Goal: Communication & Community: Answer question/provide support

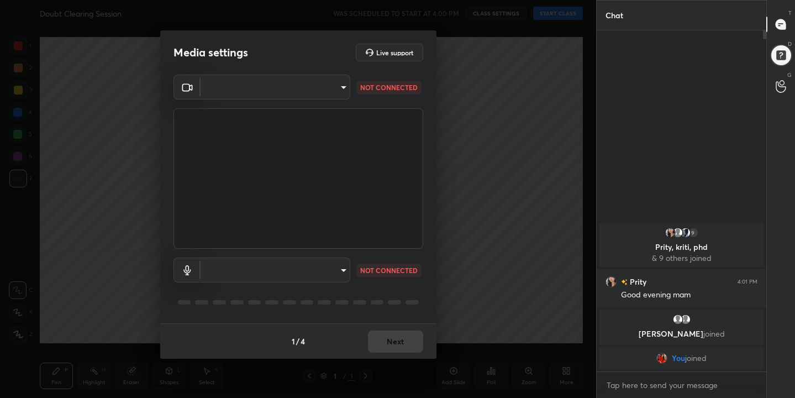
click at [349, 87] on body "1 2 3 4 5 6 7 C X Z C X Z E E Erase all H H Doubt Clearing Session WAS SCHEDULE…" at bounding box center [397, 199] width 795 height 398
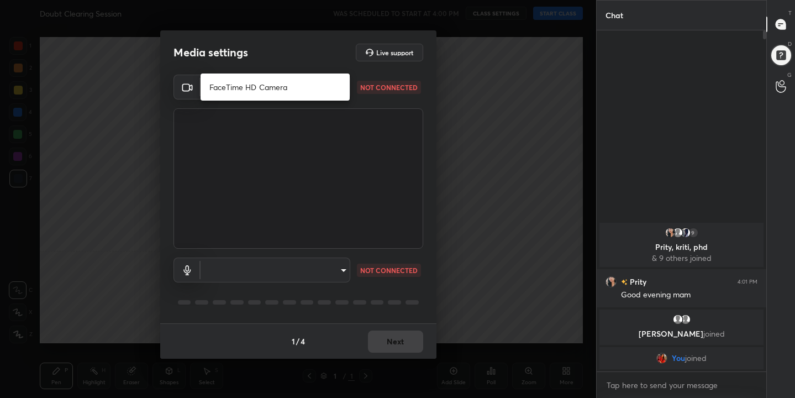
click at [271, 83] on li "FaceTime HD Camera" at bounding box center [275, 87] width 149 height 18
type input "37361da138da88d32b63a63659c6b161fdf5507d64739b4092b2cacbb0ed3a65"
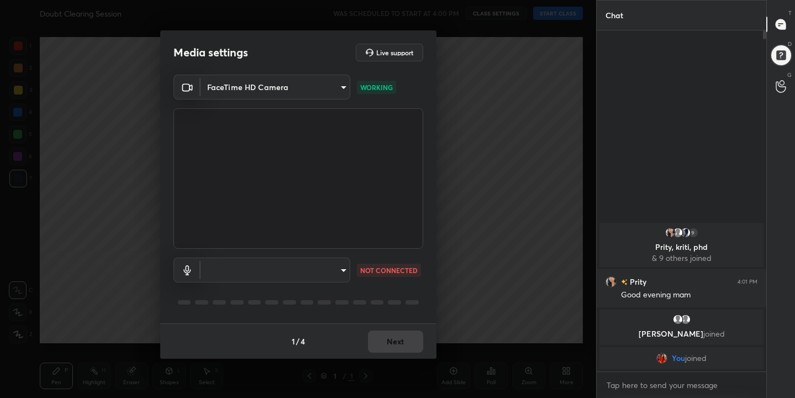
click at [342, 264] on body "1 2 3 4 5 6 7 C X Z C X Z E E Erase all H H Doubt Clearing Session WAS SCHEDULE…" at bounding box center [397, 199] width 795 height 398
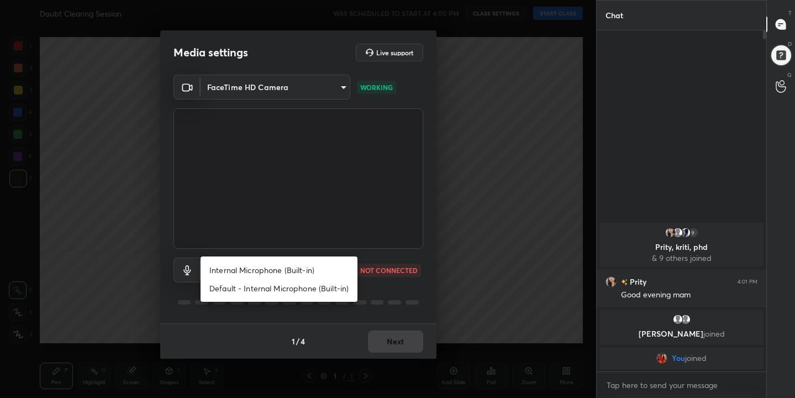
click at [302, 267] on li "Internal Microphone (Built-in)" at bounding box center [279, 270] width 157 height 18
type input "91a8ad5e2cc7bd945d8a173336f82165eb024e7cf84f49460b50a9bc0892d5f4"
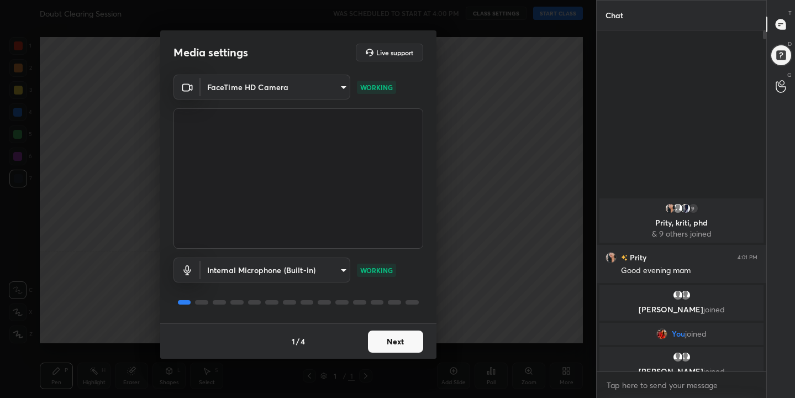
click at [395, 349] on button "Next" at bounding box center [395, 342] width 55 height 22
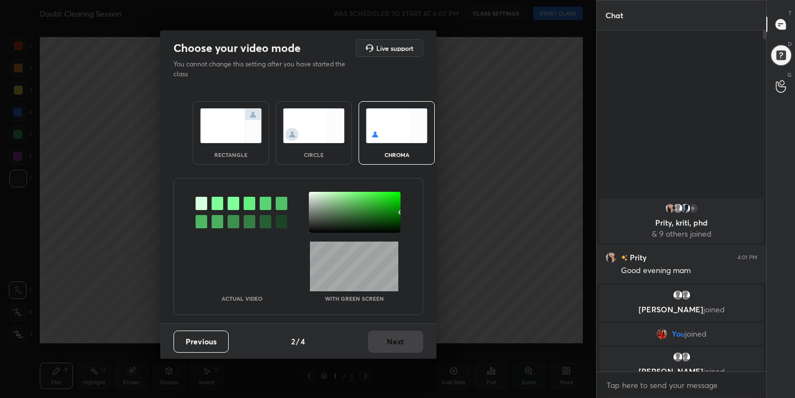
click at [428, 105] on div "chroma" at bounding box center [397, 133] width 76 height 64
click at [399, 120] on img at bounding box center [397, 125] width 62 height 35
click at [219, 205] on div at bounding box center [218, 203] width 12 height 13
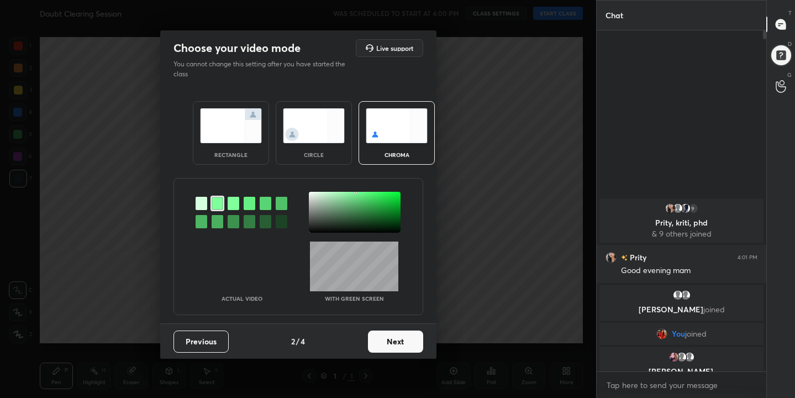
click at [312, 195] on div at bounding box center [355, 212] width 92 height 41
click at [396, 338] on button "Next" at bounding box center [395, 342] width 55 height 22
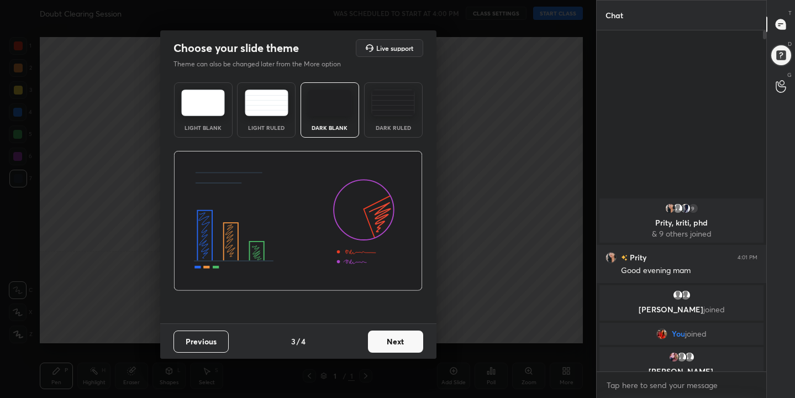
click at [203, 90] on img at bounding box center [203, 103] width 44 height 27
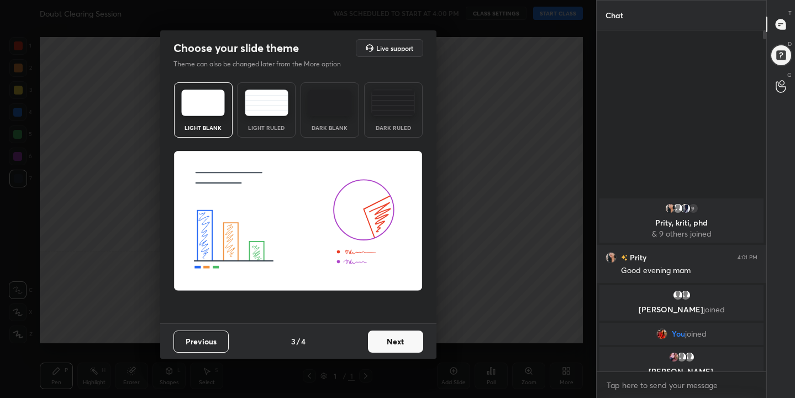
click at [386, 339] on button "Next" at bounding box center [395, 342] width 55 height 22
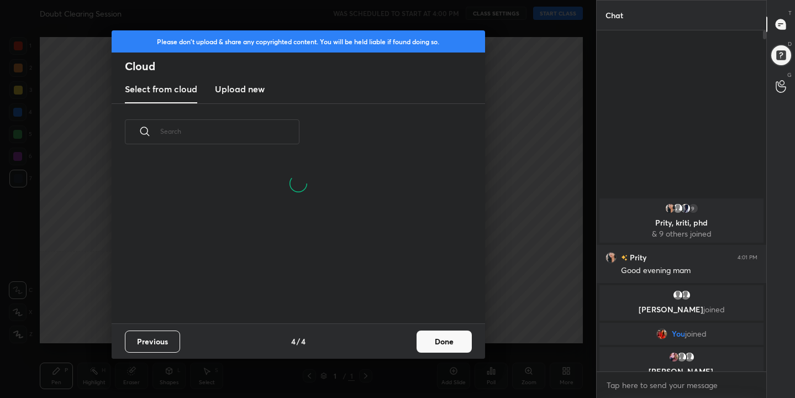
scroll to position [110, 355]
click at [258, 82] on h3 "Upload new" at bounding box center [240, 88] width 50 height 13
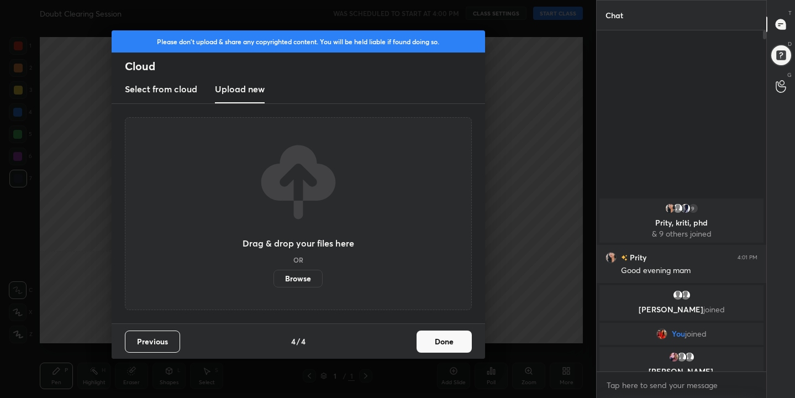
click at [298, 283] on label "Browse" at bounding box center [298, 279] width 49 height 18
click at [274, 283] on input "Browse" at bounding box center [274, 279] width 0 height 18
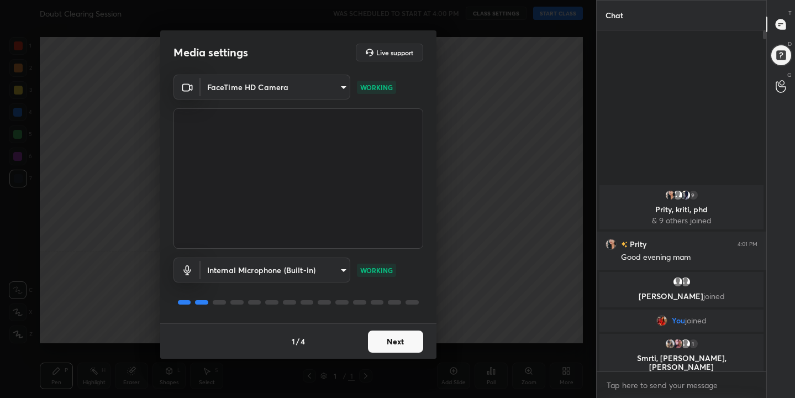
click at [401, 342] on button "Next" at bounding box center [395, 342] width 55 height 22
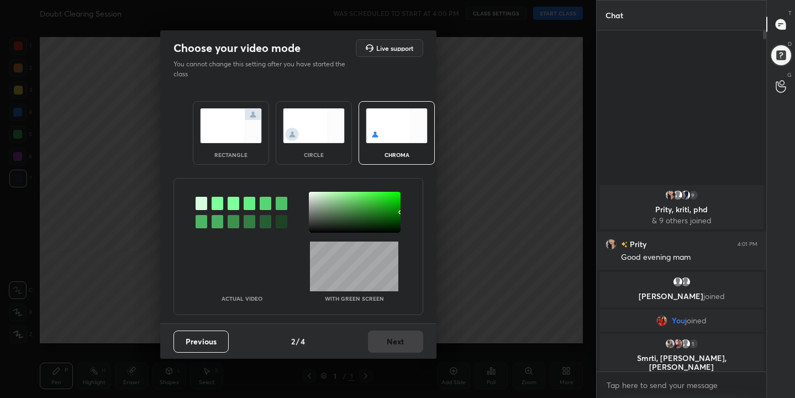
click at [401, 124] on img at bounding box center [397, 125] width 62 height 35
click at [218, 201] on div at bounding box center [218, 203] width 12 height 13
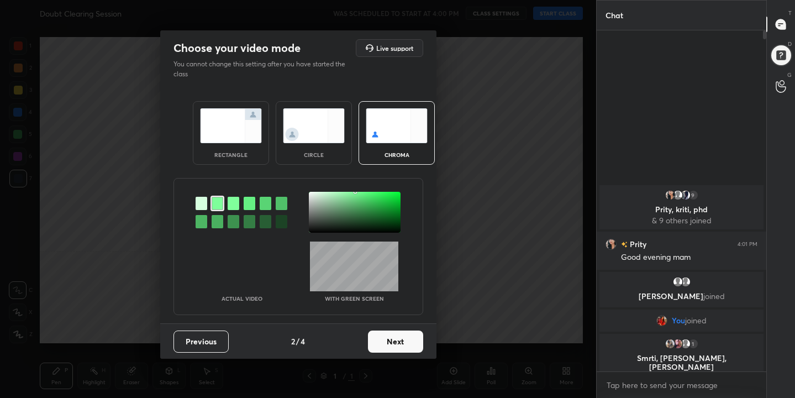
click at [311, 193] on div at bounding box center [355, 212] width 92 height 41
click at [397, 343] on button "Next" at bounding box center [395, 342] width 55 height 22
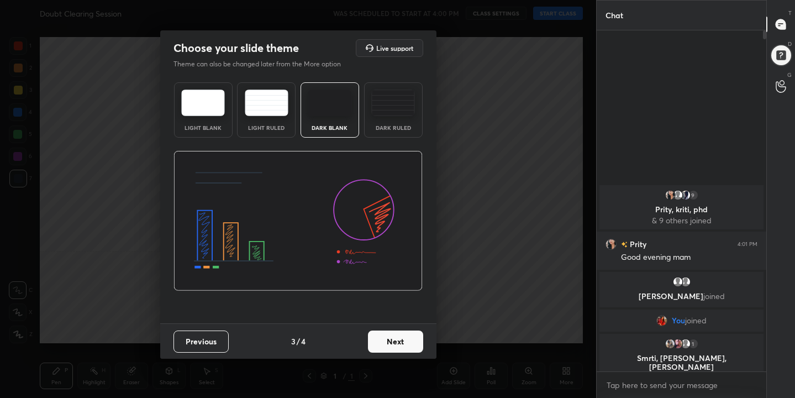
click at [203, 119] on div "Light Blank" at bounding box center [203, 109] width 59 height 55
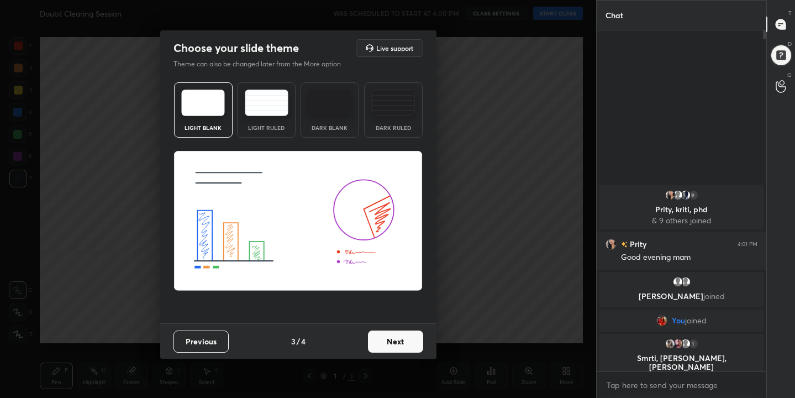
click at [411, 328] on div "Previous 3 / 4 Next" at bounding box center [298, 340] width 276 height 35
click at [385, 338] on button "Next" at bounding box center [395, 342] width 55 height 22
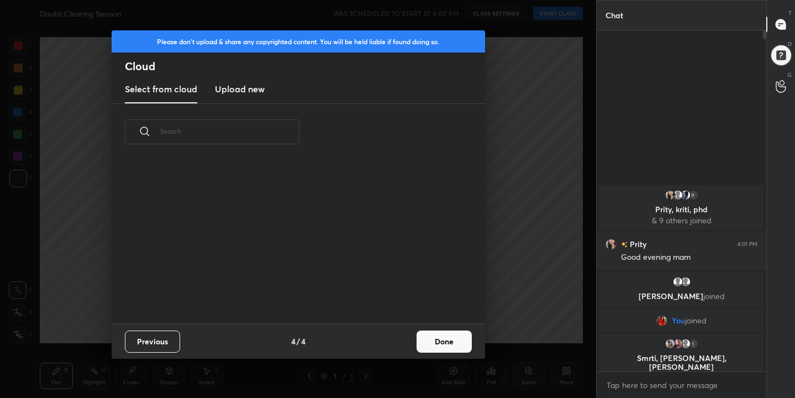
scroll to position [163, 355]
click at [234, 95] on h3 "Upload new" at bounding box center [240, 88] width 50 height 13
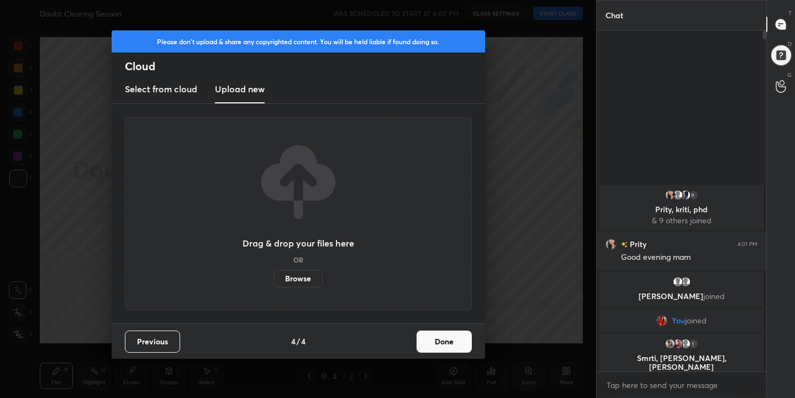
click at [310, 277] on label "Browse" at bounding box center [298, 279] width 49 height 18
click at [274, 277] on input "Browse" at bounding box center [274, 279] width 0 height 18
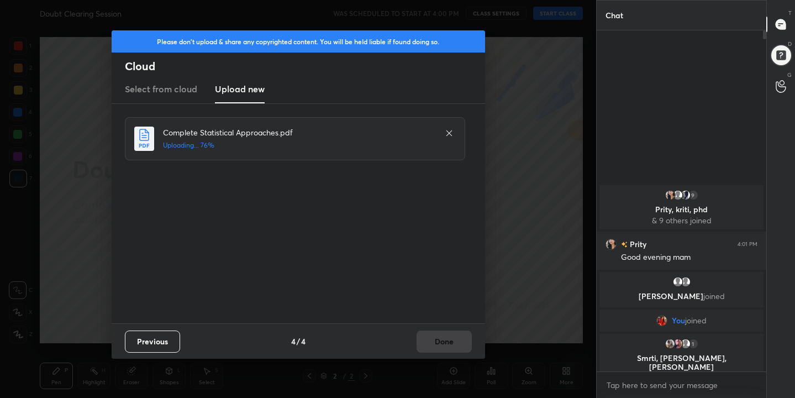
click at [443, 219] on div "Complete Statistical Approaches.pdf Uploading... 76%" at bounding box center [299, 213] width 349 height 193
click at [411, 252] on div "Complete Statistical Approaches.pdf Uploading... 79%" at bounding box center [299, 213] width 349 height 193
click at [411, 252] on div "Complete Statistical Approaches.pdf Uploading... 82%" at bounding box center [299, 213] width 349 height 193
click at [445, 337] on button "Done" at bounding box center [444, 342] width 55 height 22
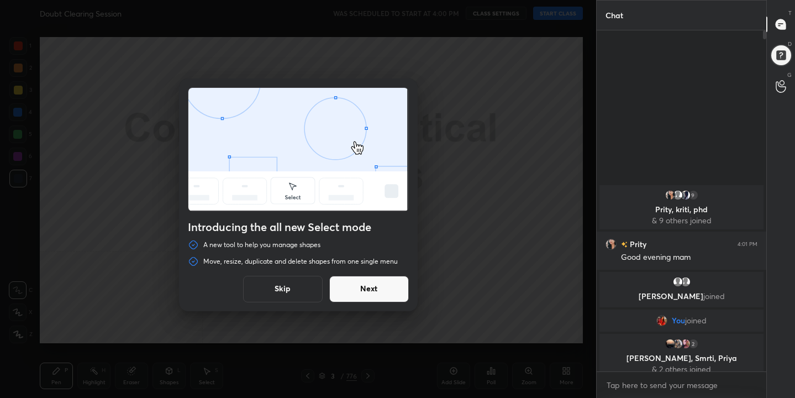
click at [301, 285] on button "Skip" at bounding box center [283, 289] width 80 height 27
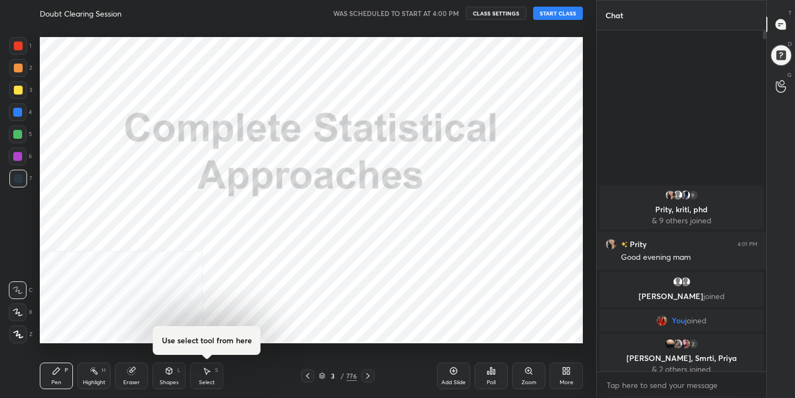
click at [565, 15] on button "START CLASS" at bounding box center [558, 13] width 50 height 13
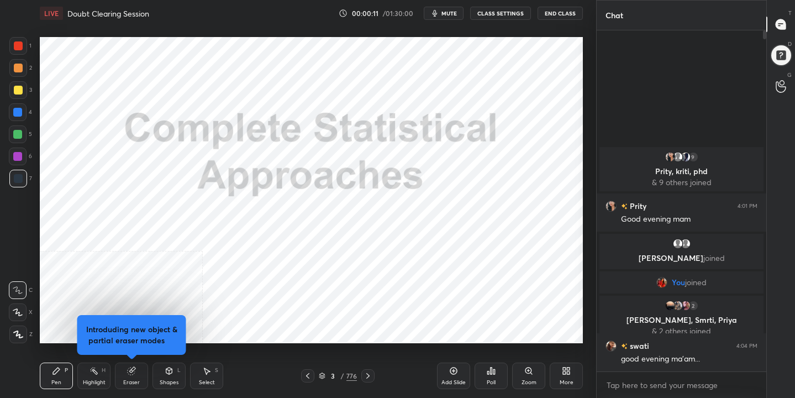
click at [449, 10] on span "mute" at bounding box center [449, 13] width 15 height 8
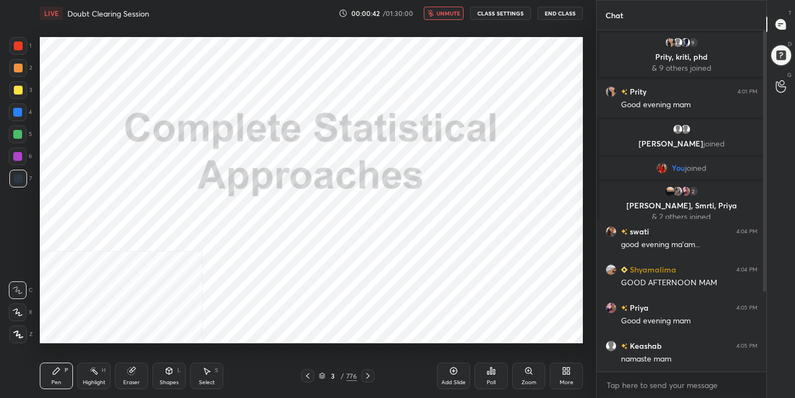
click at [448, 14] on span "unmute" at bounding box center [449, 13] width 24 height 8
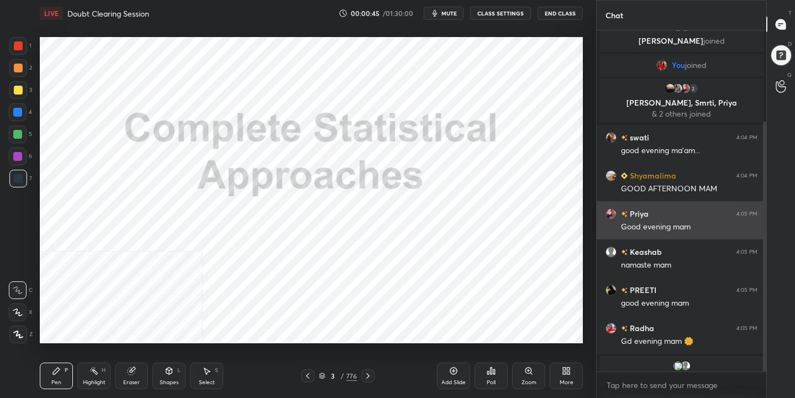
scroll to position [125, 0]
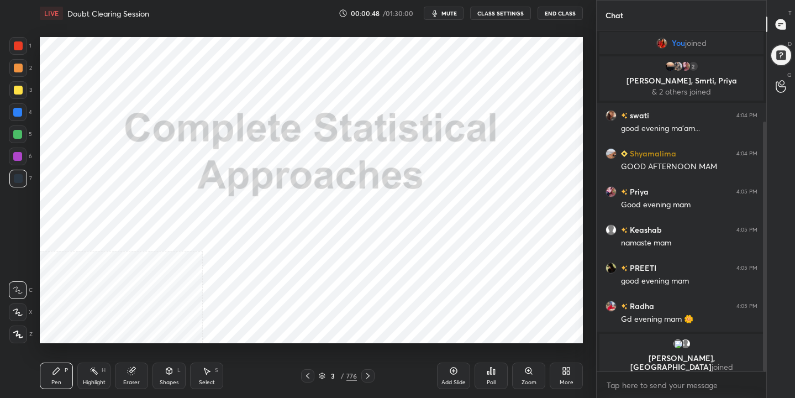
click at [457, 10] on span "mute" at bounding box center [449, 13] width 15 height 8
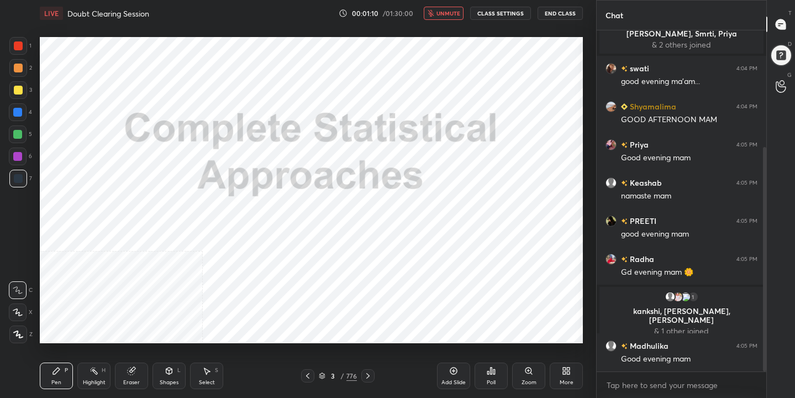
scroll to position [177, 0]
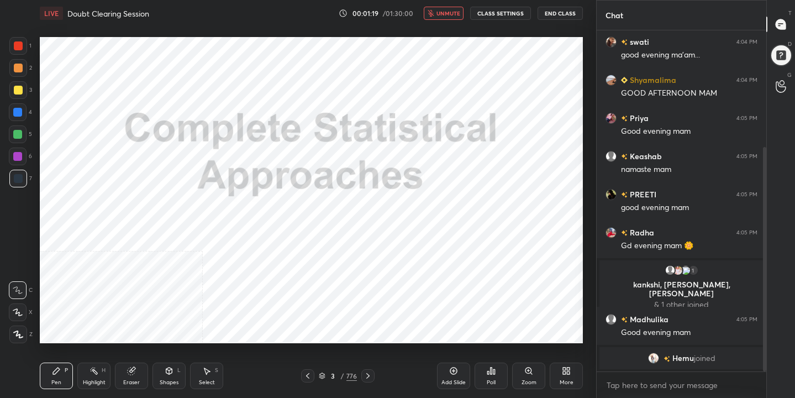
click at [440, 15] on span "unmute" at bounding box center [449, 13] width 24 height 8
click at [323, 375] on icon at bounding box center [322, 376] width 7 height 7
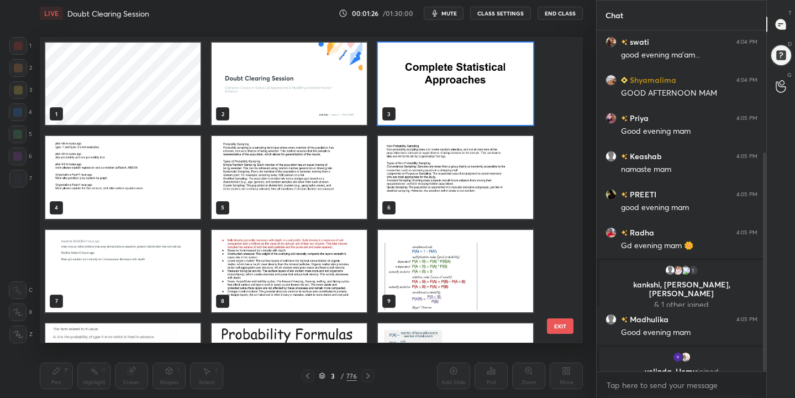
scroll to position [191, 0]
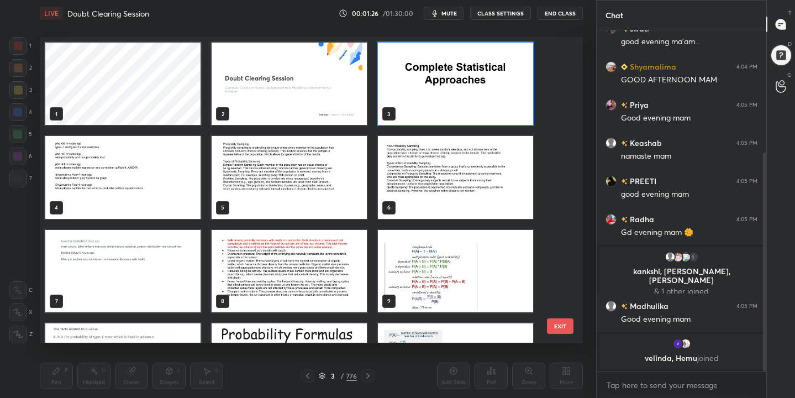
click at [127, 169] on img "grid" at bounding box center [122, 178] width 155 height 82
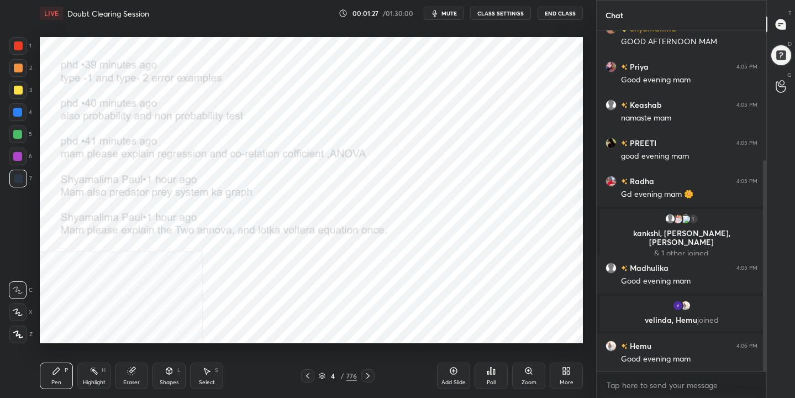
click at [127, 169] on img "grid" at bounding box center [122, 178] width 155 height 82
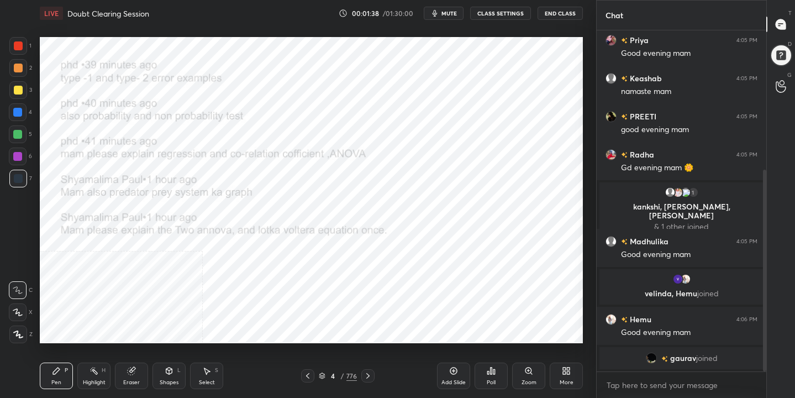
click at [324, 376] on icon at bounding box center [322, 377] width 6 height 2
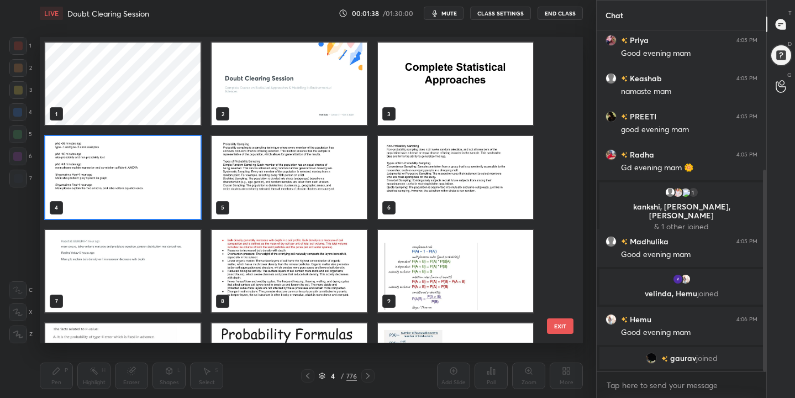
scroll to position [302, 538]
click at [293, 181] on img "grid" at bounding box center [289, 178] width 155 height 82
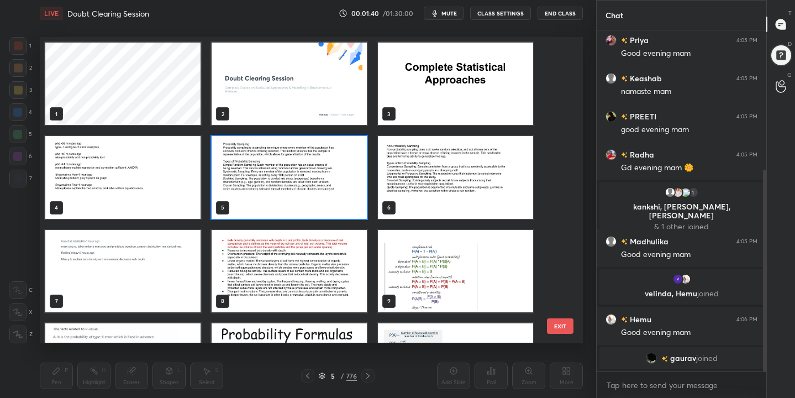
click at [151, 169] on img "grid" at bounding box center [122, 178] width 155 height 82
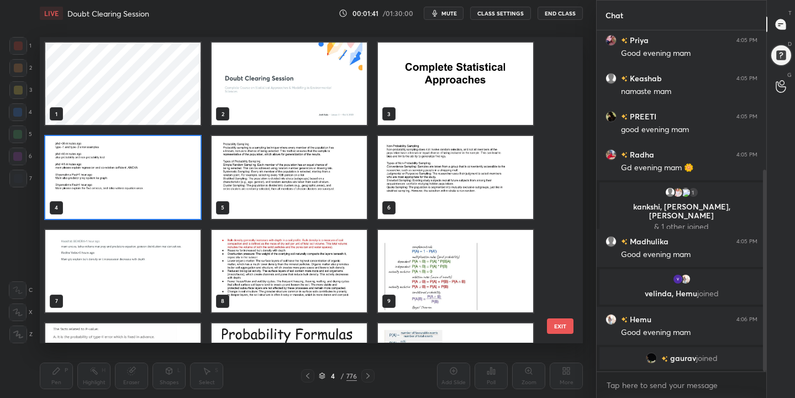
click at [151, 169] on img "grid" at bounding box center [122, 178] width 155 height 82
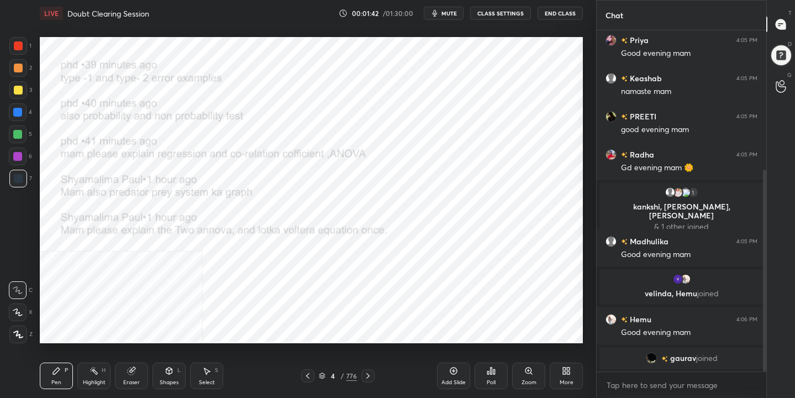
click at [322, 375] on icon at bounding box center [322, 374] width 6 height 3
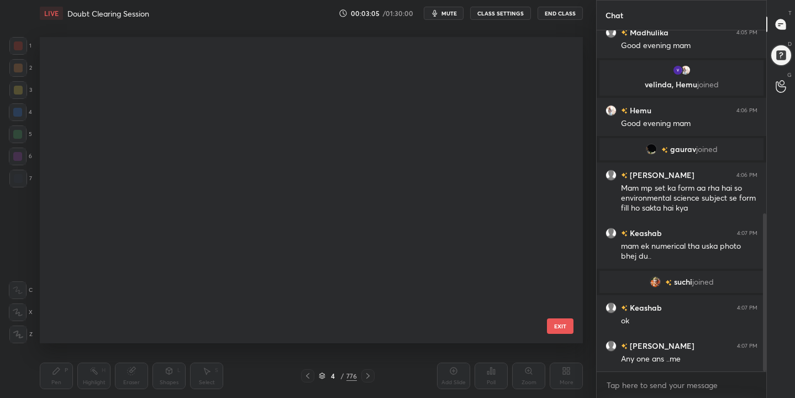
scroll to position [0, 0]
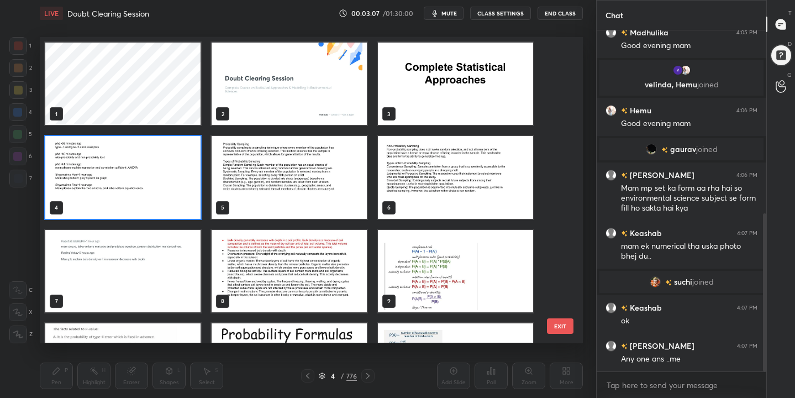
click at [146, 159] on img "grid" at bounding box center [122, 178] width 155 height 82
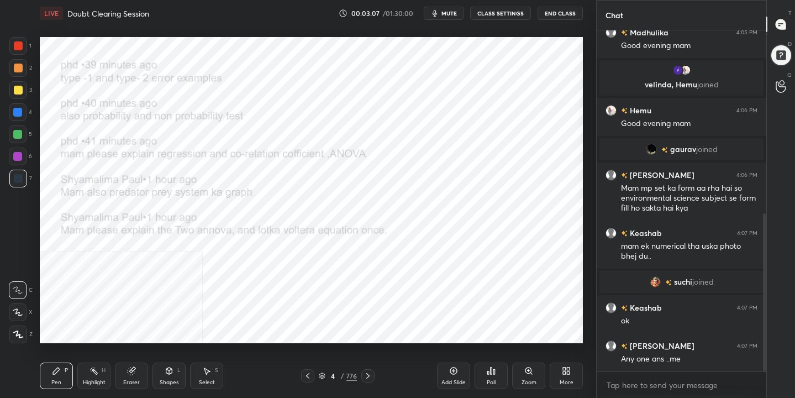
click at [146, 159] on img "grid" at bounding box center [122, 178] width 155 height 82
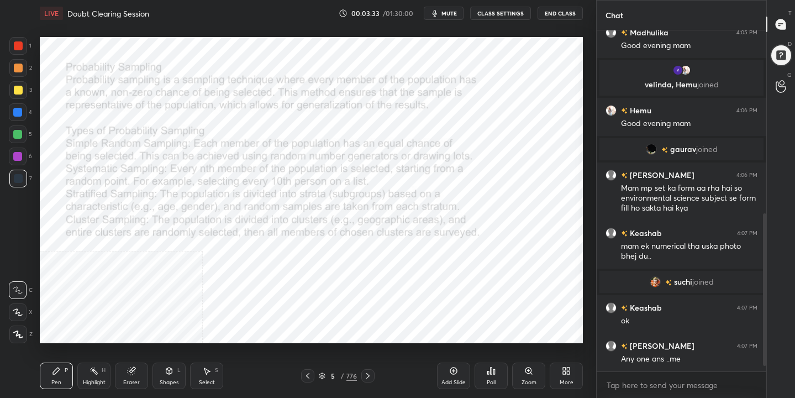
scroll to position [421, 0]
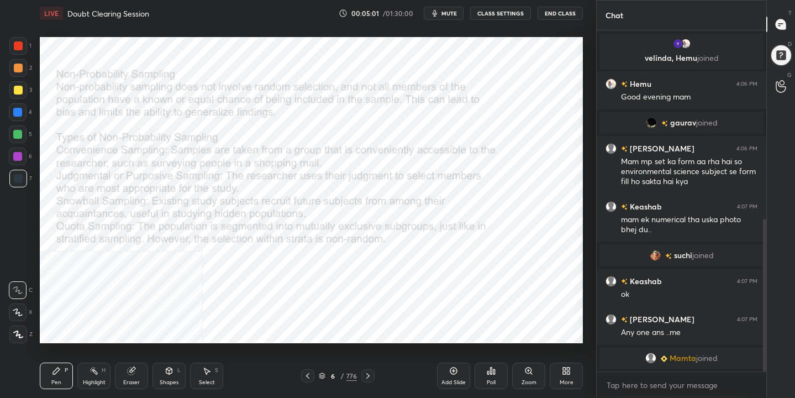
click at [324, 373] on icon at bounding box center [322, 376] width 7 height 7
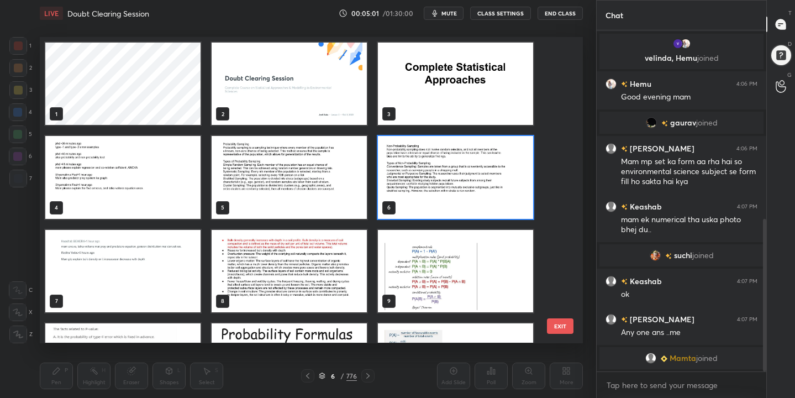
scroll to position [302, 538]
click at [155, 177] on img "grid" at bounding box center [122, 178] width 155 height 82
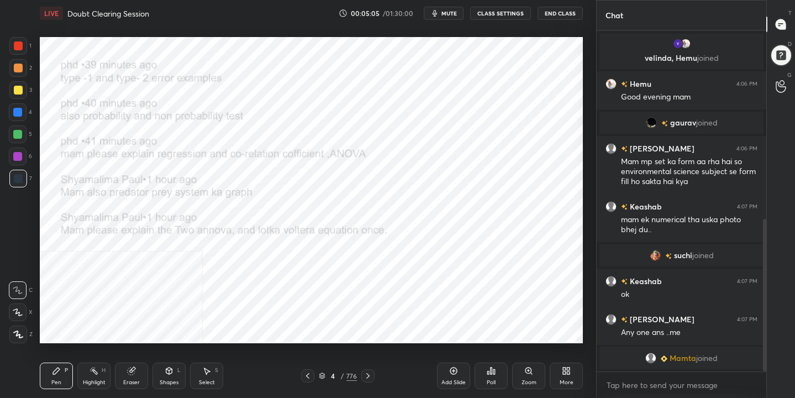
click at [155, 177] on img "grid" at bounding box center [122, 178] width 155 height 82
click at [321, 376] on icon at bounding box center [322, 376] width 7 height 7
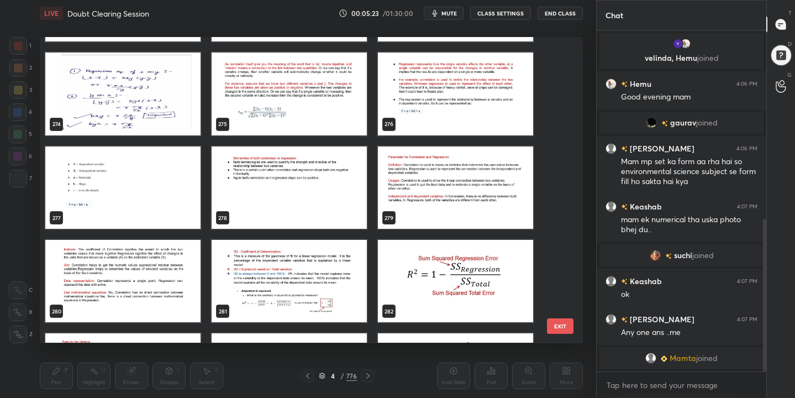
scroll to position [8504, 0]
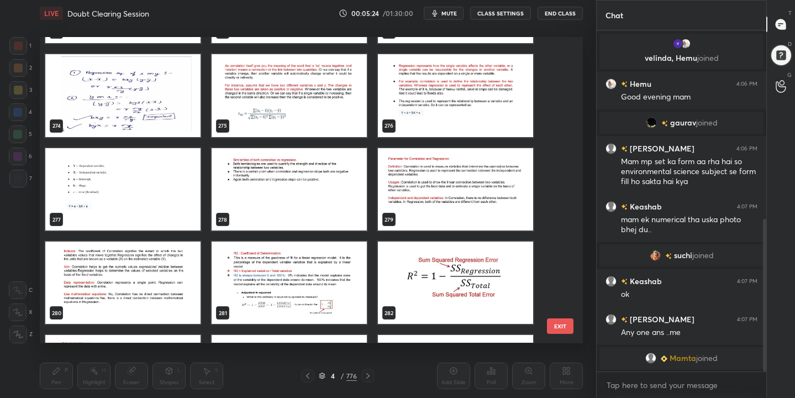
click at [306, 86] on img "grid" at bounding box center [289, 96] width 155 height 82
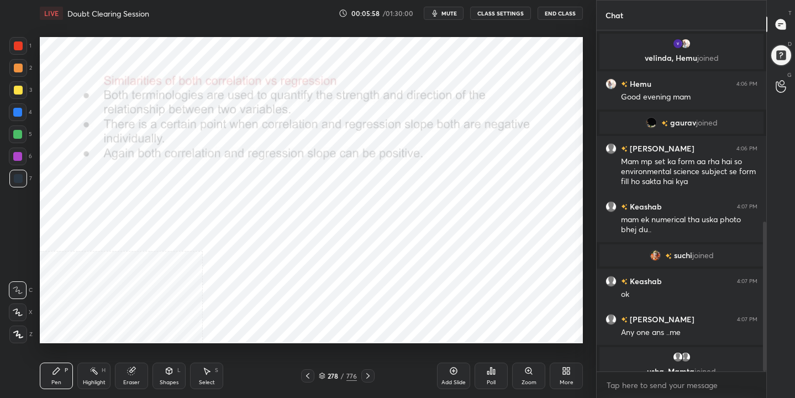
scroll to position [434, 0]
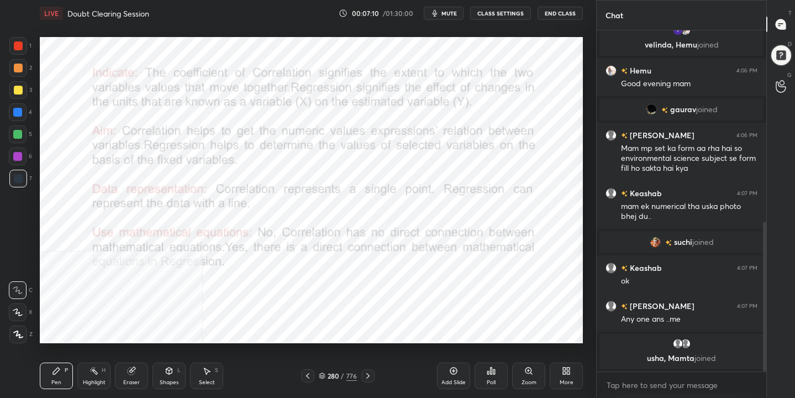
click at [321, 375] on icon at bounding box center [322, 376] width 7 height 7
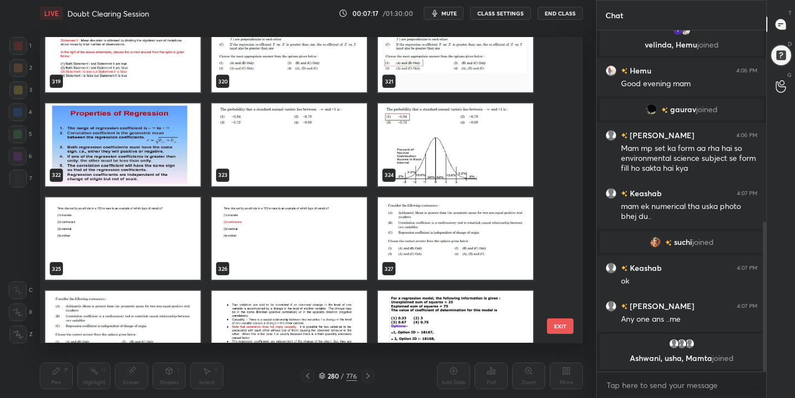
scroll to position [9938, 0]
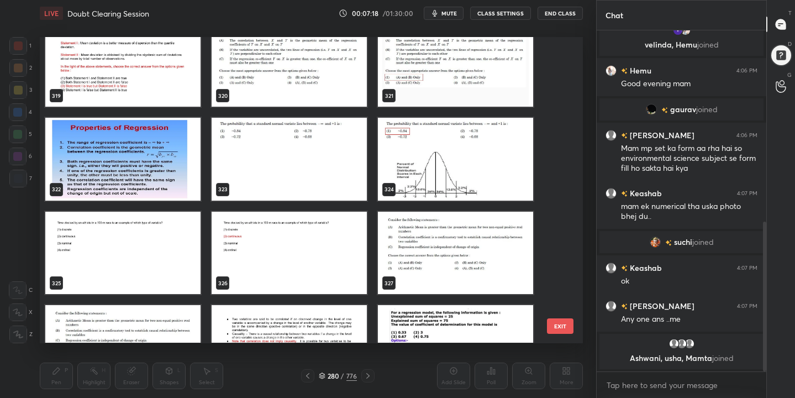
click at [165, 170] on img "grid" at bounding box center [122, 159] width 155 height 82
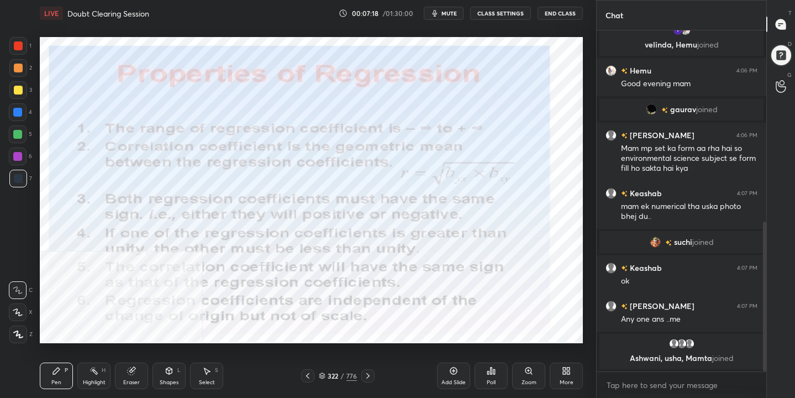
click at [165, 170] on img "grid" at bounding box center [122, 159] width 155 height 82
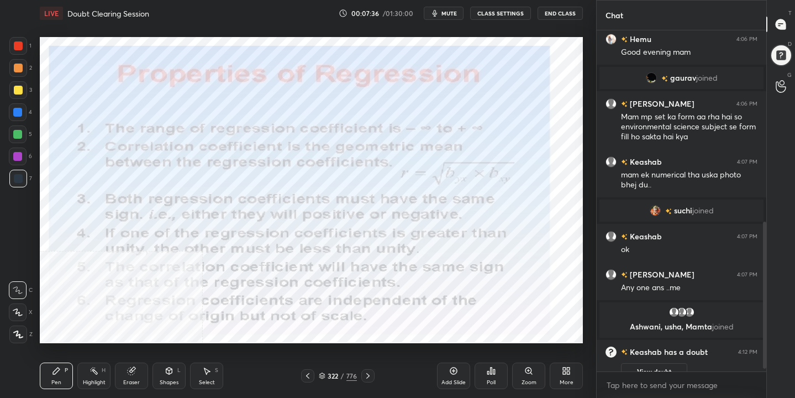
scroll to position [450, 0]
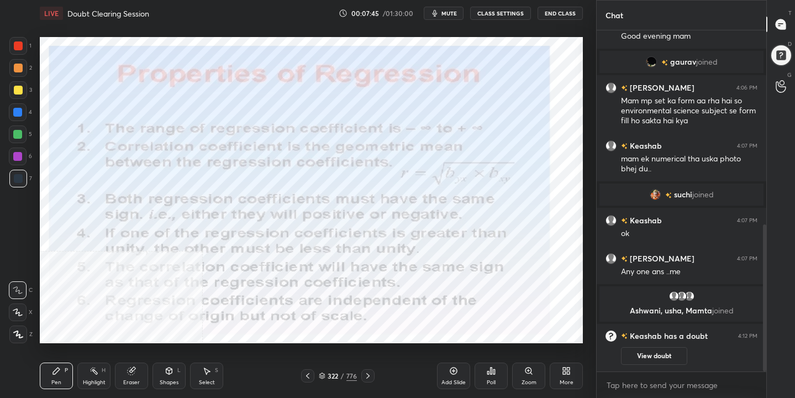
click at [322, 373] on icon at bounding box center [322, 376] width 7 height 7
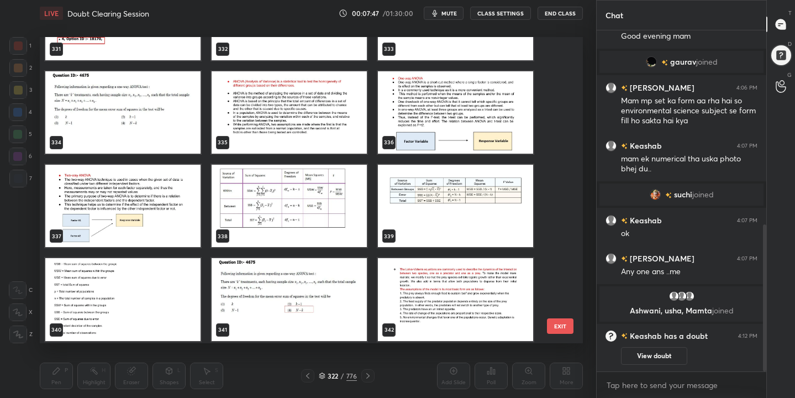
scroll to position [10358, 0]
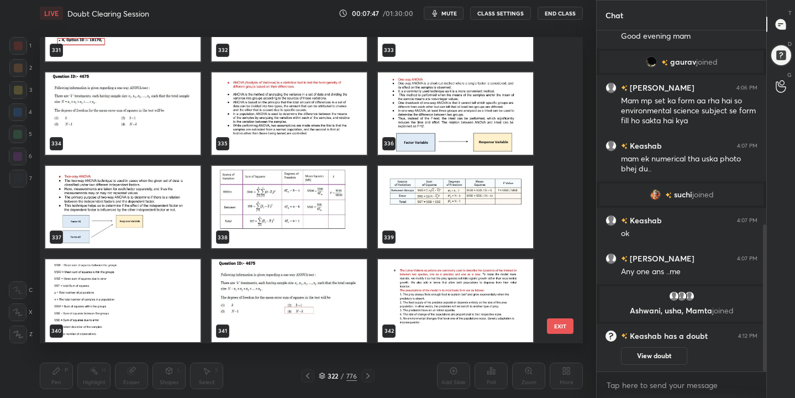
click at [324, 97] on img "grid" at bounding box center [289, 113] width 155 height 82
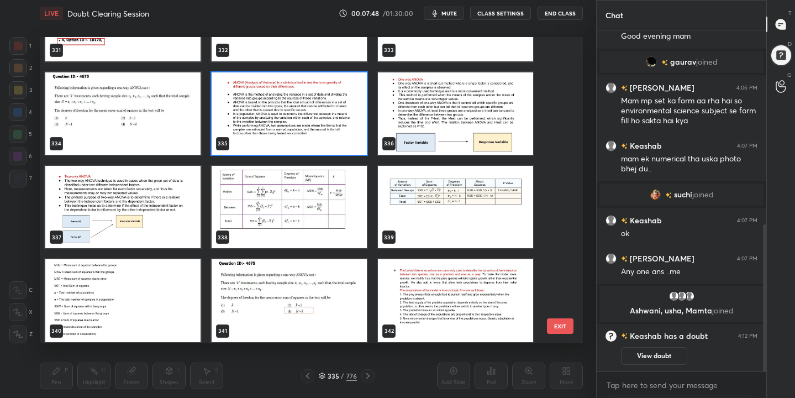
click at [324, 97] on img "grid" at bounding box center [289, 113] width 155 height 82
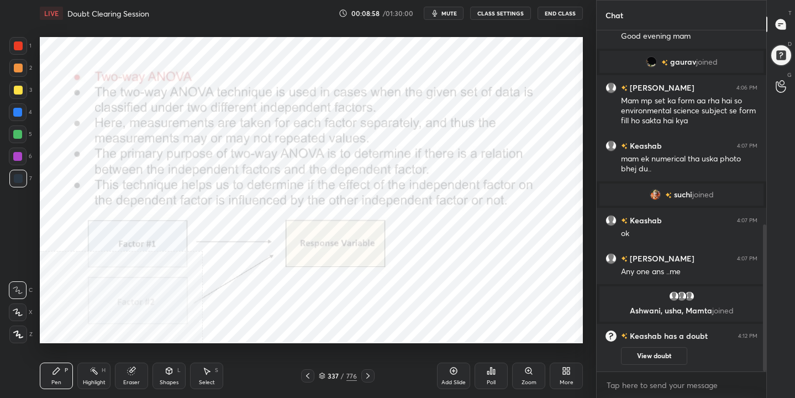
click at [323, 380] on div "337 / 776" at bounding box center [338, 376] width 38 height 10
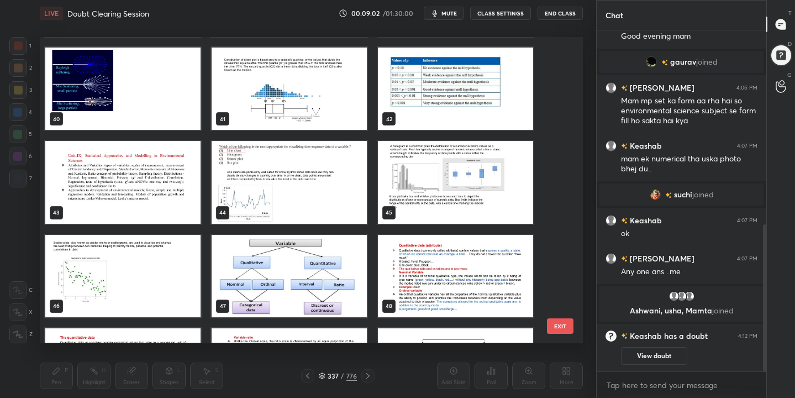
scroll to position [0, 0]
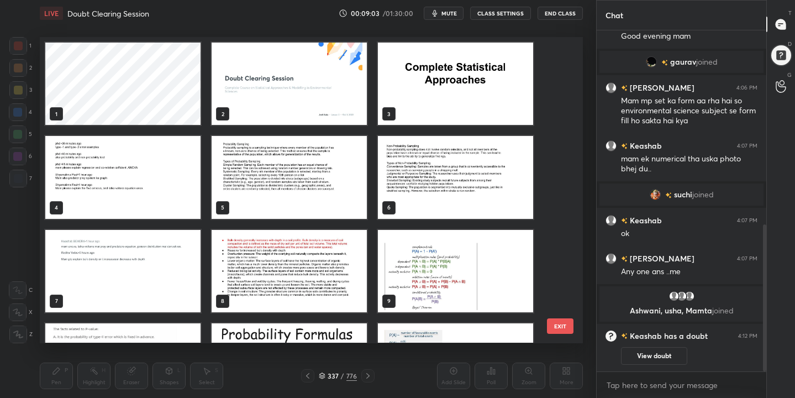
click at [70, 202] on img "grid" at bounding box center [122, 178] width 155 height 82
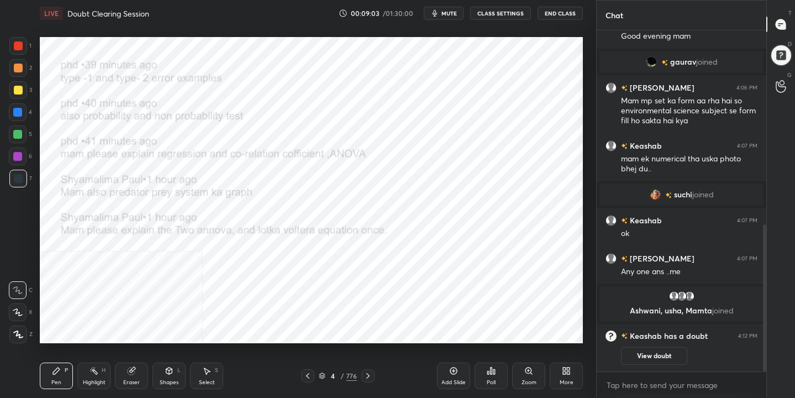
click at [70, 202] on img "grid" at bounding box center [122, 178] width 155 height 82
click at [366, 376] on icon at bounding box center [368, 375] width 9 height 9
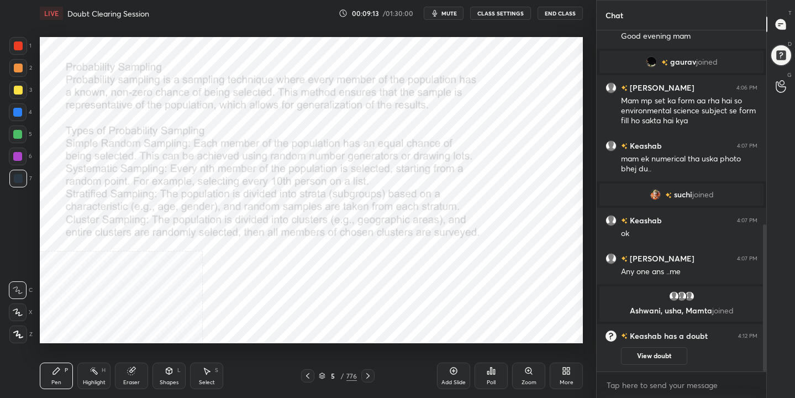
click at [372, 375] on icon at bounding box center [368, 375] width 9 height 9
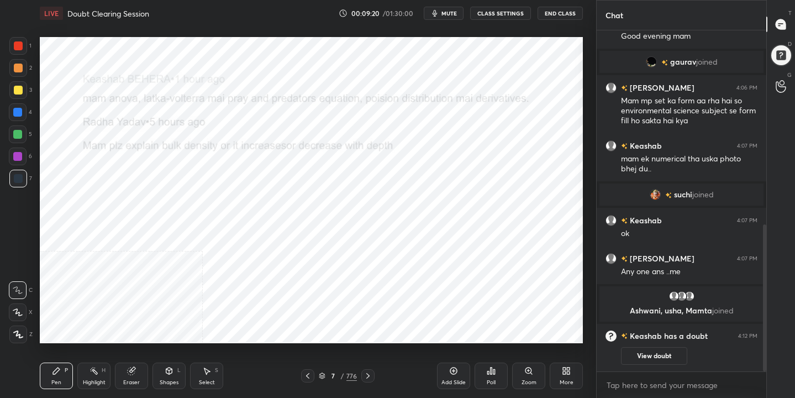
click at [321, 373] on icon at bounding box center [322, 376] width 7 height 7
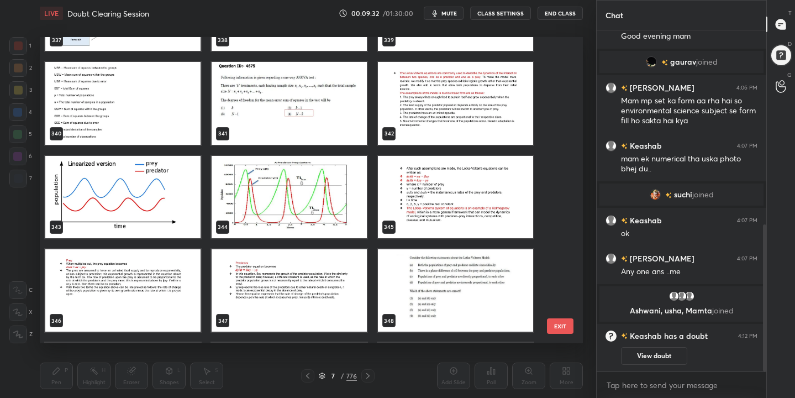
scroll to position [10555, 0]
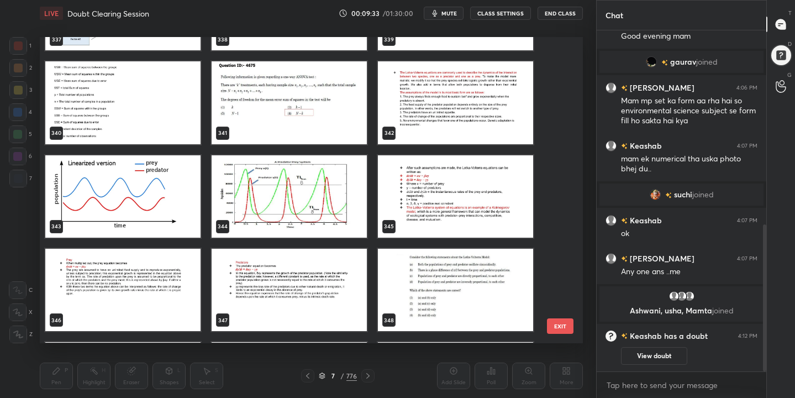
click at [445, 95] on img "grid" at bounding box center [455, 103] width 155 height 82
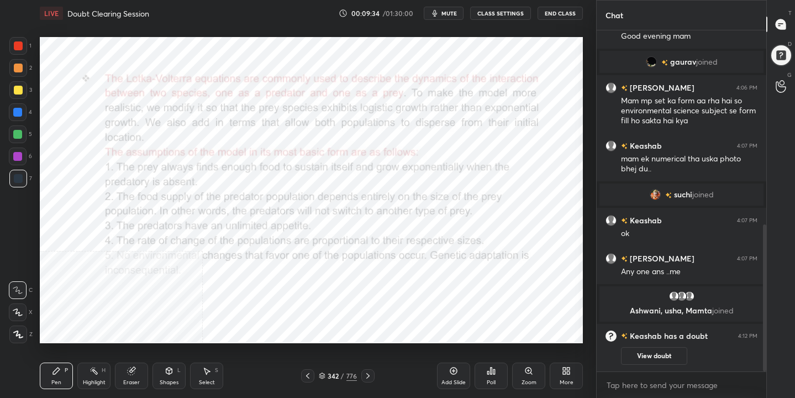
click at [445, 95] on img "grid" at bounding box center [455, 103] width 155 height 82
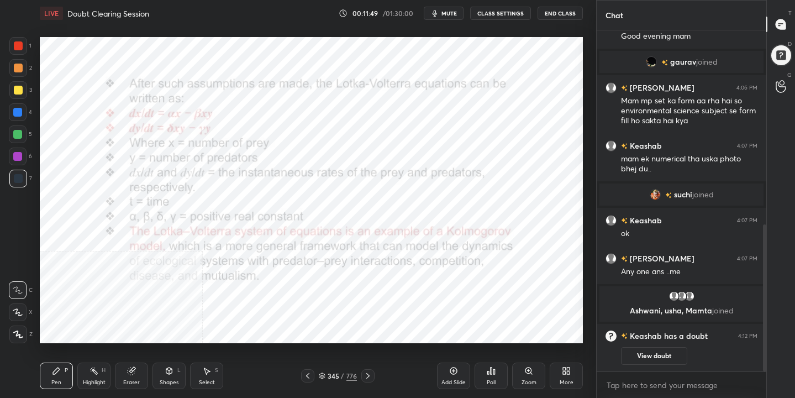
scroll to position [568, 0]
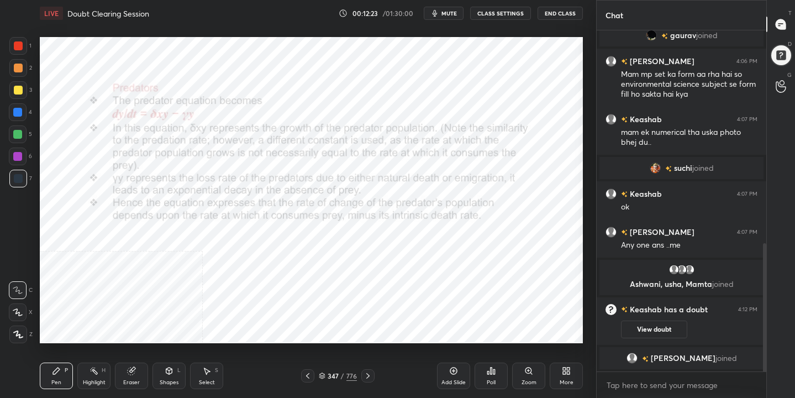
click at [322, 374] on icon at bounding box center [322, 376] width 7 height 7
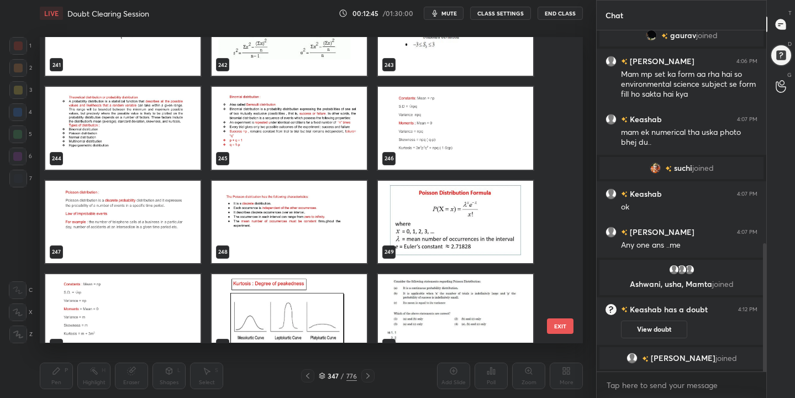
scroll to position [7534, 0]
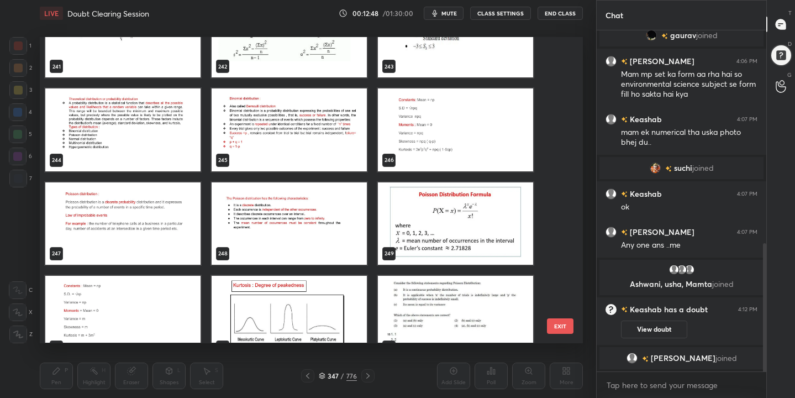
click at [147, 207] on img "grid" at bounding box center [122, 223] width 155 height 82
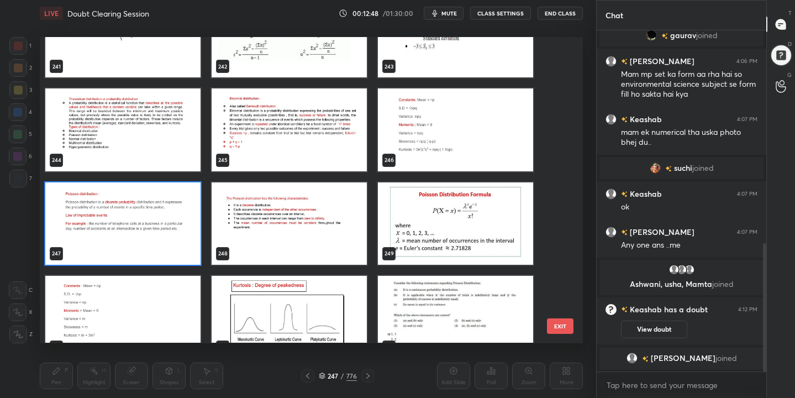
click at [147, 207] on img "grid" at bounding box center [122, 223] width 155 height 82
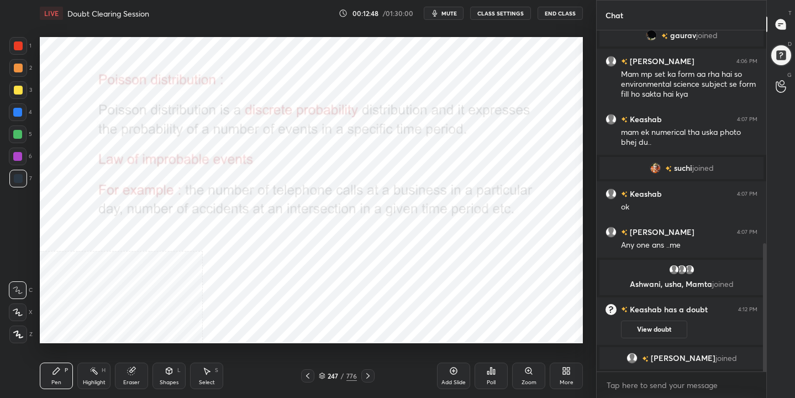
click at [147, 207] on img "grid" at bounding box center [122, 223] width 155 height 82
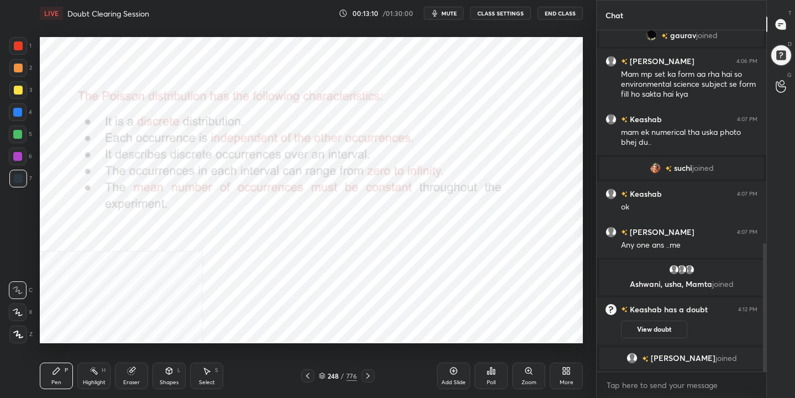
scroll to position [581, 0]
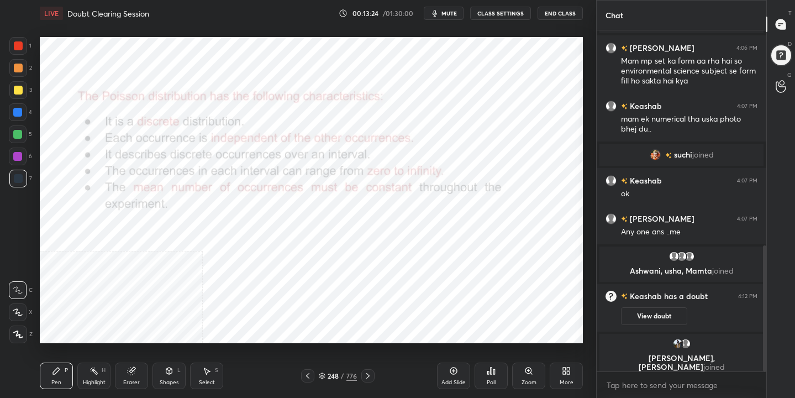
click at [328, 375] on div "248" at bounding box center [333, 376] width 11 height 7
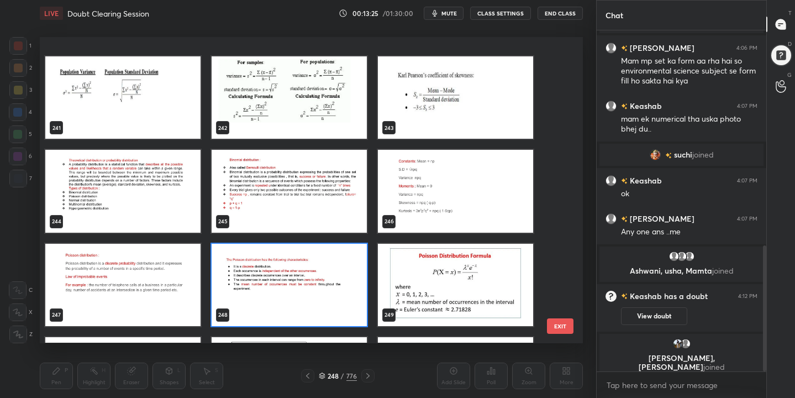
scroll to position [7552, 0]
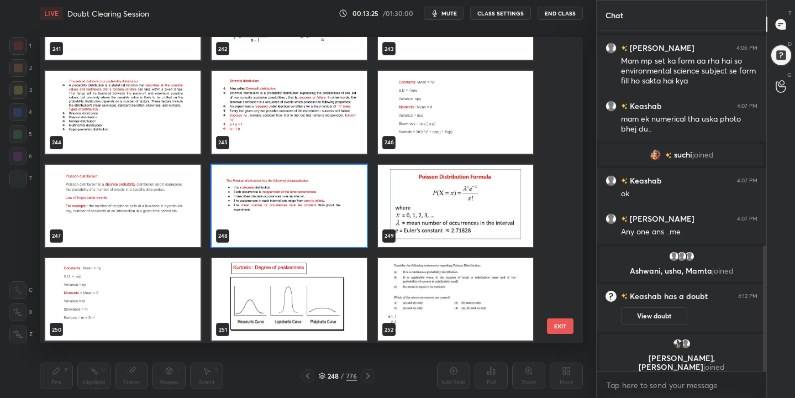
click at [443, 192] on img "grid" at bounding box center [455, 206] width 155 height 82
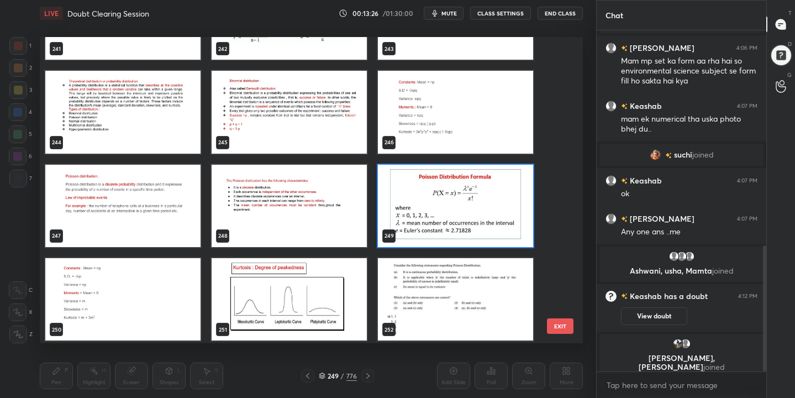
click at [443, 192] on img "grid" at bounding box center [455, 206] width 155 height 82
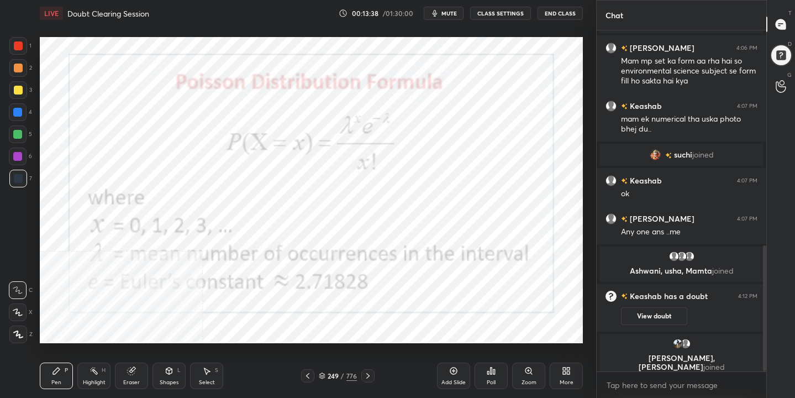
click at [331, 379] on div "249" at bounding box center [333, 376] width 11 height 7
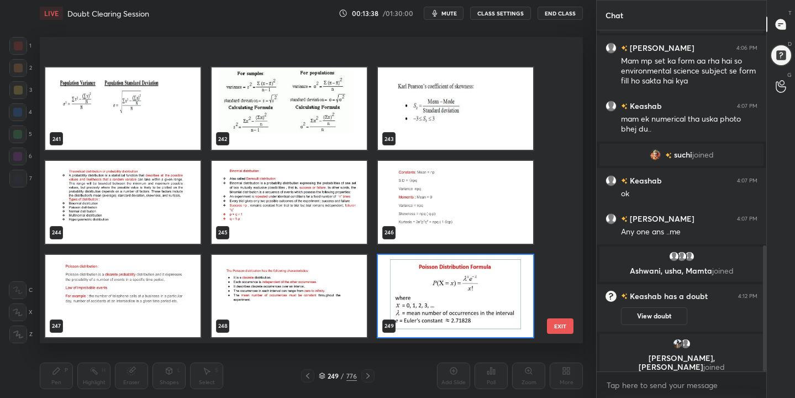
scroll to position [7576, 0]
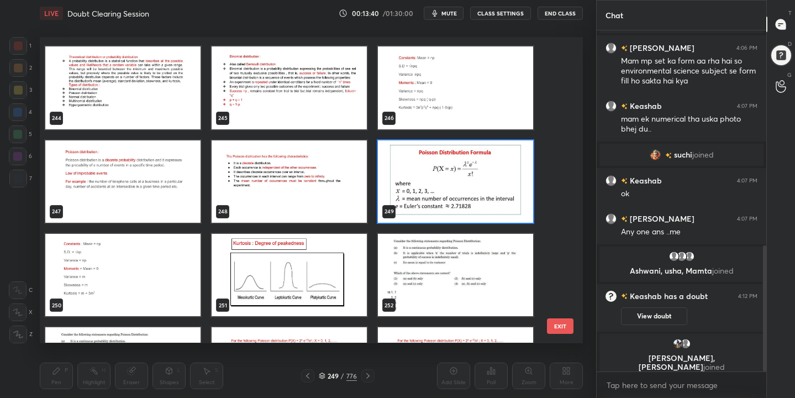
click at [132, 267] on img "grid" at bounding box center [122, 275] width 155 height 82
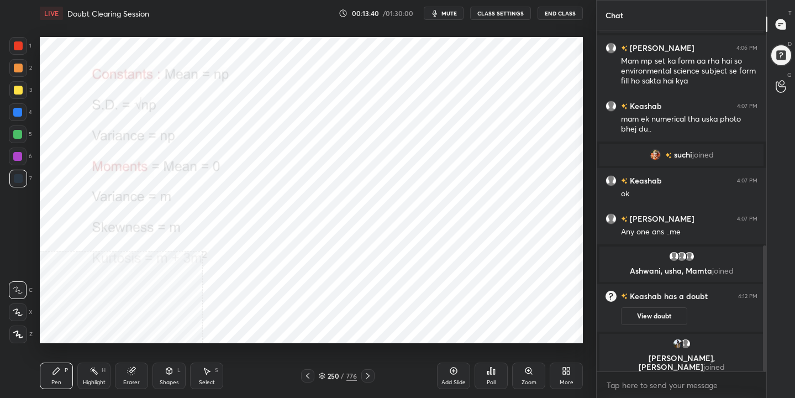
click at [132, 267] on img "grid" at bounding box center [122, 275] width 155 height 82
click at [321, 377] on icon at bounding box center [322, 376] width 7 height 7
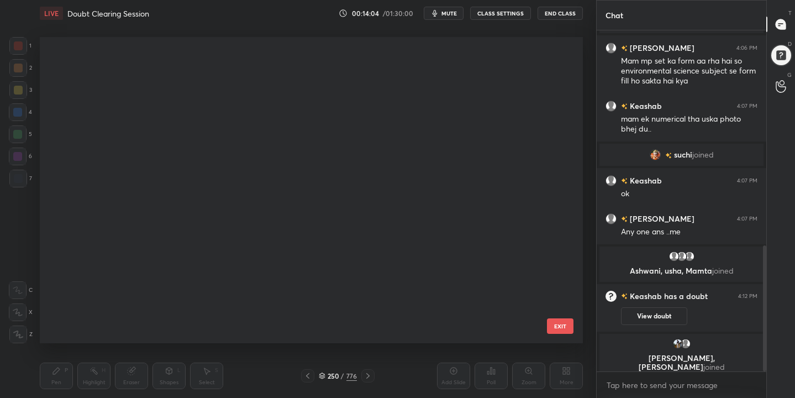
scroll to position [0, 0]
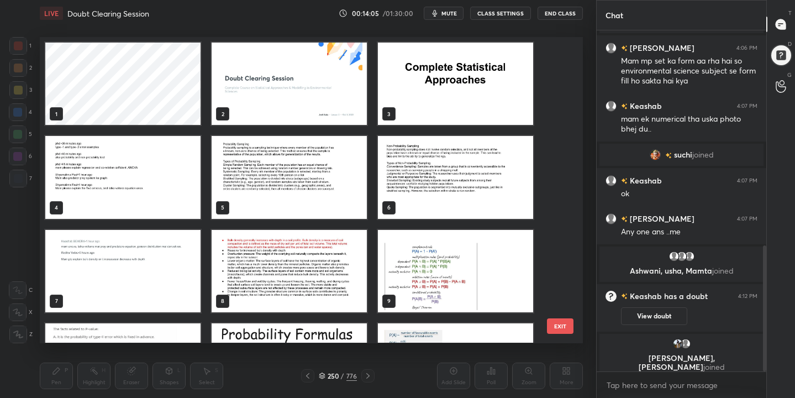
click at [102, 146] on img "grid" at bounding box center [122, 178] width 155 height 82
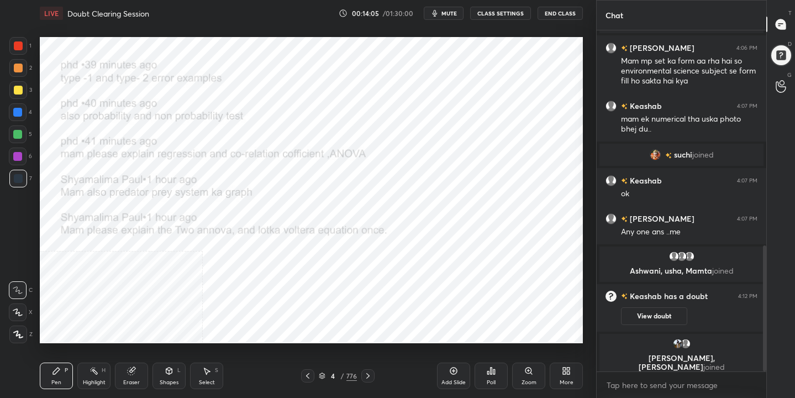
click at [102, 146] on img "grid" at bounding box center [122, 178] width 155 height 82
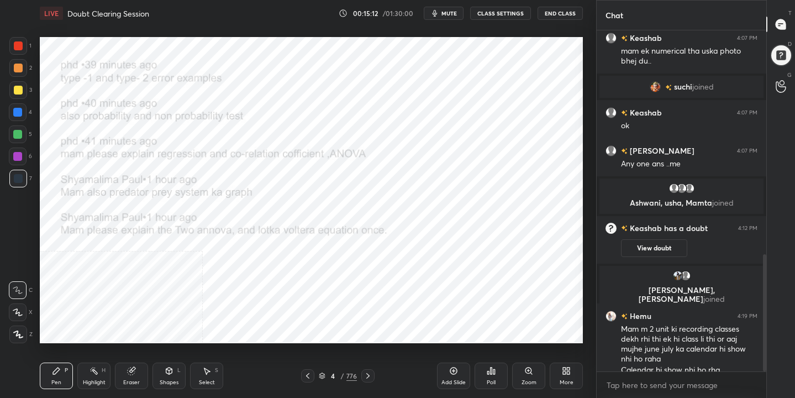
scroll to position [651, 0]
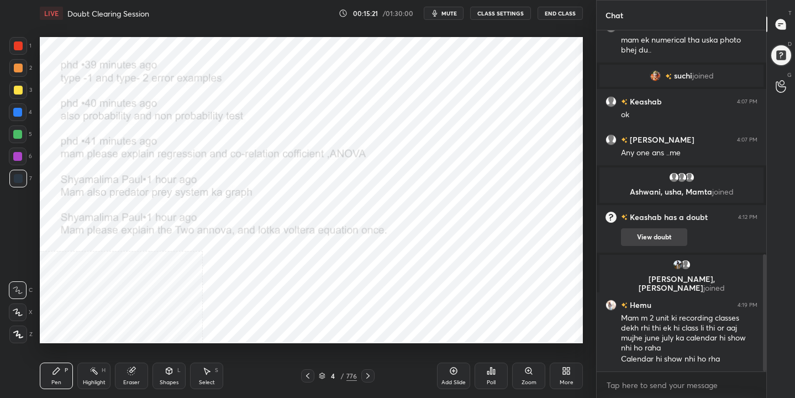
click at [672, 237] on button "View doubt" at bounding box center [654, 237] width 66 height 18
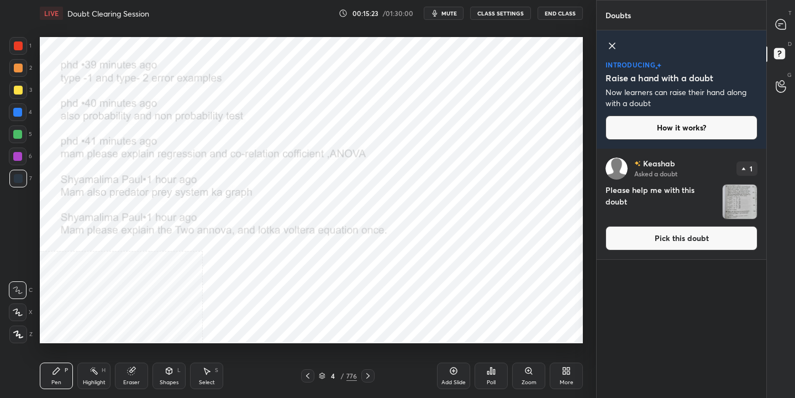
click at [683, 237] on button "Pick this doubt" at bounding box center [682, 238] width 152 height 24
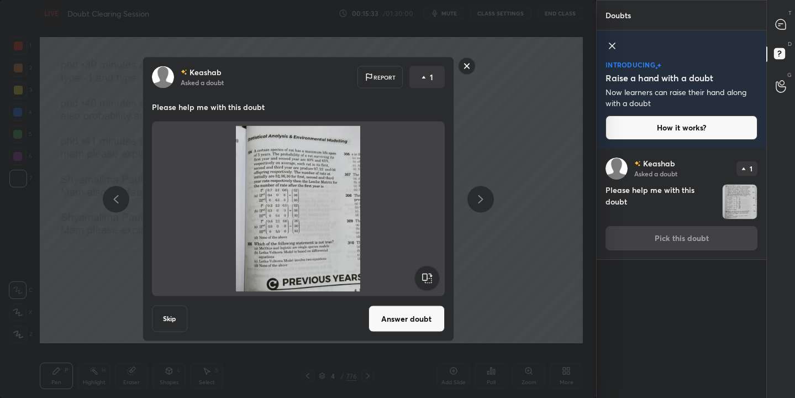
click at [415, 314] on button "Answer doubt" at bounding box center [407, 319] width 76 height 27
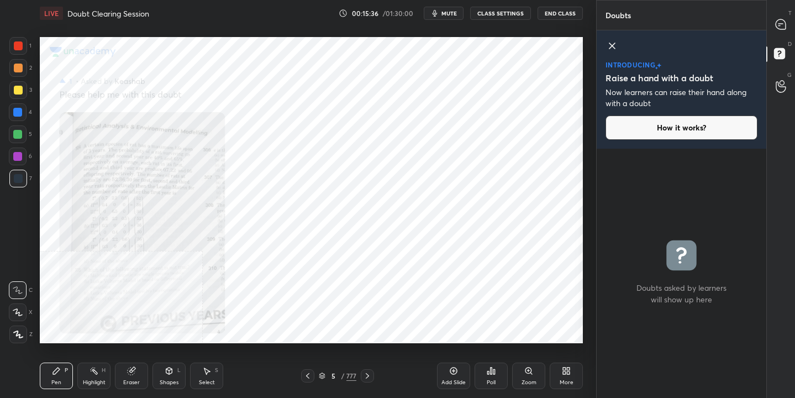
click at [307, 374] on icon at bounding box center [307, 375] width 9 height 9
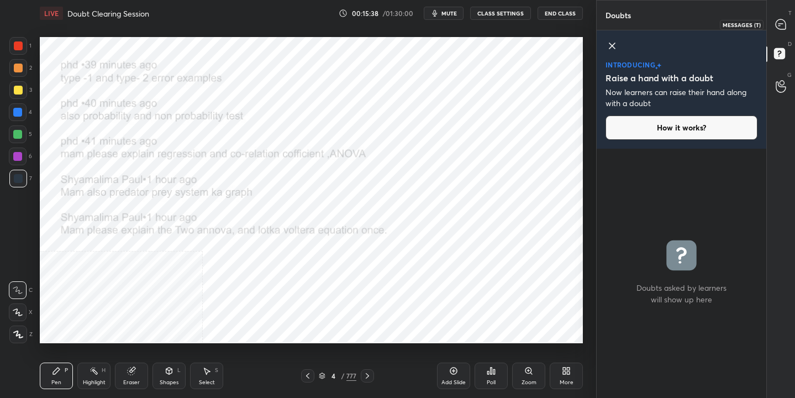
click at [784, 28] on icon at bounding box center [781, 24] width 10 height 10
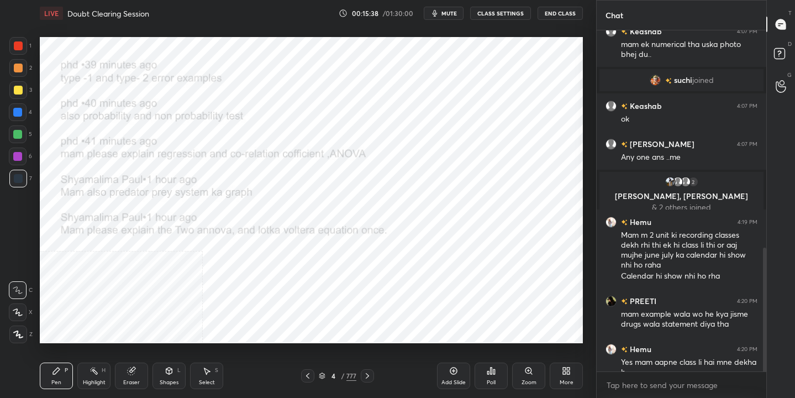
scroll to position [338, 166]
click at [368, 377] on icon at bounding box center [367, 376] width 3 height 6
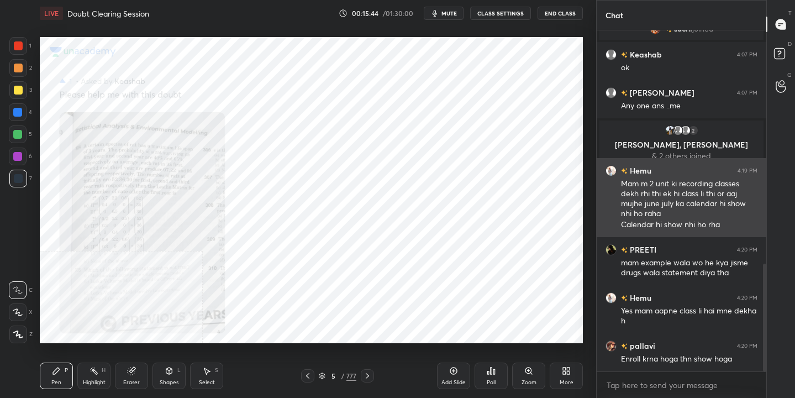
scroll to position [777, 0]
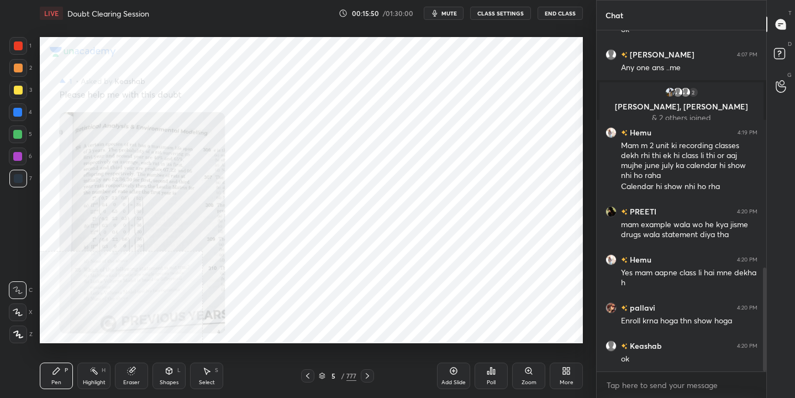
click at [568, 380] on div "More" at bounding box center [567, 383] width 14 height 6
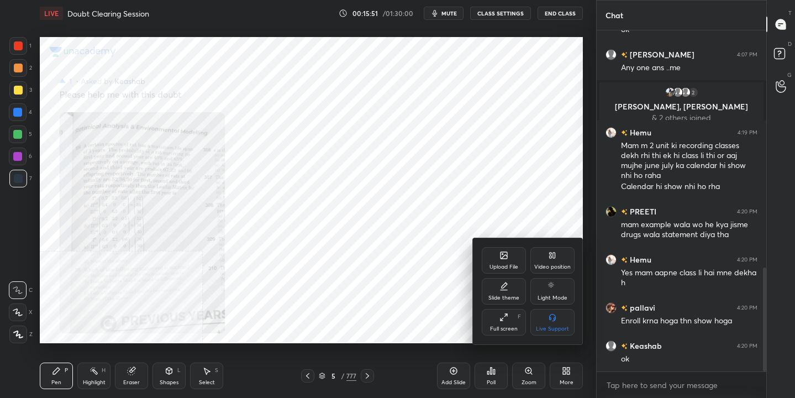
click at [550, 258] on icon at bounding box center [551, 257] width 2 height 2
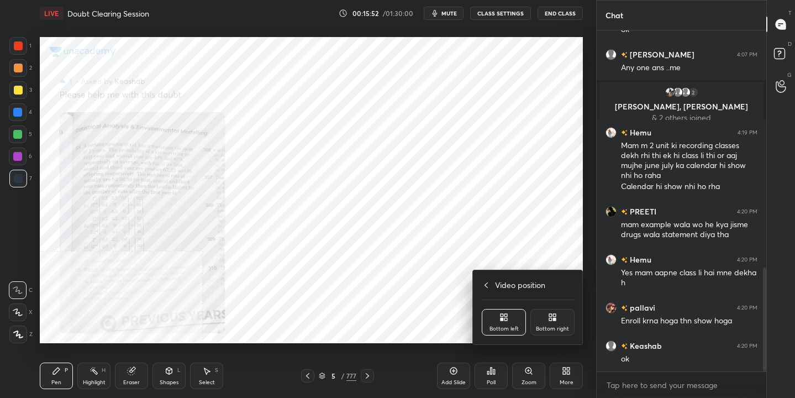
click at [560, 326] on div "Bottom right" at bounding box center [552, 329] width 33 height 6
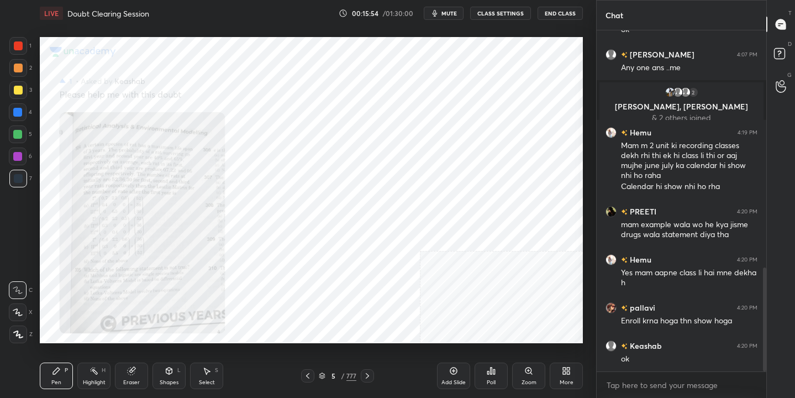
click at [326, 372] on div "5 / 777" at bounding box center [338, 376] width 38 height 10
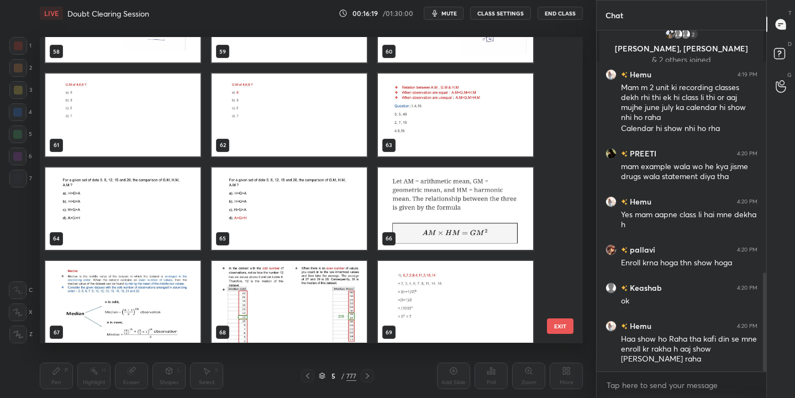
scroll to position [891, 0]
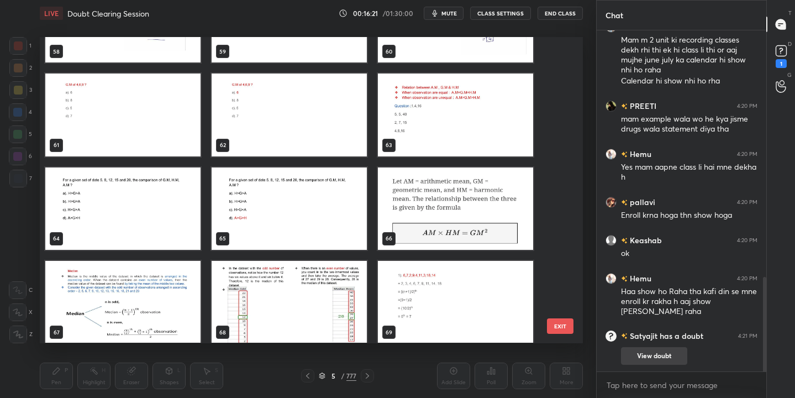
click at [631, 358] on button "View doubt" at bounding box center [654, 356] width 66 height 18
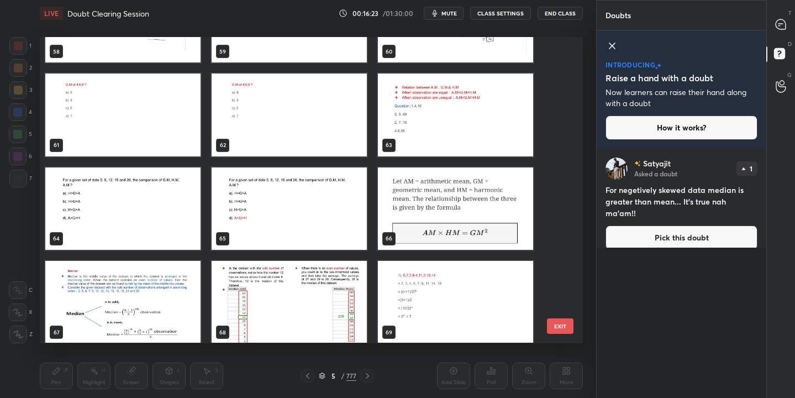
click at [656, 227] on button "Pick this doubt" at bounding box center [682, 238] width 152 height 24
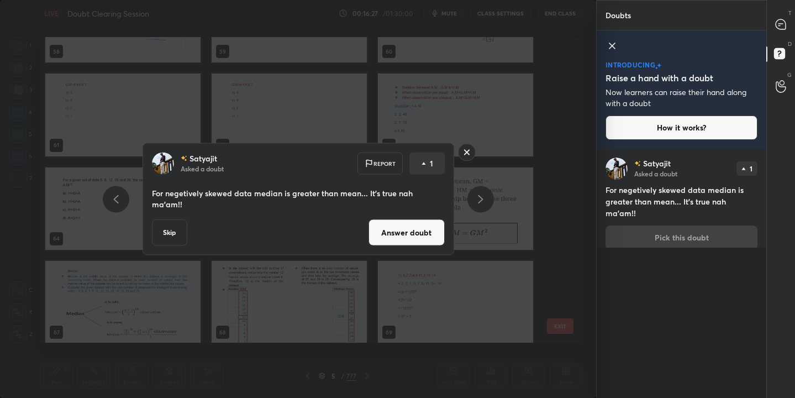
click at [416, 229] on button "Answer doubt" at bounding box center [407, 232] width 76 height 27
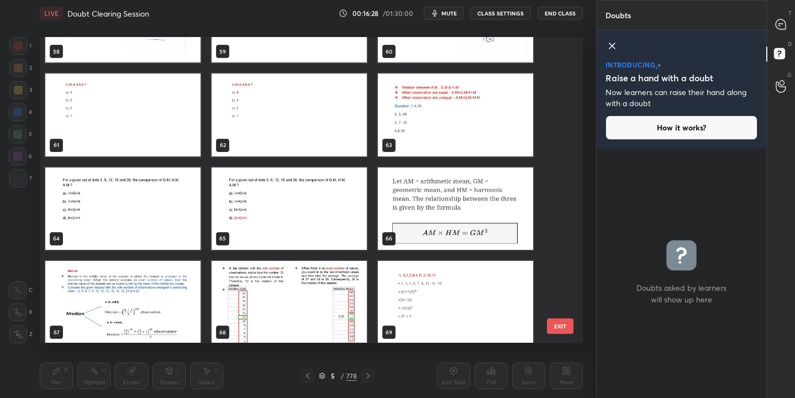
click at [322, 374] on icon at bounding box center [322, 376] width 7 height 7
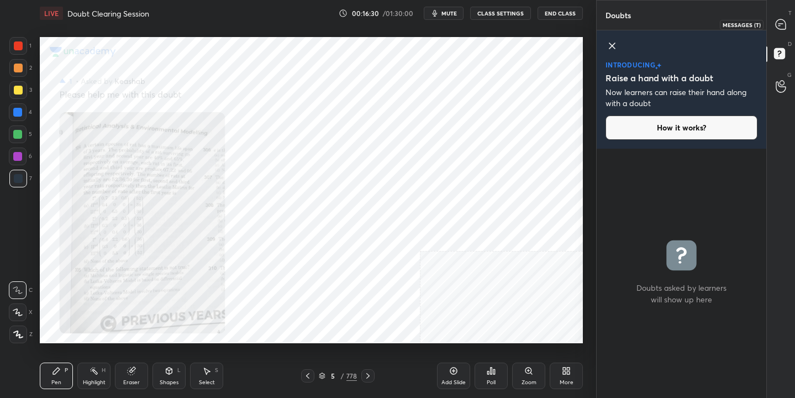
click at [778, 27] on icon at bounding box center [781, 24] width 10 height 10
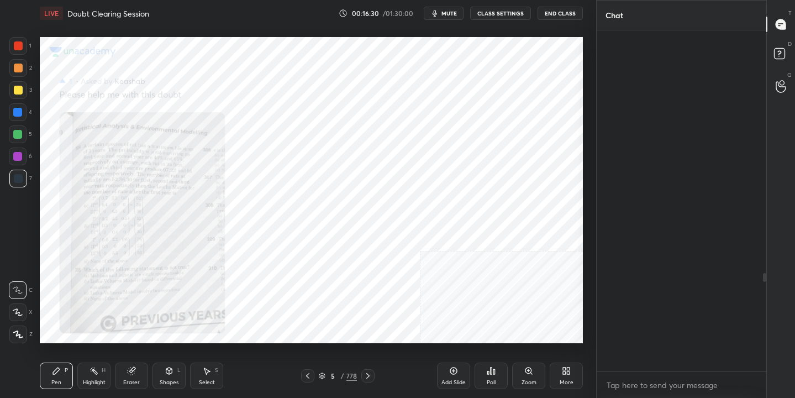
scroll to position [338, 166]
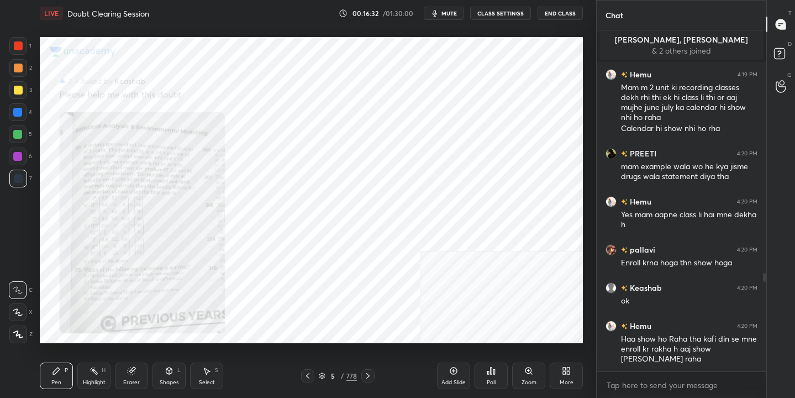
click at [366, 376] on icon at bounding box center [368, 375] width 9 height 9
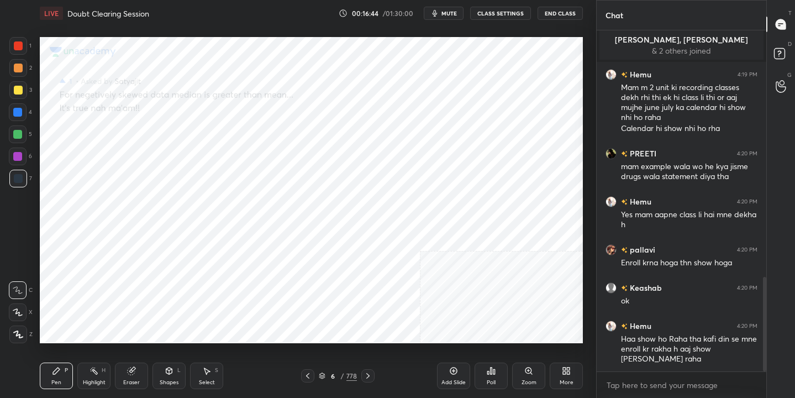
scroll to position [892, 0]
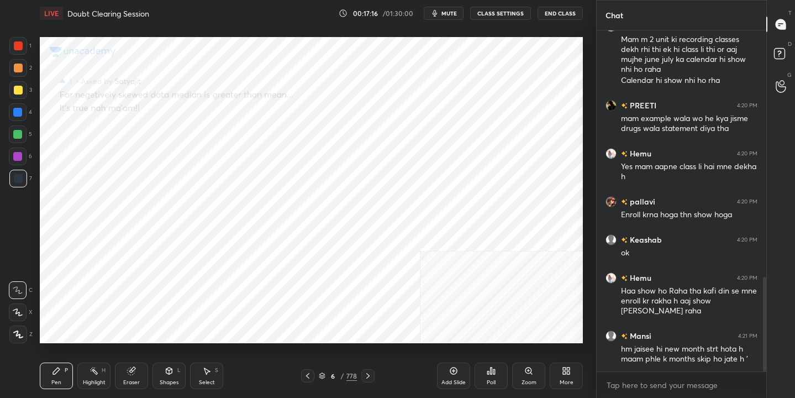
click at [322, 374] on icon at bounding box center [322, 376] width 7 height 7
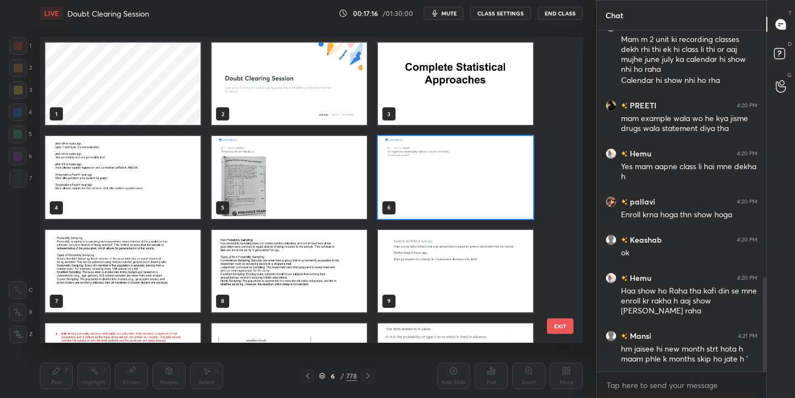
scroll to position [302, 538]
click at [419, 174] on img "grid" at bounding box center [455, 178] width 155 height 82
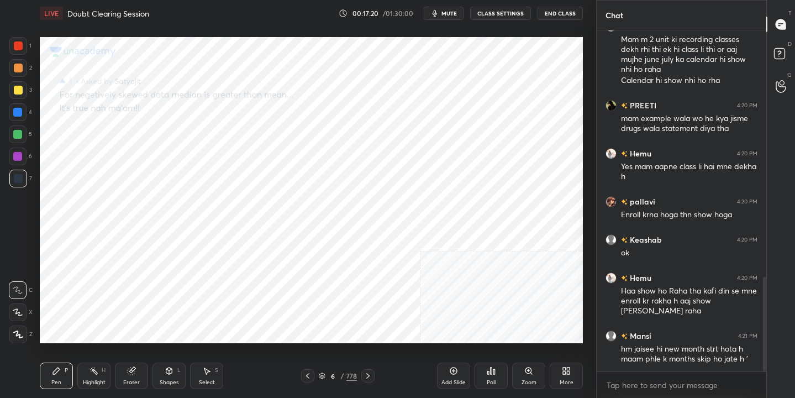
click at [419, 174] on img "grid" at bounding box center [455, 178] width 155 height 82
click at [324, 374] on icon at bounding box center [322, 374] width 6 height 3
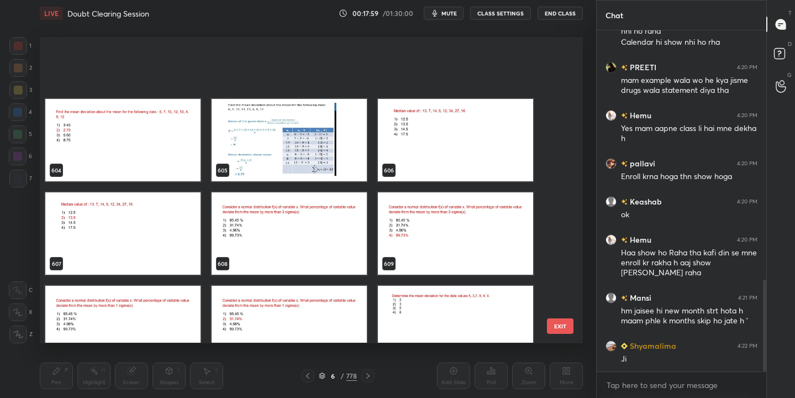
scroll to position [18840, 0]
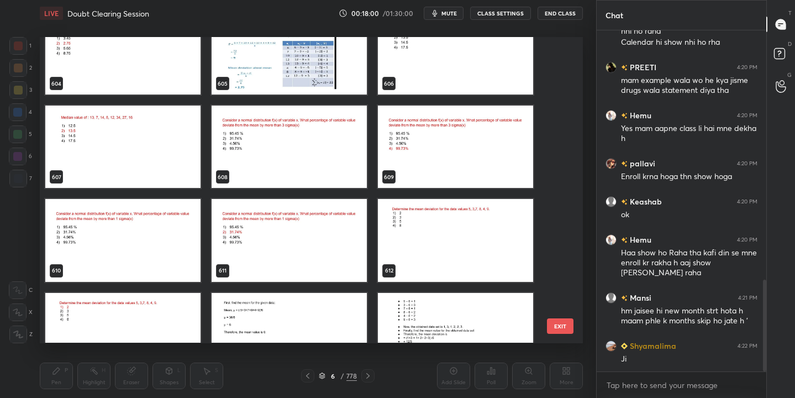
click at [330, 135] on img "grid" at bounding box center [289, 147] width 155 height 82
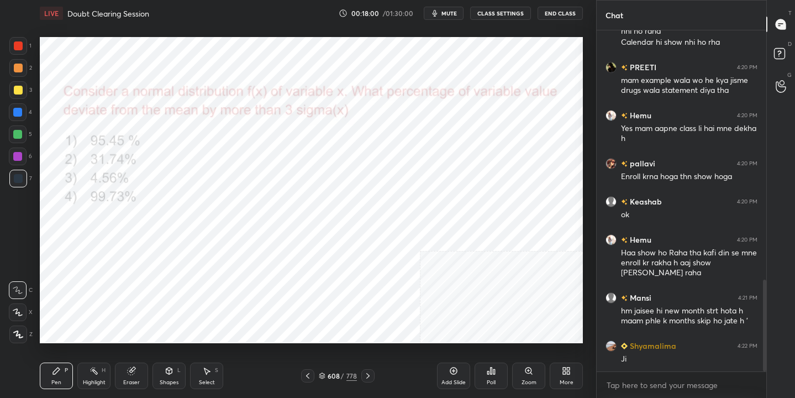
click at [330, 135] on img "grid" at bounding box center [289, 147] width 155 height 82
click at [434, 23] on div "LIVE Doubt Clearing Session 00:18:02 / 01:30:00 mute CLASS SETTINGS End Class" at bounding box center [311, 13] width 543 height 27
click at [439, 14] on icon "button" at bounding box center [435, 13] width 9 height 9
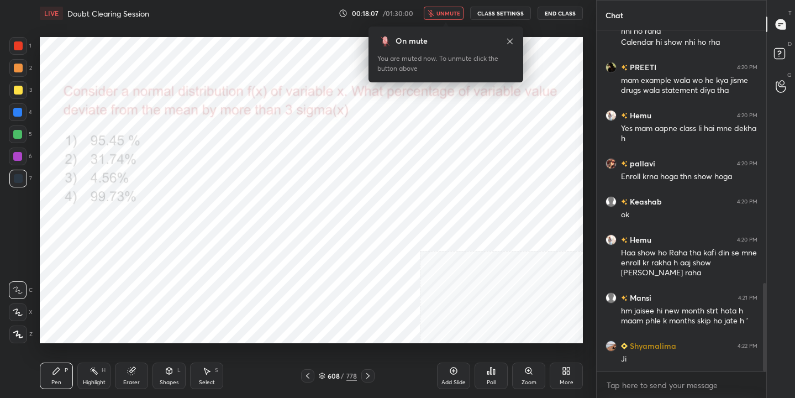
scroll to position [978, 0]
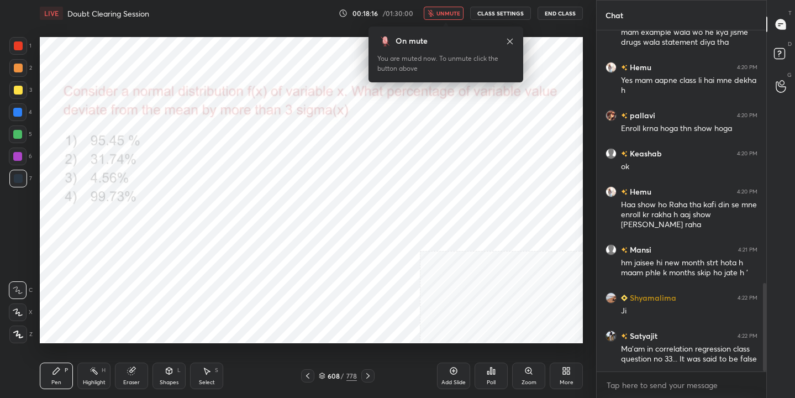
click at [443, 11] on span "unmute" at bounding box center [449, 13] width 24 height 8
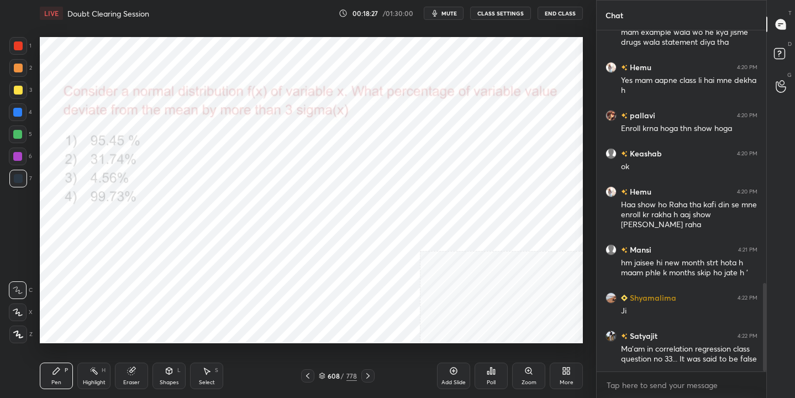
click at [324, 376] on icon at bounding box center [322, 377] width 6 height 2
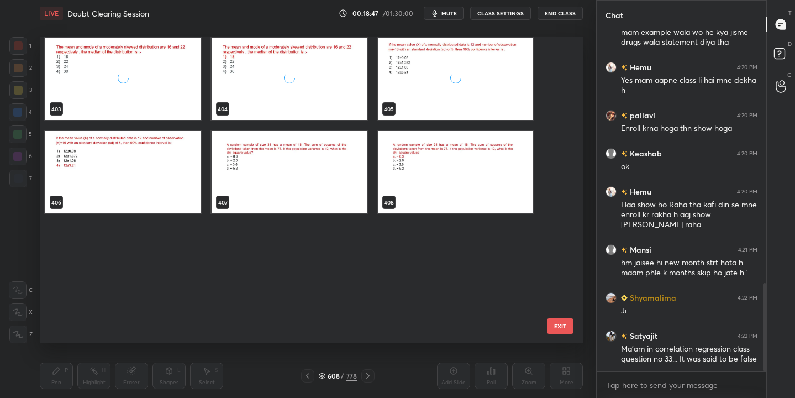
scroll to position [12218, 0]
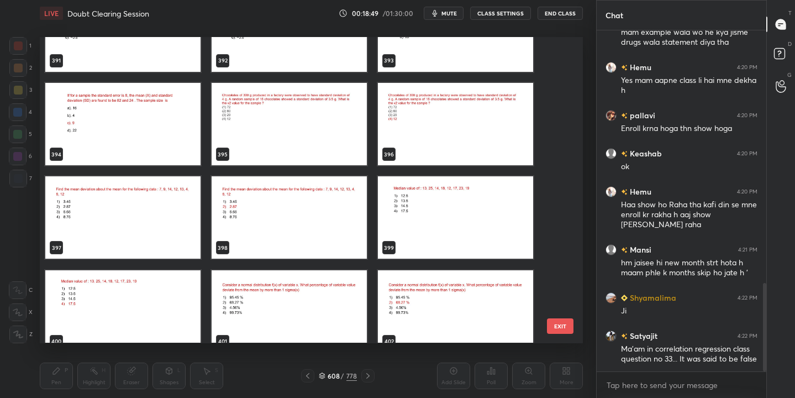
click at [325, 375] on icon at bounding box center [322, 376] width 7 height 7
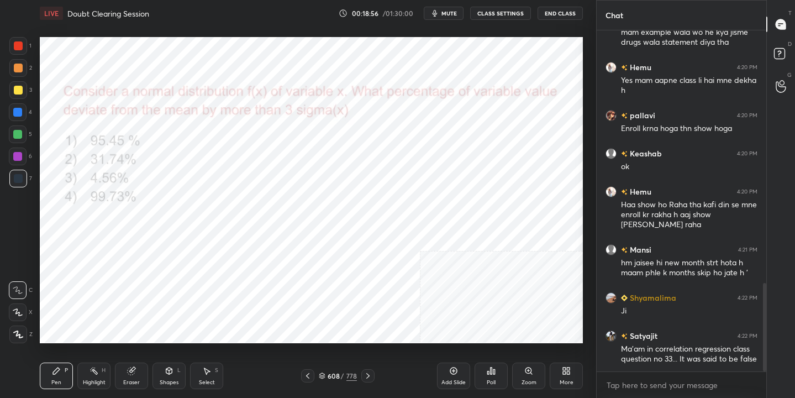
scroll to position [1016, 0]
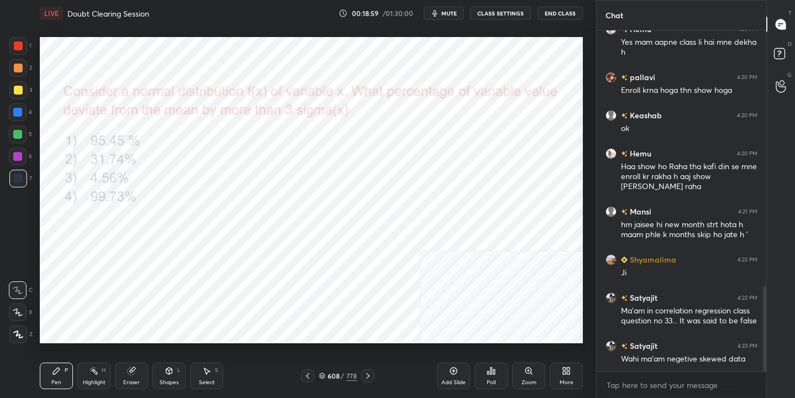
click at [326, 375] on div "608 / 778" at bounding box center [338, 376] width 38 height 10
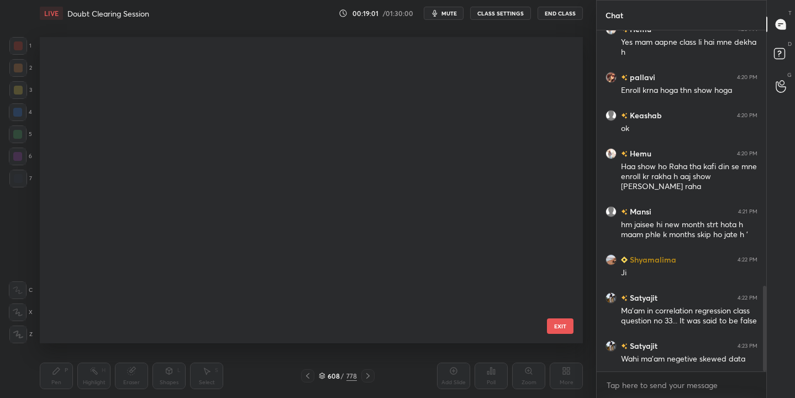
scroll to position [17804, 0]
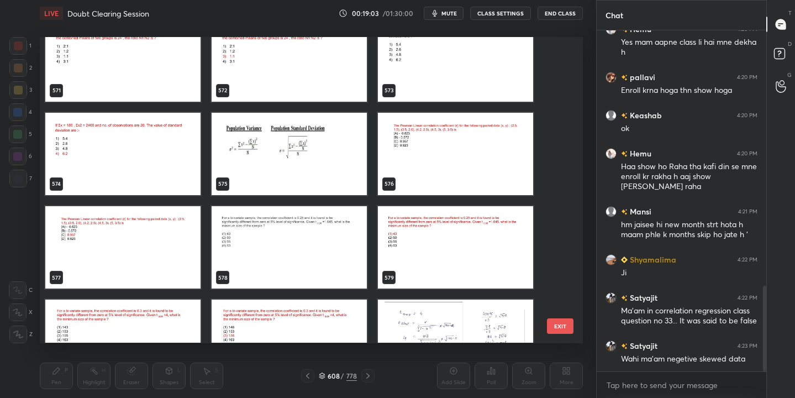
click at [323, 374] on icon at bounding box center [322, 376] width 7 height 7
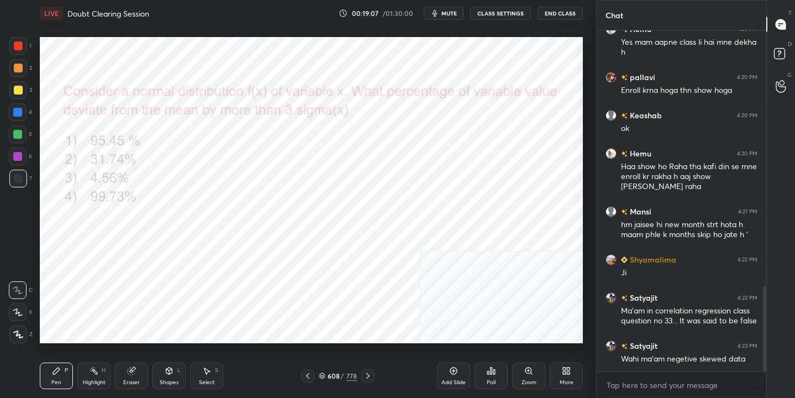
click at [328, 375] on div "608" at bounding box center [333, 376] width 11 height 7
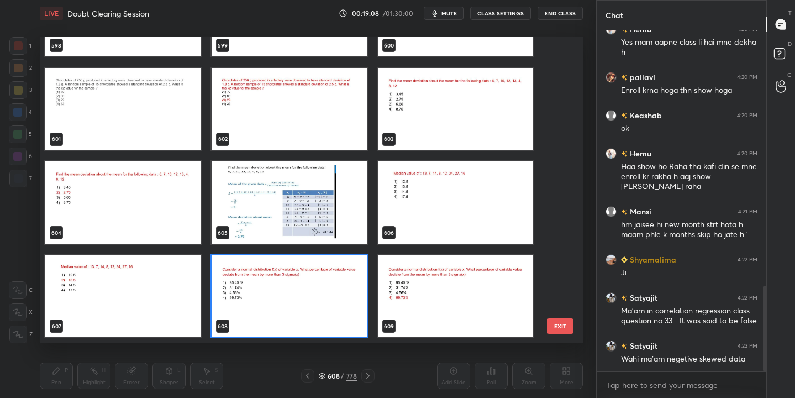
scroll to position [302, 538]
click at [261, 313] on img "grid" at bounding box center [289, 296] width 155 height 82
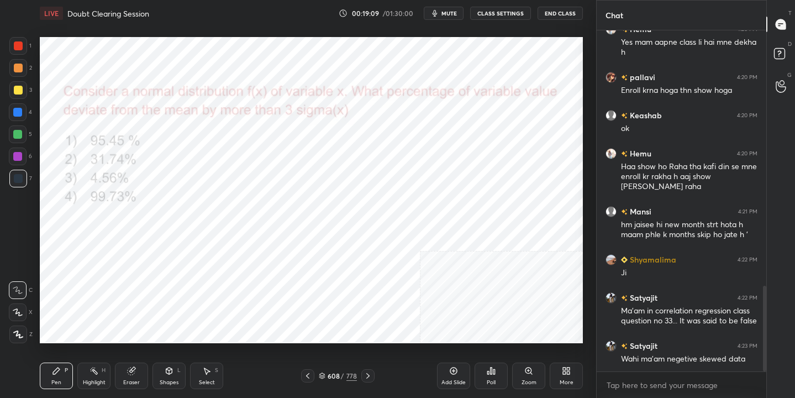
click at [261, 313] on img "grid" at bounding box center [289, 296] width 155 height 82
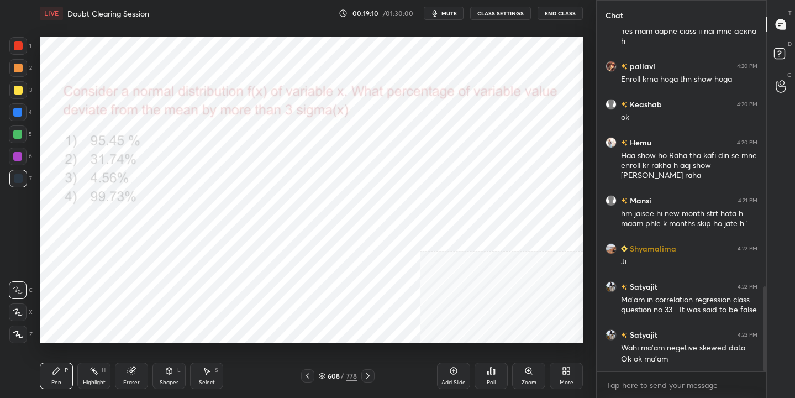
click at [496, 377] on div "Poll" at bounding box center [491, 376] width 33 height 27
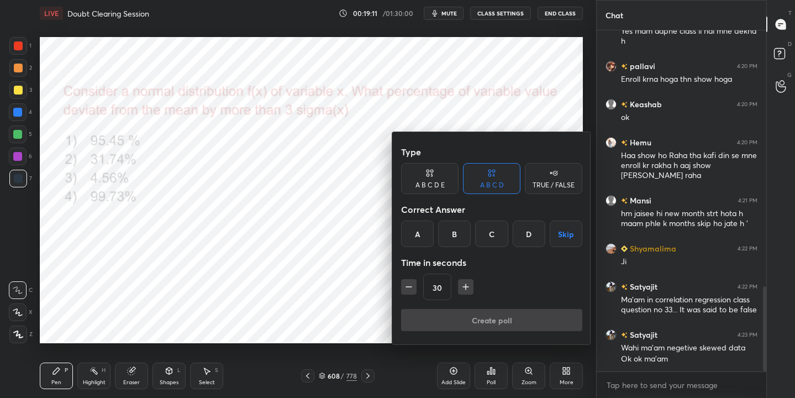
click at [524, 233] on div "D" at bounding box center [529, 234] width 33 height 27
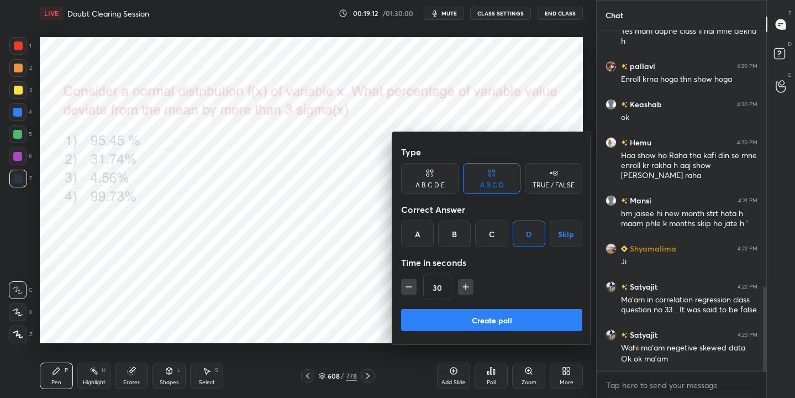
click at [509, 314] on button "Create poll" at bounding box center [491, 320] width 181 height 22
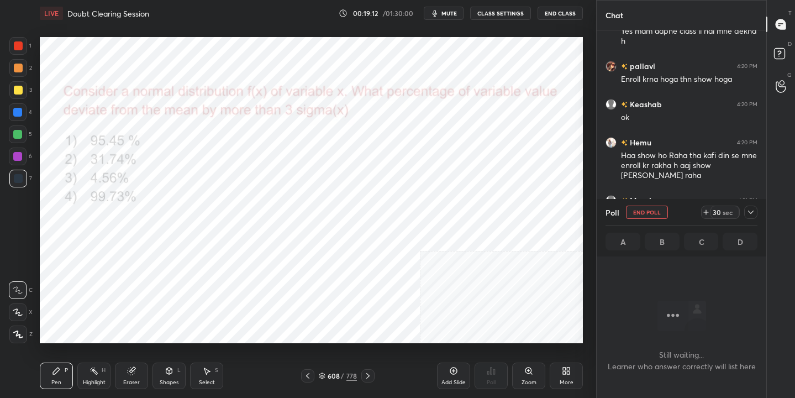
scroll to position [188, 166]
click at [453, 17] on button "mute" at bounding box center [444, 13] width 40 height 13
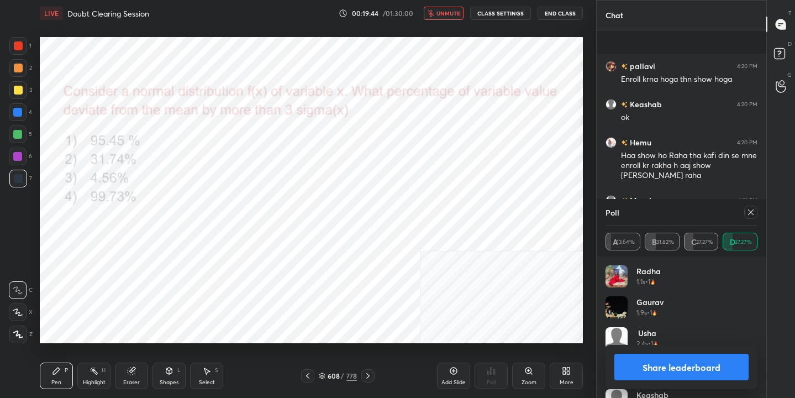
scroll to position [1111, 0]
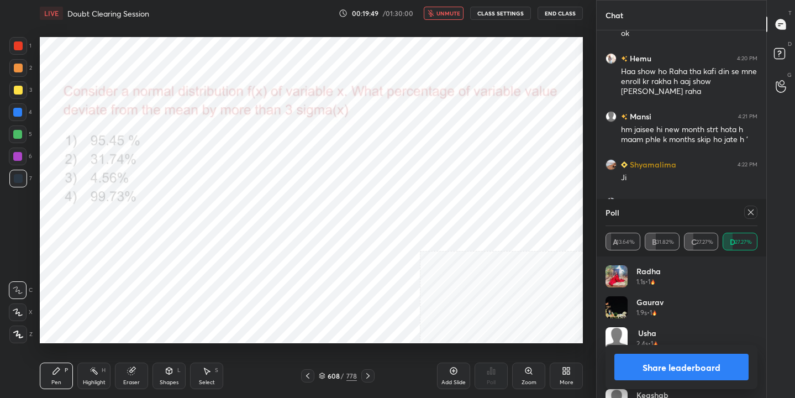
click at [750, 212] on icon at bounding box center [751, 212] width 9 height 9
type textarea "x"
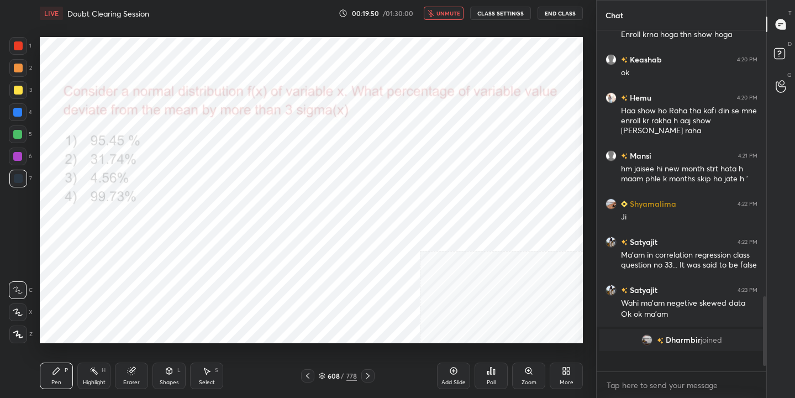
scroll to position [1053, 0]
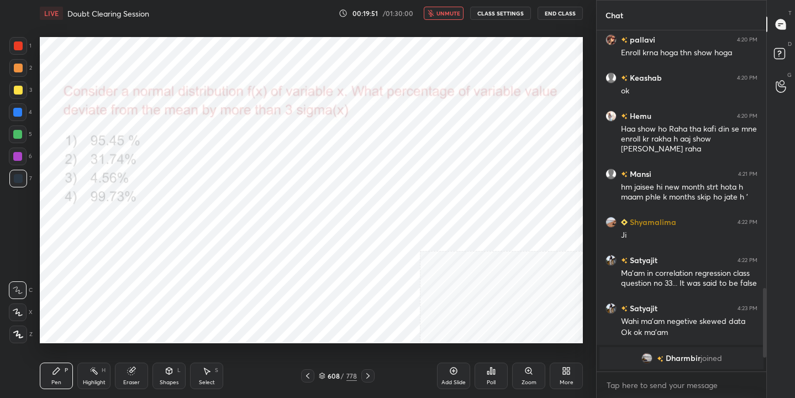
click at [454, 12] on span "unmute" at bounding box center [449, 13] width 24 height 8
click at [323, 376] on icon at bounding box center [322, 377] width 6 height 2
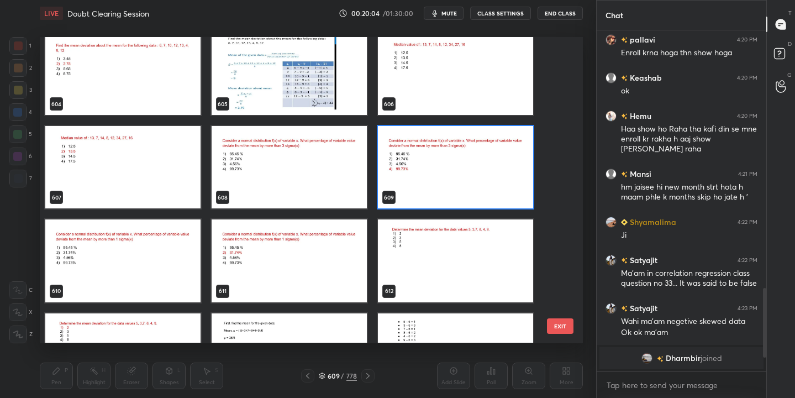
scroll to position [18819, 0]
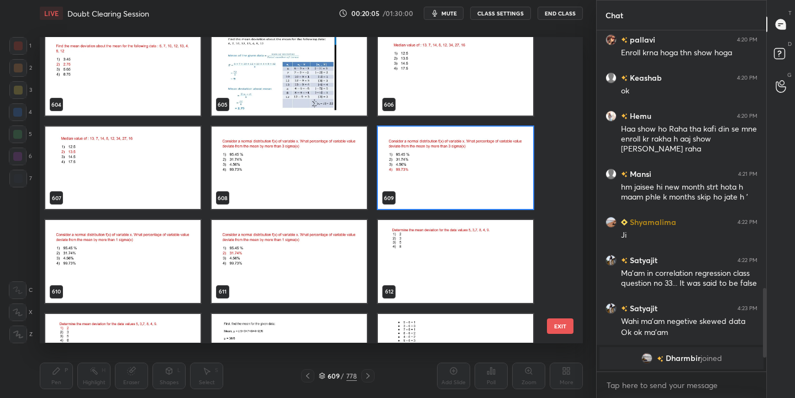
click at [154, 273] on img "grid" at bounding box center [122, 262] width 155 height 82
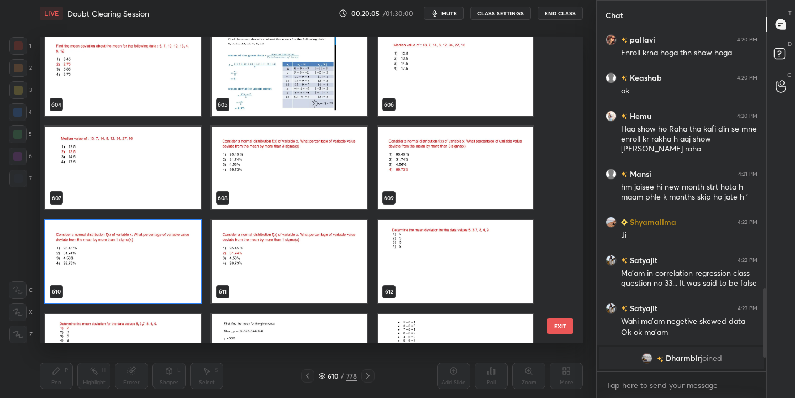
click at [154, 273] on img "grid" at bounding box center [122, 262] width 155 height 82
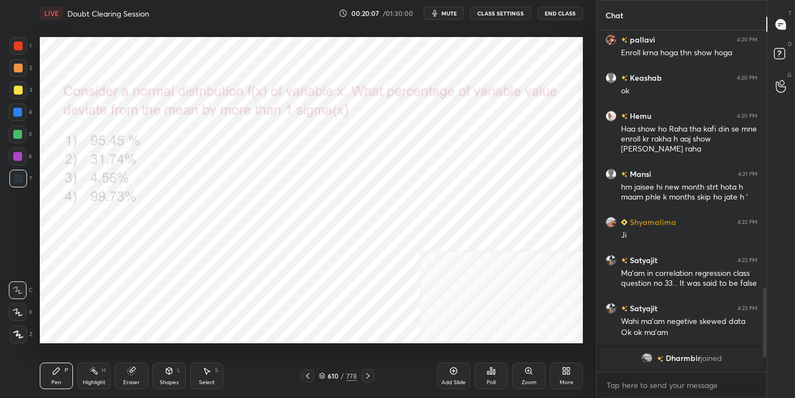
click at [447, 12] on span "mute" at bounding box center [449, 13] width 15 height 8
click at [324, 374] on icon at bounding box center [322, 376] width 7 height 7
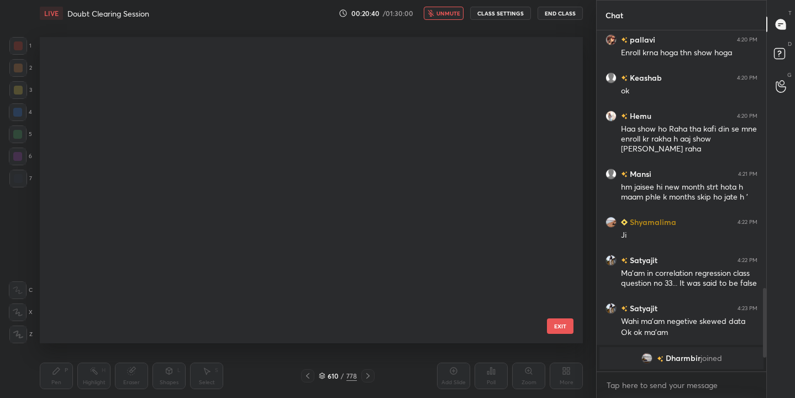
scroll to position [302, 538]
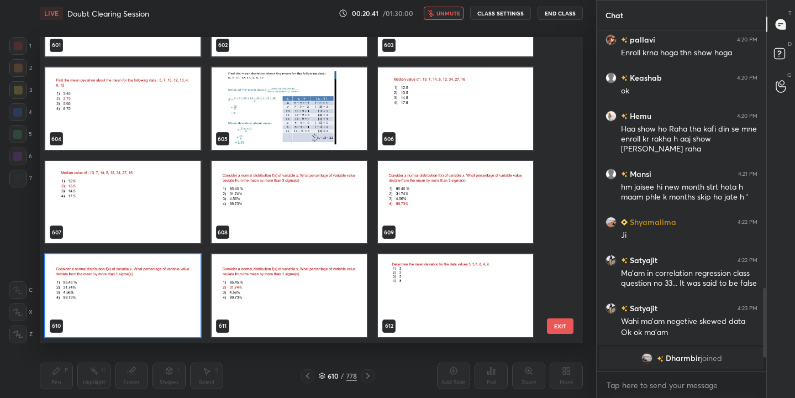
click at [174, 302] on img "grid" at bounding box center [122, 296] width 155 height 82
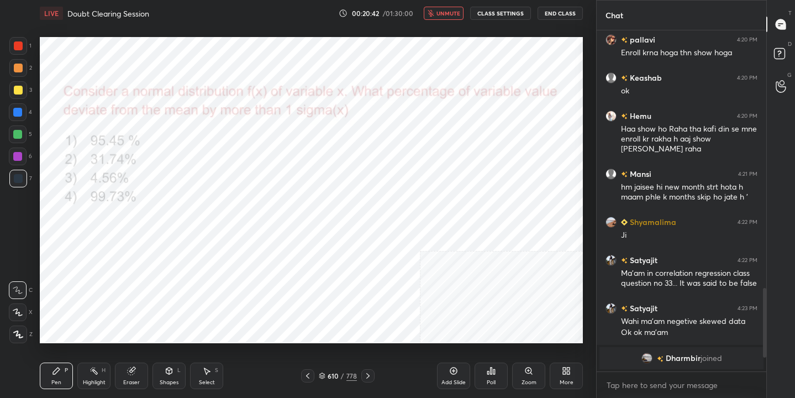
click at [174, 302] on img "grid" at bounding box center [122, 296] width 155 height 82
click at [493, 370] on icon at bounding box center [491, 370] width 9 height 9
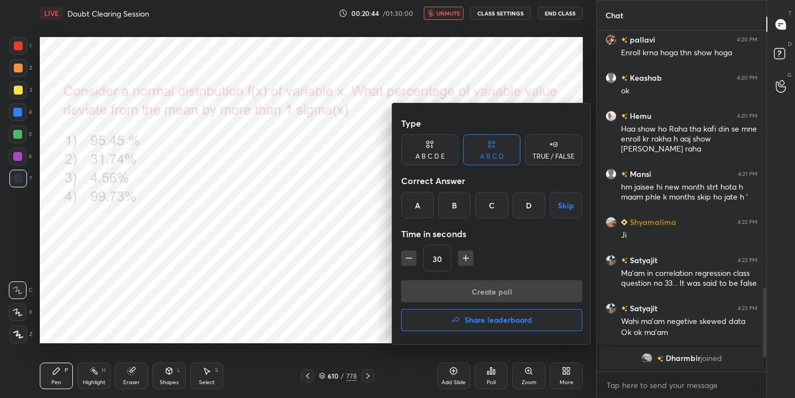
click at [458, 201] on div "B" at bounding box center [454, 205] width 33 height 27
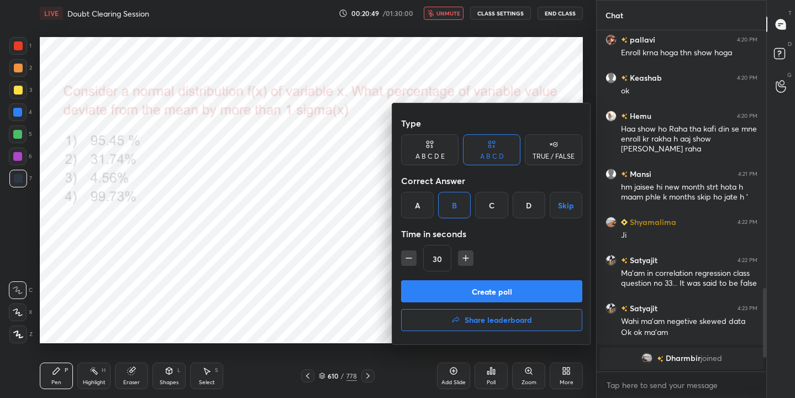
click at [483, 287] on button "Create poll" at bounding box center [491, 291] width 181 height 22
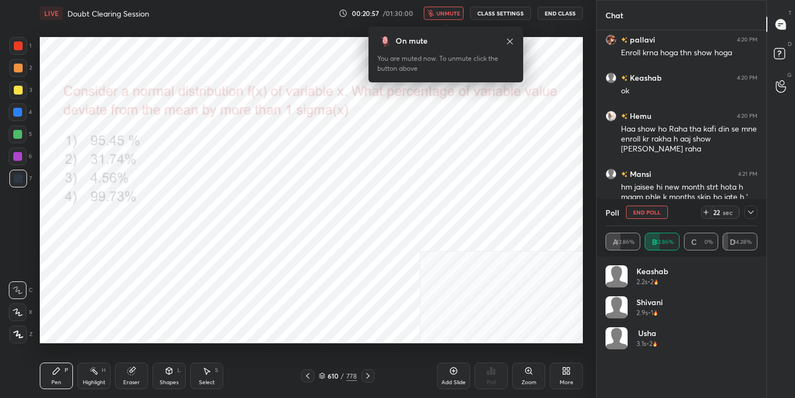
scroll to position [1124, 0]
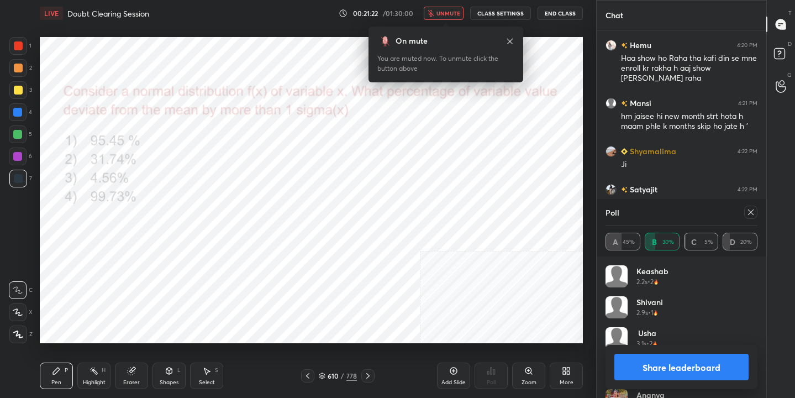
click at [750, 206] on div at bounding box center [750, 212] width 13 height 13
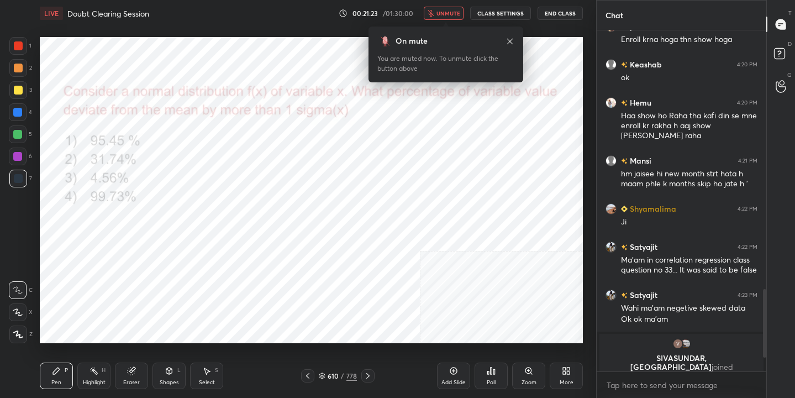
scroll to position [1067, 0]
click at [457, 14] on span "unmute" at bounding box center [449, 13] width 24 height 8
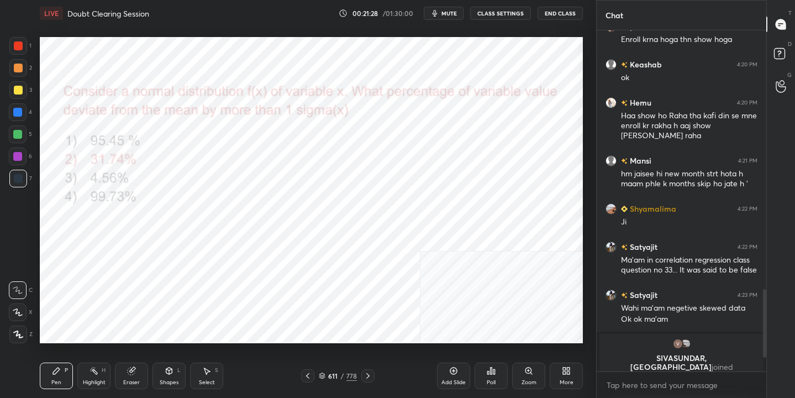
click at [323, 377] on icon at bounding box center [322, 376] width 7 height 7
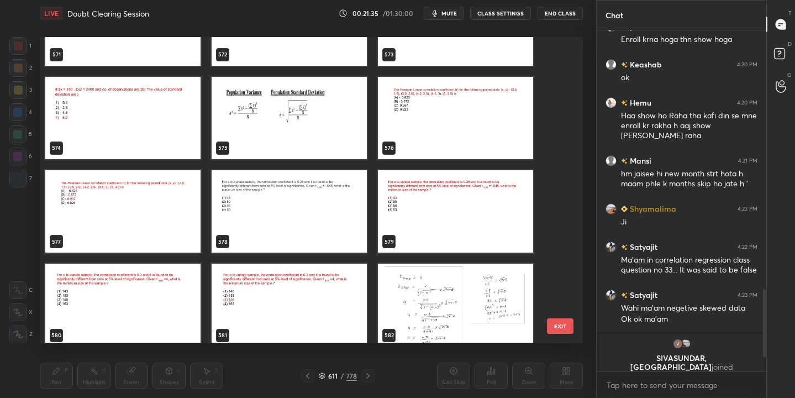
scroll to position [17656, 0]
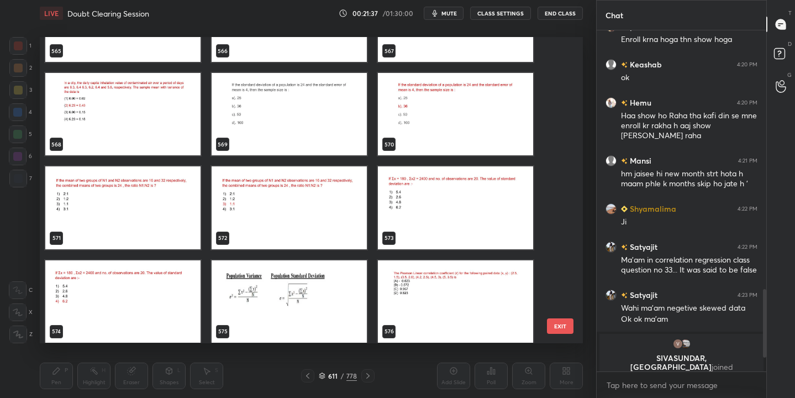
click at [159, 202] on img "grid" at bounding box center [122, 208] width 155 height 82
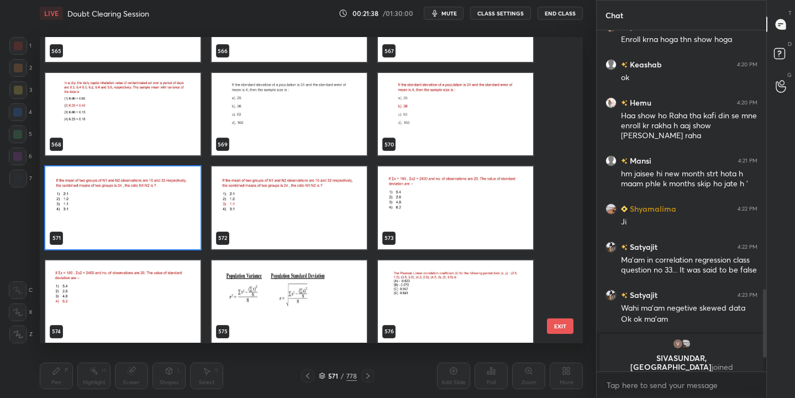
click at [159, 202] on img "grid" at bounding box center [122, 208] width 155 height 82
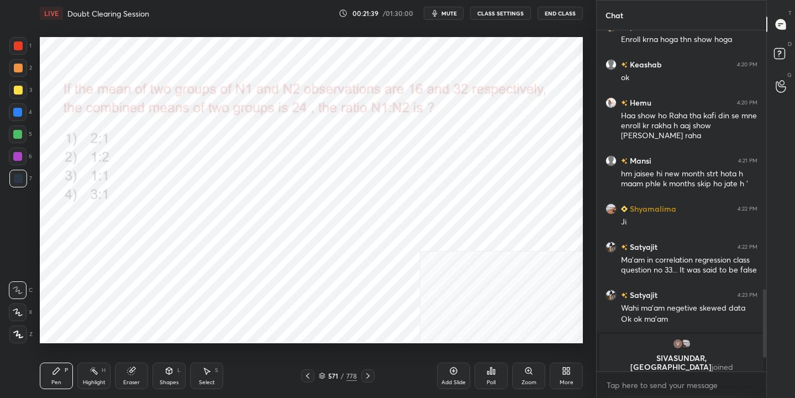
click at [447, 8] on button "mute" at bounding box center [444, 13] width 40 height 13
click at [323, 376] on icon at bounding box center [322, 376] width 7 height 7
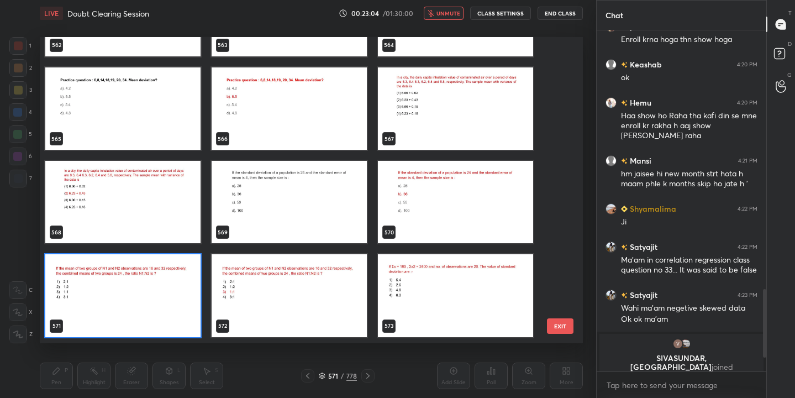
scroll to position [302, 538]
click at [180, 292] on img "grid" at bounding box center [122, 296] width 155 height 82
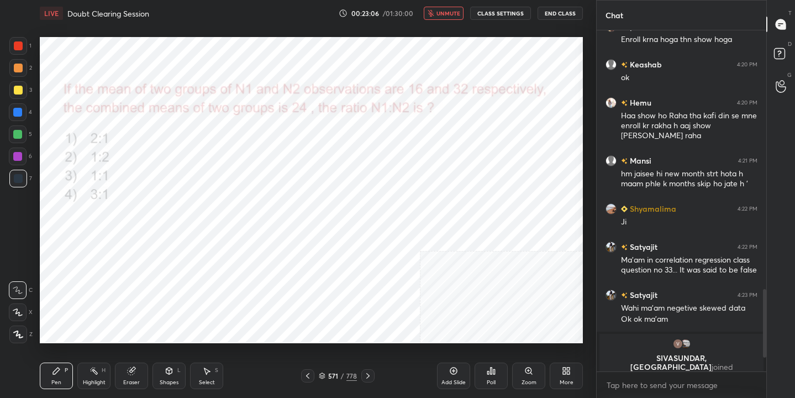
click at [492, 371] on icon at bounding box center [492, 371] width 2 height 7
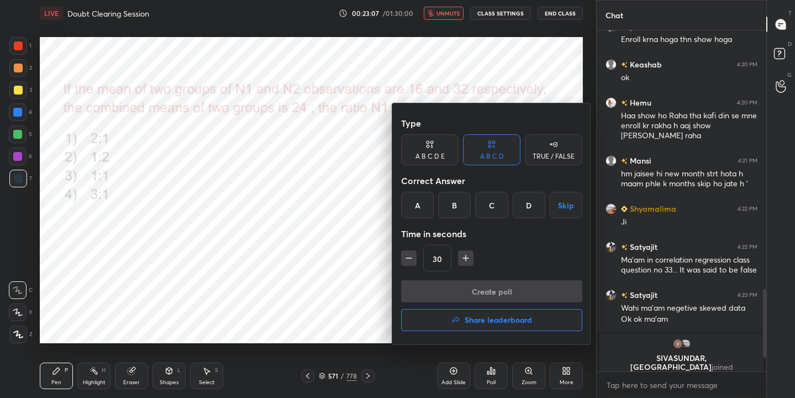
click at [484, 209] on div "C" at bounding box center [491, 205] width 33 height 27
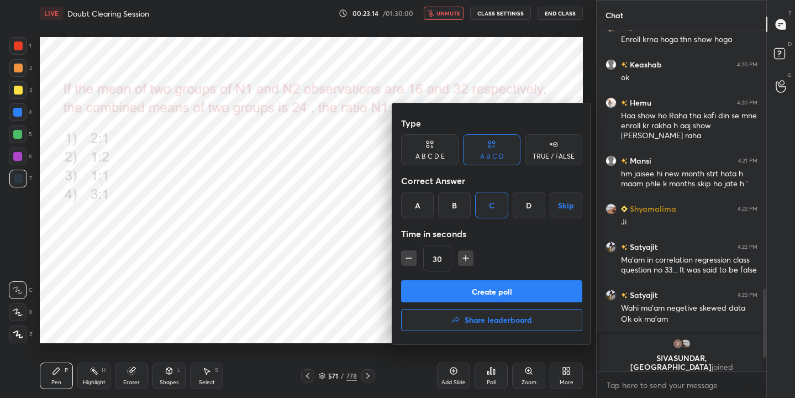
click at [485, 295] on button "Create poll" at bounding box center [491, 291] width 181 height 22
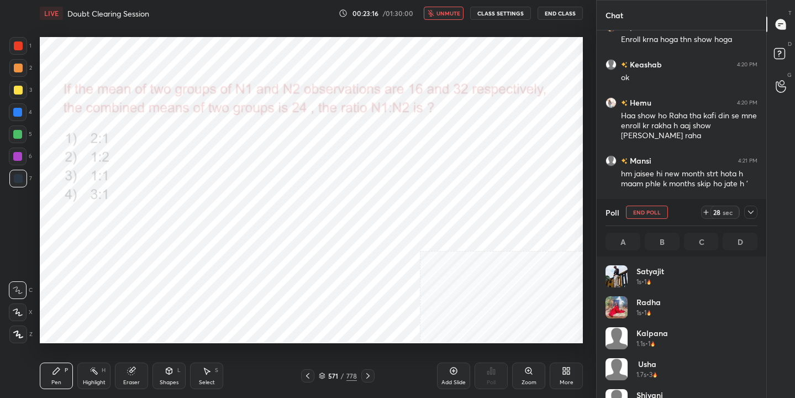
scroll to position [129, 149]
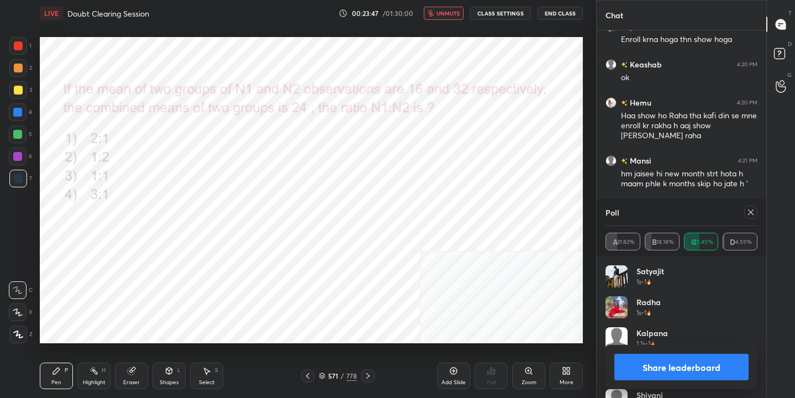
click at [752, 211] on icon at bounding box center [751, 212] width 9 height 9
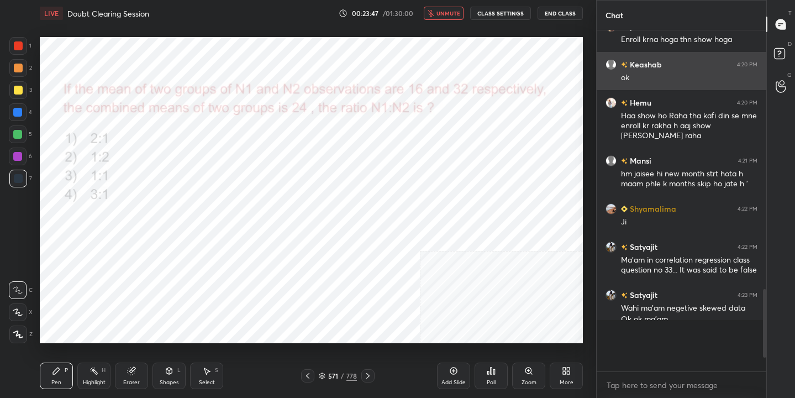
scroll to position [4, 4]
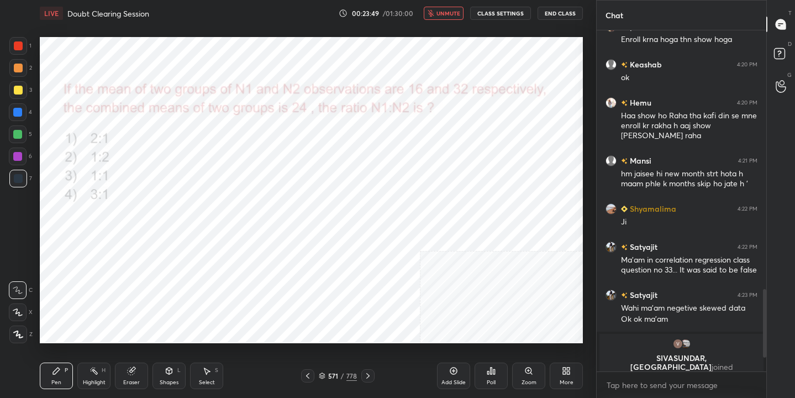
click at [458, 16] on span "unmute" at bounding box center [449, 13] width 24 height 8
click at [326, 373] on div "572 / 778" at bounding box center [338, 376] width 38 height 10
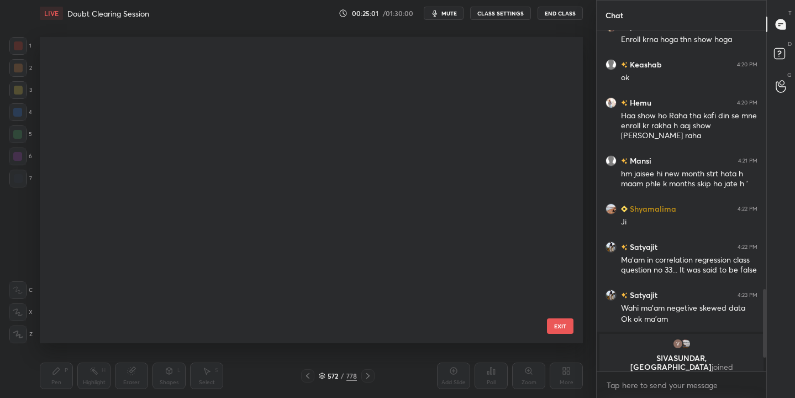
scroll to position [14155, 0]
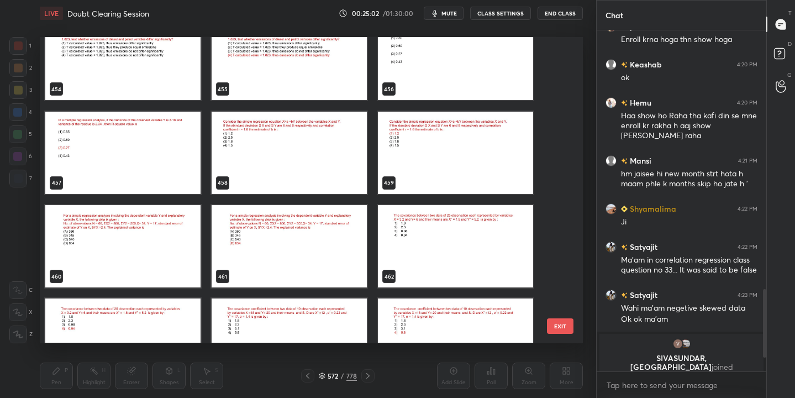
click at [166, 233] on img "grid" at bounding box center [122, 246] width 155 height 82
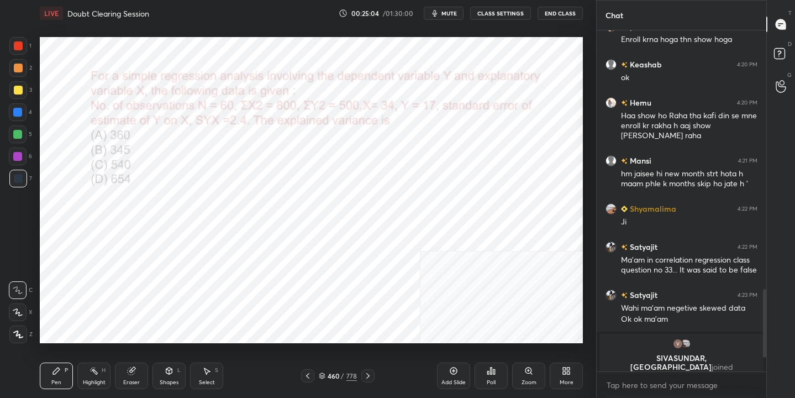
click at [444, 13] on span "mute" at bounding box center [449, 13] width 15 height 8
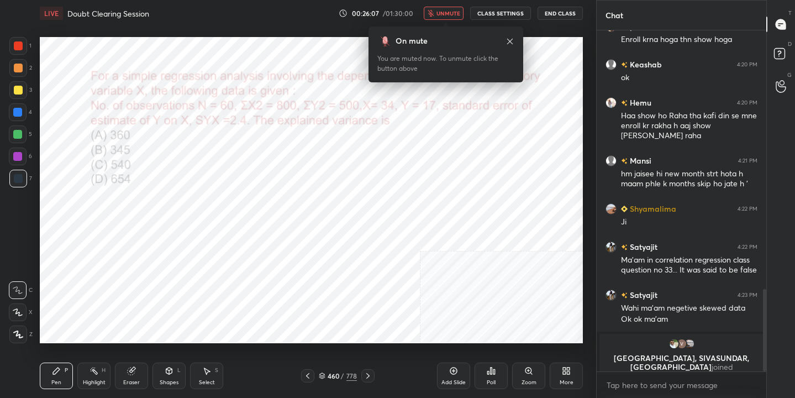
click at [324, 378] on icon at bounding box center [322, 376] width 7 height 7
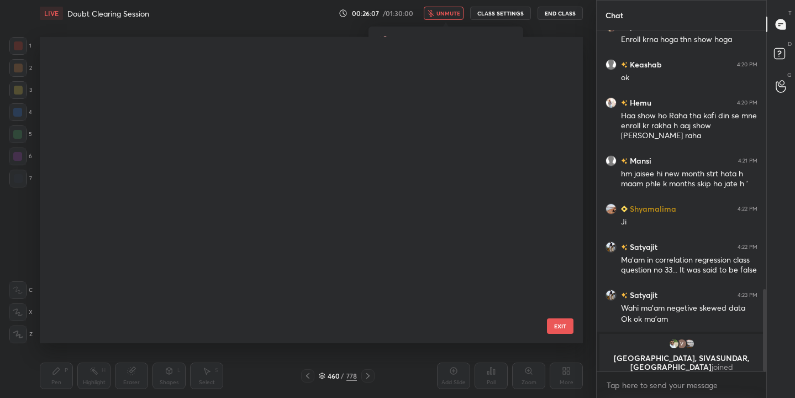
scroll to position [302, 538]
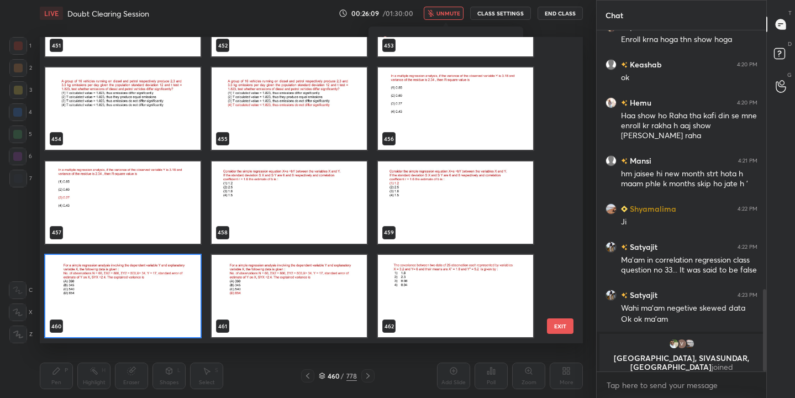
click at [162, 300] on img "grid" at bounding box center [122, 296] width 155 height 82
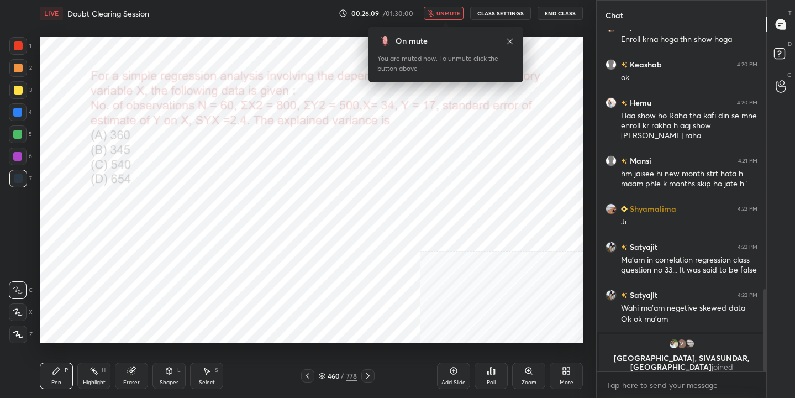
click at [162, 300] on img "grid" at bounding box center [122, 296] width 155 height 82
click at [491, 371] on icon at bounding box center [492, 371] width 2 height 7
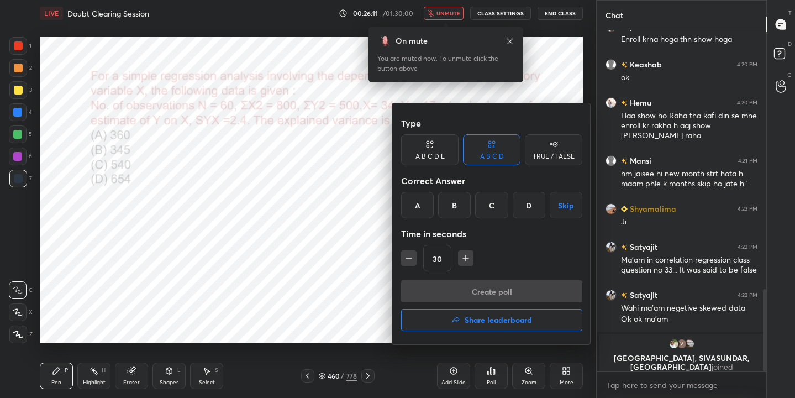
click at [533, 203] on div "D" at bounding box center [529, 205] width 33 height 27
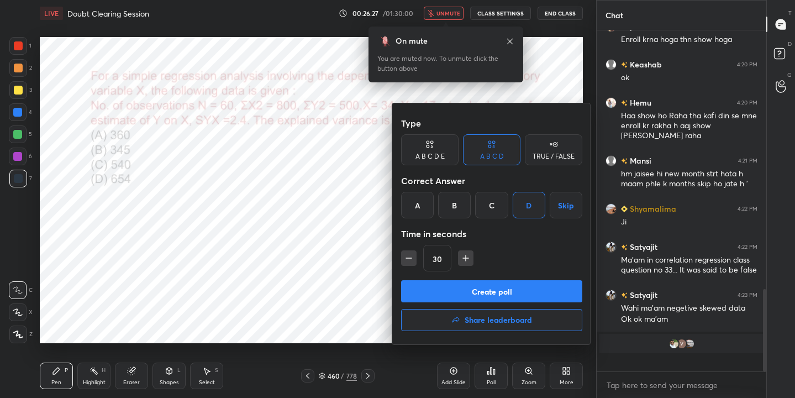
scroll to position [338, 166]
click at [509, 280] on button "Create poll" at bounding box center [491, 291] width 181 height 22
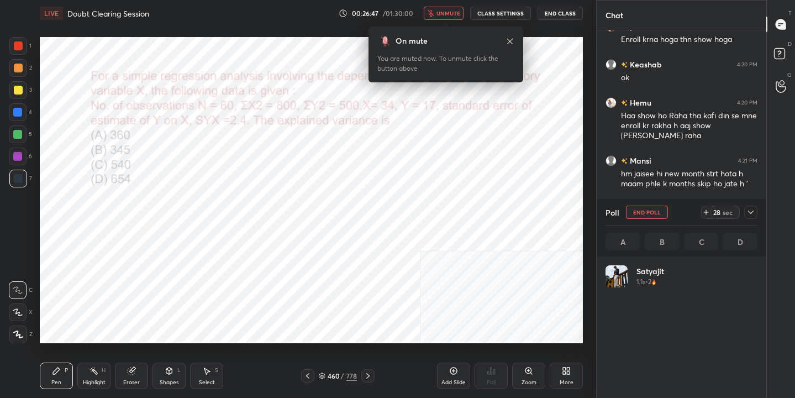
scroll to position [129, 149]
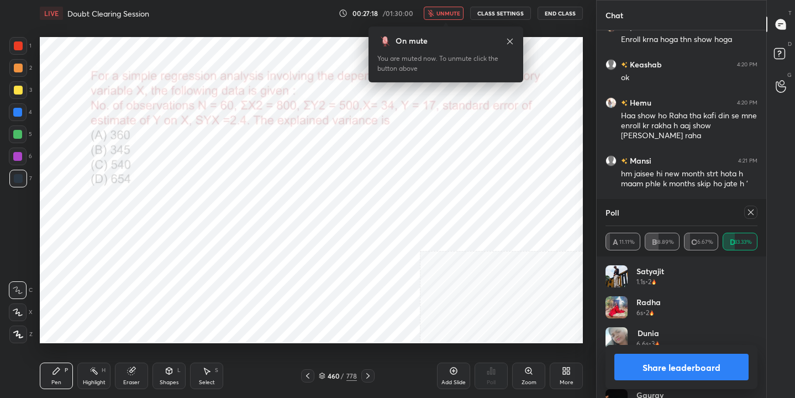
click at [754, 211] on icon at bounding box center [751, 212] width 9 height 9
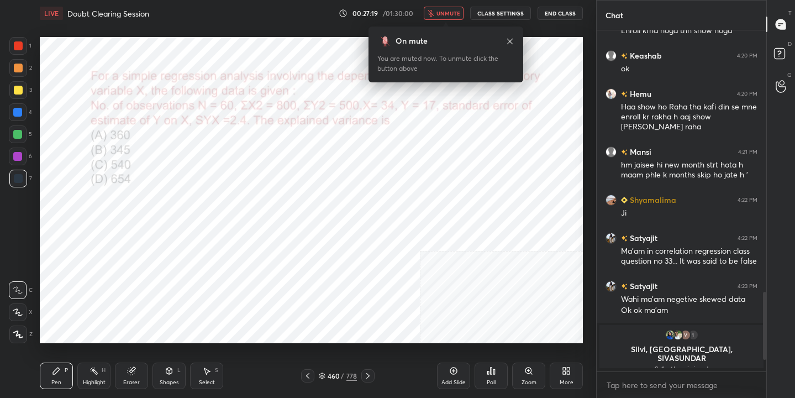
scroll to position [4, 4]
click at [458, 11] on span "unmute" at bounding box center [449, 13] width 24 height 8
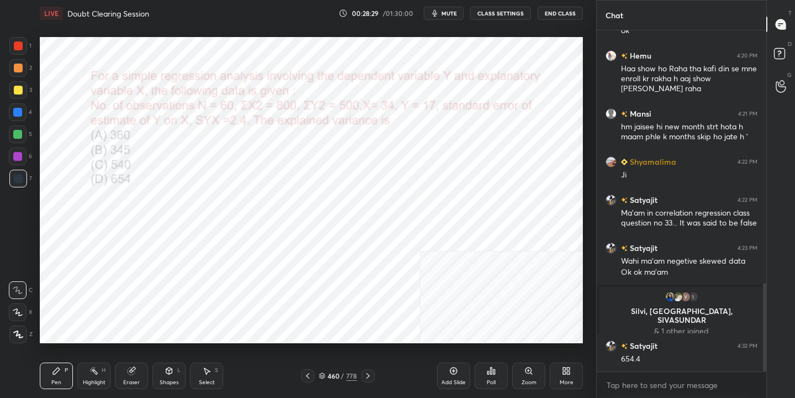
scroll to position [976, 0]
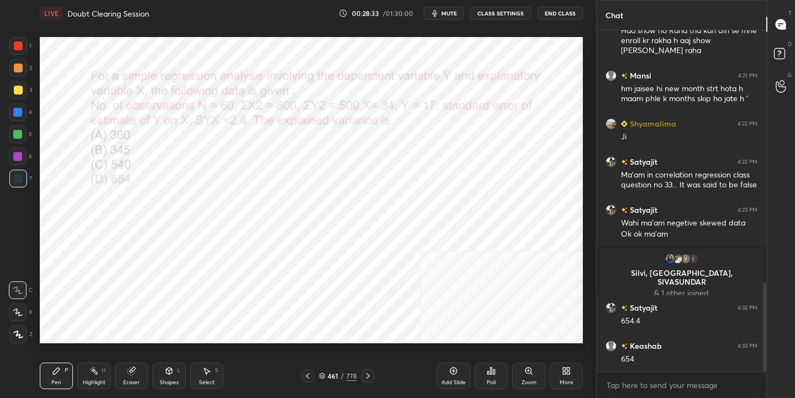
click at [323, 373] on icon at bounding box center [322, 376] width 7 height 7
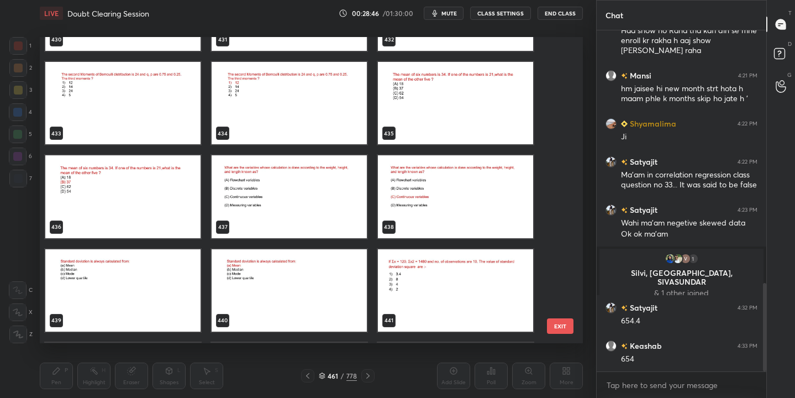
scroll to position [1014, 0]
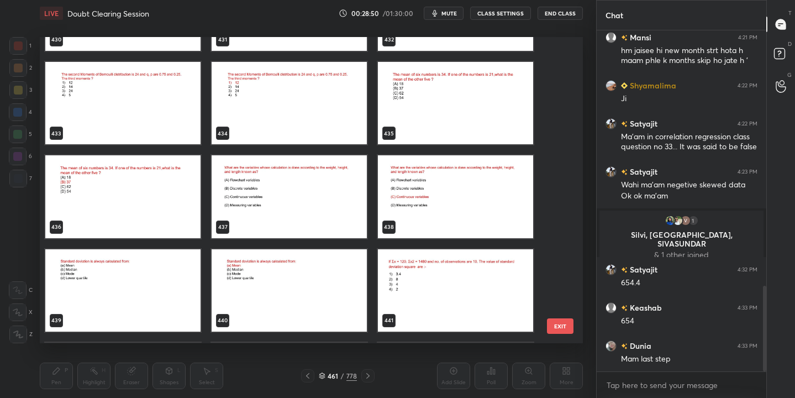
click at [323, 375] on icon at bounding box center [322, 376] width 7 height 7
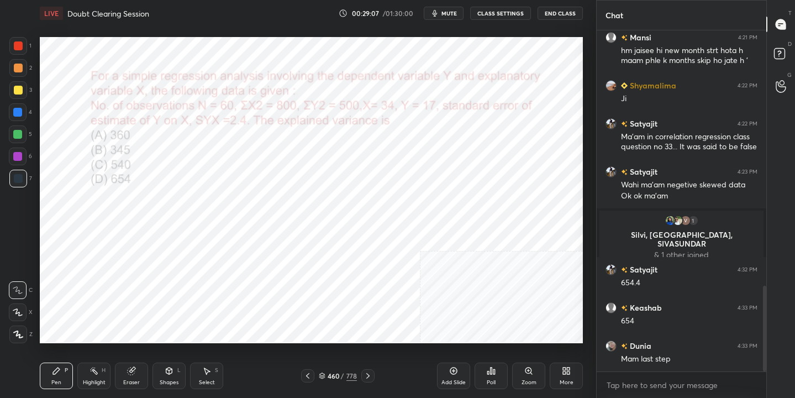
click at [321, 373] on icon at bounding box center [322, 374] width 6 height 3
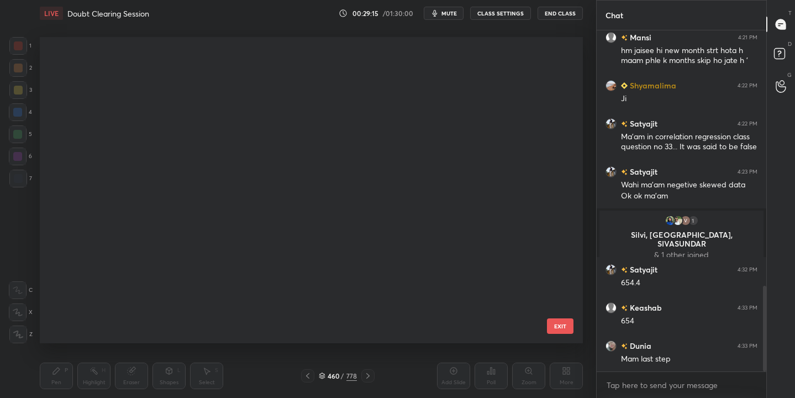
scroll to position [12632, 0]
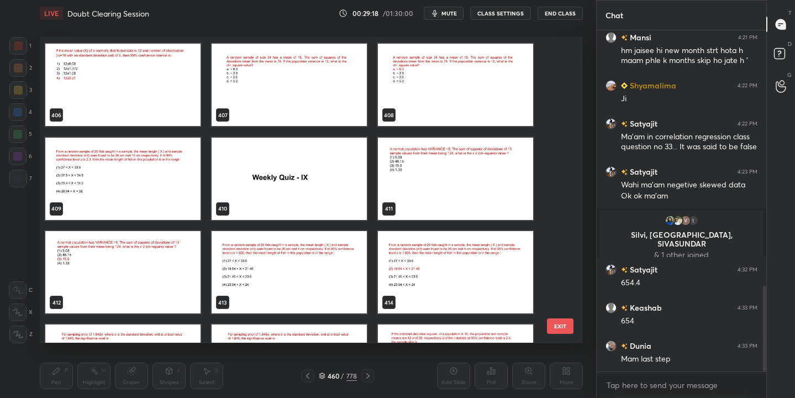
click at [476, 183] on img "grid" at bounding box center [455, 179] width 155 height 82
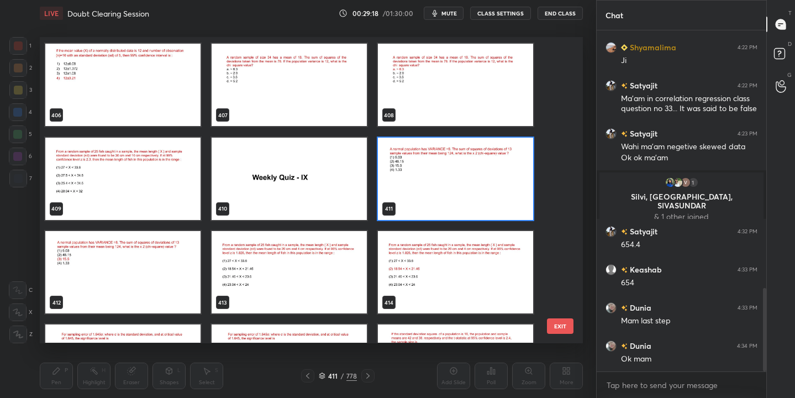
click at [476, 183] on img "grid" at bounding box center [455, 179] width 155 height 82
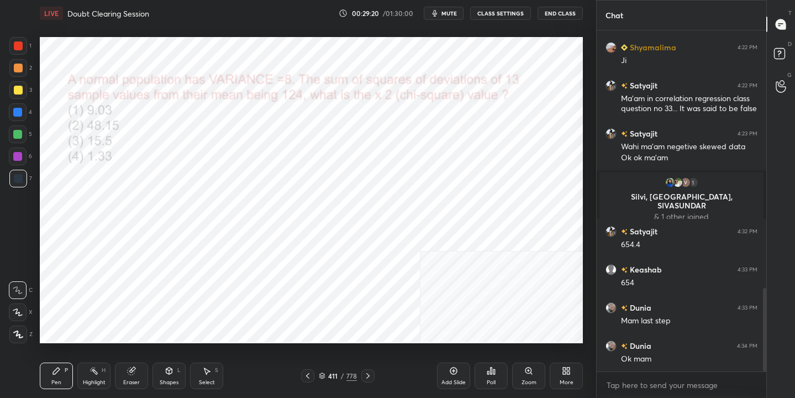
click at [457, 11] on span "mute" at bounding box center [449, 13] width 15 height 8
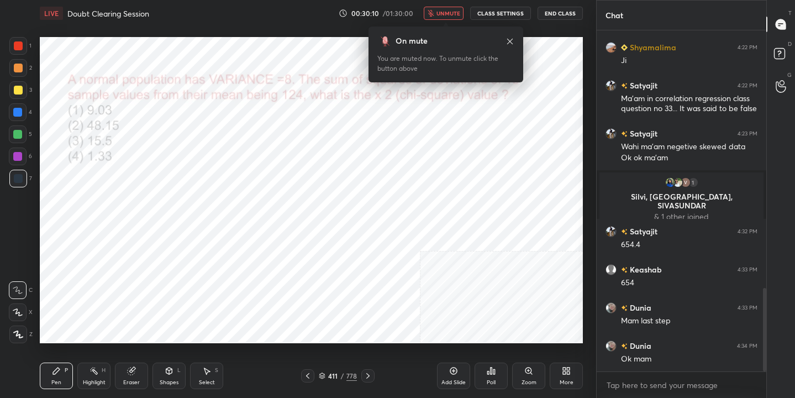
click at [320, 374] on icon at bounding box center [322, 374] width 6 height 3
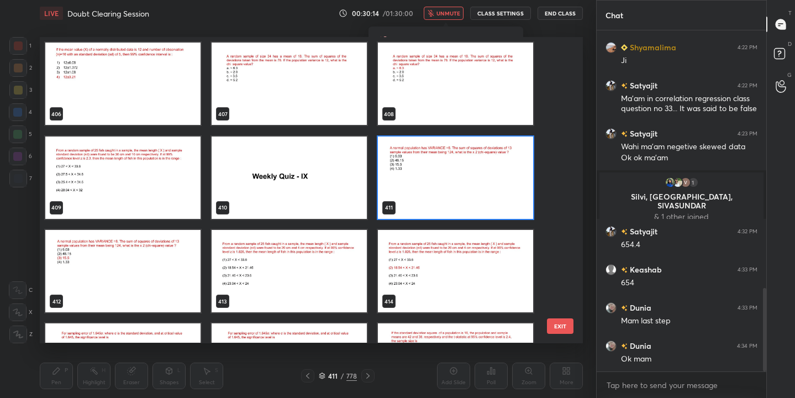
scroll to position [12630, 0]
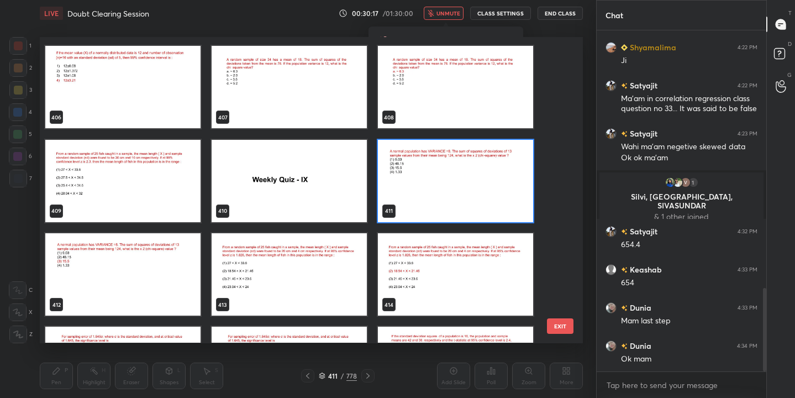
click at [460, 195] on img "grid" at bounding box center [455, 181] width 155 height 82
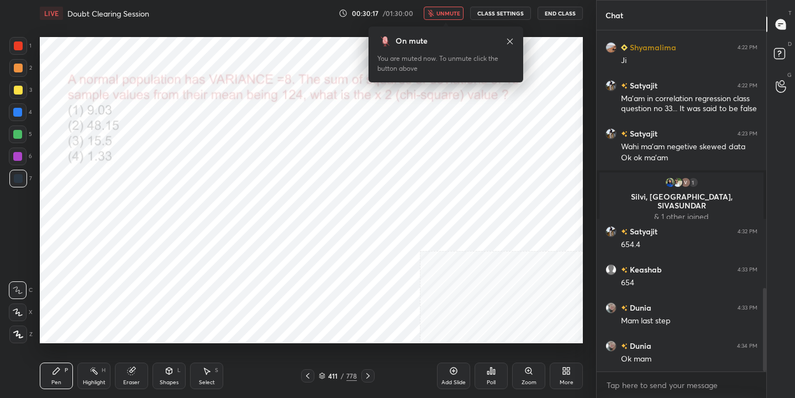
click at [460, 195] on img "grid" at bounding box center [455, 181] width 155 height 82
click at [490, 373] on icon at bounding box center [491, 370] width 9 height 9
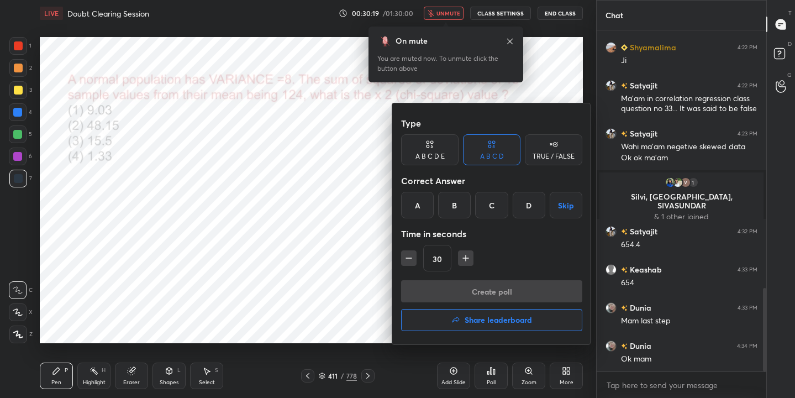
click at [493, 207] on div "C" at bounding box center [491, 205] width 33 height 27
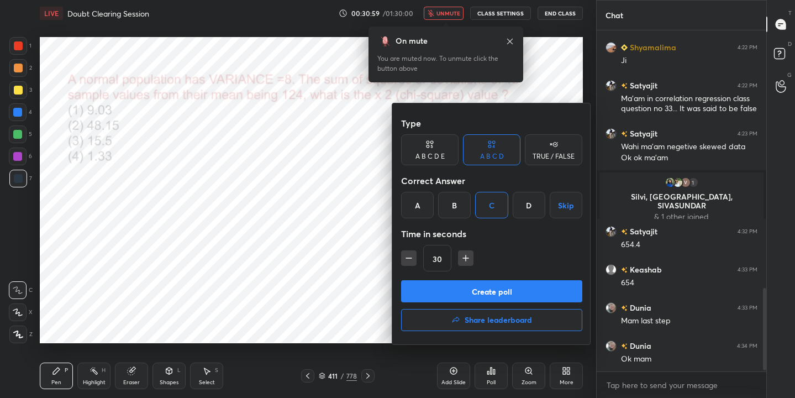
scroll to position [338, 166]
click at [442, 290] on button "Create poll" at bounding box center [491, 291] width 181 height 22
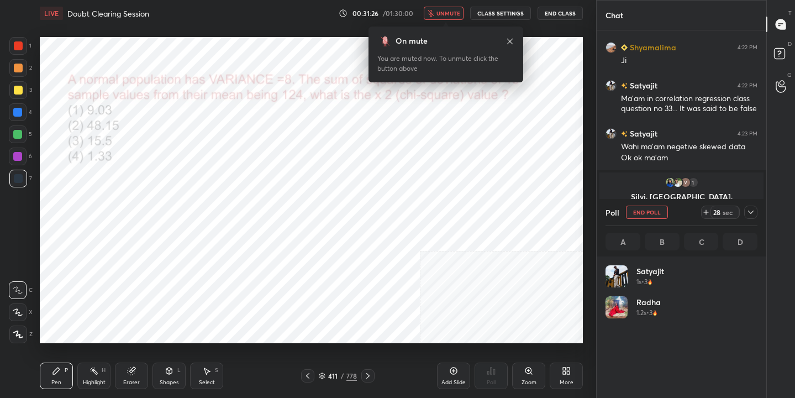
scroll to position [129, 149]
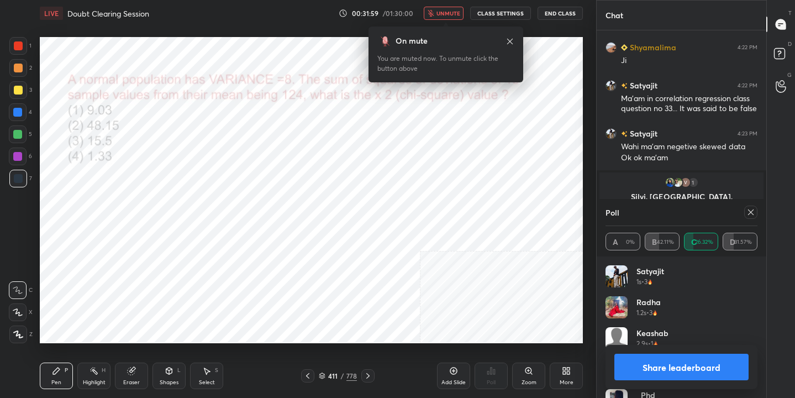
click at [750, 210] on icon at bounding box center [751, 212] width 9 height 9
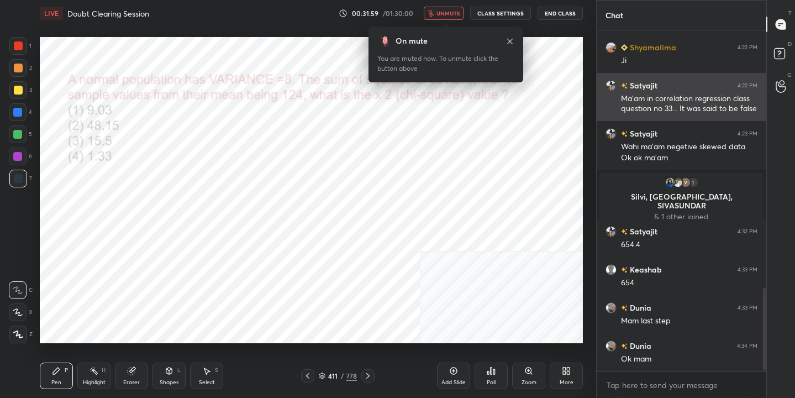
scroll to position [4, 4]
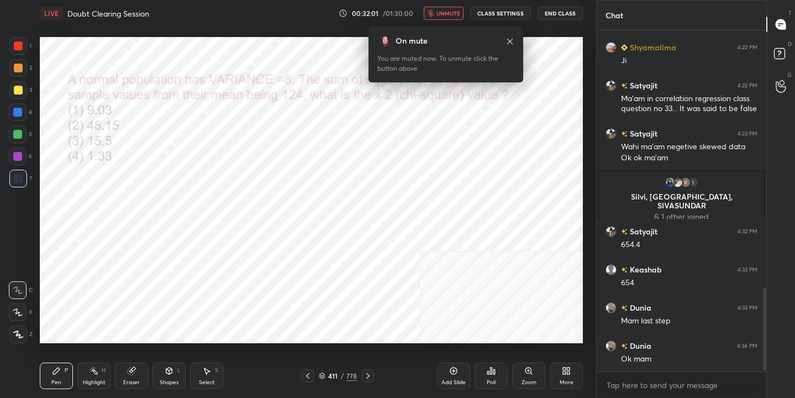
click at [442, 8] on button "unmute" at bounding box center [444, 13] width 40 height 13
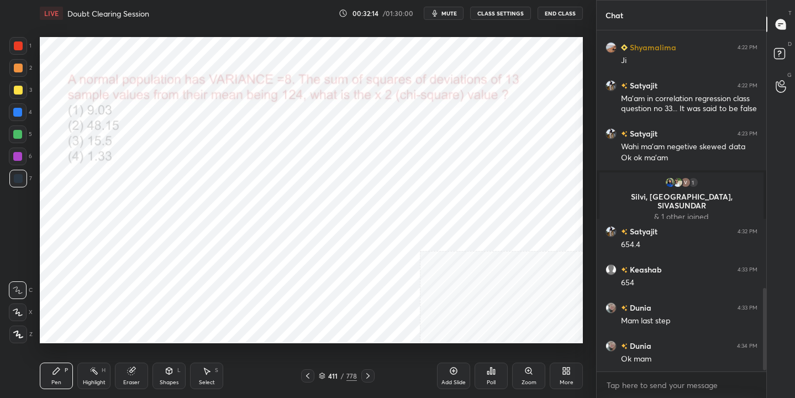
click at [327, 378] on div "411 / 778" at bounding box center [338, 376] width 38 height 10
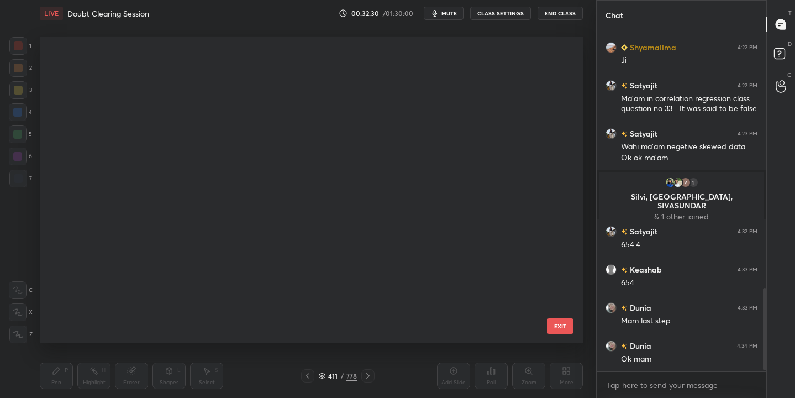
scroll to position [24025, 0]
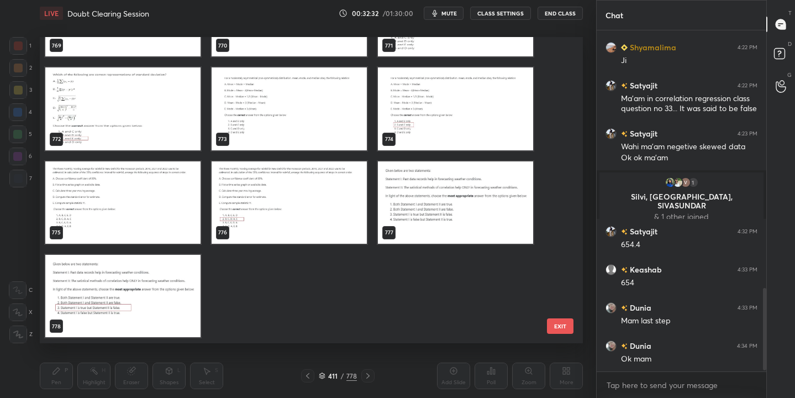
click at [149, 316] on img "grid" at bounding box center [122, 296] width 155 height 82
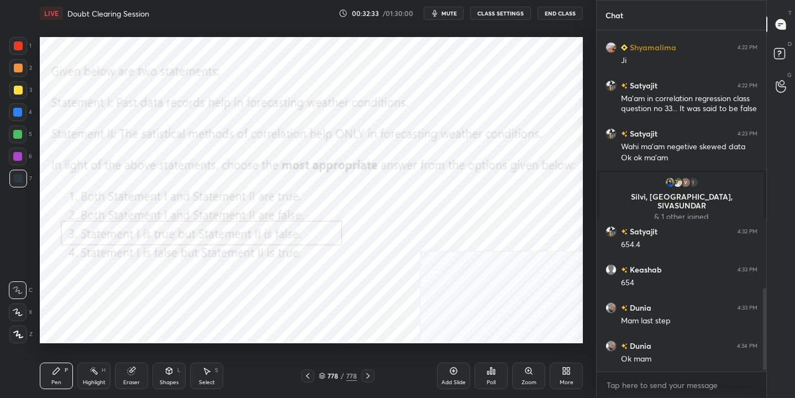
click at [446, 7] on button "mute" at bounding box center [444, 13] width 40 height 13
click at [572, 371] on div "More" at bounding box center [566, 376] width 33 height 27
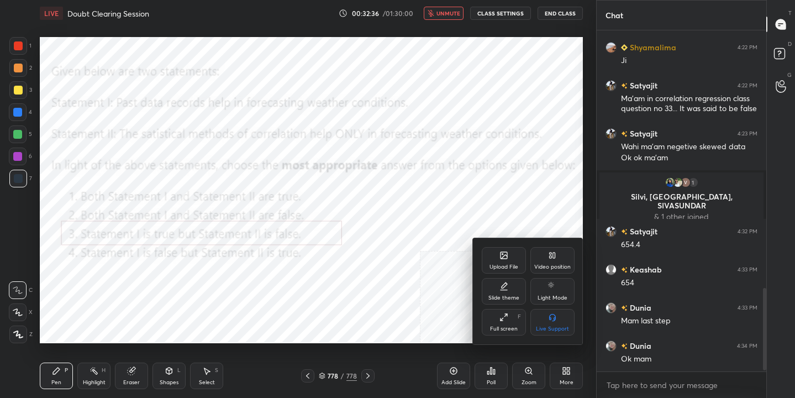
click at [501, 250] on div "Upload File" at bounding box center [504, 260] width 44 height 27
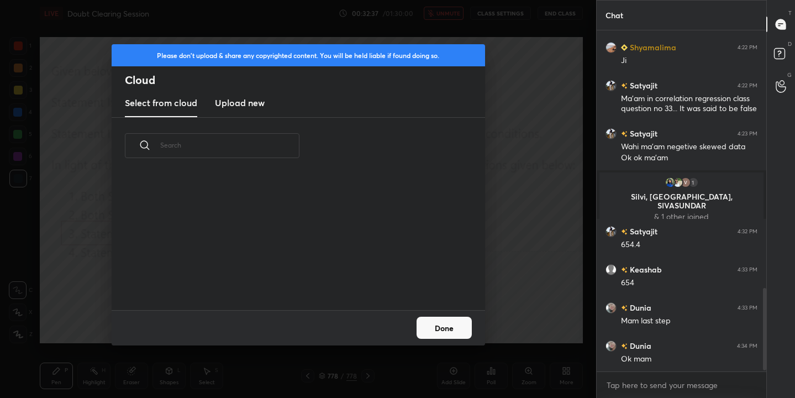
scroll to position [136, 355]
click at [229, 98] on h3 "Upload new" at bounding box center [240, 102] width 50 height 13
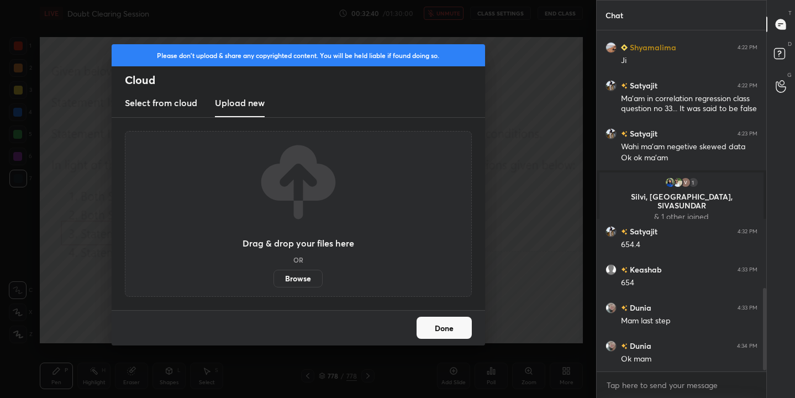
click at [306, 282] on label "Browse" at bounding box center [298, 279] width 49 height 18
click at [274, 282] on input "Browse" at bounding box center [274, 279] width 0 height 18
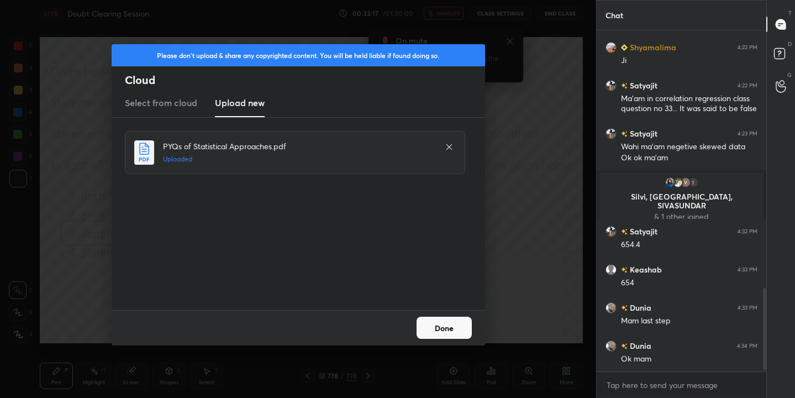
click at [463, 322] on button "Done" at bounding box center [444, 328] width 55 height 22
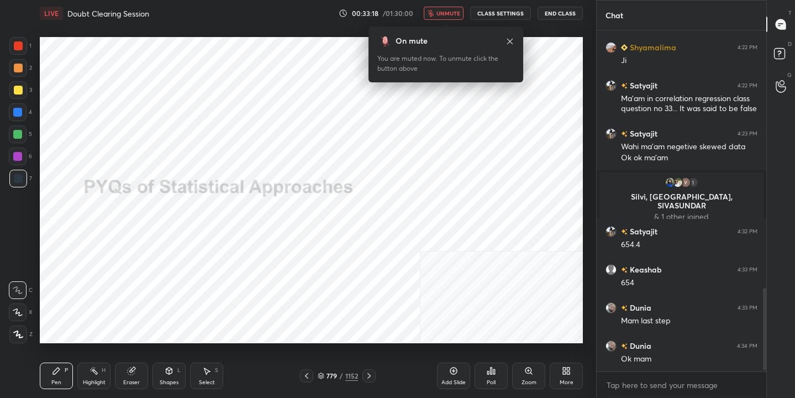
click at [323, 374] on icon at bounding box center [321, 374] width 6 height 3
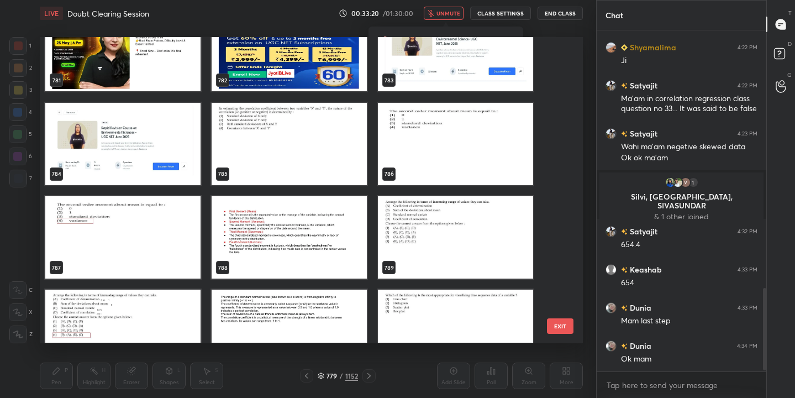
scroll to position [24362, 0]
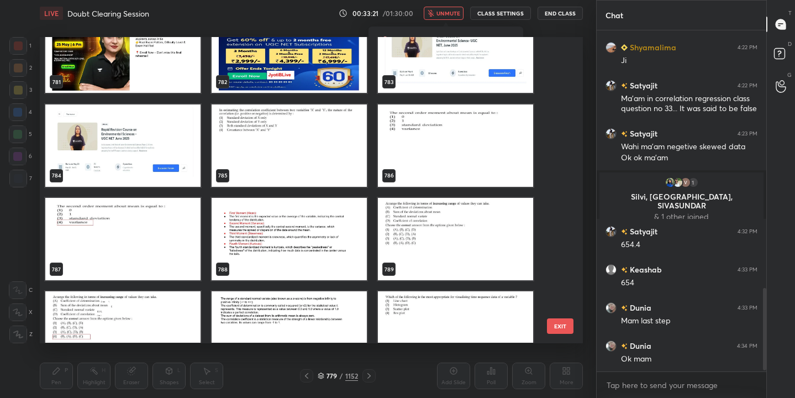
click at [308, 107] on img "grid" at bounding box center [289, 145] width 155 height 82
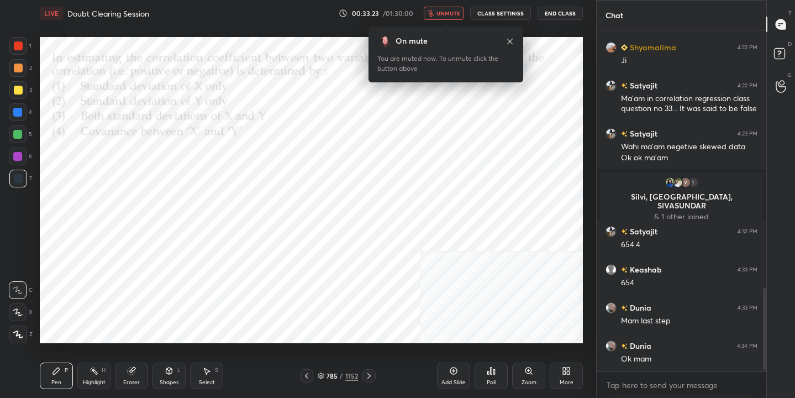
click at [451, 13] on span "unmute" at bounding box center [449, 13] width 24 height 8
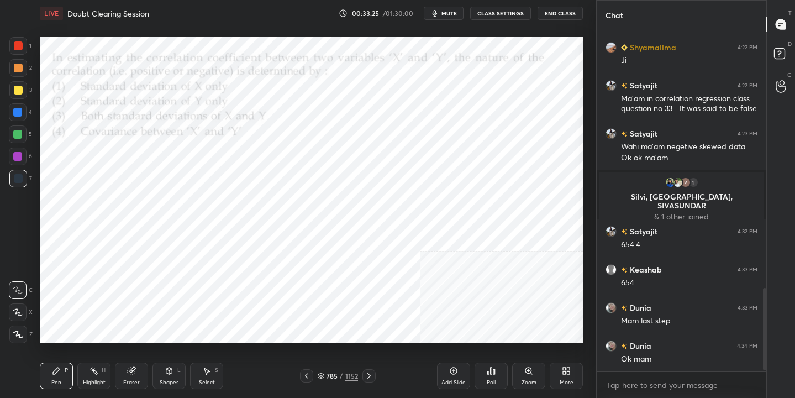
click at [450, 9] on span "mute" at bounding box center [449, 13] width 15 height 8
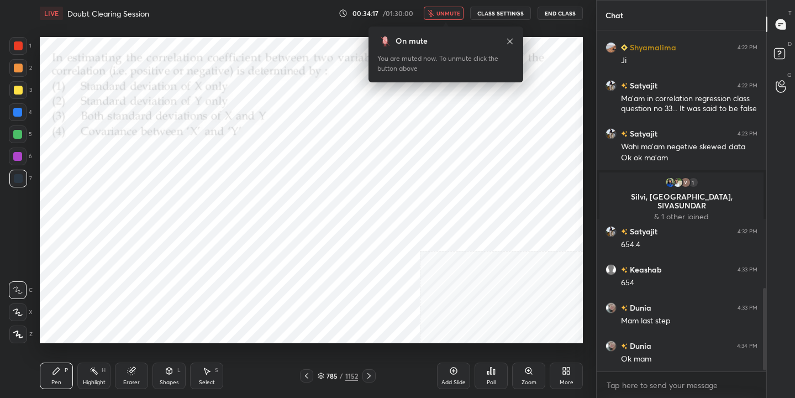
click at [495, 380] on div "Poll" at bounding box center [491, 383] width 9 height 6
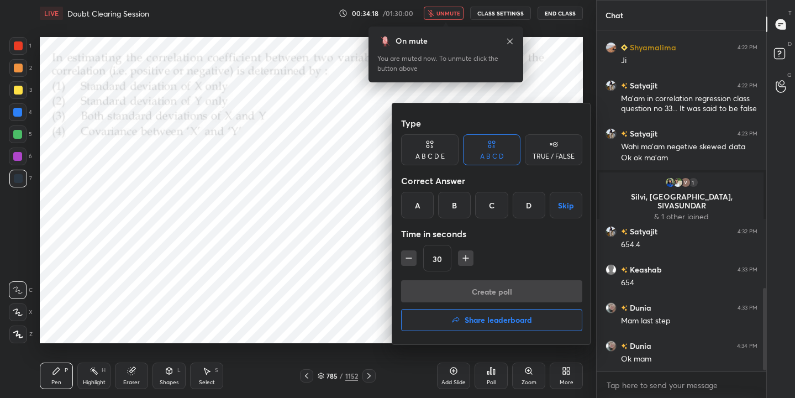
click at [538, 212] on div "D" at bounding box center [529, 205] width 33 height 27
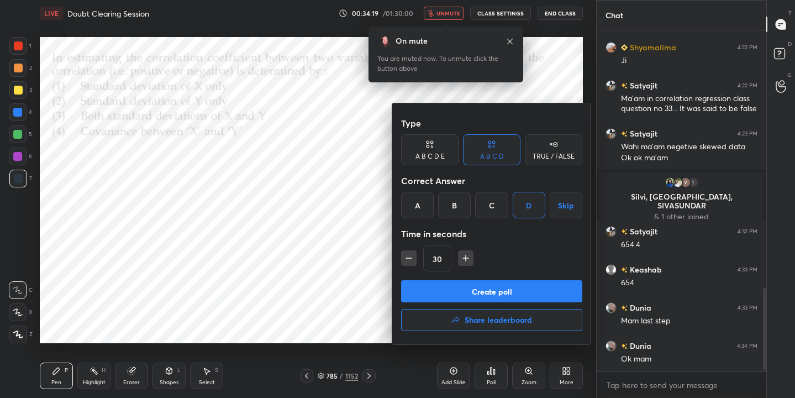
click at [547, 278] on div "Type A B C D E A B C D TRUE / FALSE Correct Answer A B C D Skip Time in seconds…" at bounding box center [491, 196] width 181 height 168
click at [549, 291] on button "Create poll" at bounding box center [491, 291] width 181 height 22
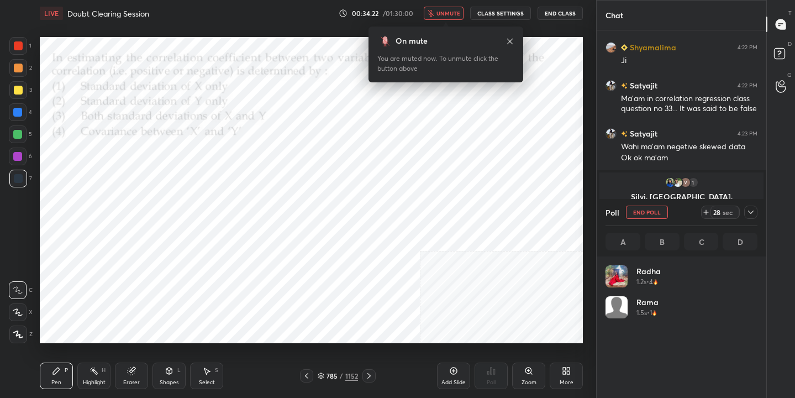
scroll to position [129, 149]
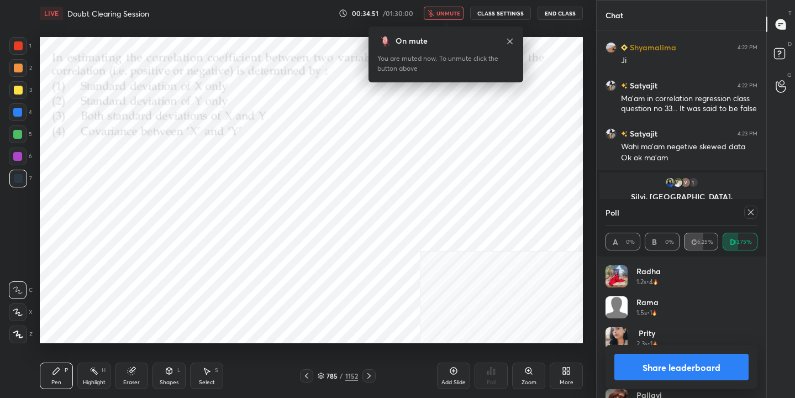
click at [754, 212] on icon at bounding box center [751, 212] width 9 height 9
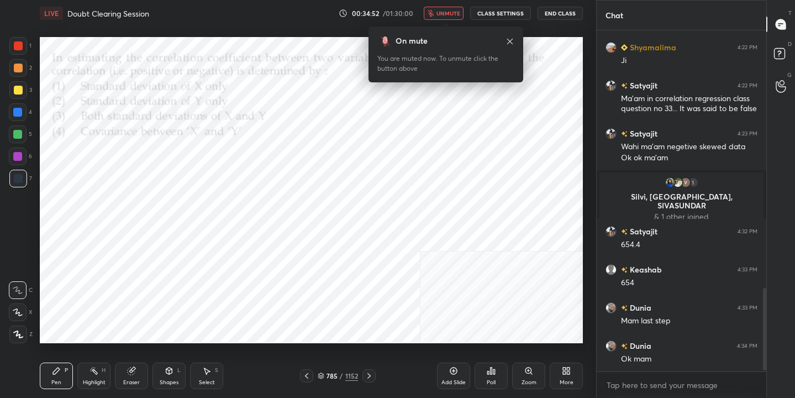
scroll to position [246, 166]
click at [463, 9] on button "unmute" at bounding box center [444, 13] width 40 height 13
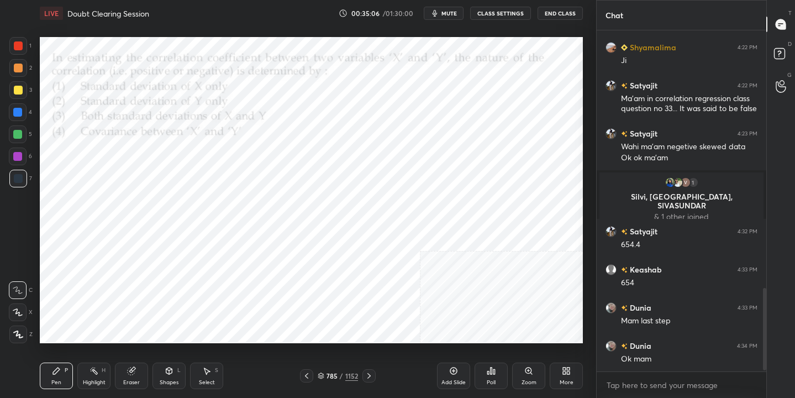
click at [324, 374] on div "785 / 1152" at bounding box center [338, 376] width 40 height 10
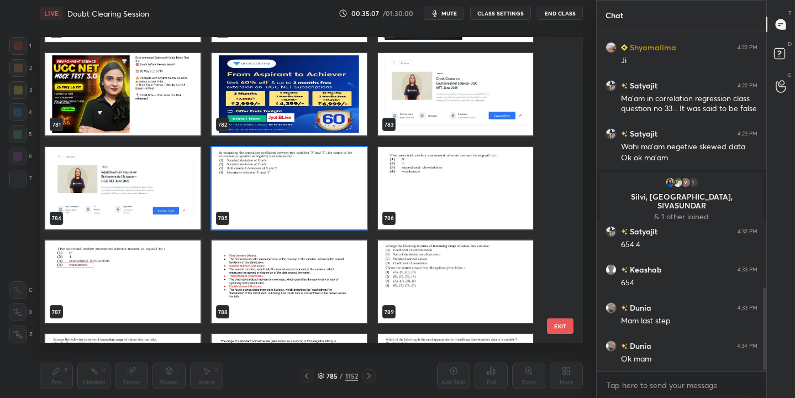
scroll to position [24319, 0]
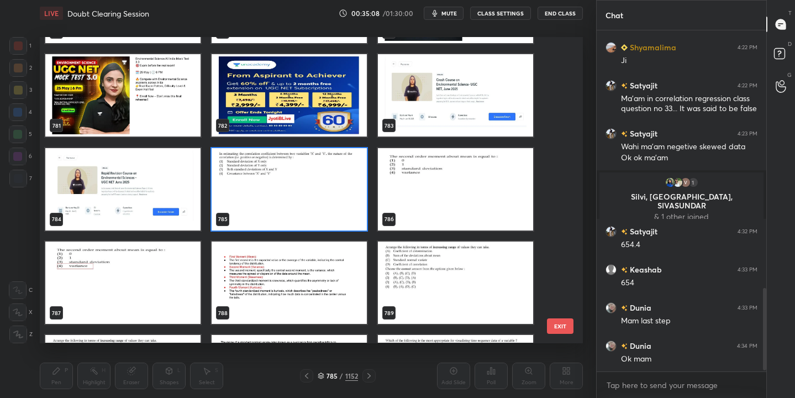
click at [439, 127] on img "grid" at bounding box center [455, 96] width 155 height 82
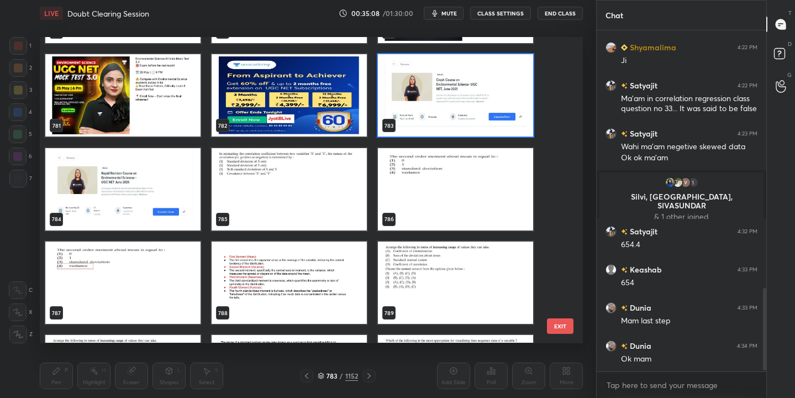
click at [439, 127] on img "grid" at bounding box center [455, 96] width 155 height 82
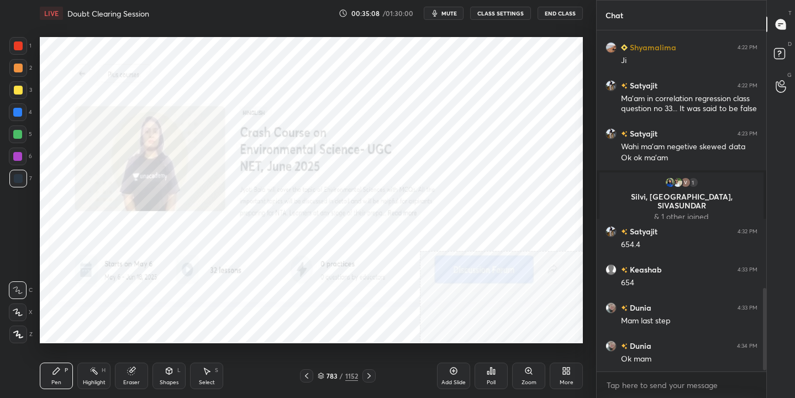
click at [438, 164] on div "Setting up your live class 775 776 777 778 779 780 781 782 783 784 785 786 787 …" at bounding box center [311, 190] width 543 height 306
click at [329, 374] on div "783" at bounding box center [332, 376] width 11 height 7
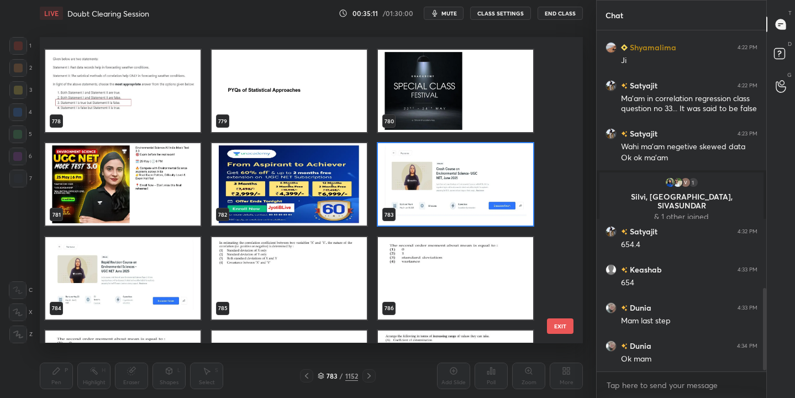
scroll to position [24262, 0]
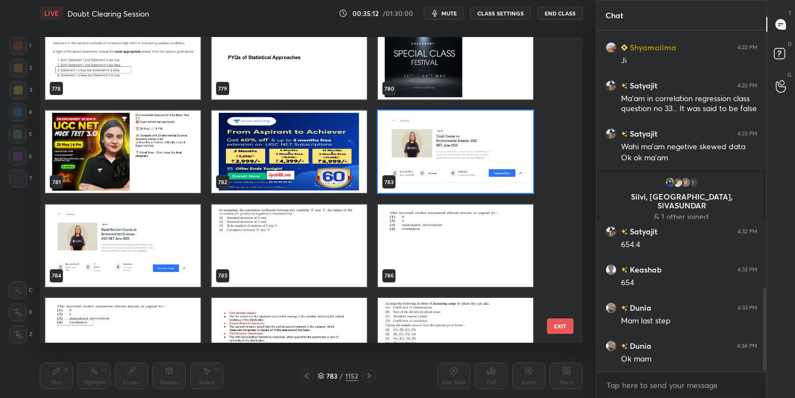
click at [467, 246] on img "grid" at bounding box center [455, 245] width 155 height 82
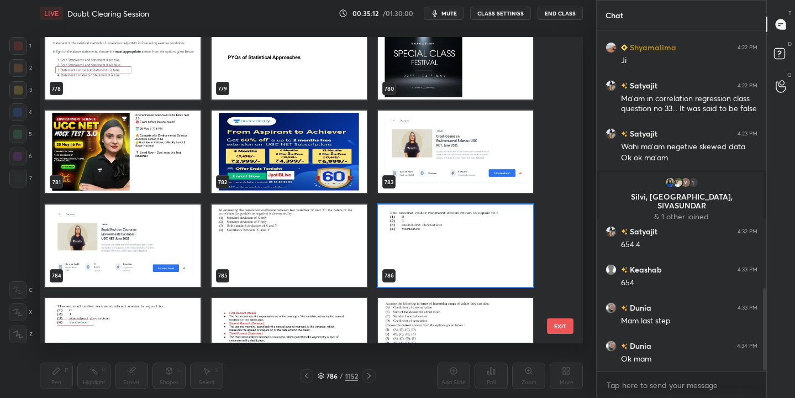
click at [467, 246] on img "grid" at bounding box center [455, 245] width 155 height 82
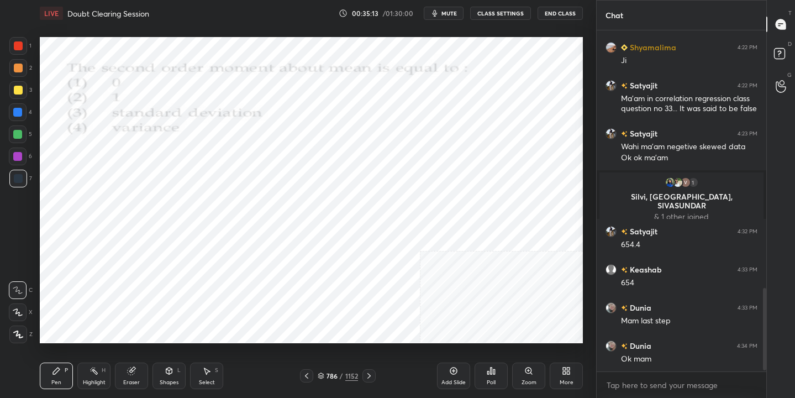
click at [461, 12] on button "mute" at bounding box center [444, 13] width 40 height 13
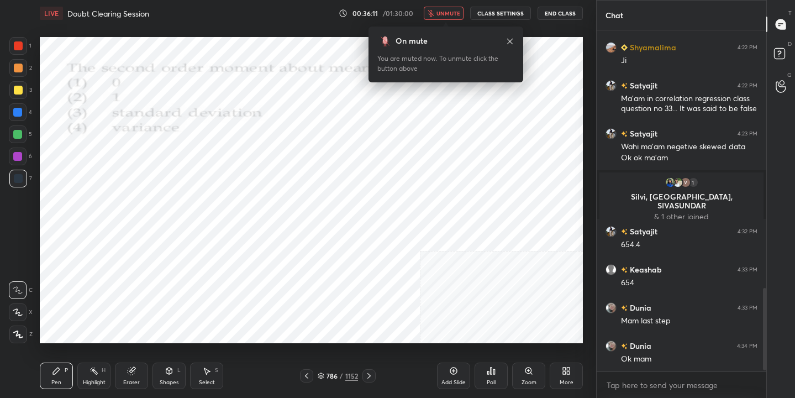
click at [319, 376] on icon at bounding box center [321, 376] width 7 height 7
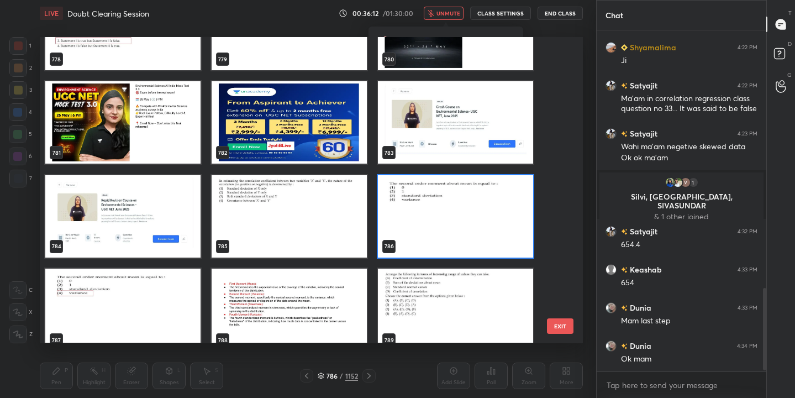
scroll to position [24319, 0]
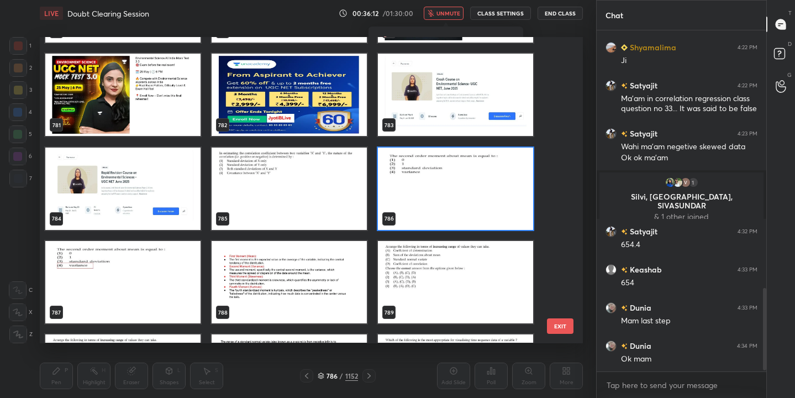
click at [440, 168] on img "grid" at bounding box center [455, 189] width 155 height 82
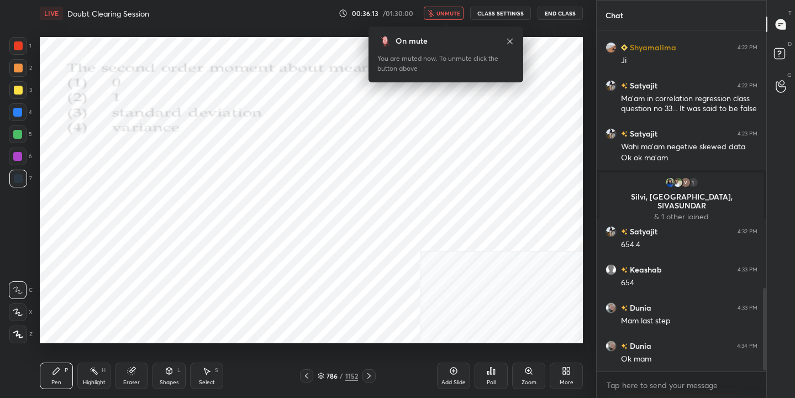
click at [440, 168] on img "grid" at bounding box center [455, 189] width 155 height 82
click at [494, 375] on icon at bounding box center [491, 370] width 9 height 9
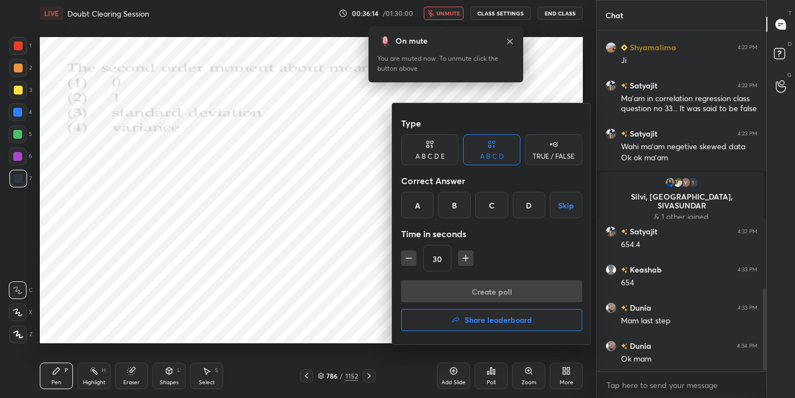
click at [531, 202] on div "D" at bounding box center [529, 205] width 33 height 27
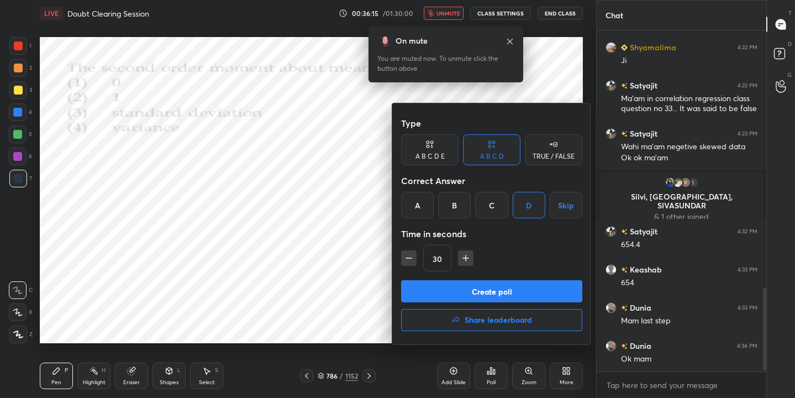
click at [527, 282] on button "Create poll" at bounding box center [491, 291] width 181 height 22
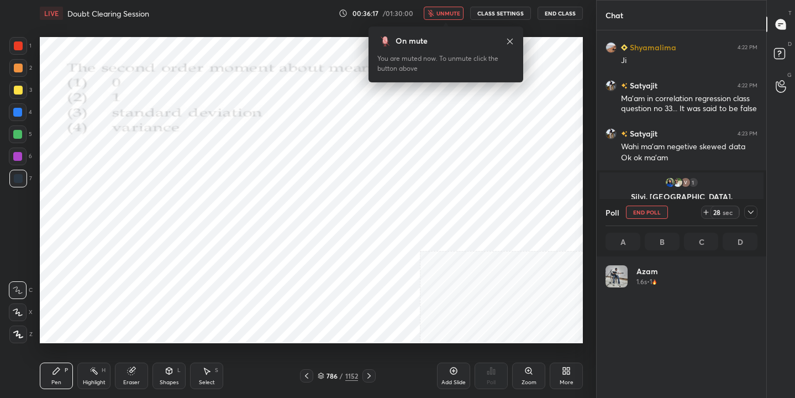
scroll to position [129, 149]
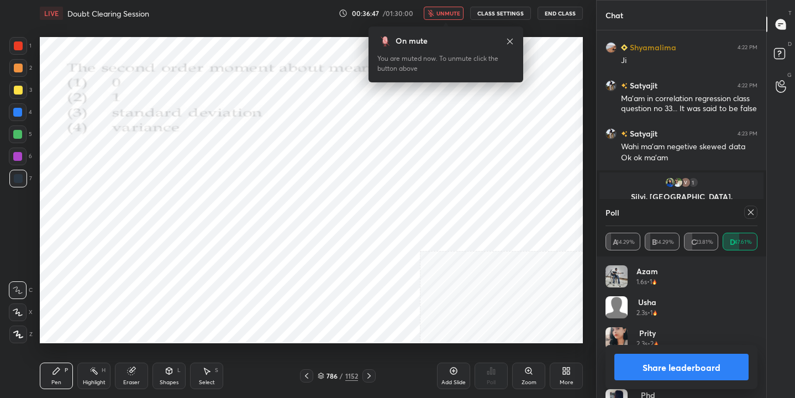
click at [752, 210] on icon at bounding box center [751, 212] width 9 height 9
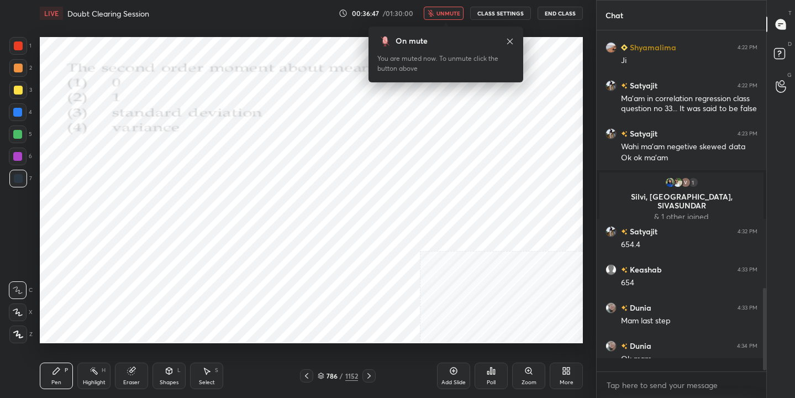
scroll to position [246, 166]
click at [460, 15] on span "unmute" at bounding box center [449, 13] width 24 height 8
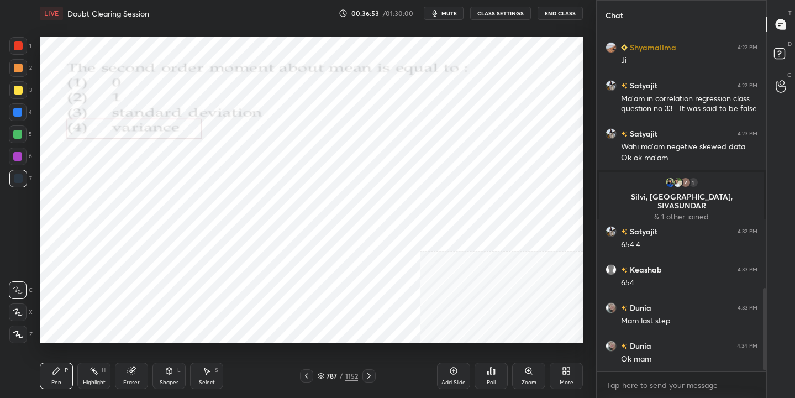
click at [319, 379] on icon at bounding box center [321, 376] width 7 height 7
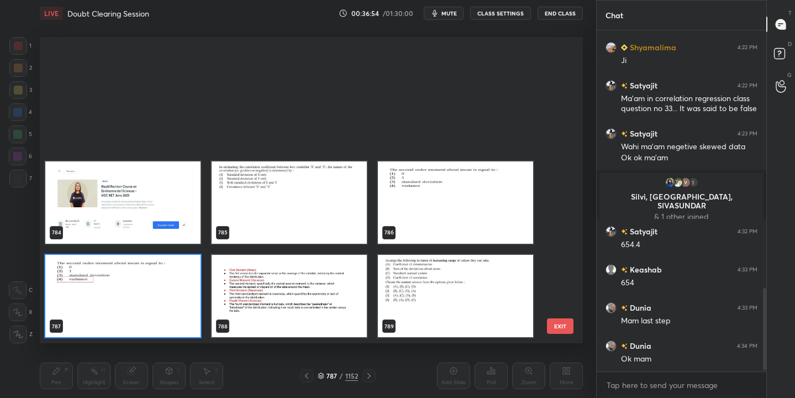
scroll to position [24431, 0]
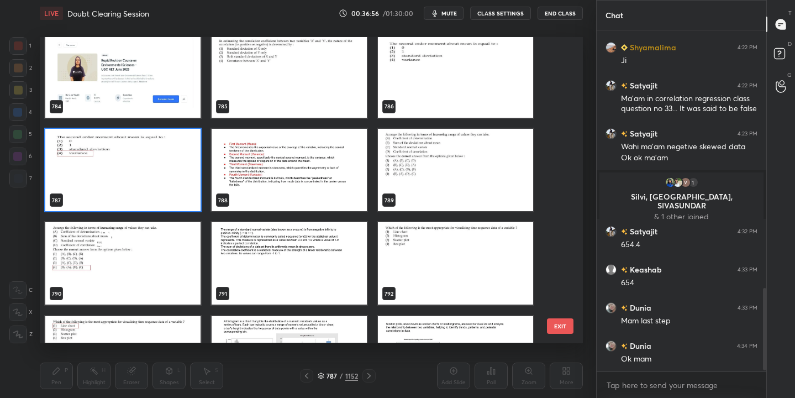
click at [449, 167] on img "grid" at bounding box center [455, 170] width 155 height 82
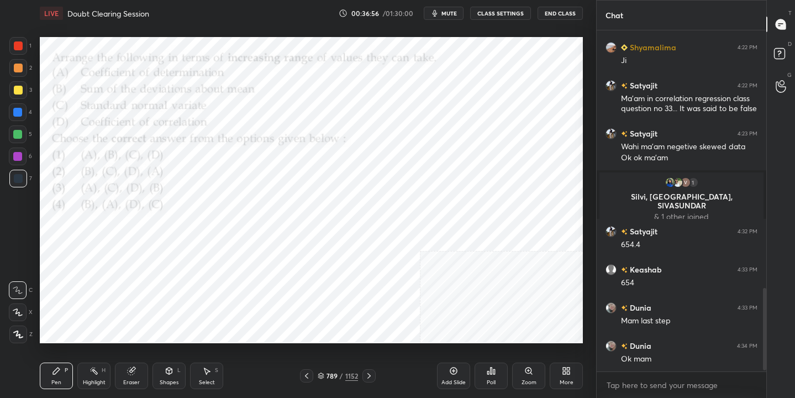
click at [449, 167] on img "grid" at bounding box center [455, 170] width 155 height 82
click at [454, 15] on span "mute" at bounding box center [449, 13] width 15 height 8
click at [322, 380] on div "789 / 1152" at bounding box center [338, 376] width 40 height 10
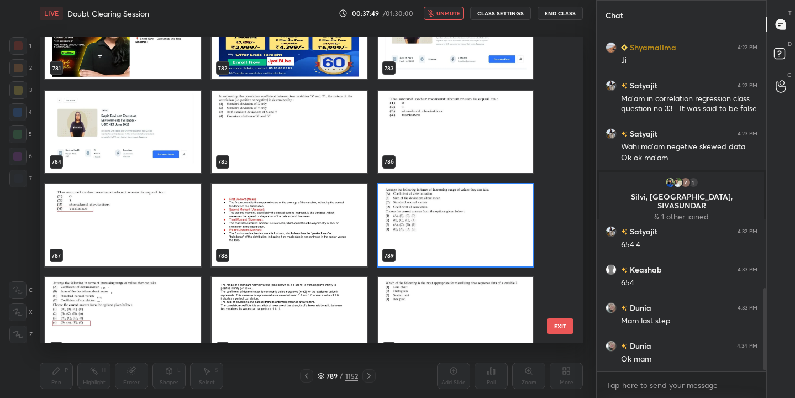
scroll to position [24419, 0]
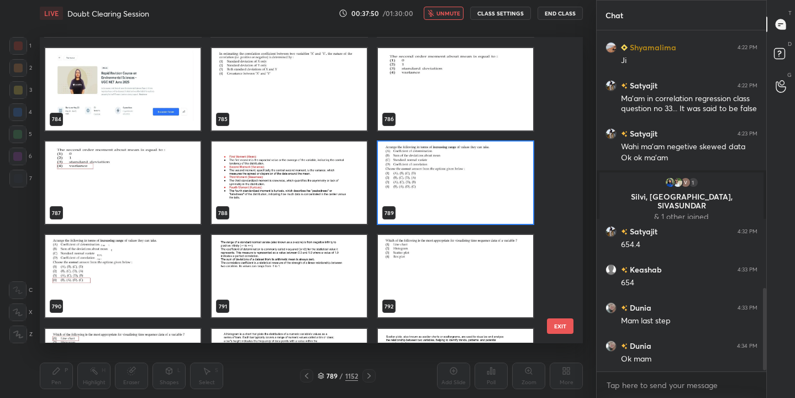
click at [436, 185] on img "grid" at bounding box center [455, 182] width 155 height 82
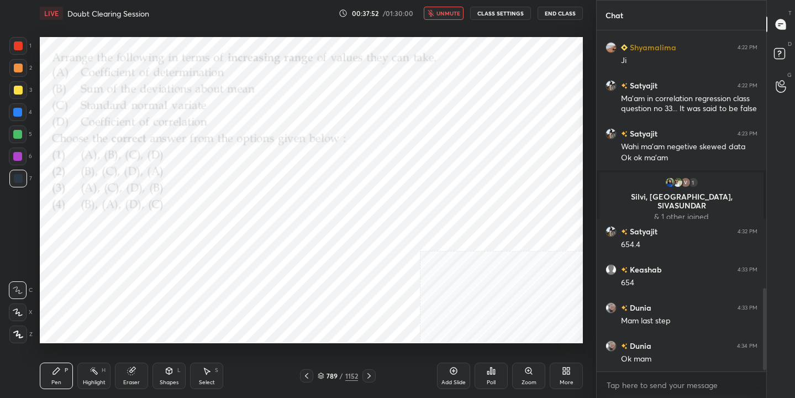
click at [483, 371] on div "Poll" at bounding box center [491, 376] width 33 height 27
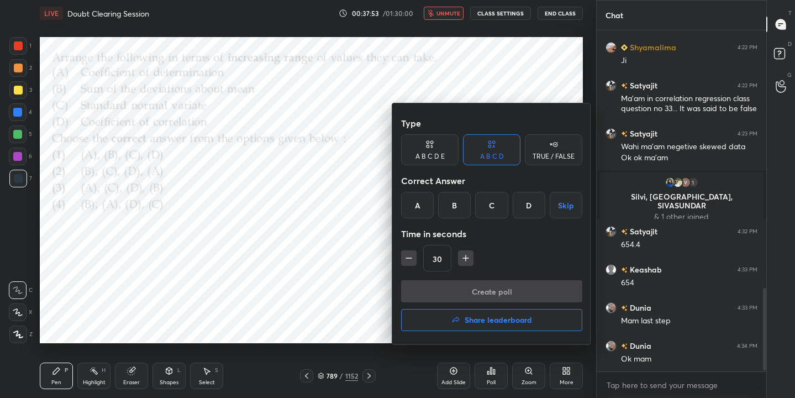
click at [524, 203] on div "D" at bounding box center [529, 205] width 33 height 27
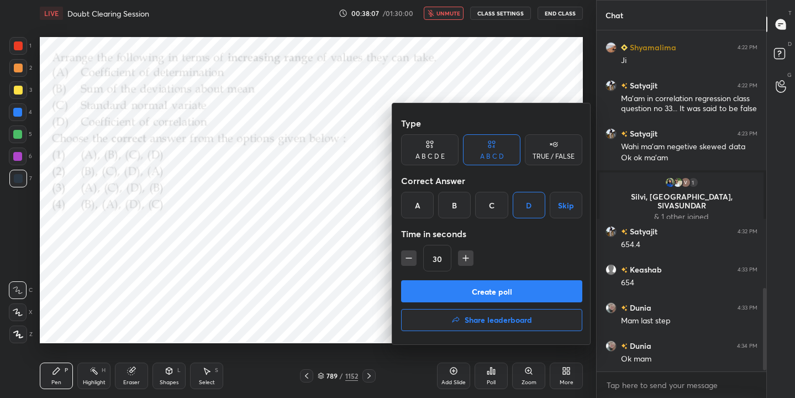
click at [515, 286] on button "Create poll" at bounding box center [491, 291] width 181 height 22
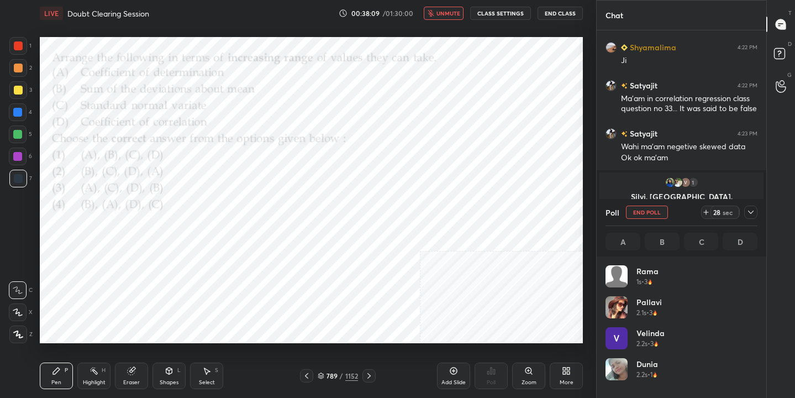
scroll to position [129, 149]
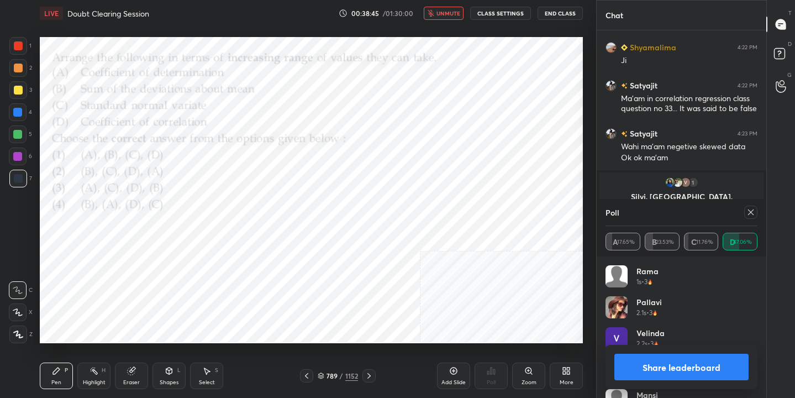
click at [744, 214] on div at bounding box center [750, 212] width 13 height 13
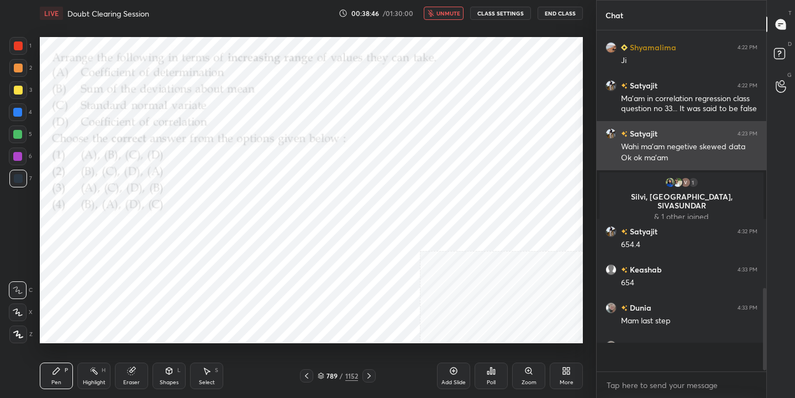
scroll to position [4, 4]
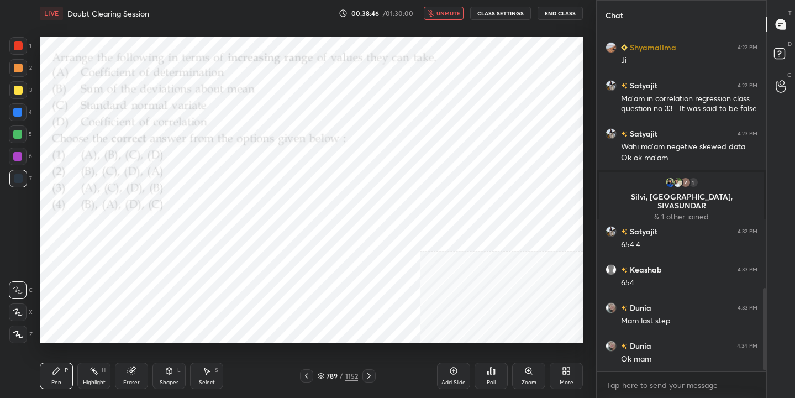
click at [455, 15] on span "unmute" at bounding box center [449, 13] width 24 height 8
click at [366, 376] on icon at bounding box center [369, 375] width 9 height 9
click at [324, 368] on div "Pen P Highlight H Eraser Shapes L Select S 791 / 1152 Add Slide Poll Zoom More" at bounding box center [311, 376] width 543 height 44
click at [322, 373] on icon at bounding box center [321, 374] width 6 height 3
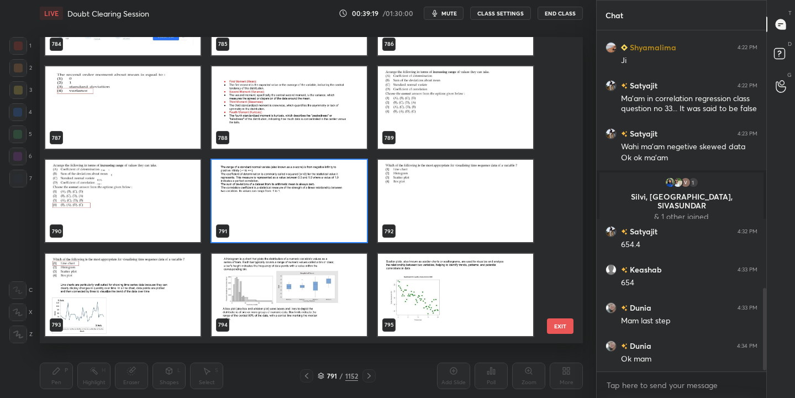
scroll to position [24494, 0]
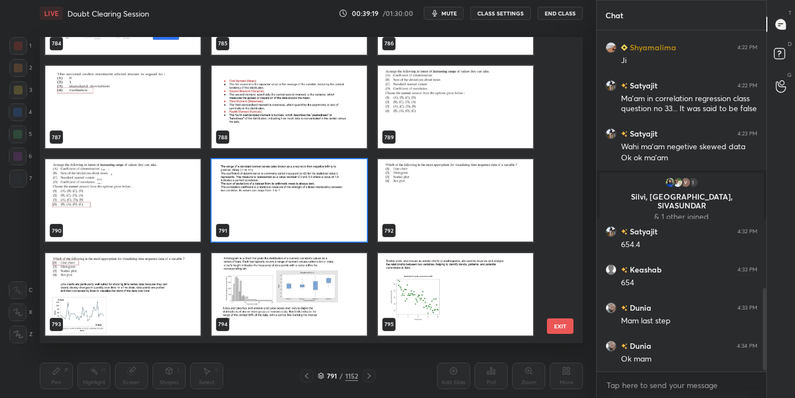
click at [445, 187] on img "grid" at bounding box center [455, 201] width 155 height 82
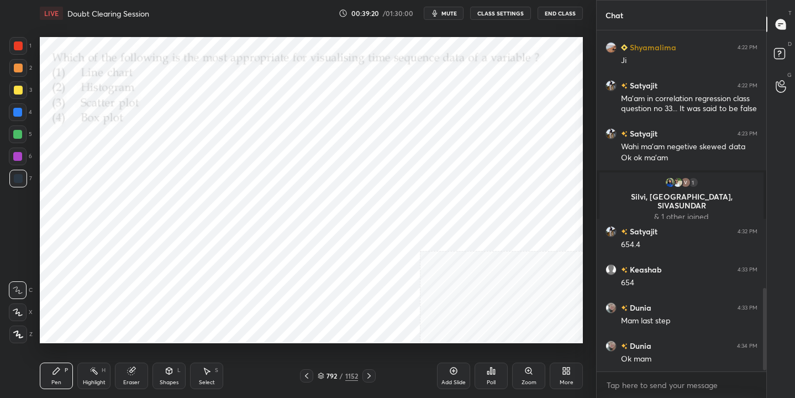
click at [445, 187] on img "grid" at bounding box center [455, 201] width 155 height 82
click at [449, 12] on span "mute" at bounding box center [449, 13] width 15 height 8
click at [322, 380] on div "792 / 1152" at bounding box center [338, 376] width 40 height 10
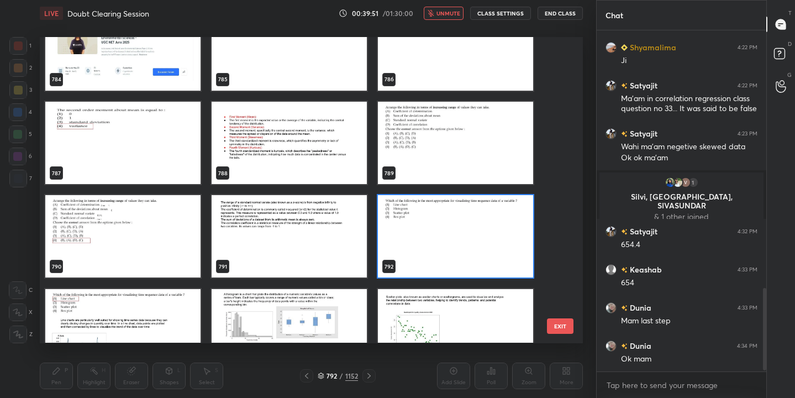
scroll to position [24558, 0]
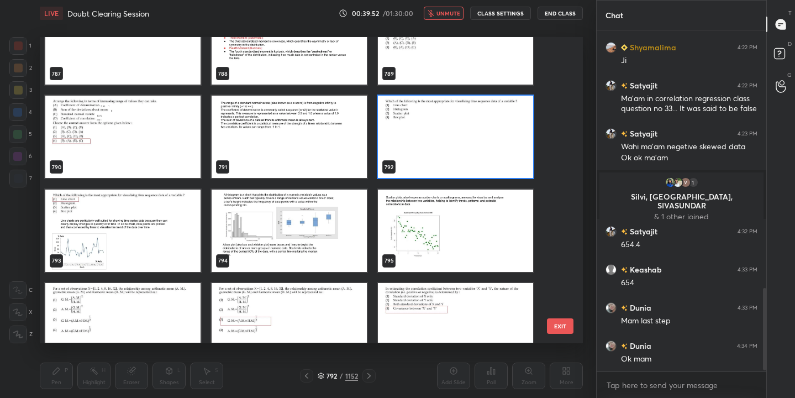
click at [428, 146] on img "grid" at bounding box center [455, 137] width 155 height 82
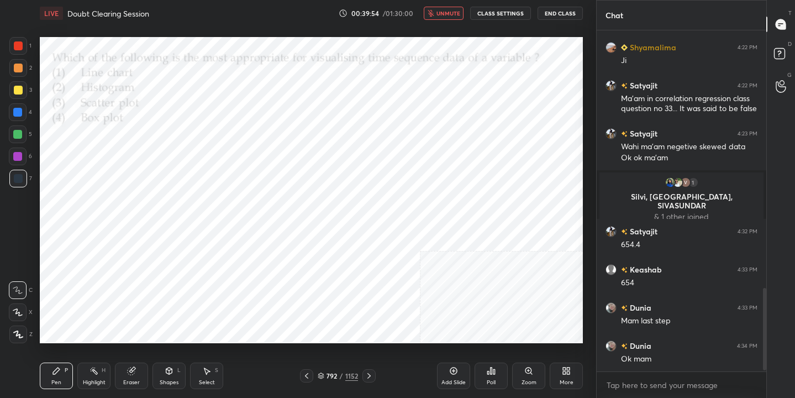
click at [499, 374] on div "Poll" at bounding box center [491, 376] width 33 height 27
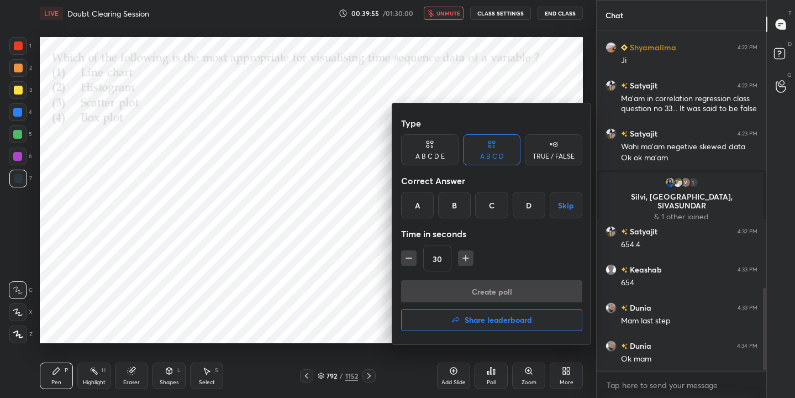
click at [413, 205] on div "A" at bounding box center [417, 205] width 33 height 27
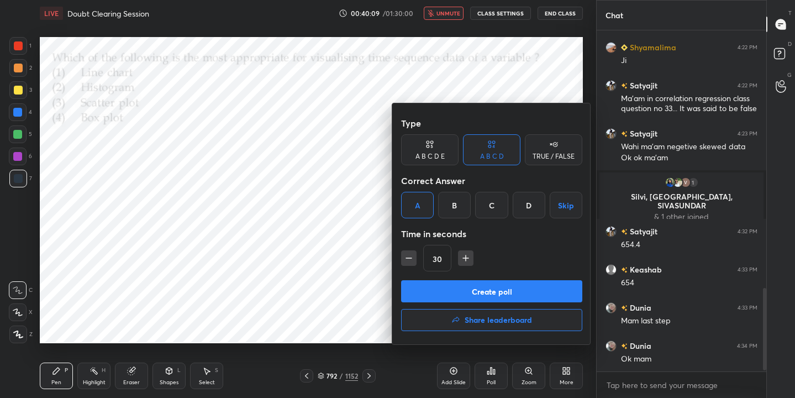
click at [495, 291] on button "Create poll" at bounding box center [491, 291] width 181 height 22
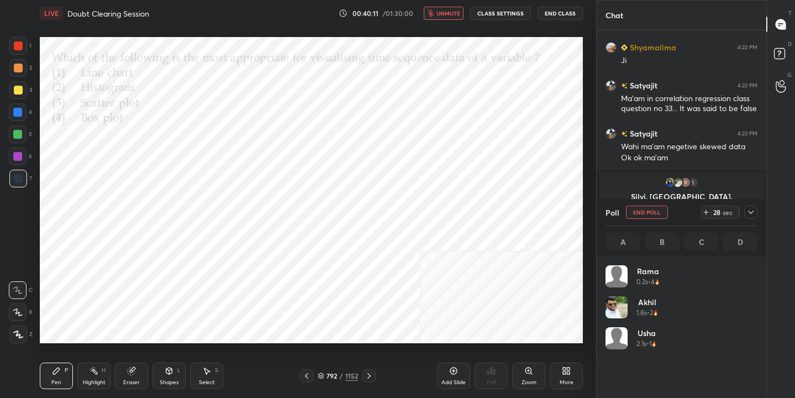
scroll to position [129, 149]
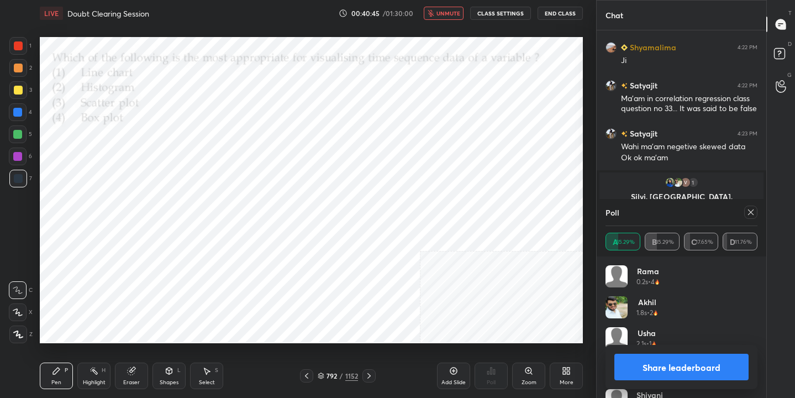
click at [744, 213] on div at bounding box center [750, 212] width 13 height 13
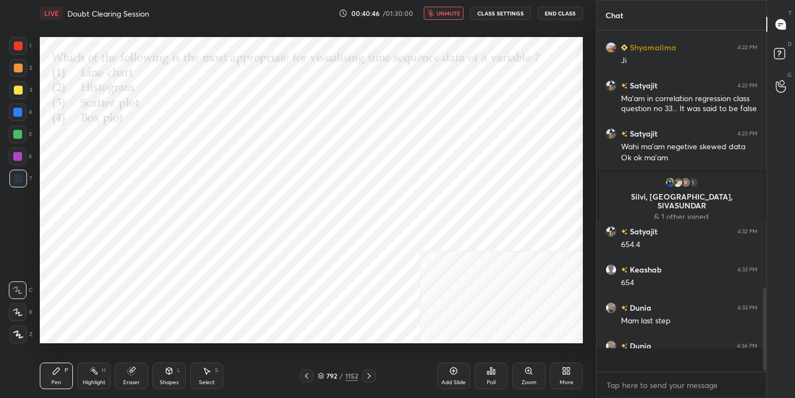
scroll to position [4, 4]
click at [442, 7] on button "unmute" at bounding box center [444, 13] width 40 height 13
click at [326, 371] on div "795 / 1152" at bounding box center [338, 376] width 40 height 10
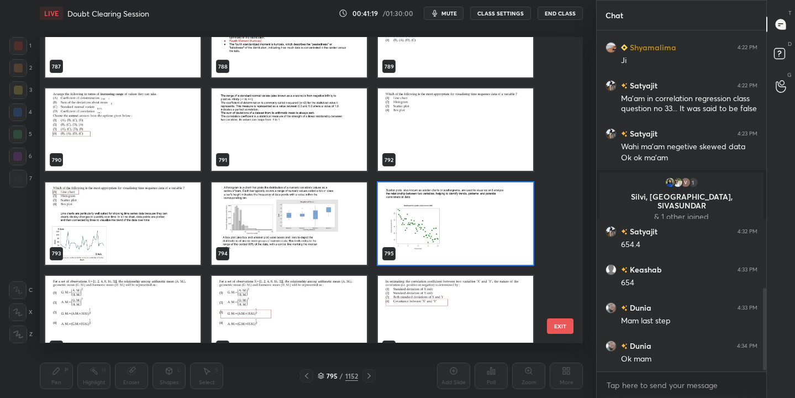
scroll to position [24601, 0]
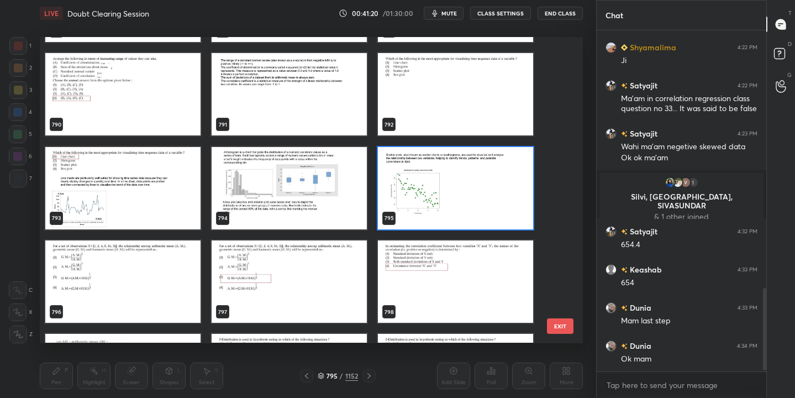
click at [123, 285] on img "grid" at bounding box center [122, 281] width 155 height 82
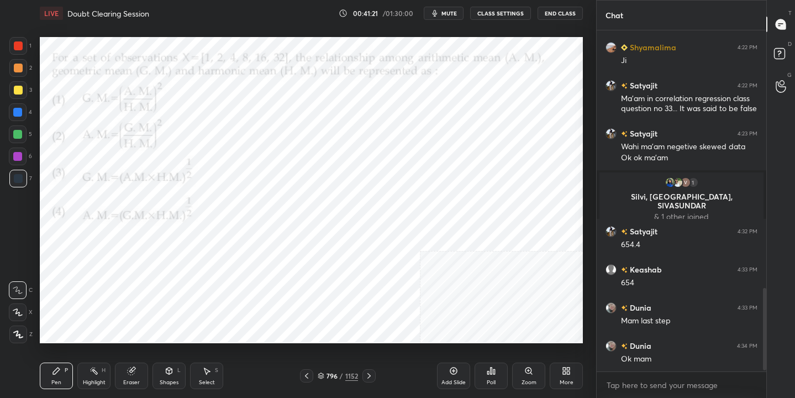
click at [123, 285] on img "grid" at bounding box center [122, 281] width 155 height 82
click at [454, 9] on span "mute" at bounding box center [449, 13] width 15 height 8
click at [324, 374] on div "796 / 1152" at bounding box center [338, 376] width 40 height 10
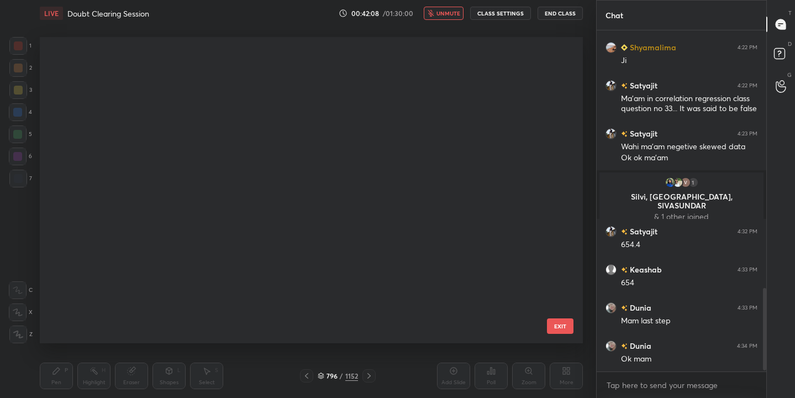
scroll to position [302, 538]
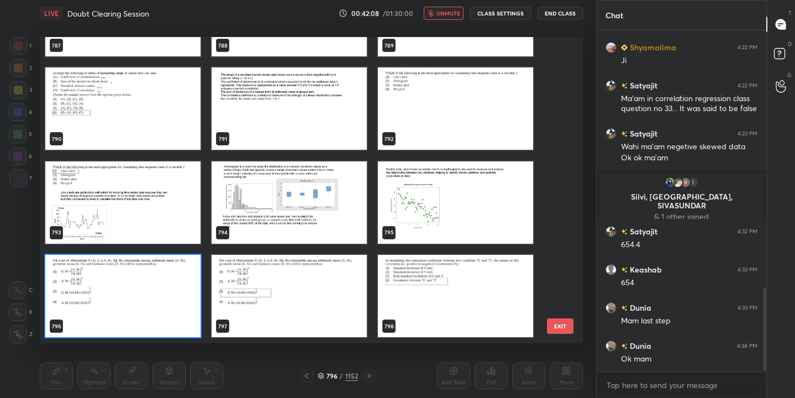
click at [180, 293] on img "grid" at bounding box center [122, 296] width 155 height 82
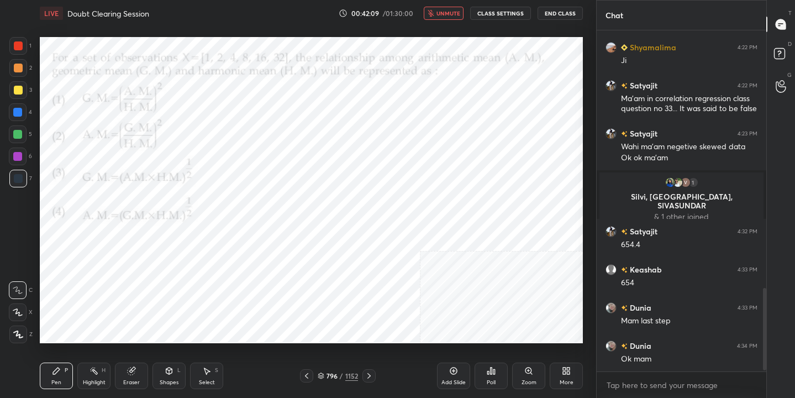
click at [180, 293] on img "grid" at bounding box center [122, 296] width 155 height 82
click at [489, 373] on icon at bounding box center [489, 372] width 2 height 3
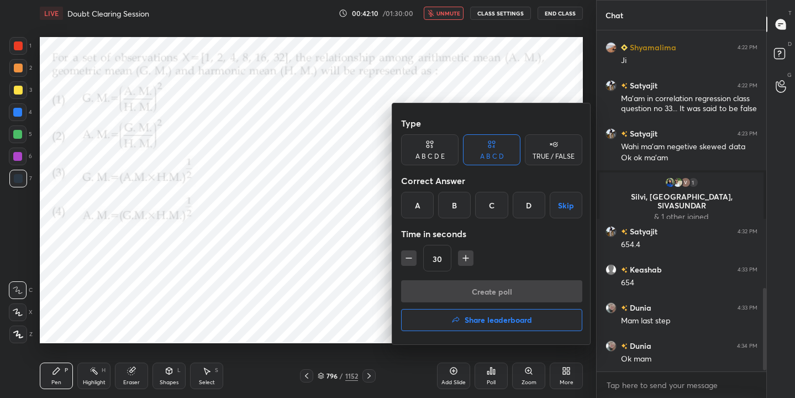
click at [491, 196] on div "C" at bounding box center [491, 205] width 33 height 27
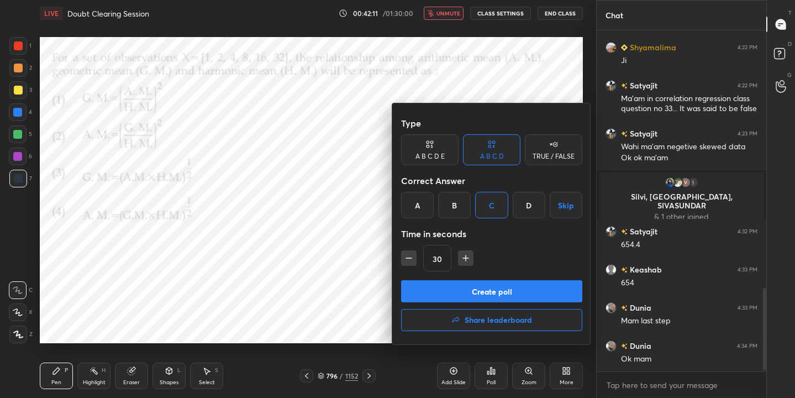
click at [503, 285] on button "Create poll" at bounding box center [491, 291] width 181 height 22
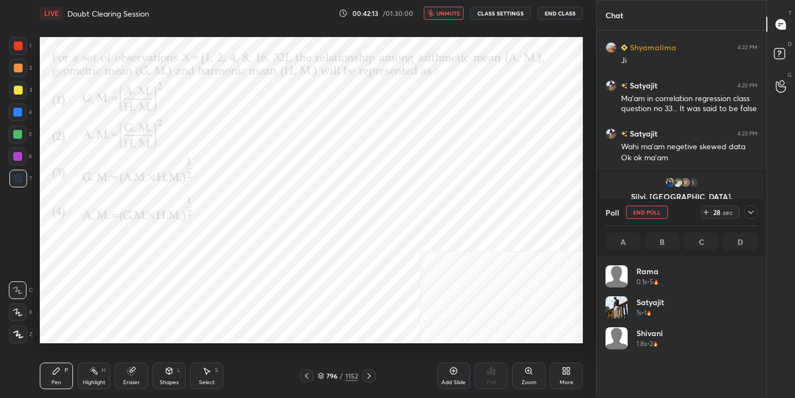
scroll to position [129, 149]
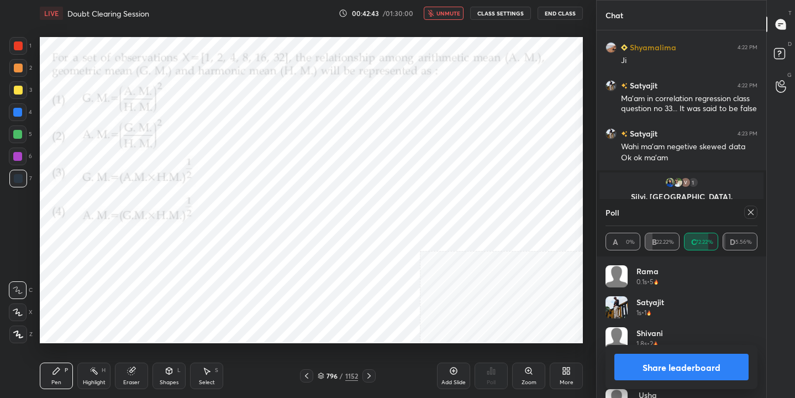
click at [753, 209] on icon at bounding box center [751, 212] width 9 height 9
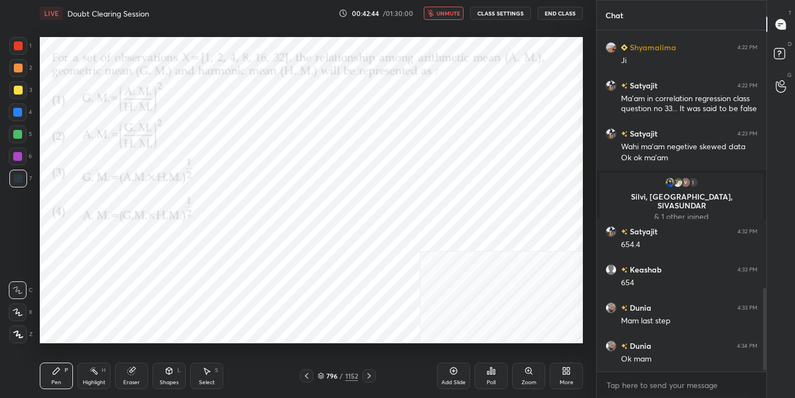
scroll to position [246, 166]
click at [455, 13] on span "unmute" at bounding box center [449, 13] width 24 height 8
click at [327, 374] on div "797" at bounding box center [332, 376] width 11 height 7
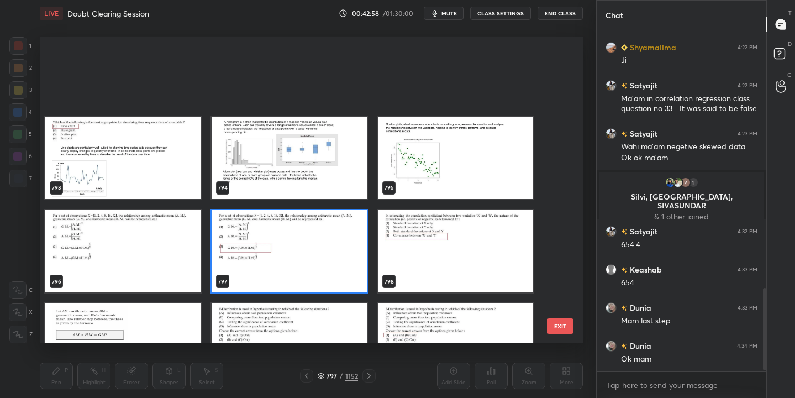
scroll to position [24710, 0]
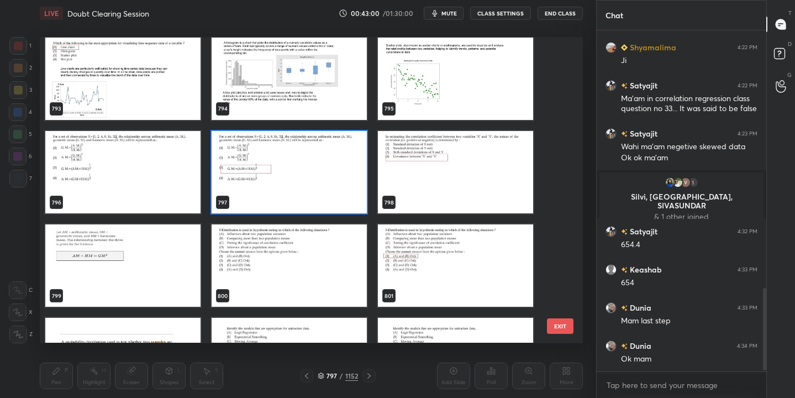
click at [293, 245] on img "grid" at bounding box center [289, 266] width 155 height 82
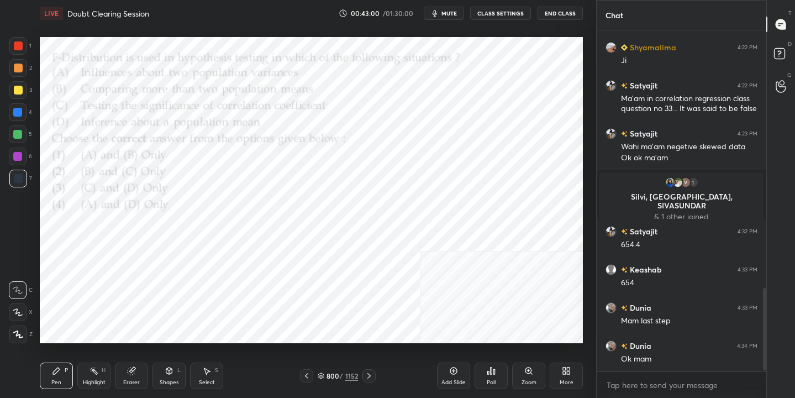
click at [293, 245] on img "grid" at bounding box center [289, 266] width 155 height 82
click at [439, 14] on icon "button" at bounding box center [435, 13] width 9 height 9
click at [323, 374] on icon at bounding box center [321, 374] width 6 height 3
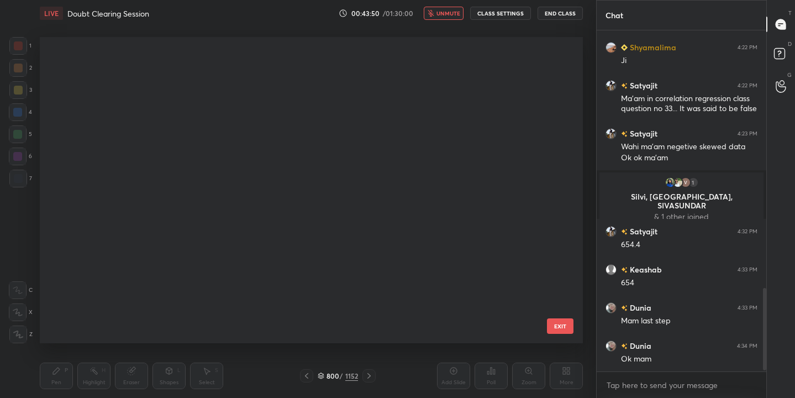
scroll to position [302, 538]
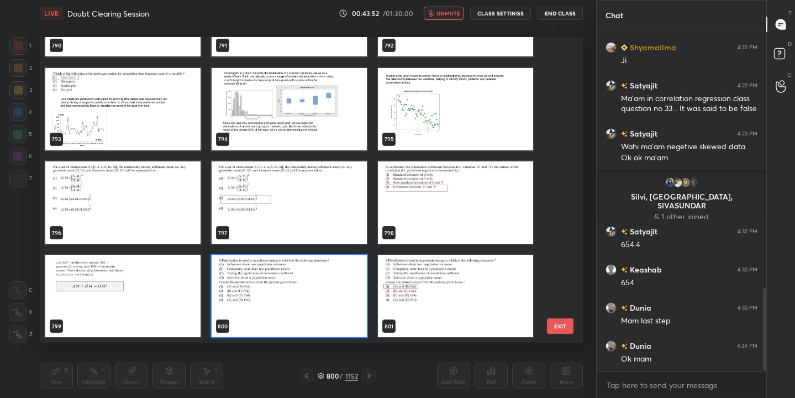
click at [308, 281] on img "grid" at bounding box center [289, 296] width 155 height 82
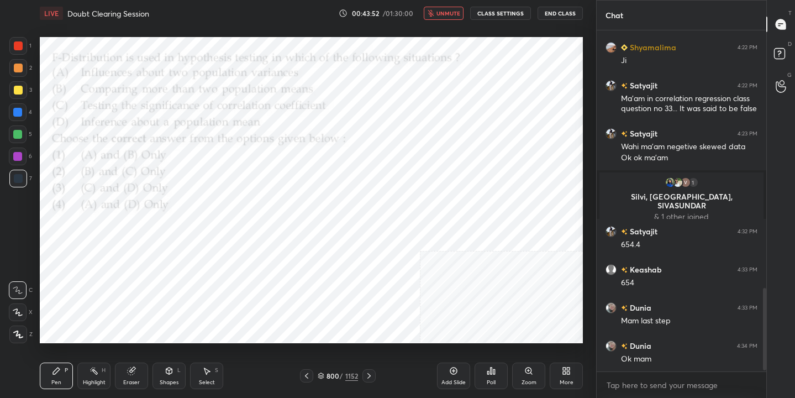
click at [308, 281] on img "grid" at bounding box center [289, 296] width 155 height 82
click at [488, 370] on icon at bounding box center [491, 370] width 9 height 9
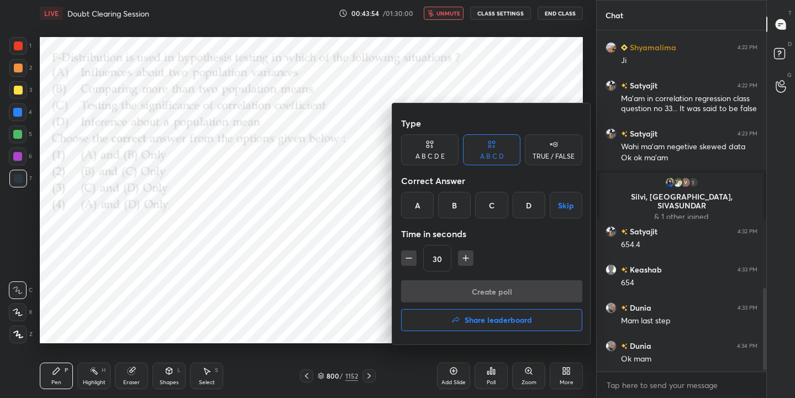
click at [419, 204] on div "A" at bounding box center [417, 205] width 33 height 27
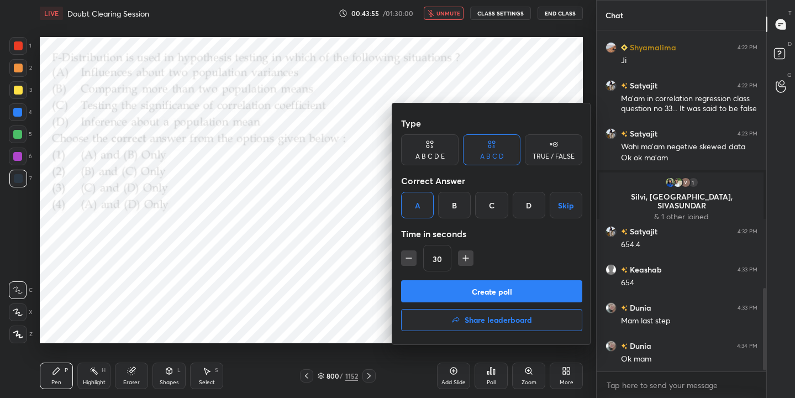
scroll to position [1090, 0]
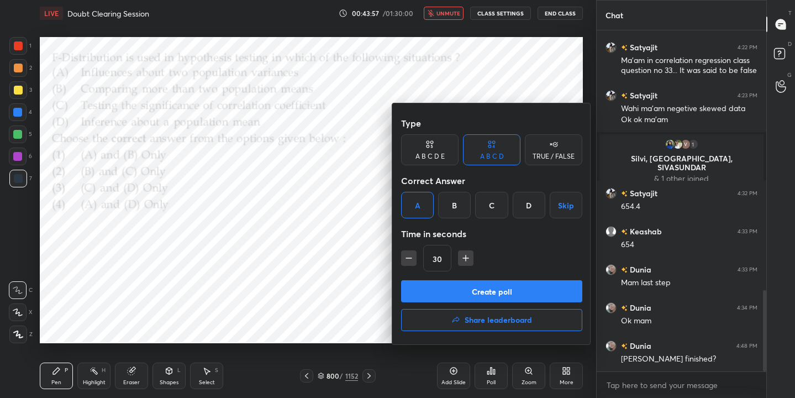
click at [502, 290] on button "Create poll" at bounding box center [491, 291] width 181 height 22
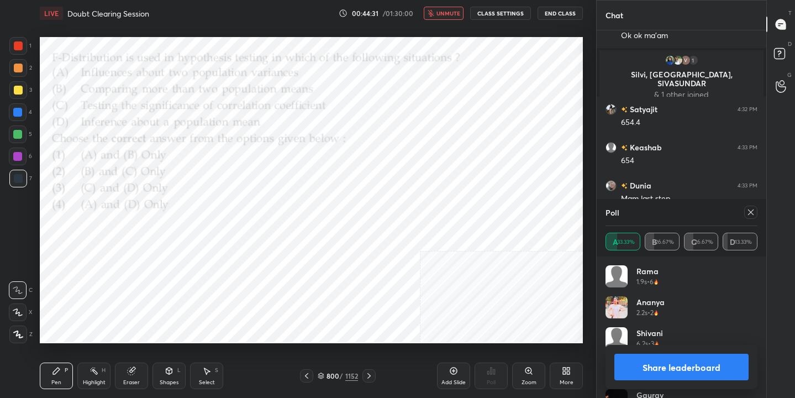
scroll to position [1187, 0]
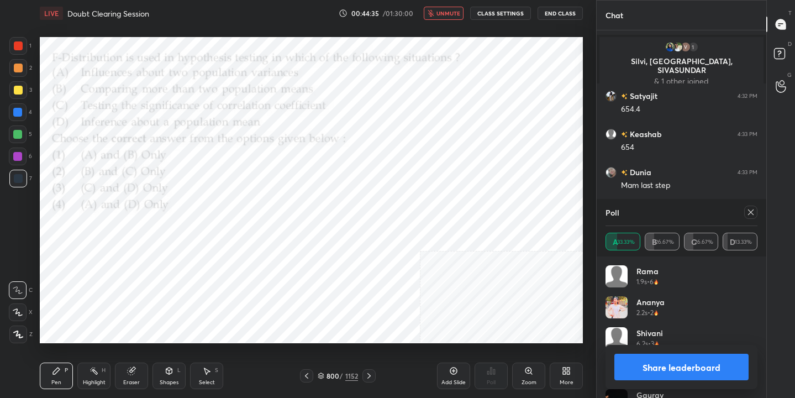
click at [748, 216] on icon at bounding box center [751, 212] width 9 height 9
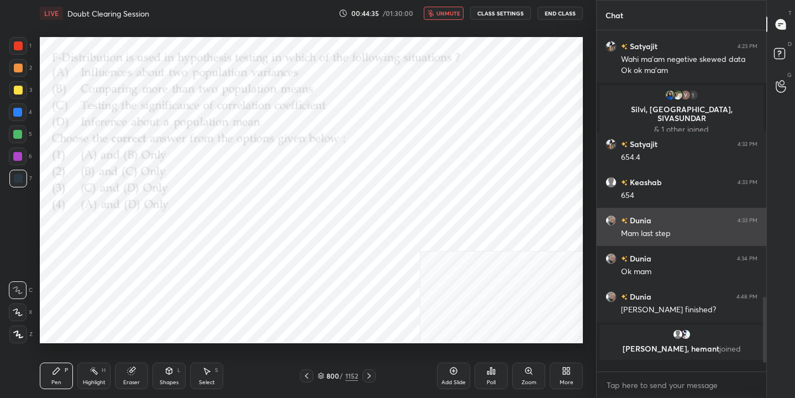
scroll to position [1130, 0]
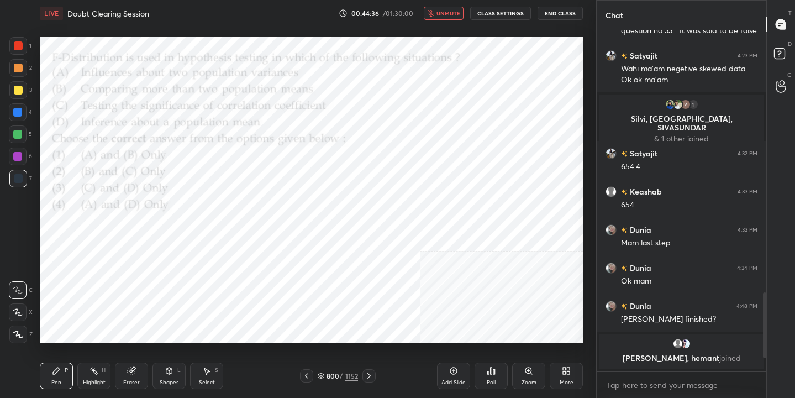
click at [443, 10] on span "unmute" at bounding box center [449, 13] width 24 height 8
click at [453, 12] on span "mute" at bounding box center [449, 13] width 15 height 8
click at [324, 377] on div "803 / 1152" at bounding box center [338, 376] width 40 height 10
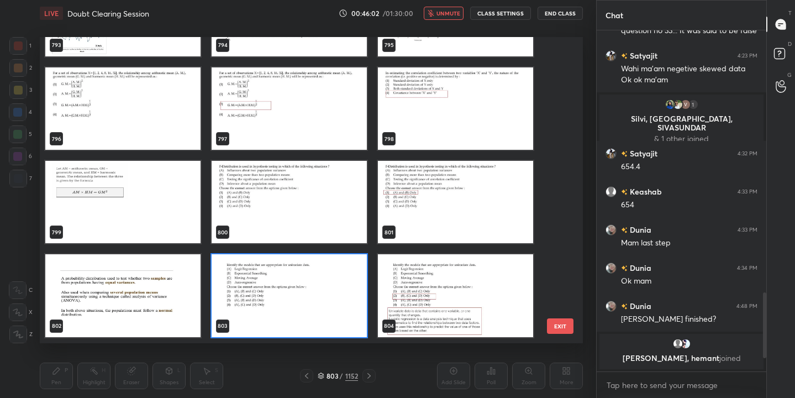
scroll to position [302, 538]
click at [266, 287] on img "grid" at bounding box center [289, 296] width 155 height 82
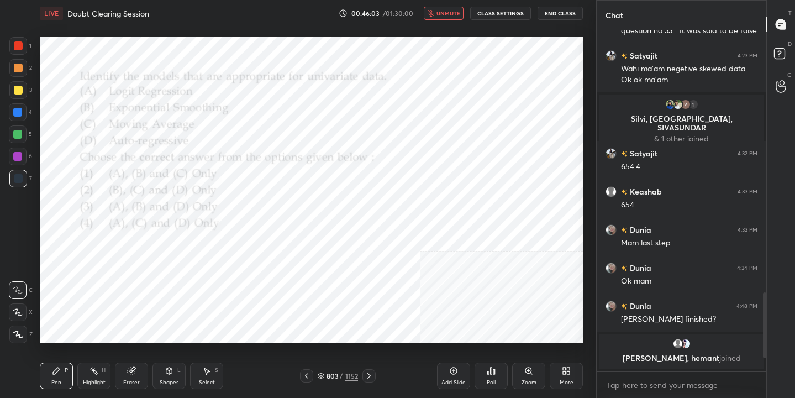
click at [266, 287] on img "grid" at bounding box center [289, 296] width 155 height 82
click at [499, 372] on div "Poll" at bounding box center [491, 376] width 33 height 27
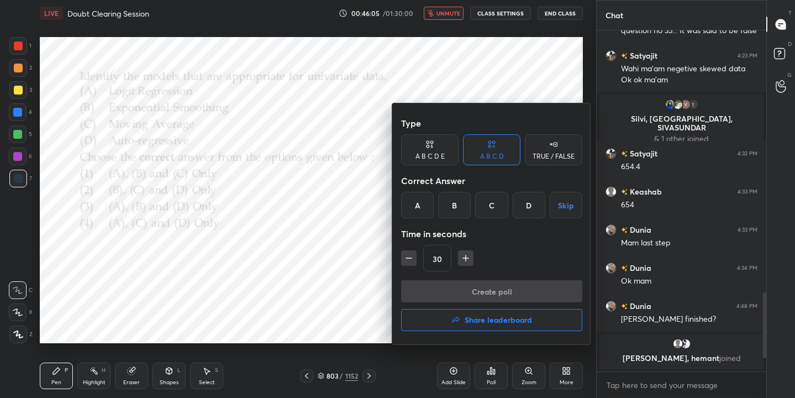
click at [459, 200] on div "B" at bounding box center [454, 205] width 33 height 27
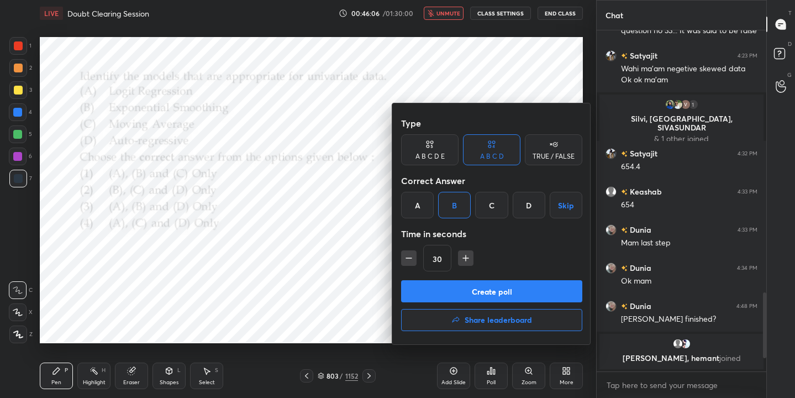
click at [486, 302] on button "Create poll" at bounding box center [491, 291] width 181 height 22
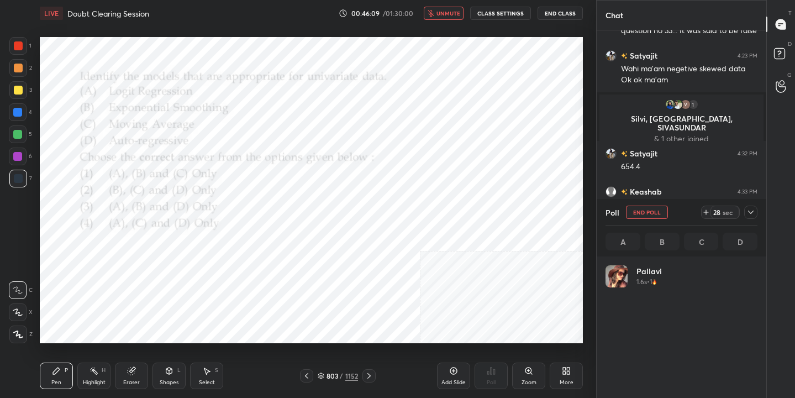
scroll to position [129, 149]
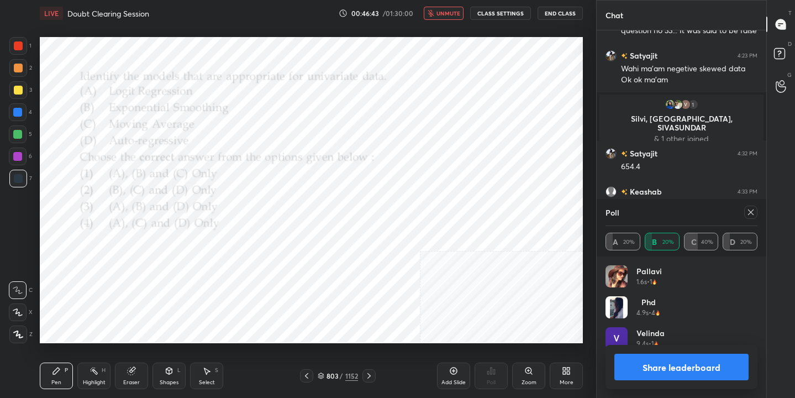
click at [748, 213] on icon at bounding box center [751, 212] width 9 height 9
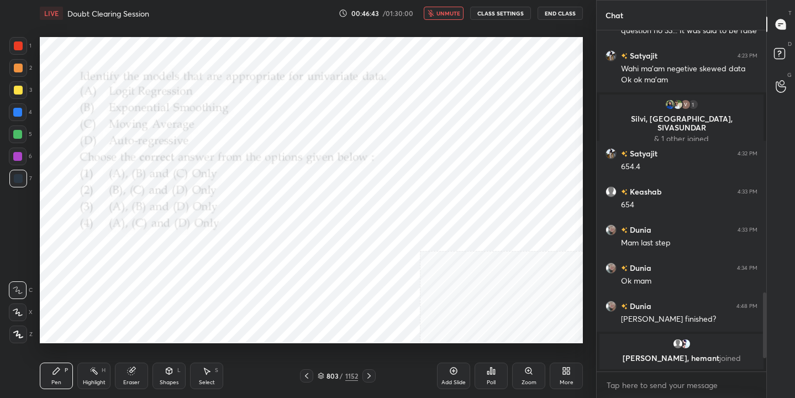
scroll to position [338, 166]
click at [449, 8] on button "unmute" at bounding box center [444, 13] width 40 height 13
click at [320, 375] on icon at bounding box center [321, 374] width 6 height 3
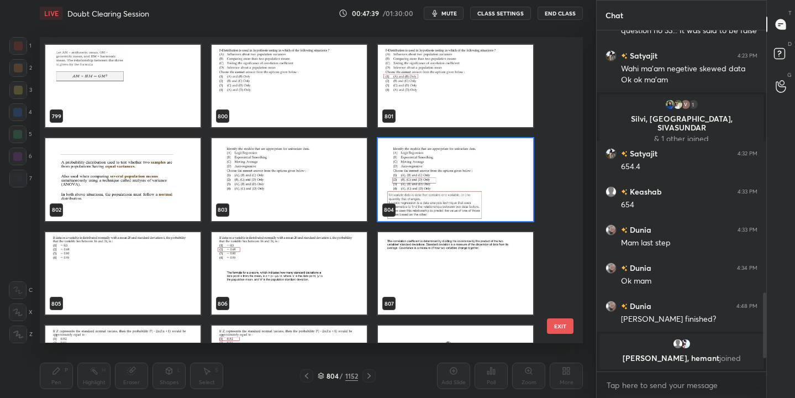
scroll to position [24901, 0]
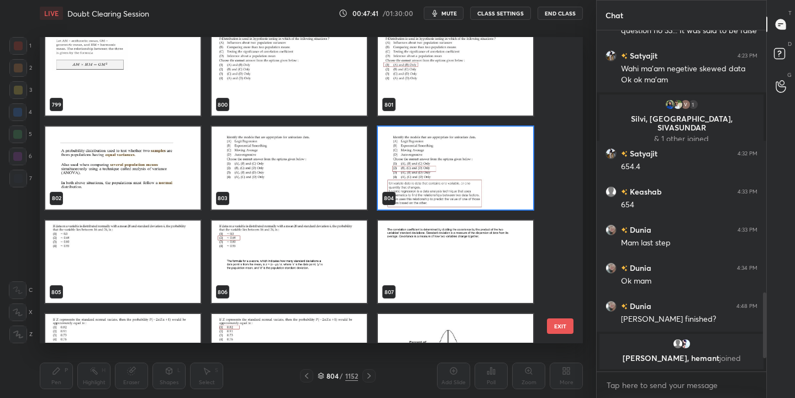
click at [130, 245] on img "grid" at bounding box center [122, 262] width 155 height 82
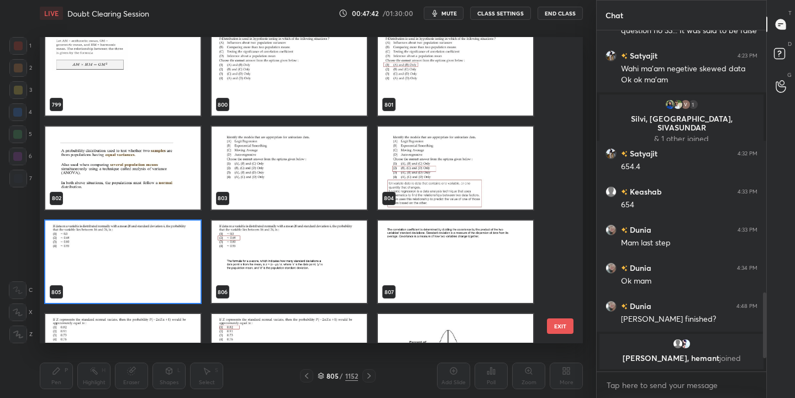
click at [190, 270] on img "grid" at bounding box center [122, 262] width 155 height 82
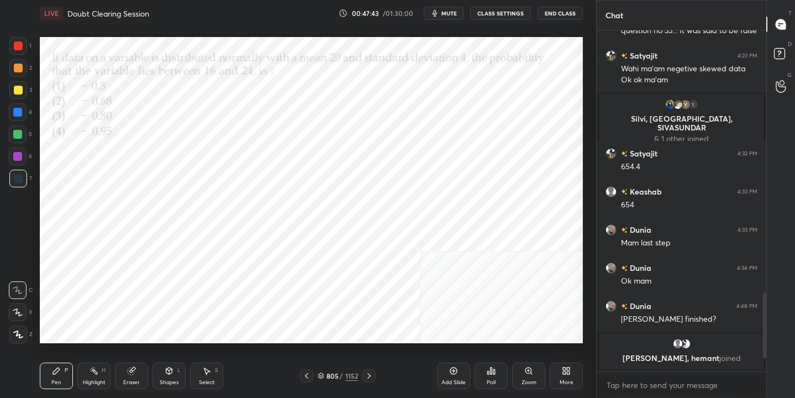
click at [190, 270] on img "grid" at bounding box center [122, 262] width 155 height 82
click at [447, 12] on span "mute" at bounding box center [449, 13] width 15 height 8
click at [447, 12] on span "unmute" at bounding box center [449, 13] width 24 height 8
click at [447, 12] on span "mute" at bounding box center [449, 13] width 15 height 8
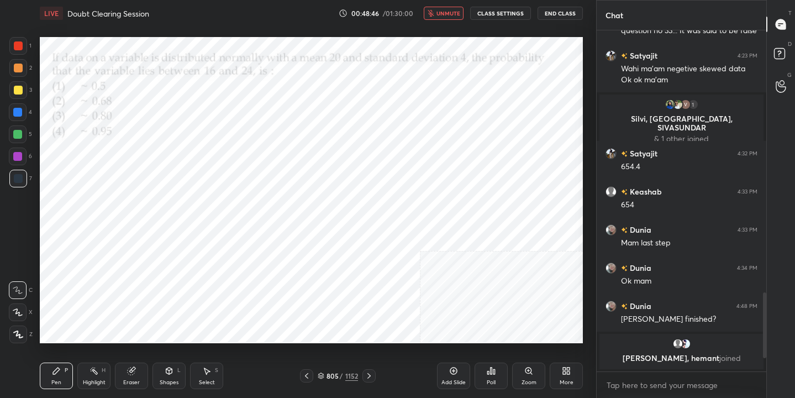
click at [320, 375] on icon at bounding box center [321, 374] width 6 height 3
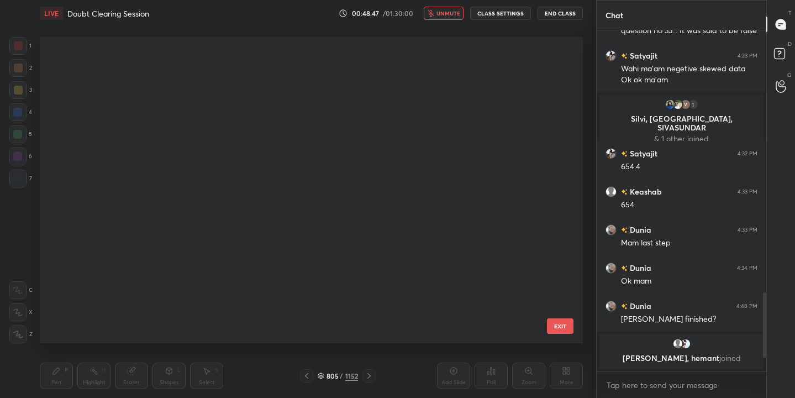
scroll to position [302, 538]
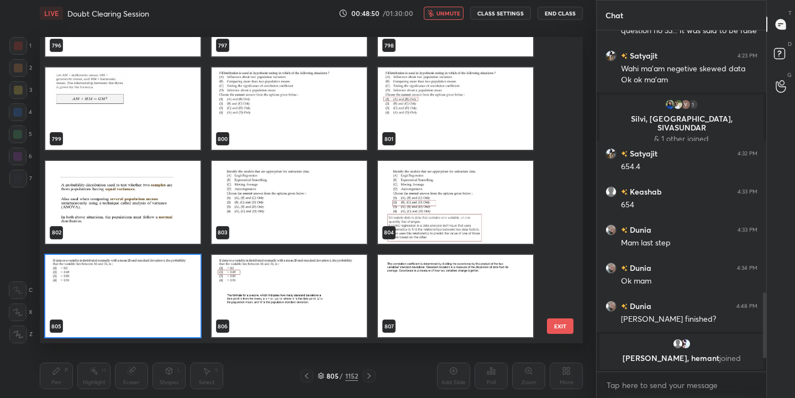
click at [144, 289] on img "grid" at bounding box center [122, 296] width 155 height 82
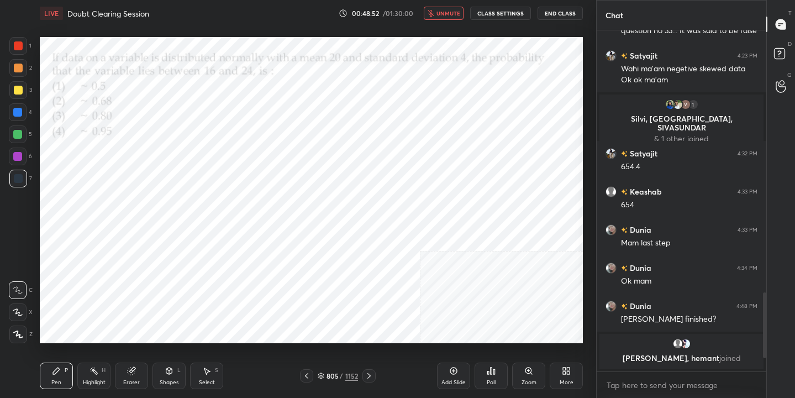
click at [490, 373] on icon at bounding box center [491, 370] width 9 height 9
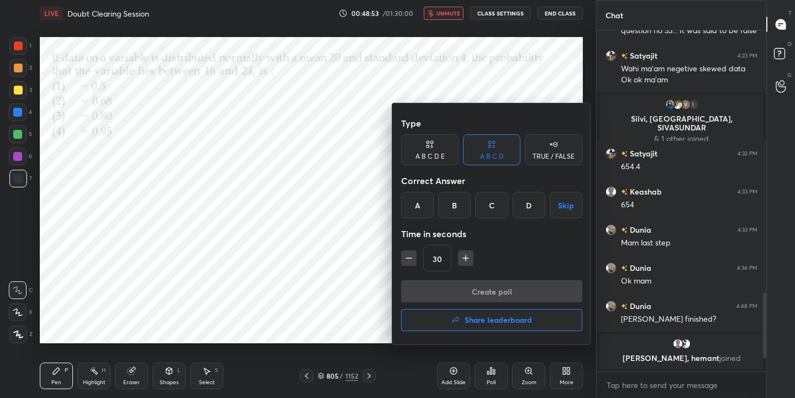
click at [444, 198] on div "B" at bounding box center [454, 205] width 33 height 27
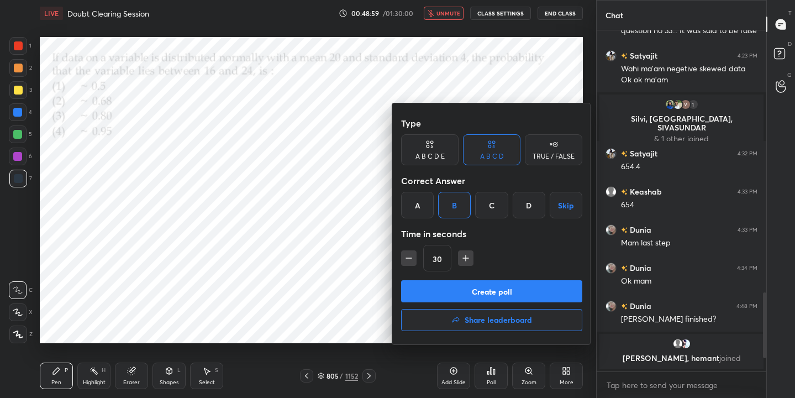
click at [512, 287] on button "Create poll" at bounding box center [491, 291] width 181 height 22
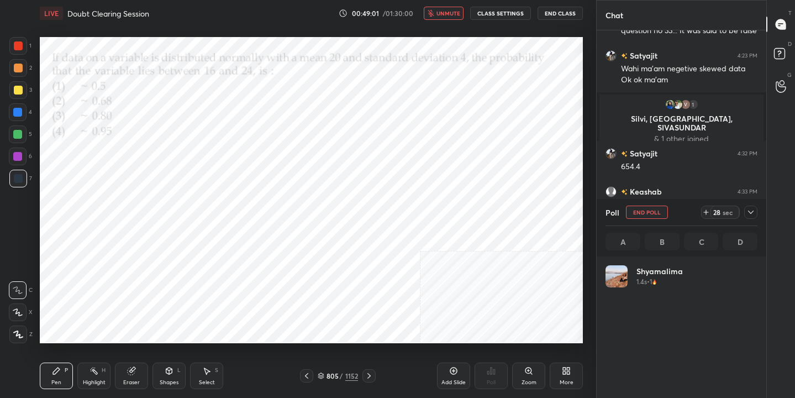
scroll to position [129, 149]
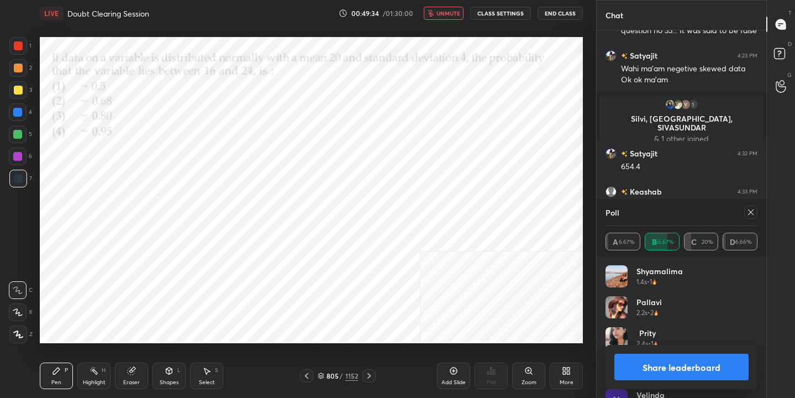
click at [753, 212] on icon at bounding box center [751, 212] width 9 height 9
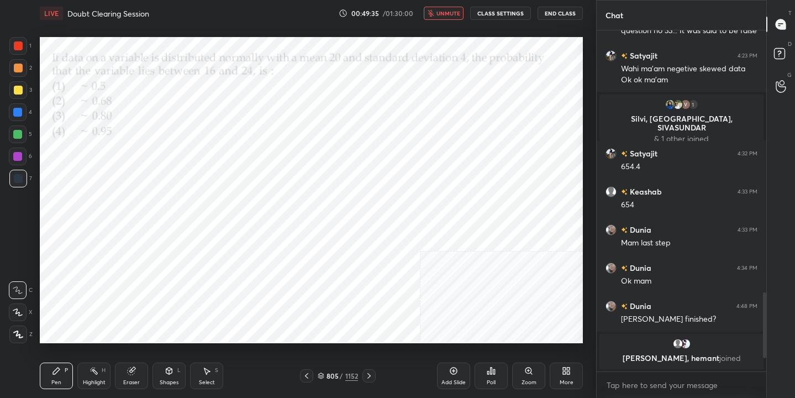
scroll to position [338, 166]
click at [454, 11] on span "unmute" at bounding box center [449, 13] width 24 height 8
click at [322, 375] on icon at bounding box center [321, 376] width 7 height 7
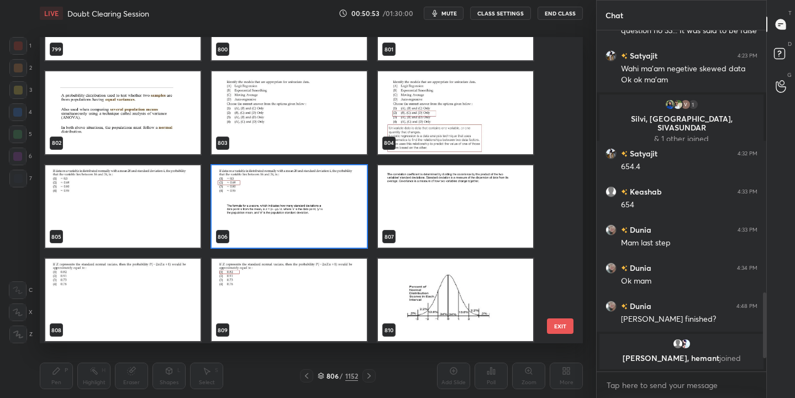
scroll to position [24992, 0]
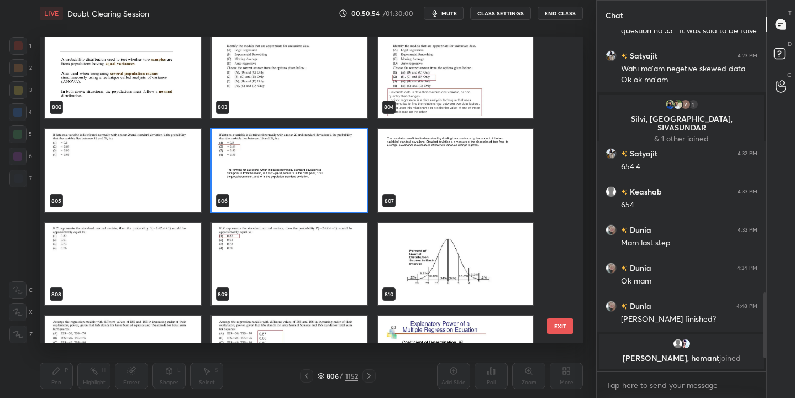
click at [438, 162] on img "grid" at bounding box center [455, 170] width 155 height 82
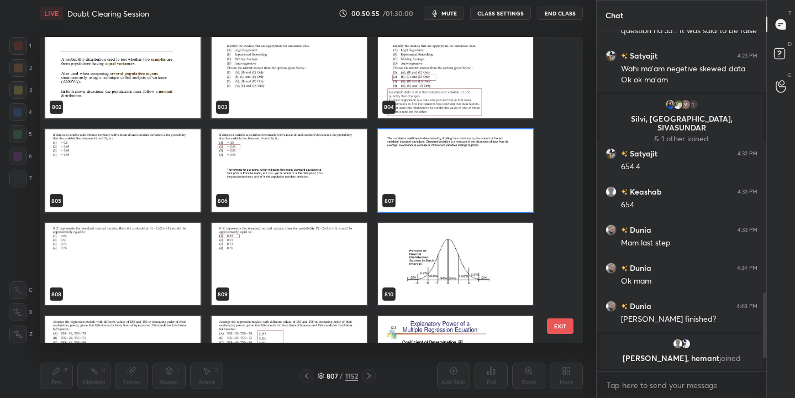
click at [438, 162] on img "grid" at bounding box center [455, 170] width 155 height 82
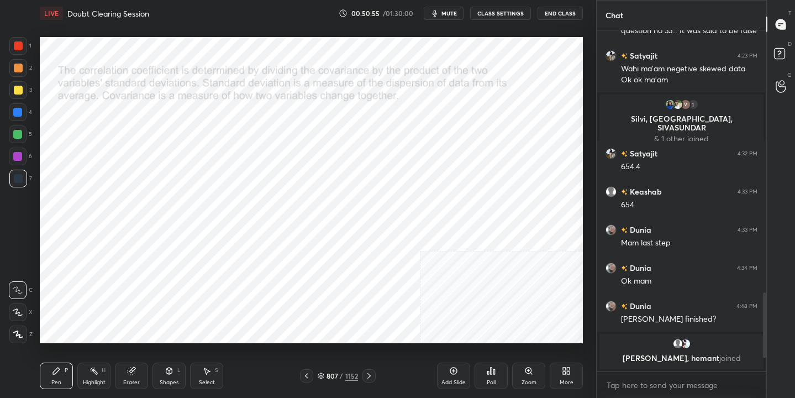
click at [438, 162] on img "grid" at bounding box center [455, 170] width 155 height 82
click at [453, 12] on span "mute" at bounding box center [449, 13] width 15 height 8
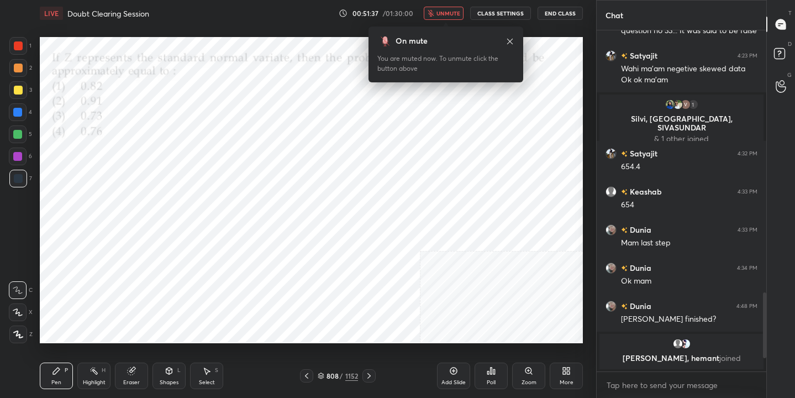
click at [327, 376] on div "808" at bounding box center [332, 376] width 11 height 7
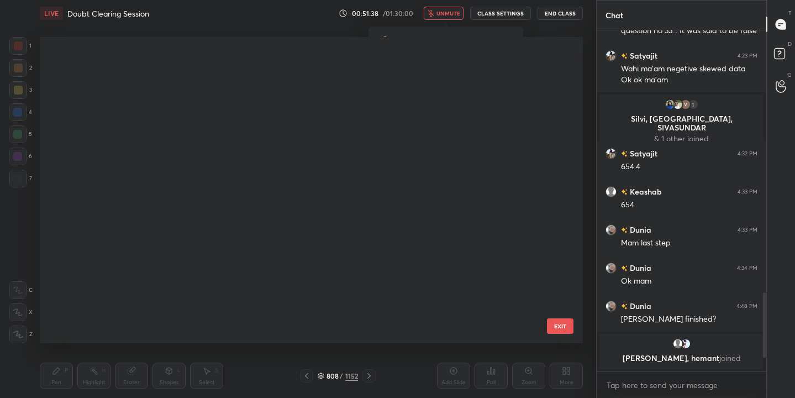
scroll to position [302, 538]
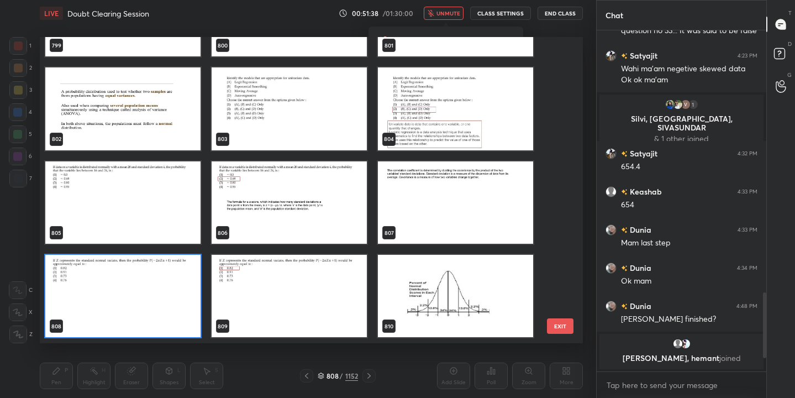
click at [149, 293] on img "grid" at bounding box center [122, 296] width 155 height 82
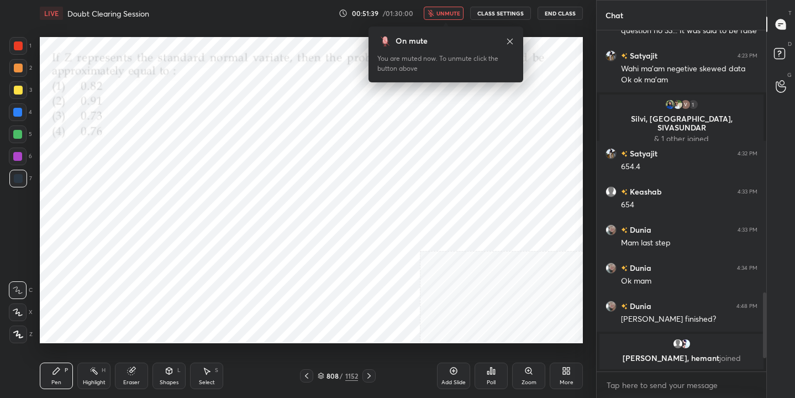
click at [149, 293] on img "grid" at bounding box center [122, 296] width 155 height 82
click at [485, 370] on div "Poll" at bounding box center [491, 376] width 33 height 27
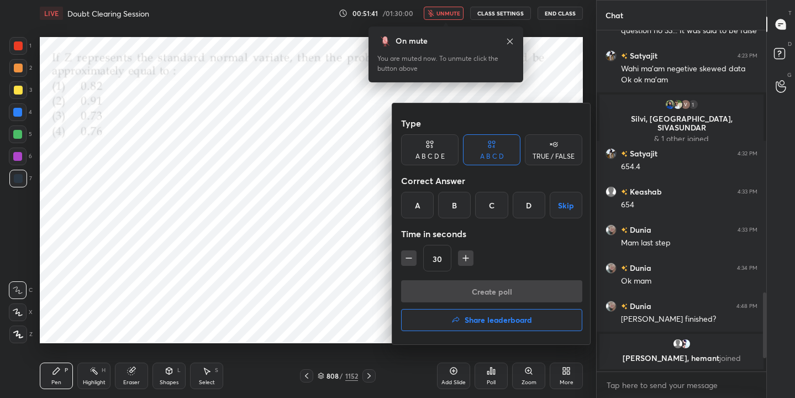
click at [418, 208] on div "A" at bounding box center [417, 205] width 33 height 27
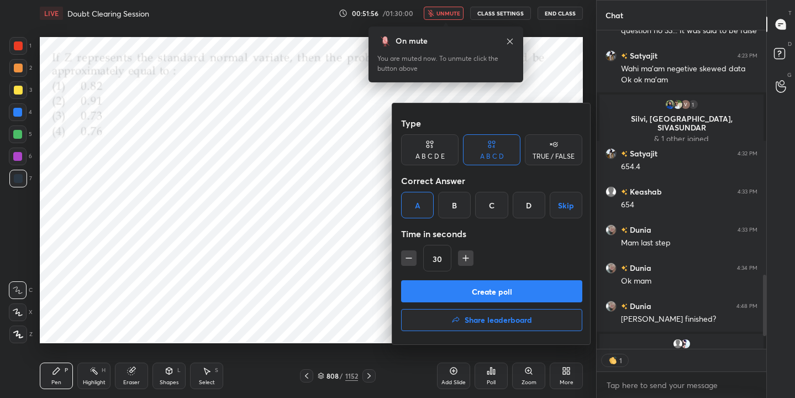
scroll to position [338, 166]
click at [495, 290] on button "Create poll" at bounding box center [491, 291] width 181 height 22
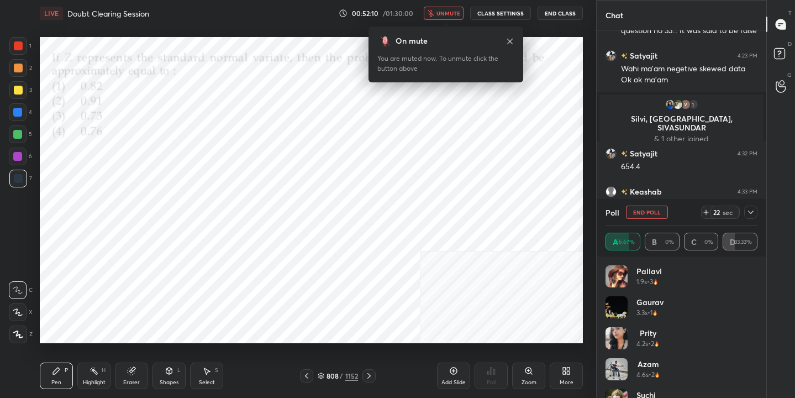
scroll to position [1166, 0]
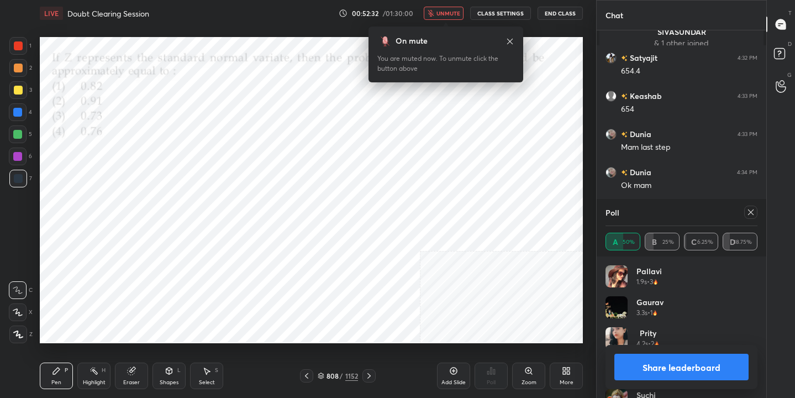
click at [752, 212] on icon at bounding box center [751, 212] width 9 height 9
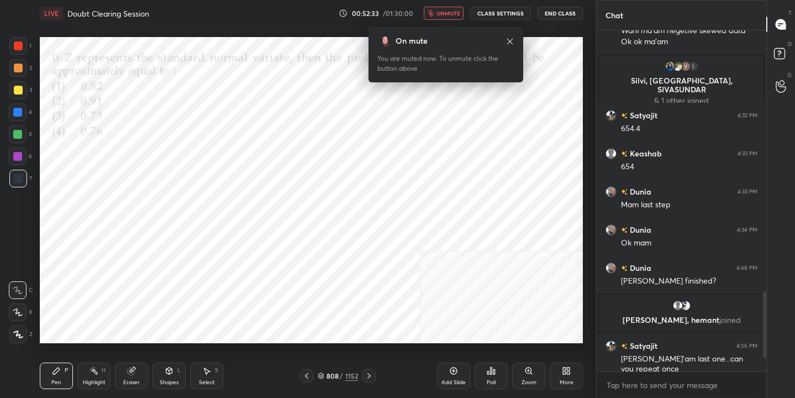
scroll to position [1109, 0]
click at [444, 7] on button "unmute" at bounding box center [444, 13] width 40 height 13
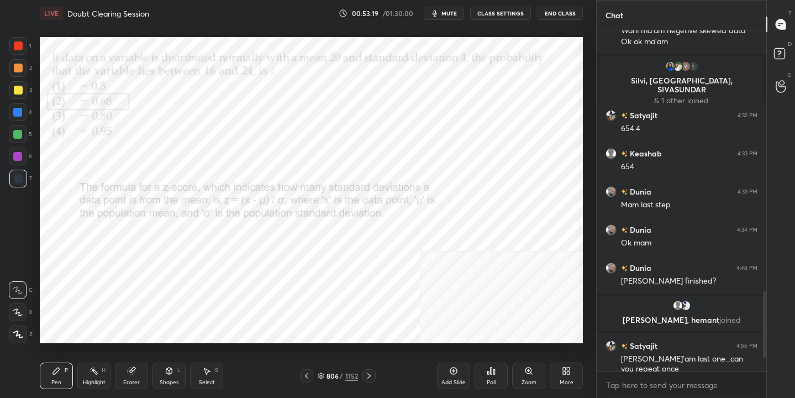
click at [324, 377] on div "806 / 1152" at bounding box center [338, 376] width 40 height 10
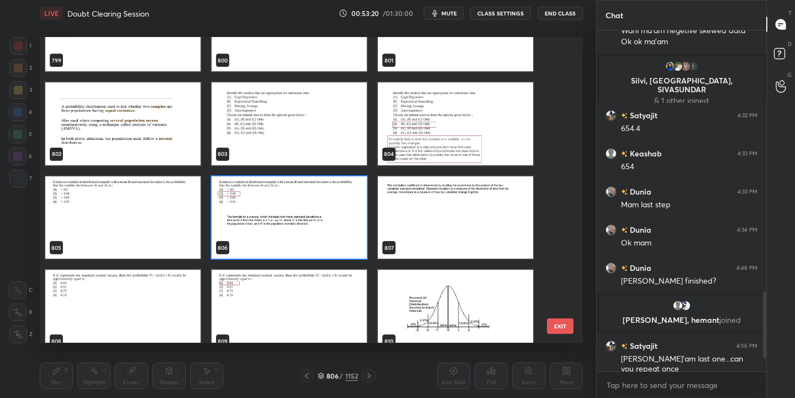
scroll to position [24959, 0]
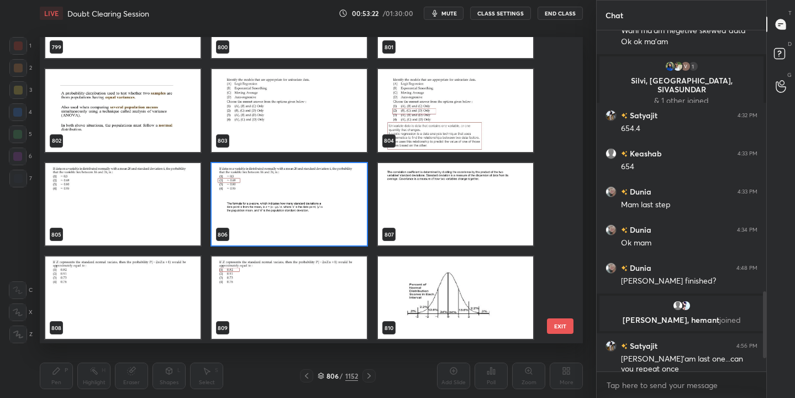
click at [439, 284] on img "grid" at bounding box center [455, 298] width 155 height 82
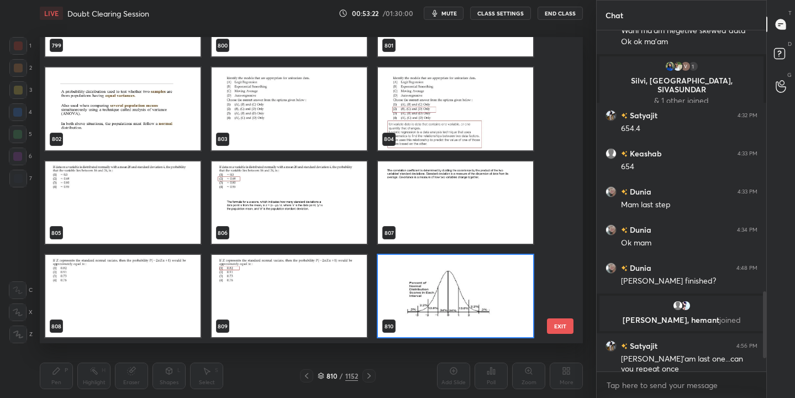
click at [315, 292] on img "grid" at bounding box center [289, 296] width 155 height 82
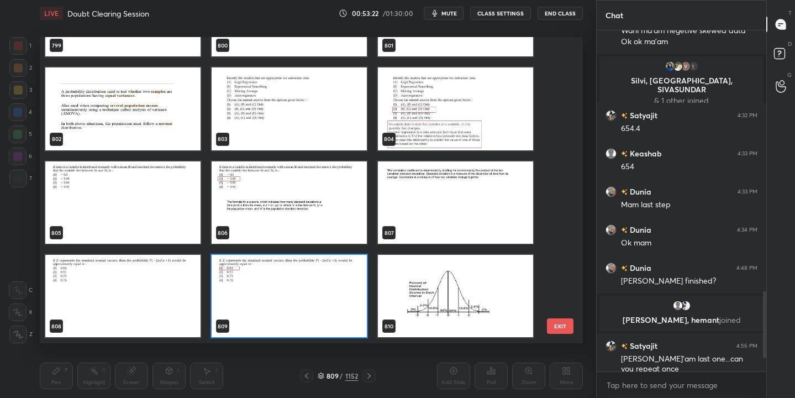
click at [315, 292] on img "grid" at bounding box center [289, 296] width 155 height 82
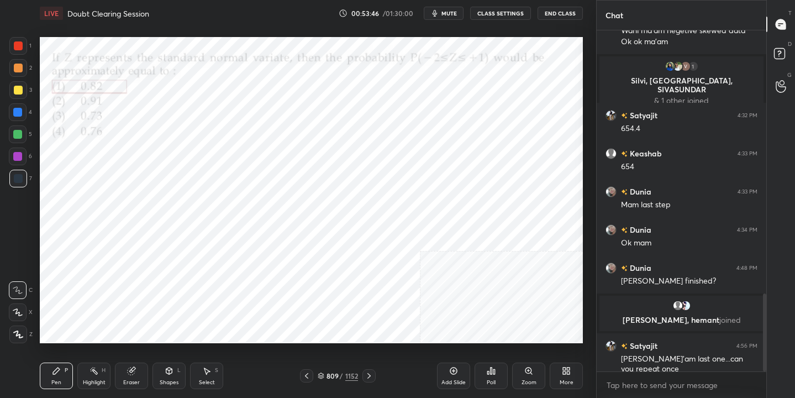
scroll to position [1147, 0]
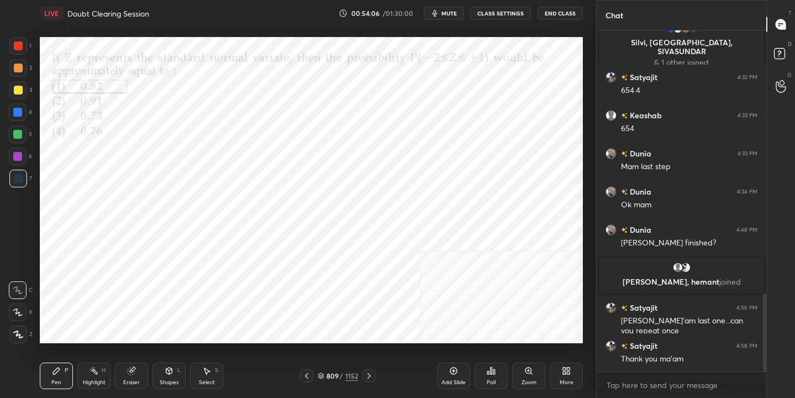
drag, startPoint x: 135, startPoint y: 373, endPoint x: 132, endPoint y: 360, distance: 13.8
click at [135, 371] on icon at bounding box center [131, 370] width 9 height 9
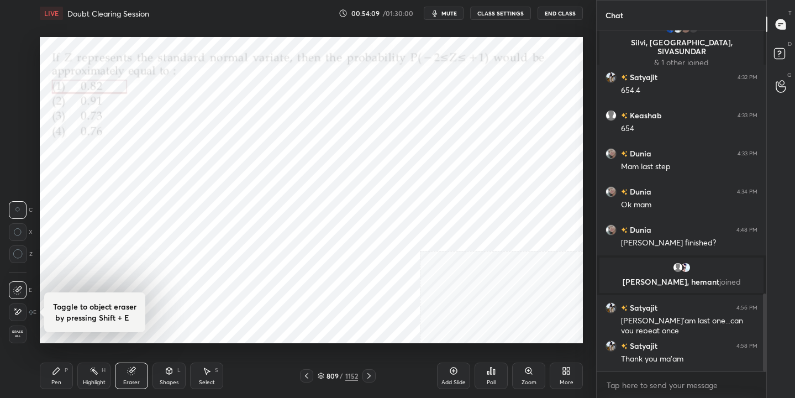
drag, startPoint x: 18, startPoint y: 333, endPoint x: 13, endPoint y: 339, distance: 8.3
click at [18, 331] on span "Erase all" at bounding box center [17, 334] width 17 height 8
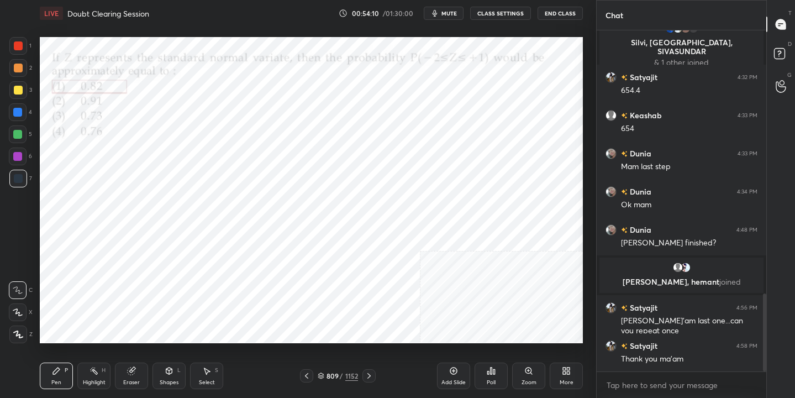
drag, startPoint x: 60, startPoint y: 370, endPoint x: 66, endPoint y: 349, distance: 22.4
click at [61, 368] on div "Pen P" at bounding box center [56, 376] width 33 height 27
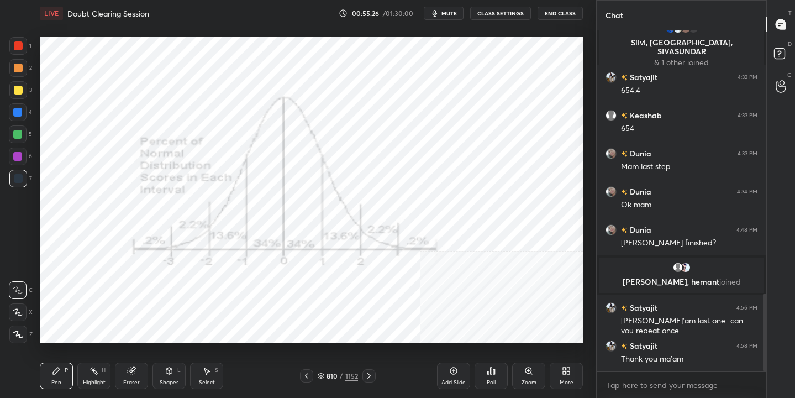
click at [326, 372] on div "810 / 1152" at bounding box center [338, 376] width 40 height 10
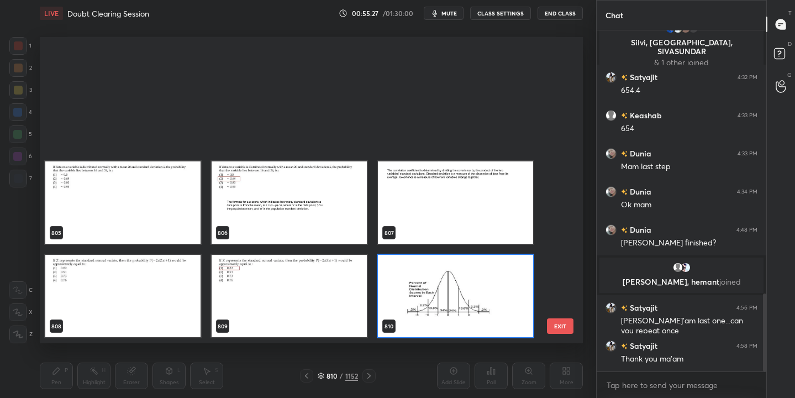
scroll to position [25098, 0]
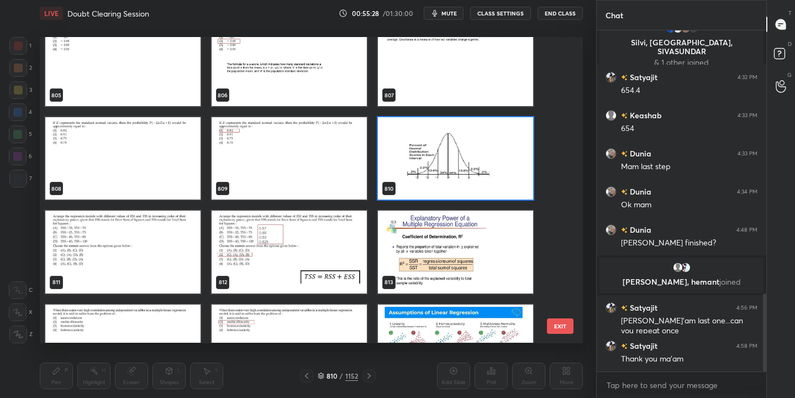
click at [122, 253] on img "grid" at bounding box center [122, 252] width 155 height 82
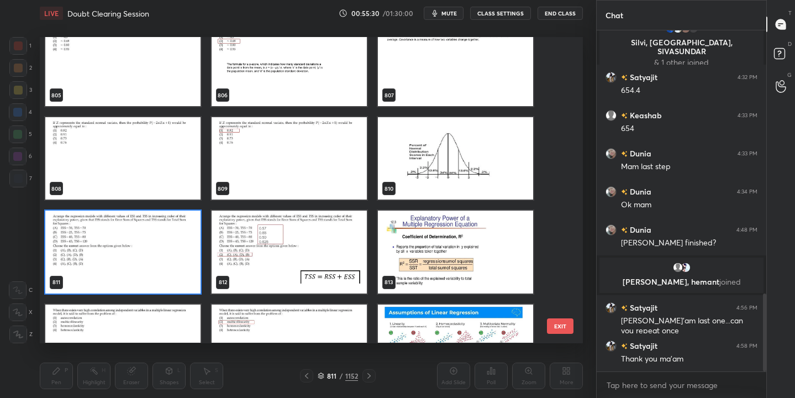
click at [131, 251] on img "grid" at bounding box center [122, 252] width 155 height 82
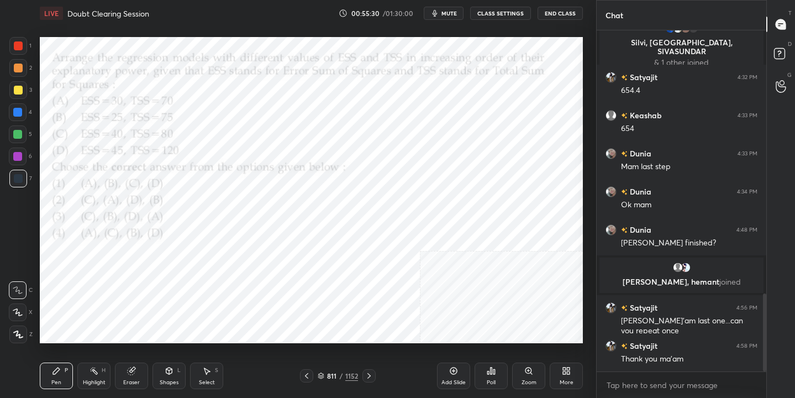
click at [131, 251] on img "grid" at bounding box center [122, 252] width 155 height 82
click at [444, 16] on span "mute" at bounding box center [449, 13] width 15 height 8
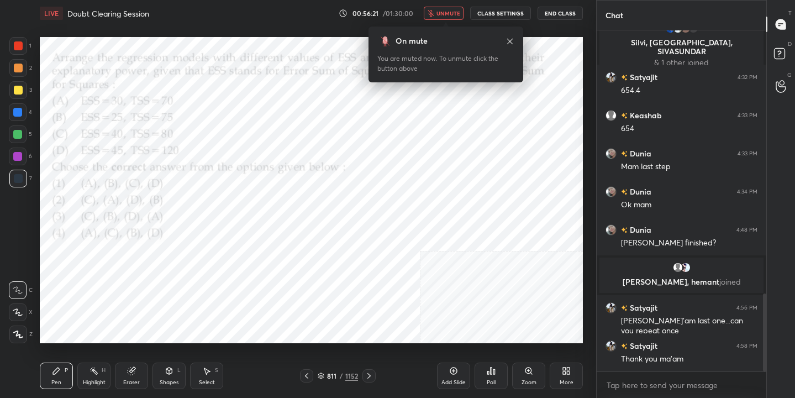
click at [325, 375] on div "811 / 1152" at bounding box center [338, 376] width 40 height 10
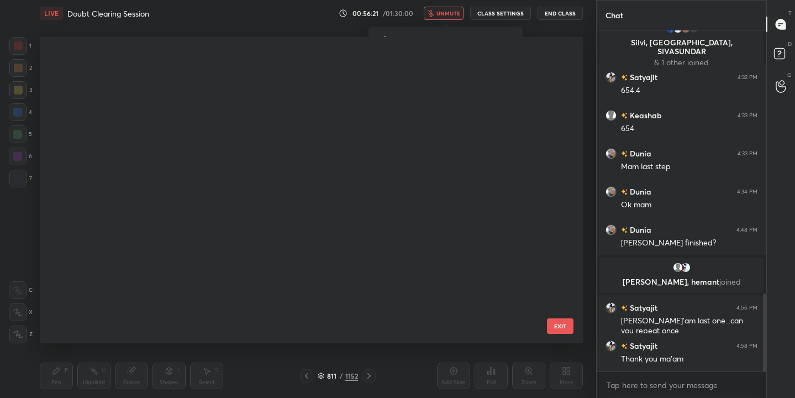
scroll to position [302, 538]
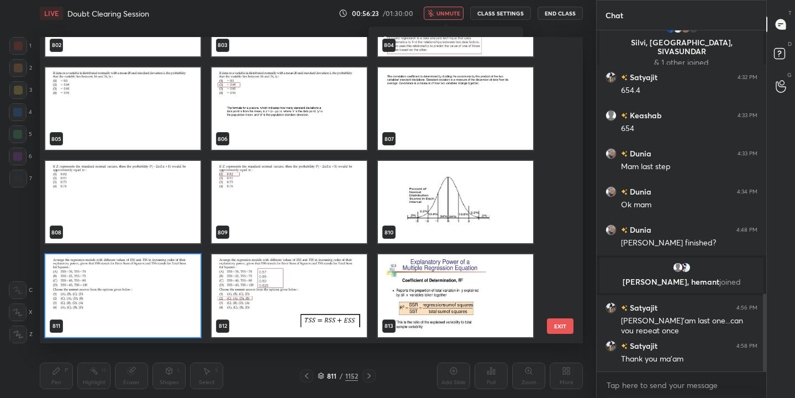
click at [160, 300] on img "grid" at bounding box center [122, 296] width 155 height 82
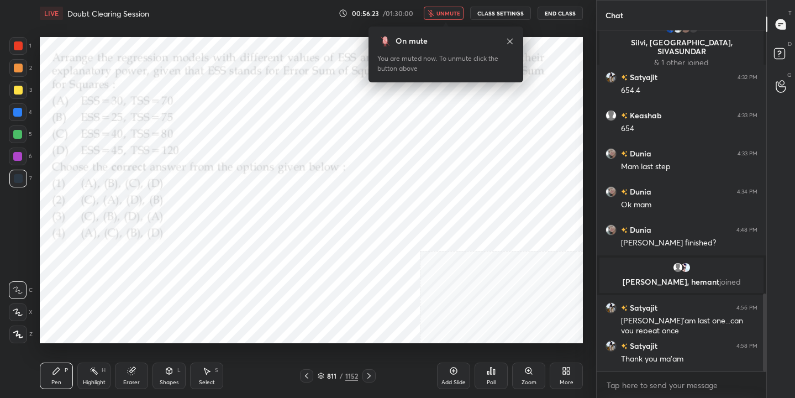
click at [160, 300] on img "grid" at bounding box center [122, 296] width 155 height 82
click at [489, 373] on icon at bounding box center [489, 372] width 2 height 3
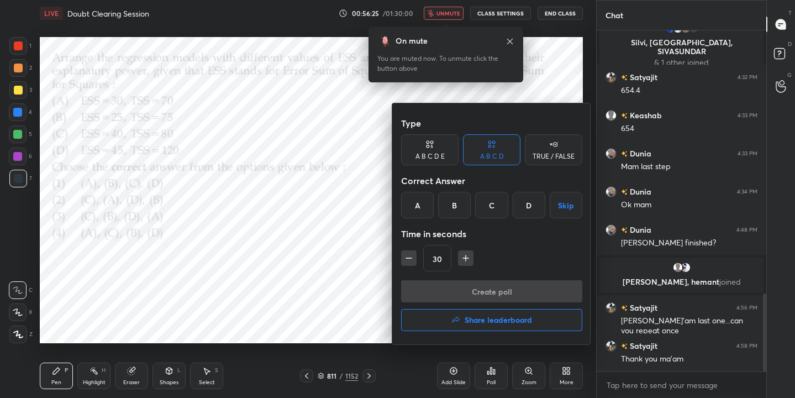
click at [453, 204] on div "B" at bounding box center [454, 205] width 33 height 27
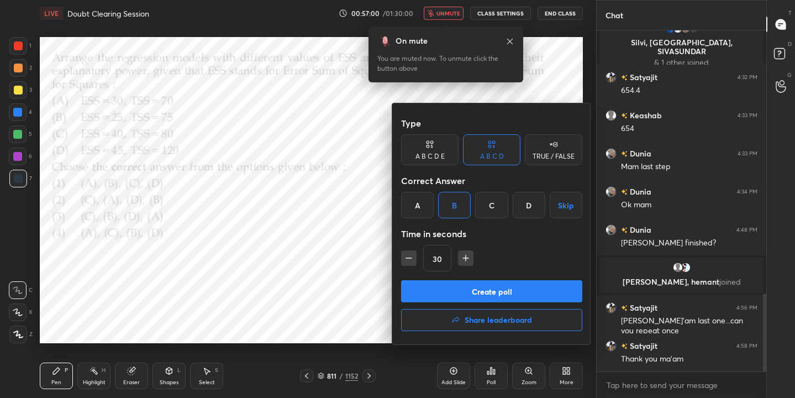
click at [504, 292] on button "Create poll" at bounding box center [491, 291] width 181 height 22
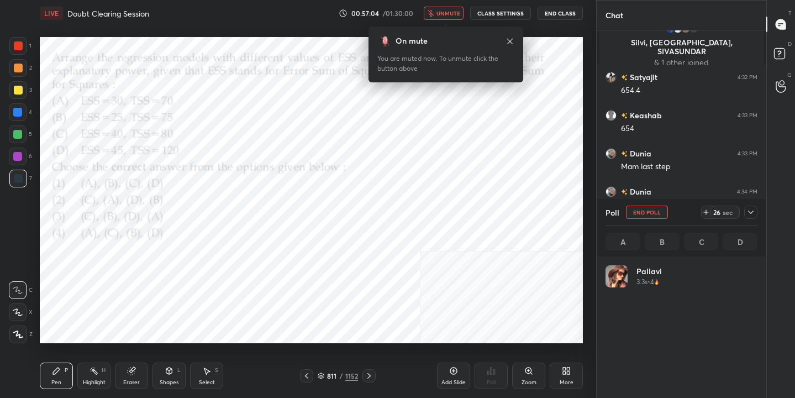
scroll to position [129, 149]
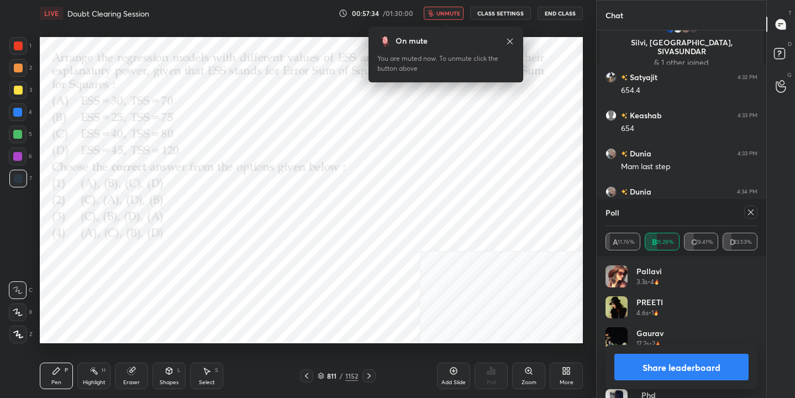
click at [751, 214] on icon at bounding box center [751, 212] width 9 height 9
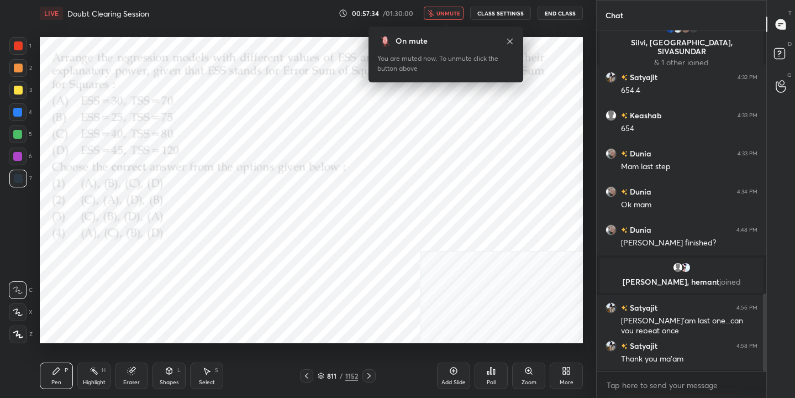
scroll to position [4, 4]
click at [456, 15] on span "unmute" at bounding box center [449, 13] width 24 height 8
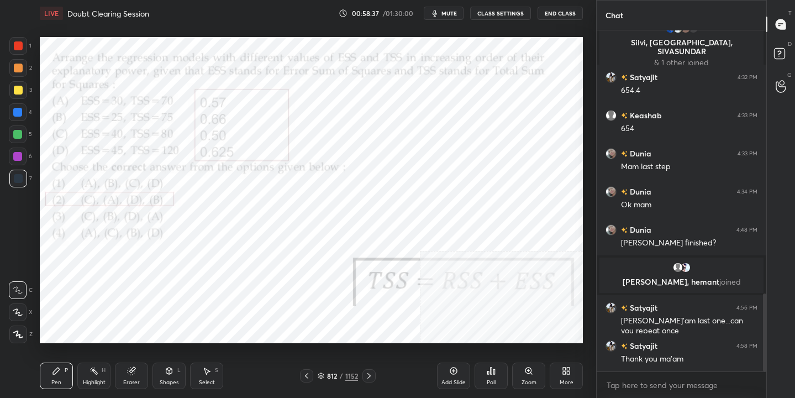
click at [323, 371] on div "812 / 1152" at bounding box center [338, 376] width 40 height 10
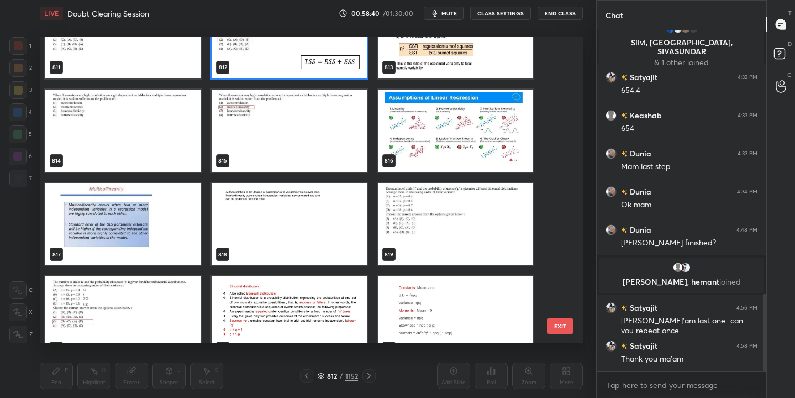
scroll to position [25312, 0]
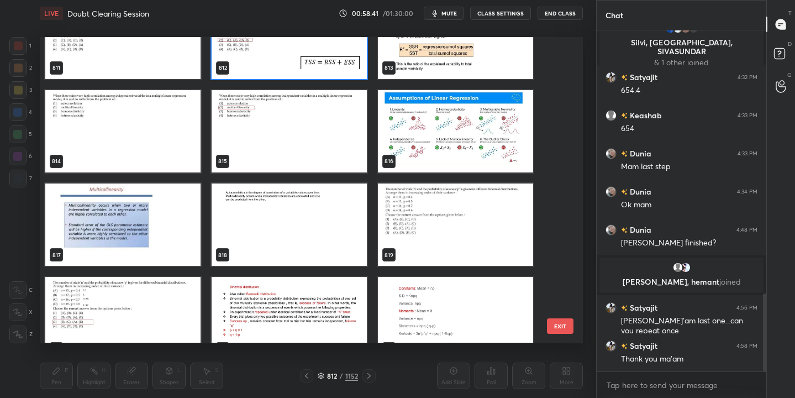
click at [410, 213] on img "grid" at bounding box center [455, 224] width 155 height 82
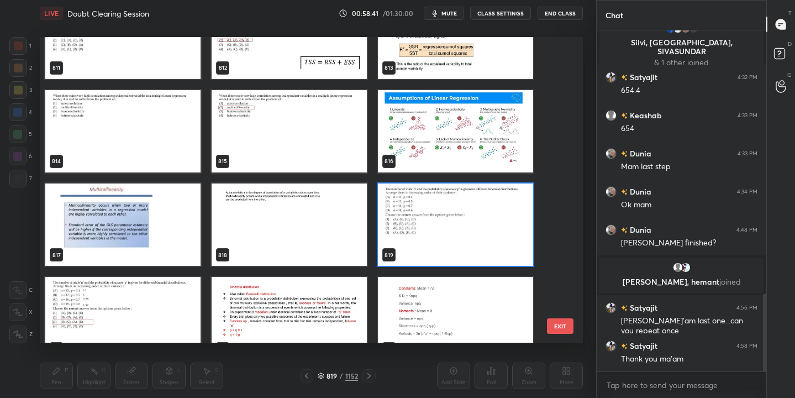
click at [410, 213] on img "grid" at bounding box center [455, 224] width 155 height 82
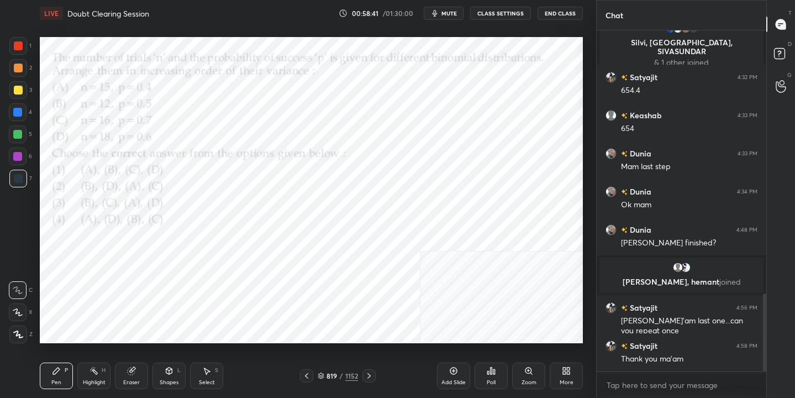
click at [410, 213] on img "grid" at bounding box center [455, 224] width 155 height 82
click at [443, 11] on button "mute" at bounding box center [444, 13] width 40 height 13
click at [322, 378] on icon at bounding box center [321, 376] width 7 height 7
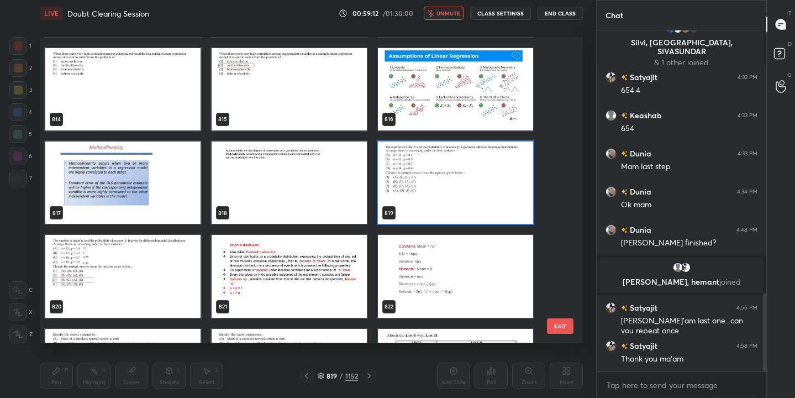
scroll to position [25359, 0]
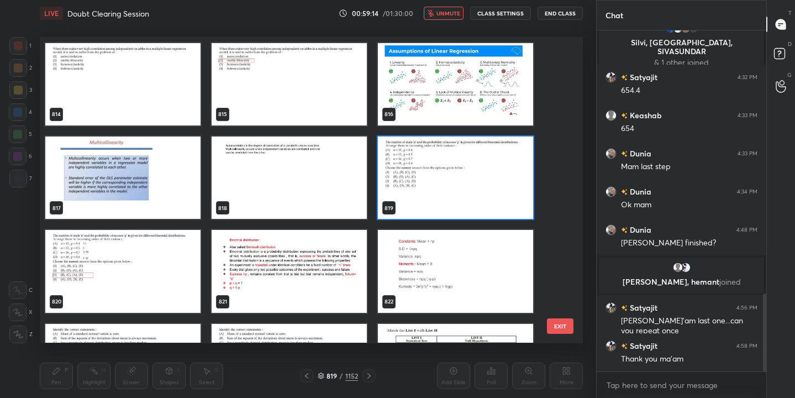
click at [481, 162] on img "grid" at bounding box center [455, 178] width 155 height 82
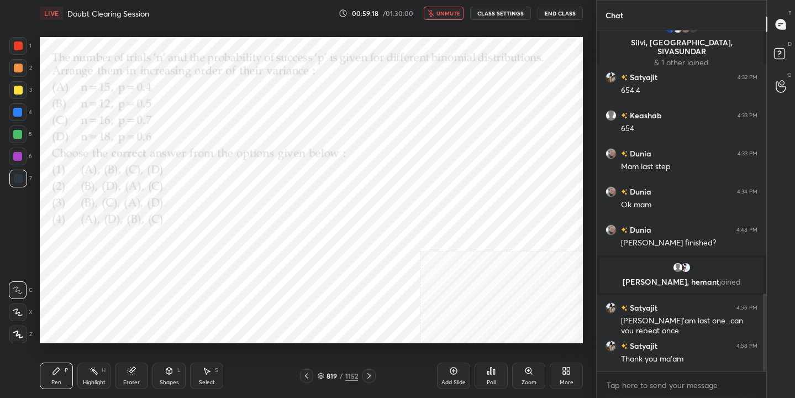
click at [324, 375] on div "819 / 1152" at bounding box center [338, 376] width 40 height 10
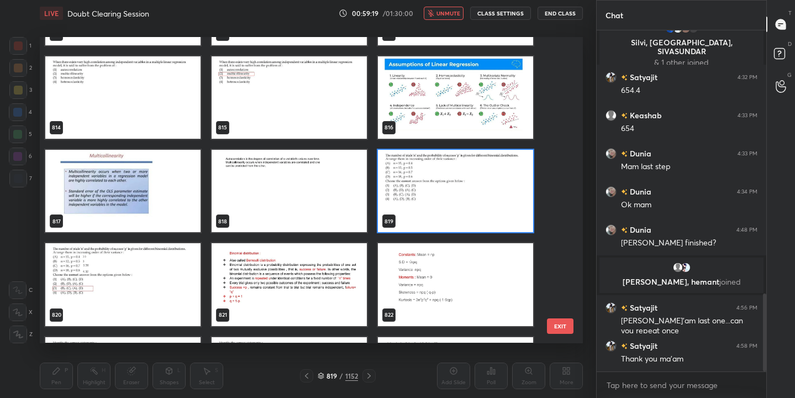
scroll to position [25353, 0]
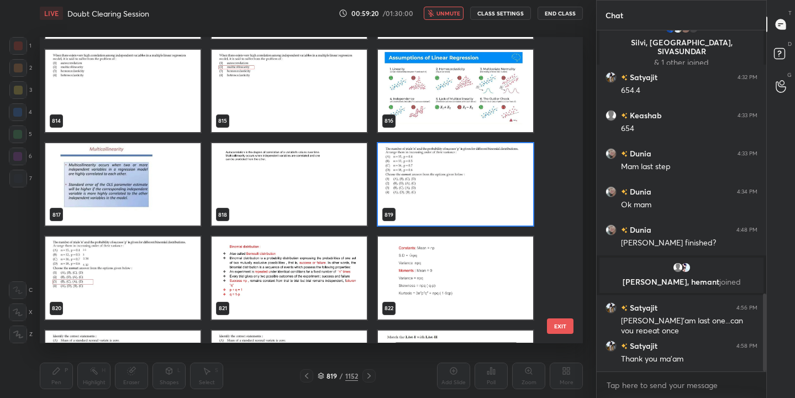
click at [447, 182] on img "grid" at bounding box center [455, 184] width 155 height 82
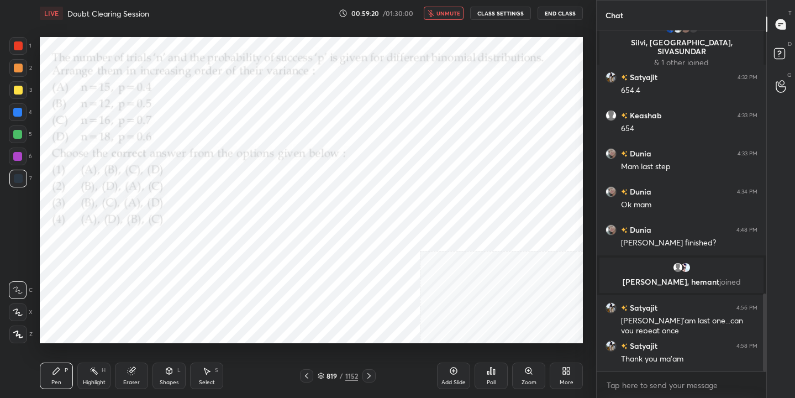
click at [447, 182] on img "grid" at bounding box center [455, 184] width 155 height 82
click at [488, 371] on icon at bounding box center [489, 372] width 2 height 3
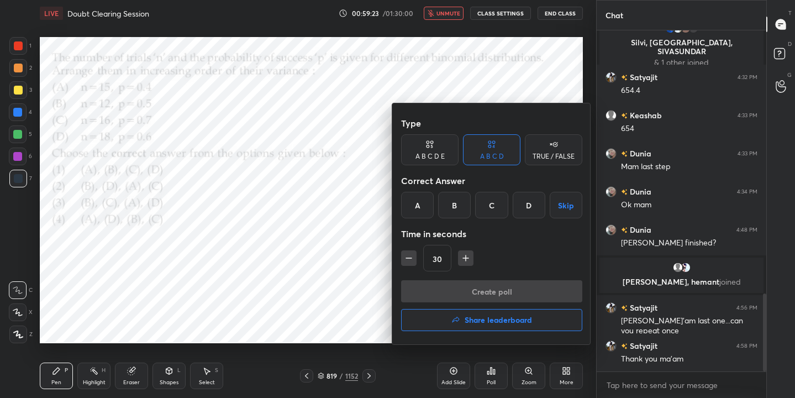
click at [487, 203] on div "C" at bounding box center [491, 205] width 33 height 27
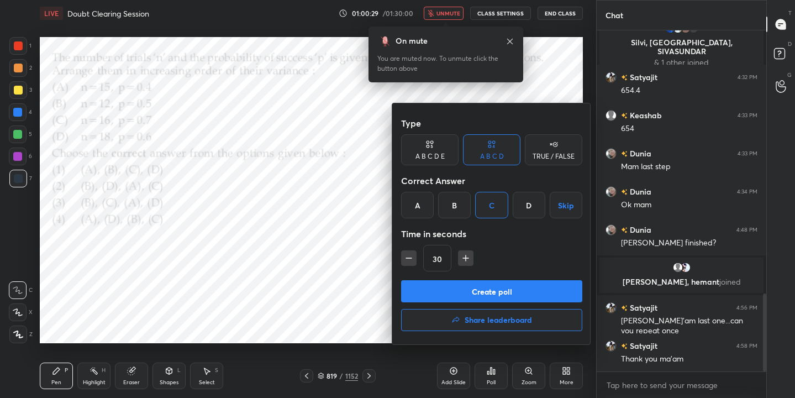
click at [504, 290] on button "Create poll" at bounding box center [491, 291] width 181 height 22
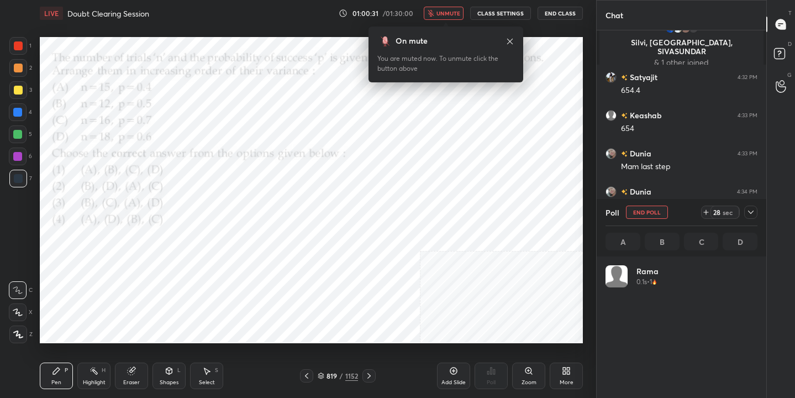
scroll to position [129, 149]
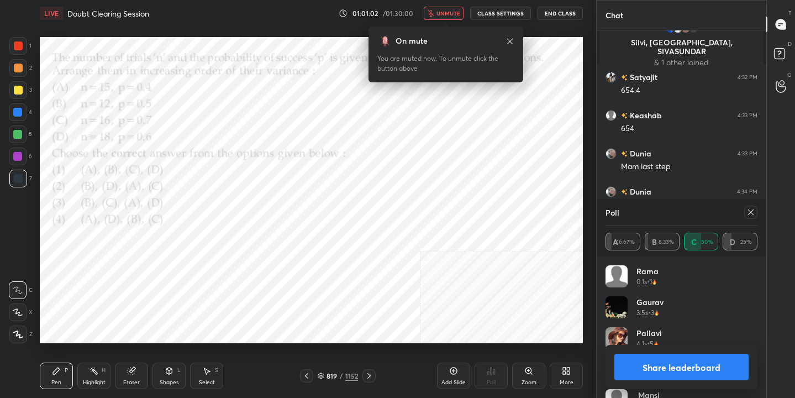
click at [745, 208] on div at bounding box center [750, 212] width 13 height 13
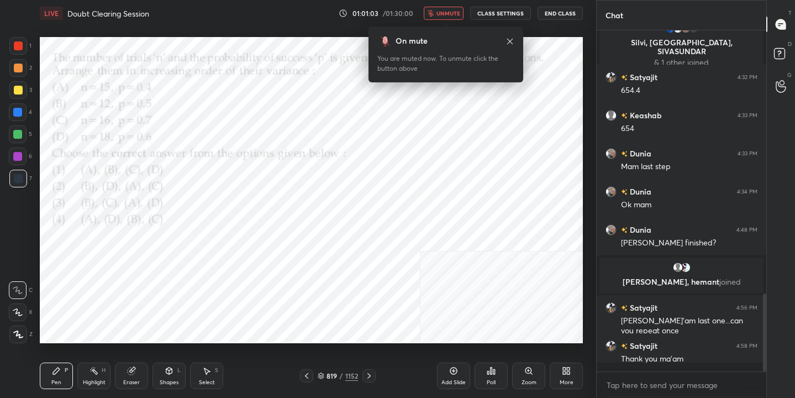
scroll to position [4, 4]
click at [460, 9] on span "unmute" at bounding box center [449, 13] width 24 height 8
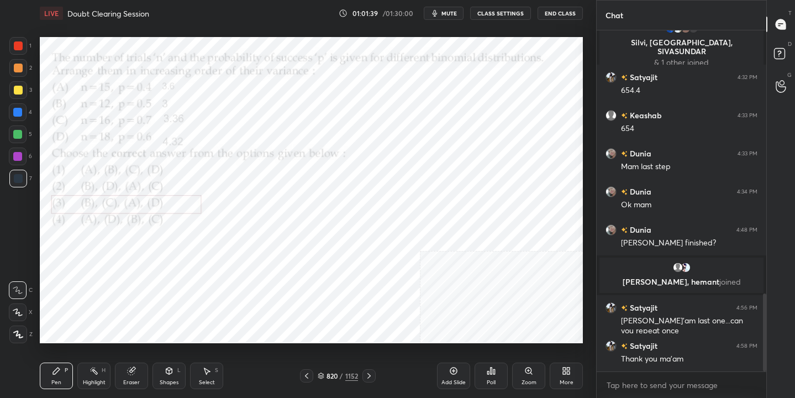
click at [327, 373] on div "820" at bounding box center [332, 376] width 11 height 7
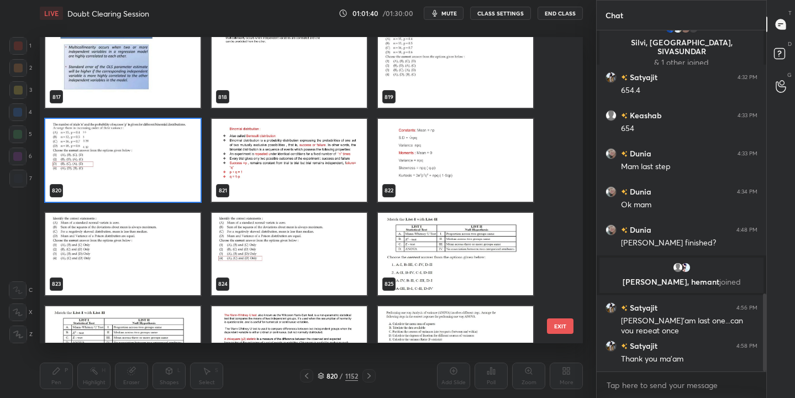
scroll to position [25469, 0]
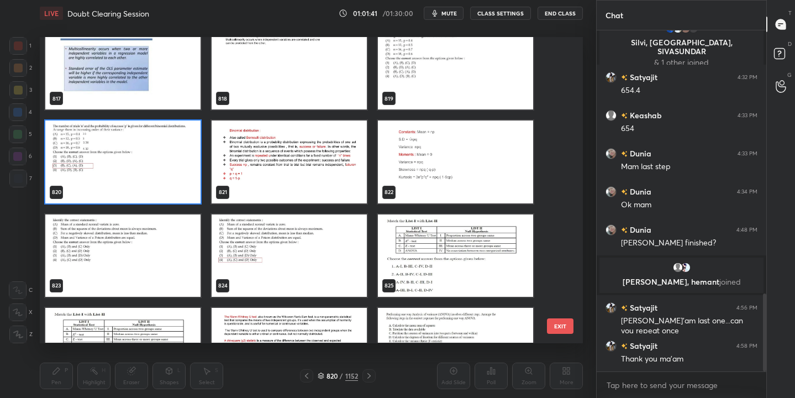
click at [106, 252] on img "grid" at bounding box center [122, 255] width 155 height 82
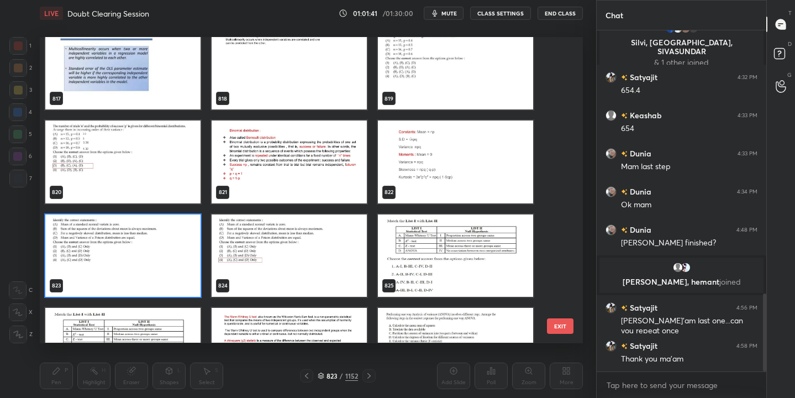
click at [106, 252] on img "grid" at bounding box center [122, 255] width 155 height 82
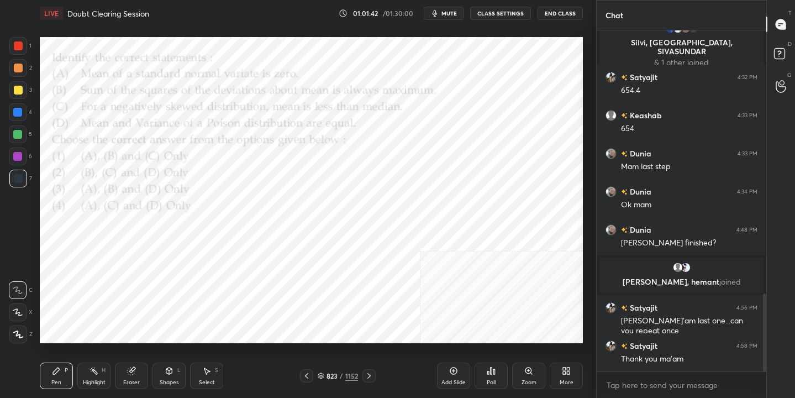
click at [439, 14] on icon "button" at bounding box center [435, 13] width 9 height 9
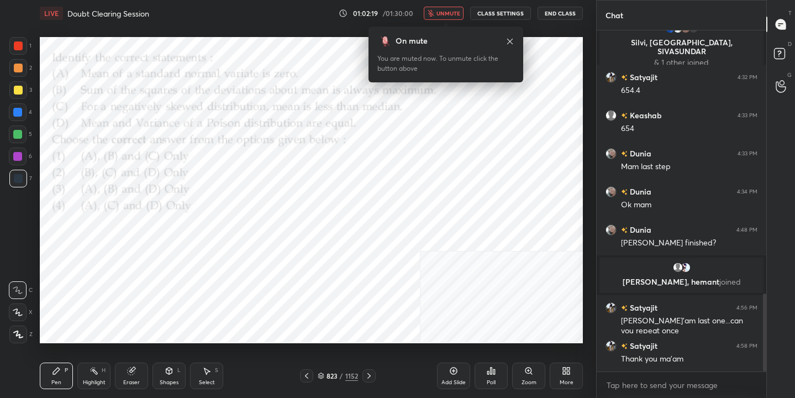
click at [326, 372] on div "823 / 1152" at bounding box center [338, 376] width 40 height 10
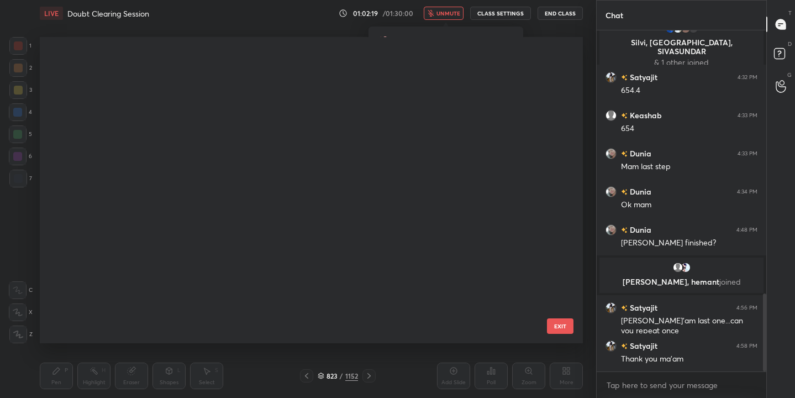
scroll to position [302, 538]
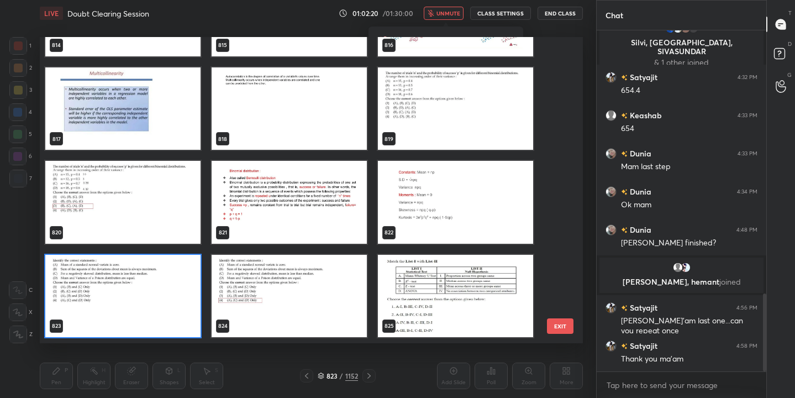
click at [176, 274] on img "grid" at bounding box center [122, 296] width 155 height 82
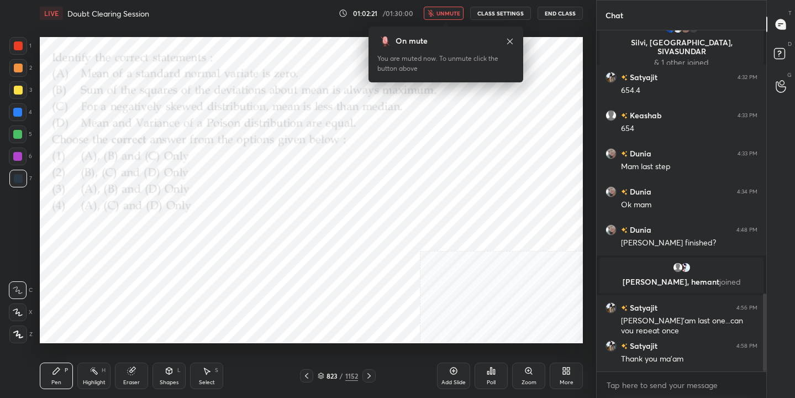
click at [489, 370] on icon at bounding box center [491, 370] width 9 height 9
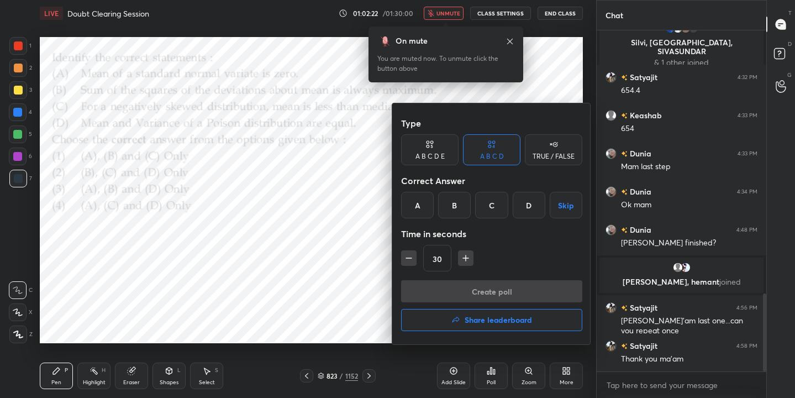
click at [527, 202] on div "D" at bounding box center [529, 205] width 33 height 27
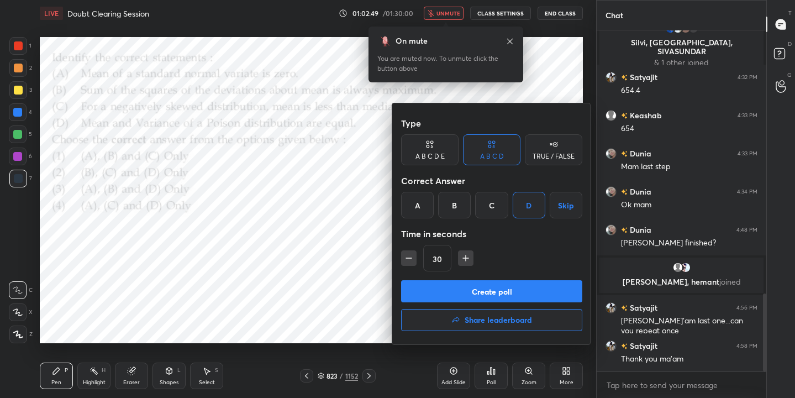
click at [532, 296] on button "Create poll" at bounding box center [491, 291] width 181 height 22
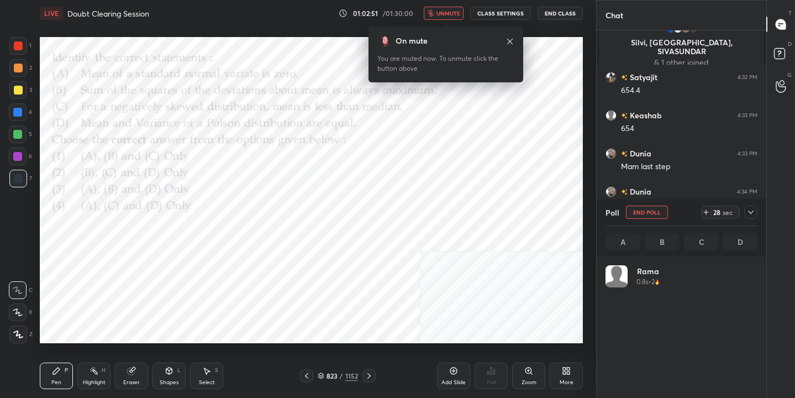
scroll to position [129, 149]
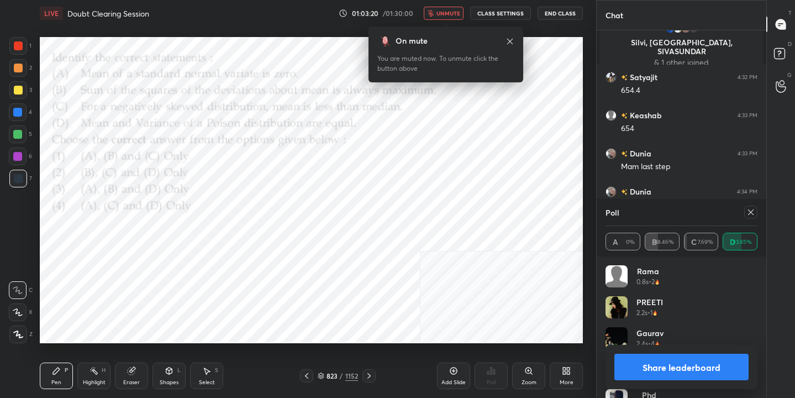
click at [751, 212] on icon at bounding box center [751, 212] width 6 height 6
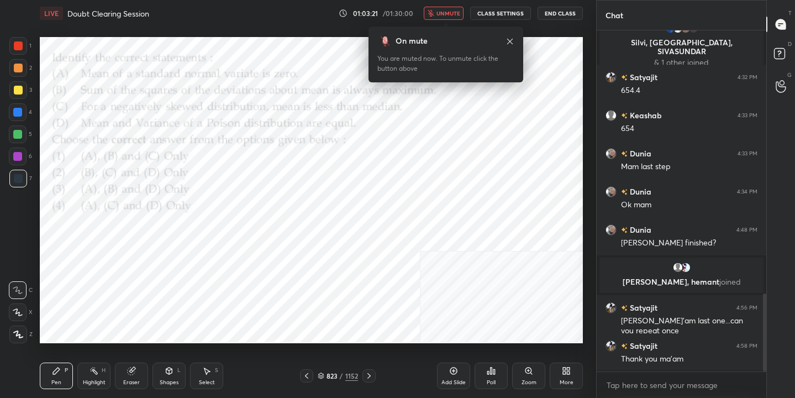
scroll to position [4, 4]
click at [444, 12] on span "unmute" at bounding box center [449, 13] width 24 height 8
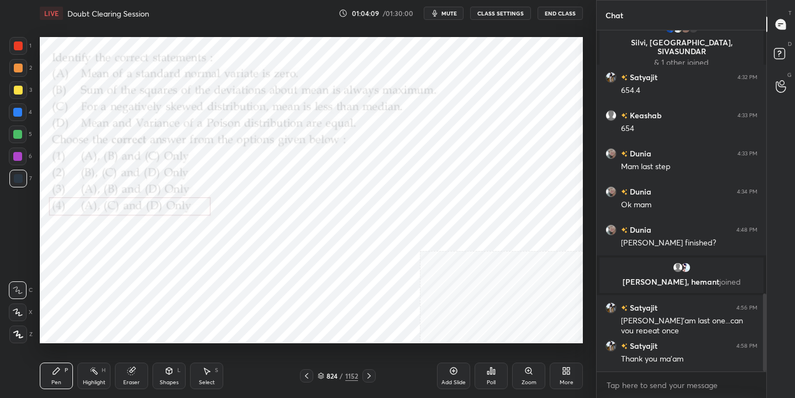
click at [450, 14] on span "mute" at bounding box center [449, 13] width 15 height 8
click at [330, 375] on div "824" at bounding box center [332, 376] width 11 height 7
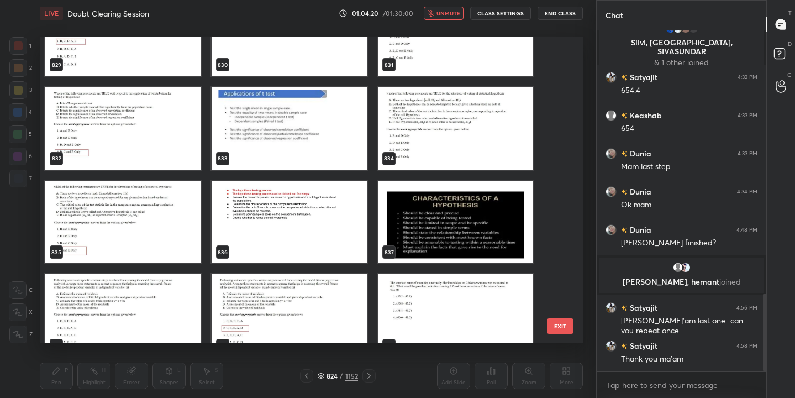
scroll to position [25859, 0]
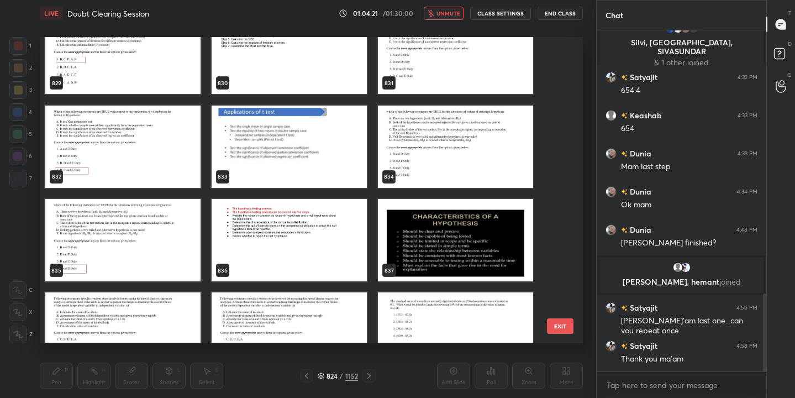
click at [416, 80] on img "grid" at bounding box center [455, 53] width 155 height 82
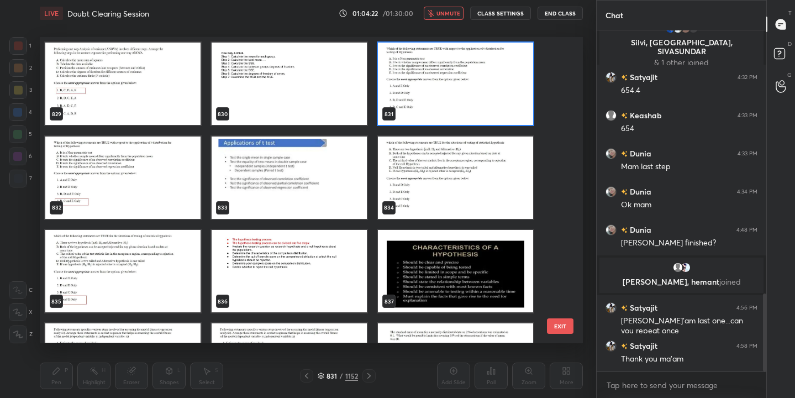
click at [416, 80] on img "grid" at bounding box center [455, 84] width 155 height 82
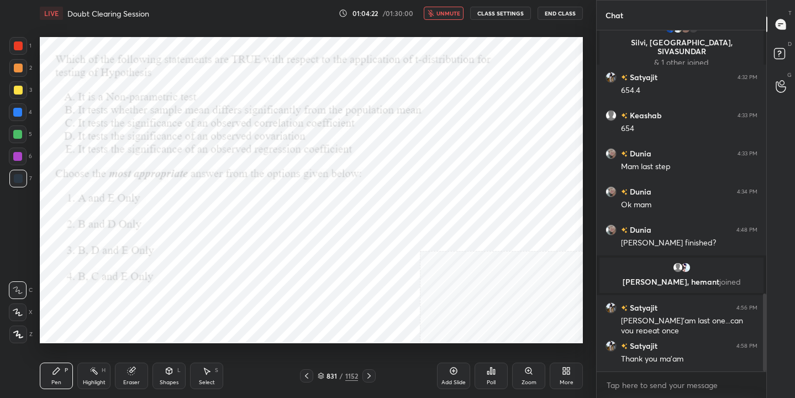
click at [416, 80] on img "grid" at bounding box center [455, 84] width 155 height 82
click at [324, 376] on icon at bounding box center [321, 376] width 7 height 7
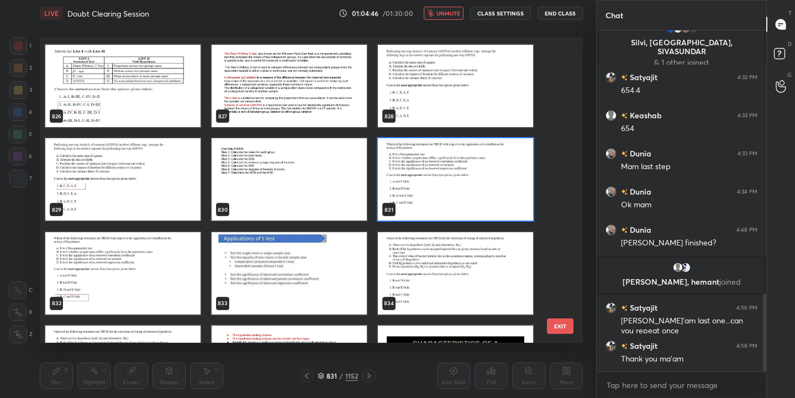
scroll to position [25734, 0]
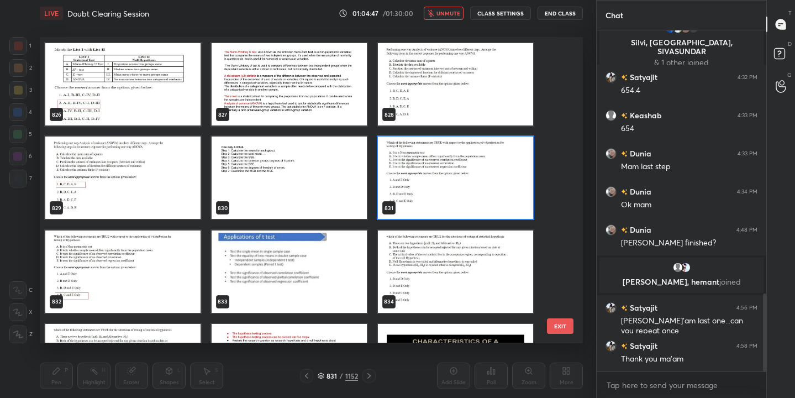
click at [420, 185] on img "grid" at bounding box center [455, 178] width 155 height 82
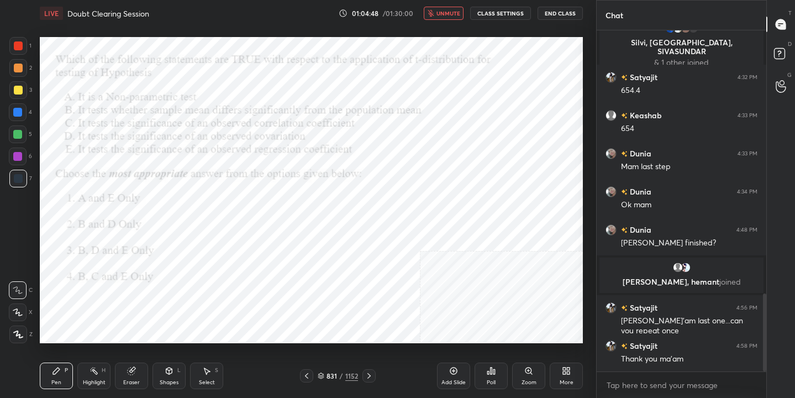
click at [420, 185] on img "grid" at bounding box center [455, 178] width 155 height 82
click at [488, 380] on div "Poll" at bounding box center [491, 383] width 9 height 6
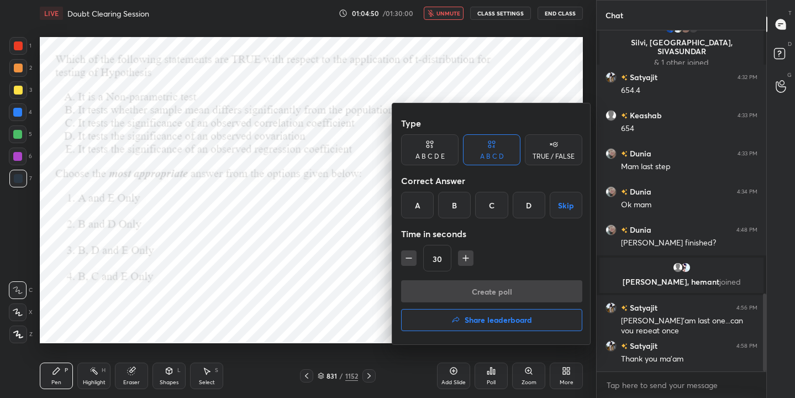
click at [534, 193] on div "D" at bounding box center [529, 205] width 33 height 27
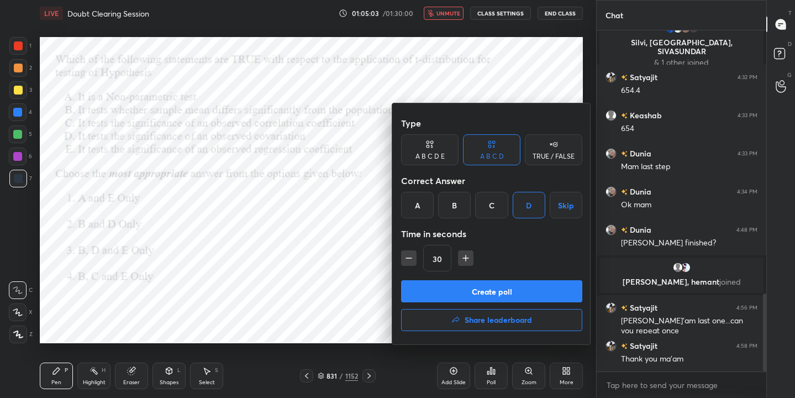
click at [534, 193] on div "D" at bounding box center [529, 205] width 33 height 27
click at [301, 261] on div at bounding box center [397, 199] width 795 height 398
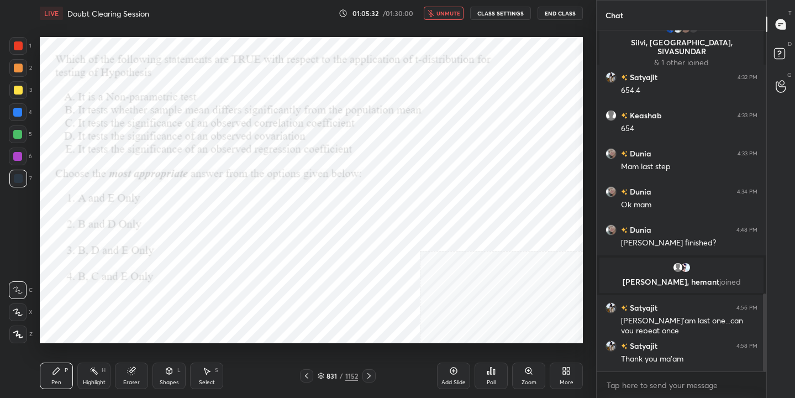
click at [318, 375] on icon at bounding box center [321, 376] width 7 height 7
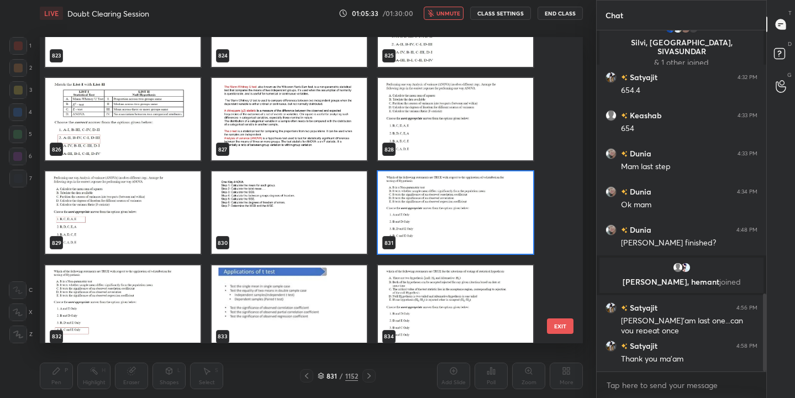
scroll to position [25700, 0]
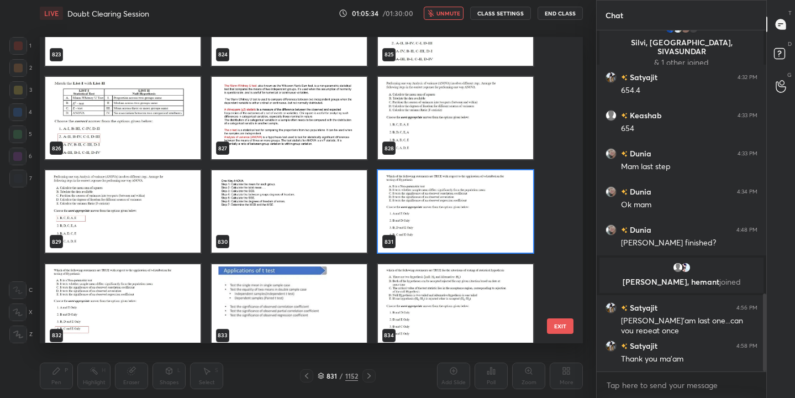
click at [407, 216] on img "grid" at bounding box center [455, 212] width 155 height 82
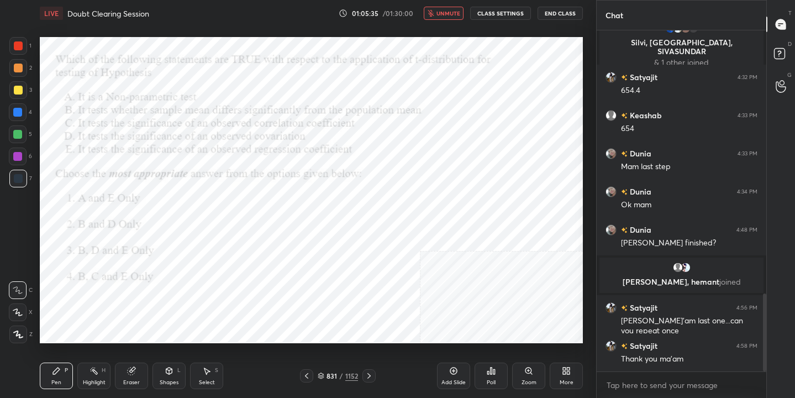
click at [407, 216] on img "grid" at bounding box center [455, 212] width 155 height 82
click at [491, 371] on icon at bounding box center [492, 371] width 2 height 7
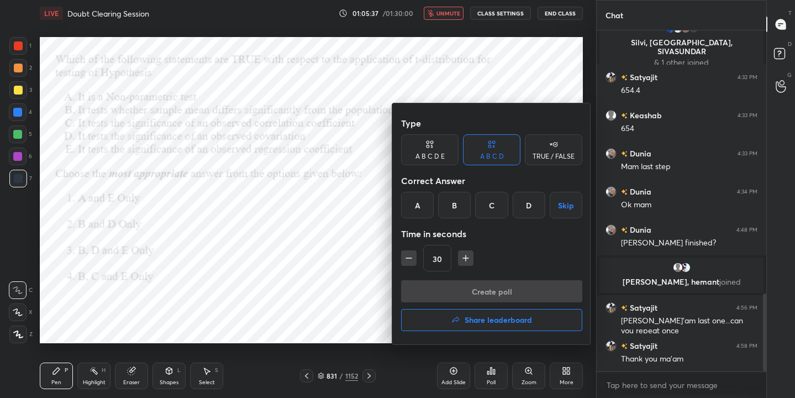
click at [526, 203] on div "D" at bounding box center [529, 205] width 33 height 27
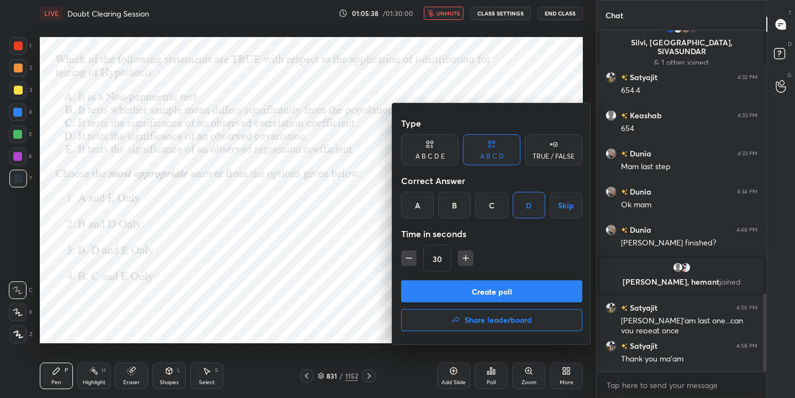
click at [502, 292] on button "Create poll" at bounding box center [491, 291] width 181 height 22
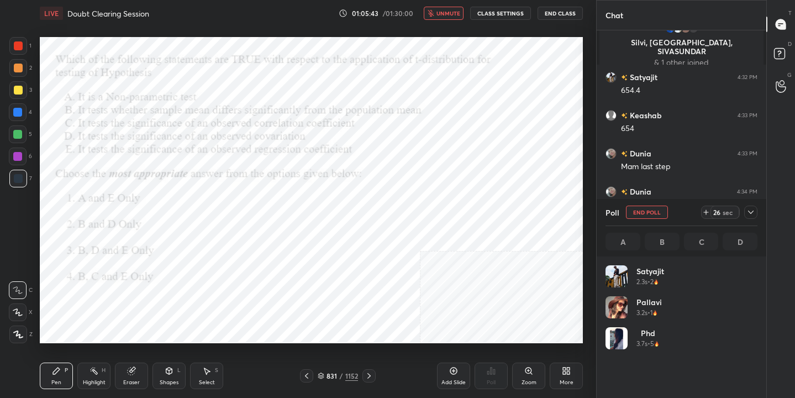
scroll to position [129, 149]
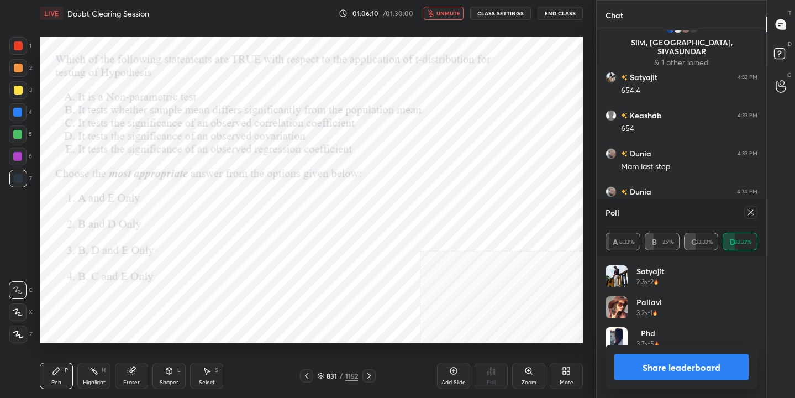
click at [754, 208] on icon at bounding box center [751, 212] width 9 height 9
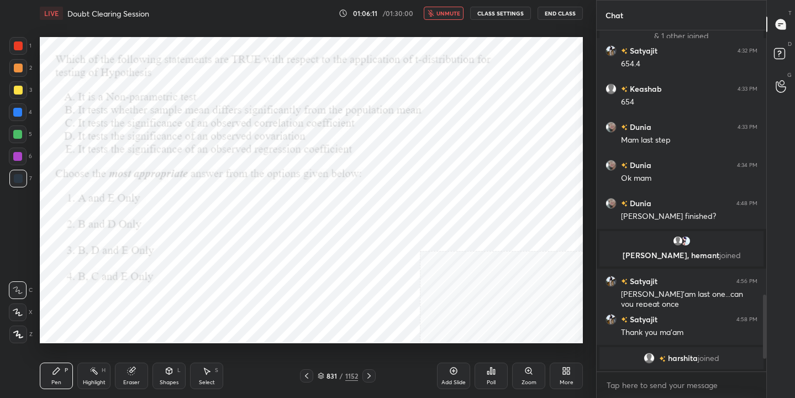
scroll to position [1173, 0]
click at [445, 13] on span "unmute" at bounding box center [449, 13] width 24 height 8
click at [324, 376] on icon at bounding box center [321, 377] width 6 height 2
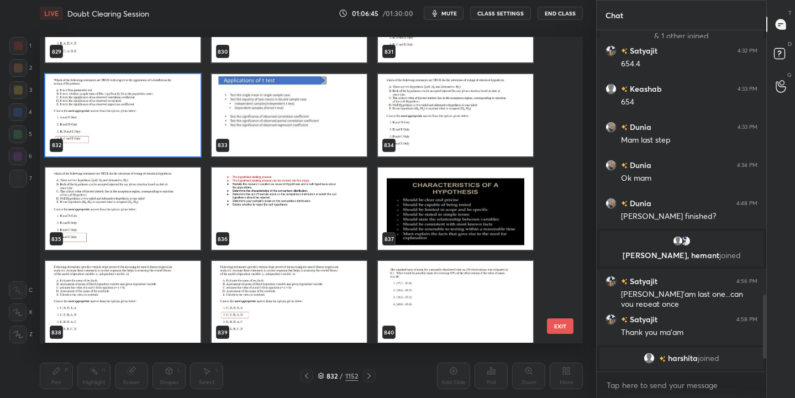
scroll to position [25917, 0]
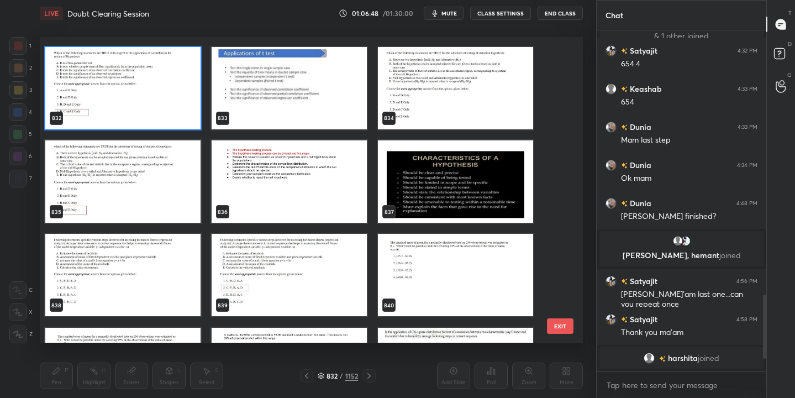
click at [165, 285] on img "grid" at bounding box center [122, 275] width 155 height 82
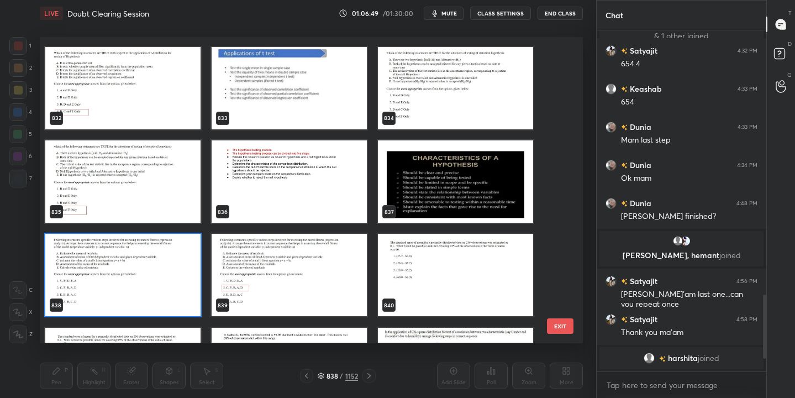
click at [170, 272] on img "grid" at bounding box center [122, 275] width 155 height 82
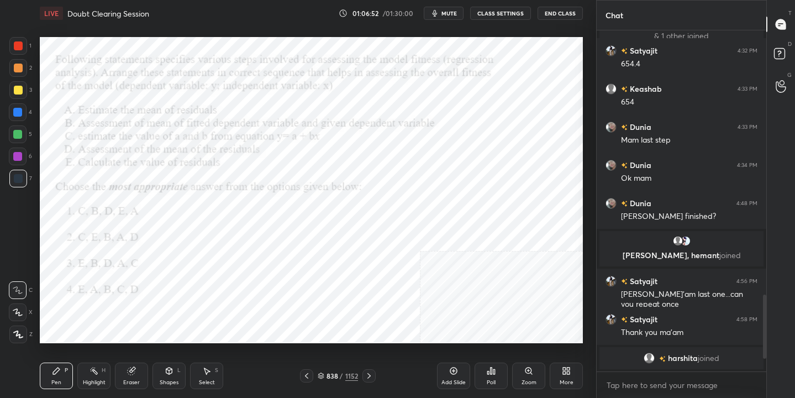
click at [444, 8] on button "mute" at bounding box center [444, 13] width 40 height 13
click at [321, 373] on icon at bounding box center [321, 374] width 6 height 3
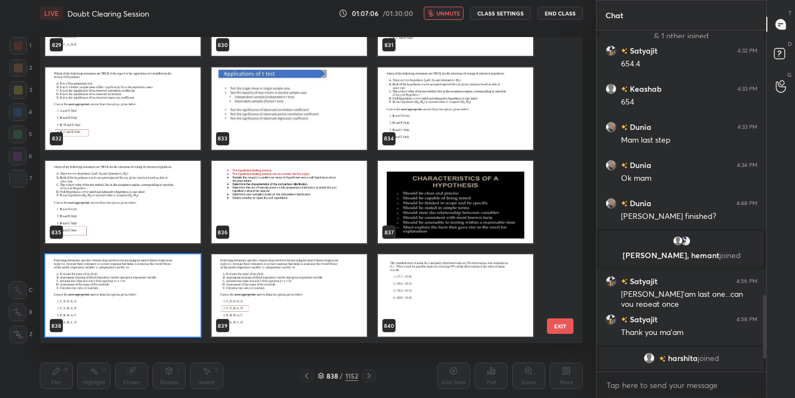
scroll to position [302, 538]
click at [159, 304] on img "grid" at bounding box center [122, 296] width 155 height 82
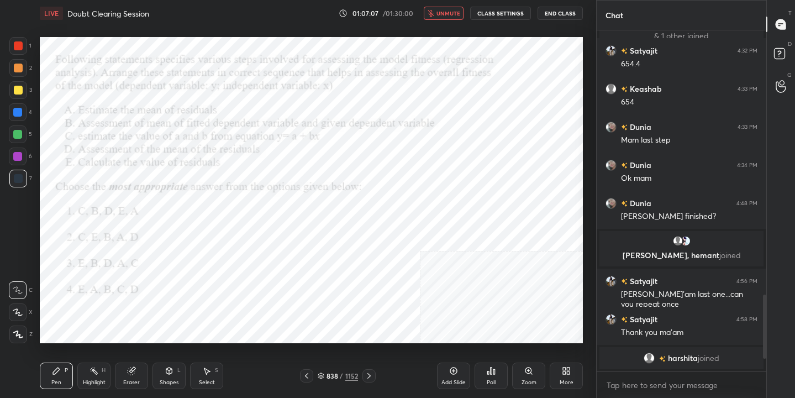
click at [159, 304] on img "grid" at bounding box center [122, 296] width 155 height 82
click at [487, 375] on icon at bounding box center [491, 370] width 9 height 9
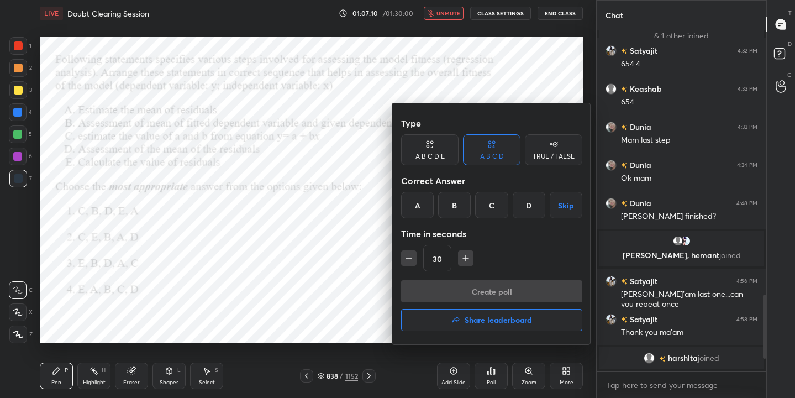
click at [455, 204] on div "B" at bounding box center [454, 205] width 33 height 27
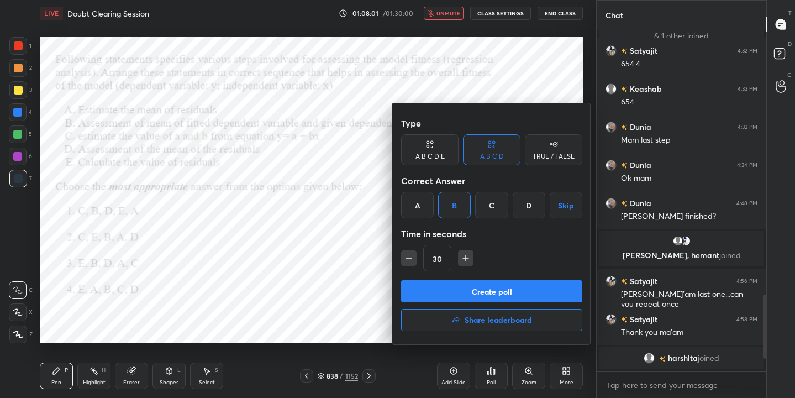
click at [526, 293] on button "Create poll" at bounding box center [491, 291] width 181 height 22
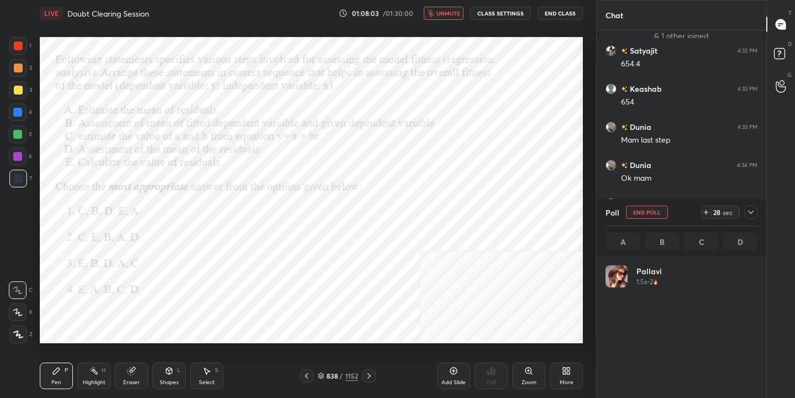
scroll to position [129, 149]
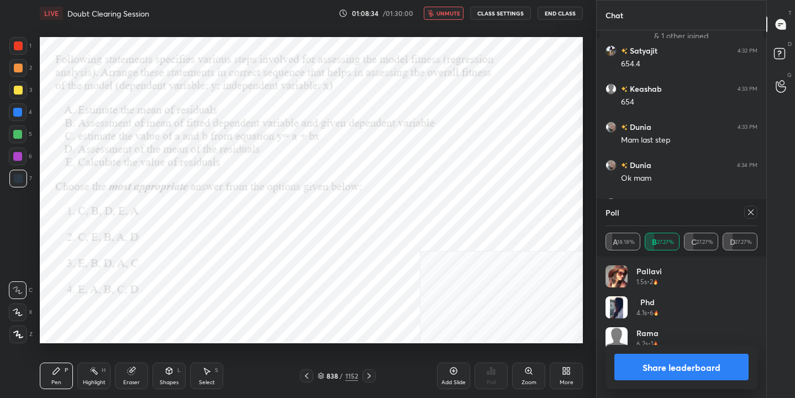
click at [751, 214] on icon at bounding box center [751, 212] width 9 height 9
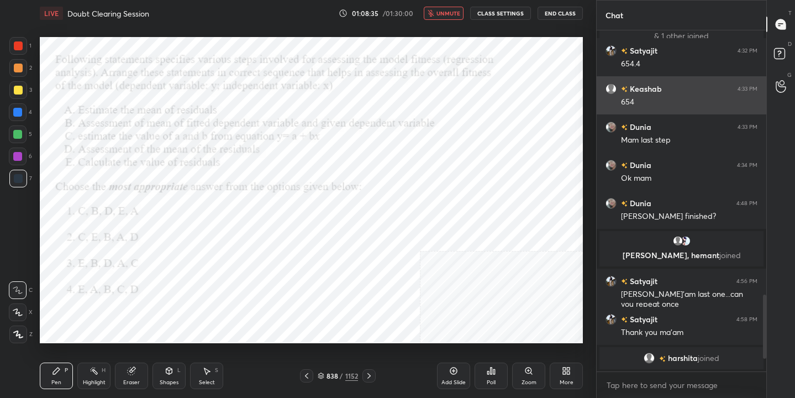
scroll to position [4, 4]
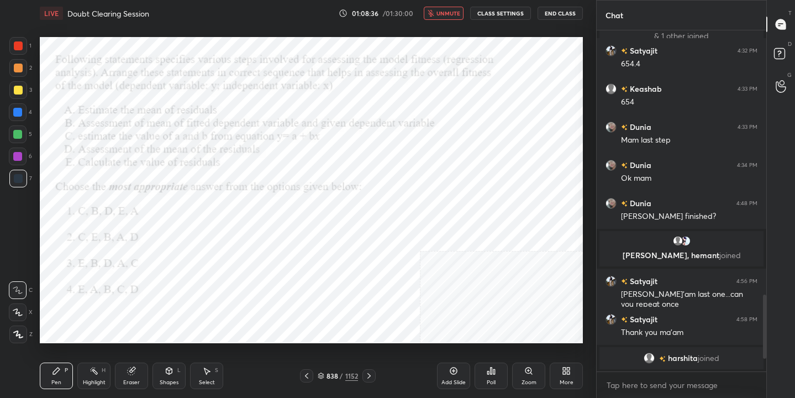
click at [455, 9] on span "unmute" at bounding box center [449, 13] width 24 height 8
click at [373, 376] on icon at bounding box center [369, 375] width 9 height 9
click at [447, 12] on span "mute" at bounding box center [449, 13] width 15 height 8
click at [323, 375] on icon at bounding box center [321, 376] width 7 height 7
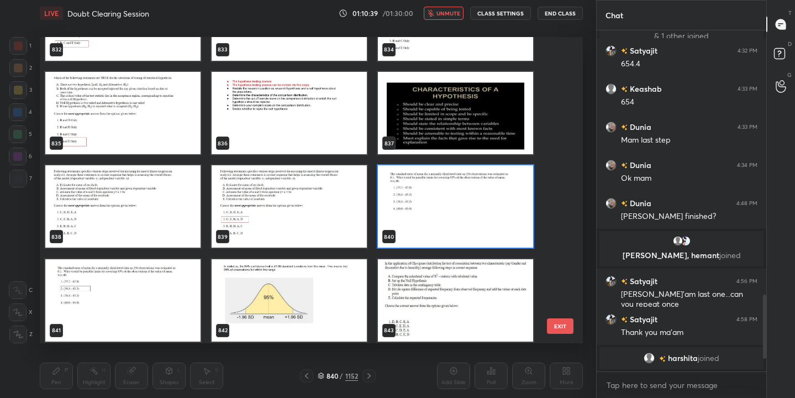
scroll to position [26002, 0]
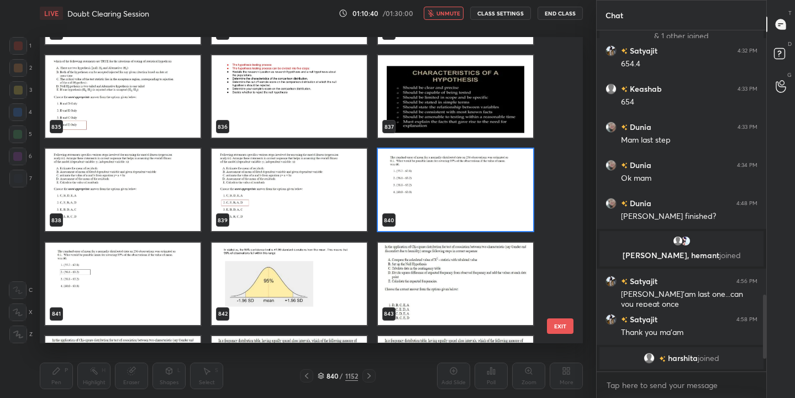
click at [424, 191] on img "grid" at bounding box center [455, 190] width 155 height 82
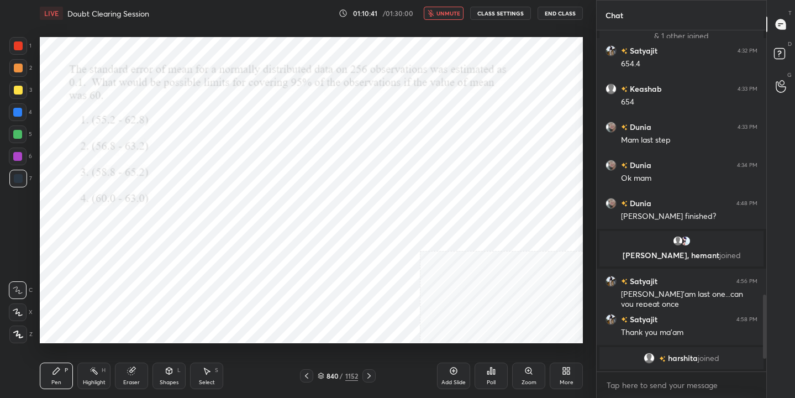
click at [491, 375] on icon at bounding box center [491, 370] width 9 height 9
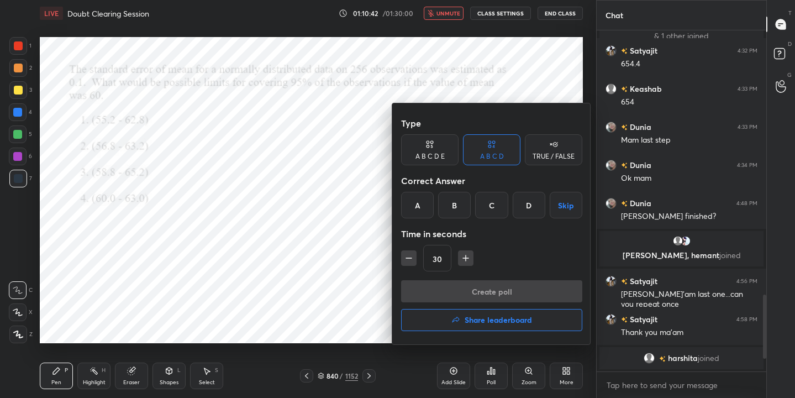
click at [460, 202] on div "B" at bounding box center [454, 205] width 33 height 27
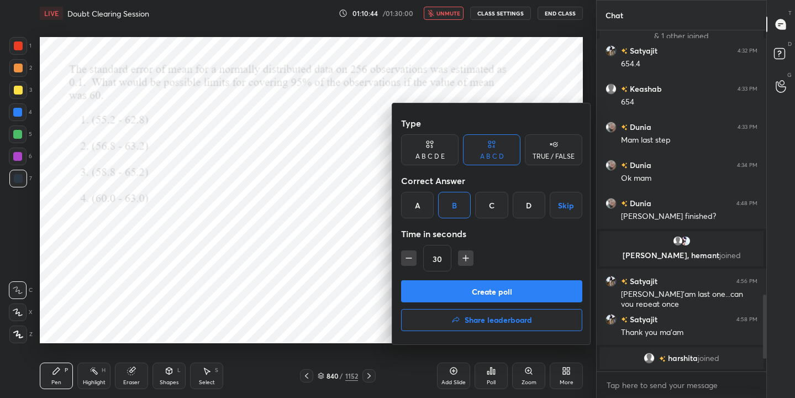
click at [483, 292] on button "Create poll" at bounding box center [491, 291] width 181 height 22
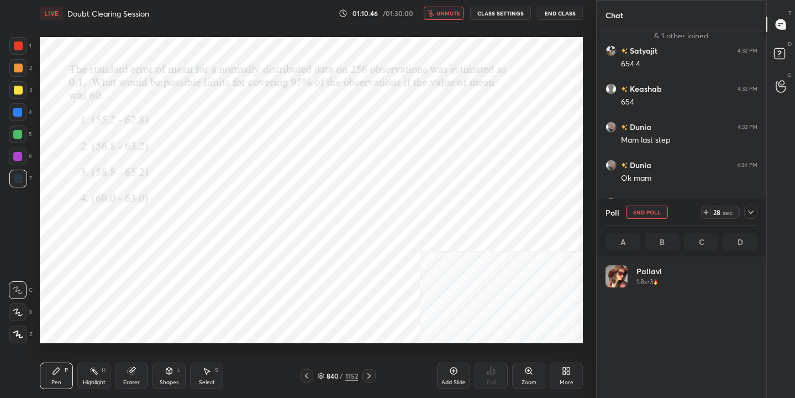
scroll to position [129, 149]
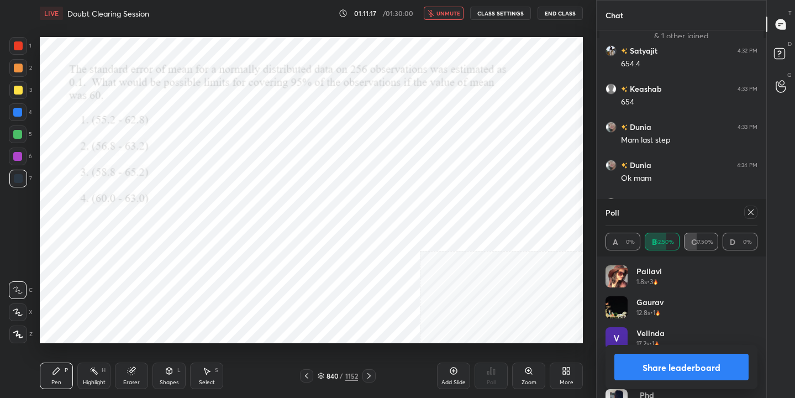
click at [753, 214] on icon at bounding box center [751, 212] width 6 height 6
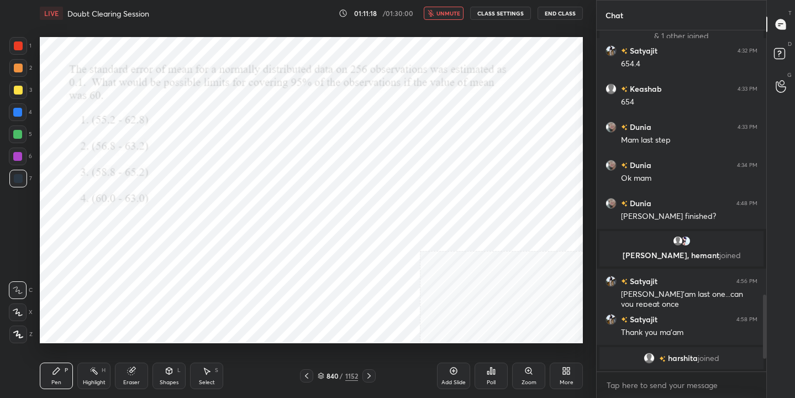
scroll to position [4, 4]
click at [452, 12] on span "unmute" at bounding box center [449, 13] width 24 height 8
drag, startPoint x: 129, startPoint y: 371, endPoint x: 138, endPoint y: 353, distance: 19.8
click at [132, 367] on icon at bounding box center [131, 370] width 9 height 9
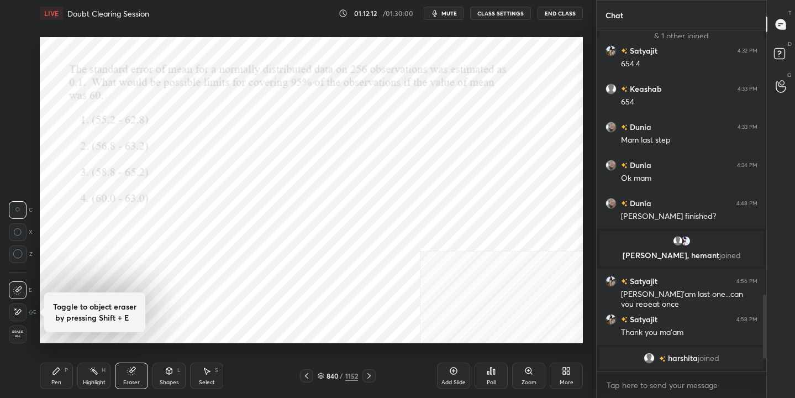
click at [57, 365] on div "Pen P" at bounding box center [56, 376] width 33 height 27
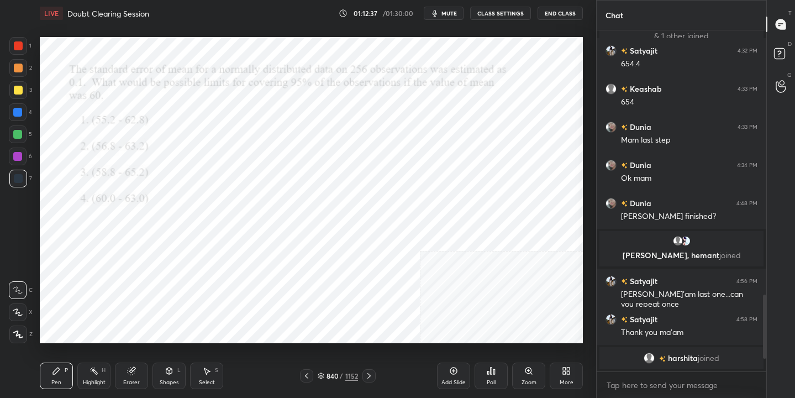
click at [129, 367] on div "Eraser" at bounding box center [131, 376] width 33 height 27
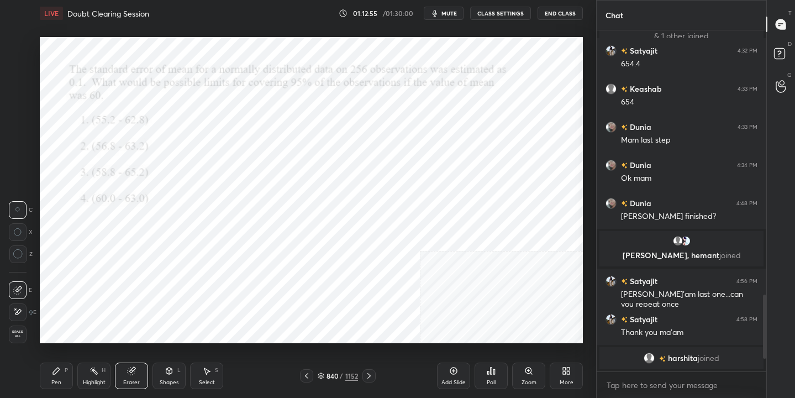
click at [61, 370] on div "Pen P" at bounding box center [56, 376] width 33 height 27
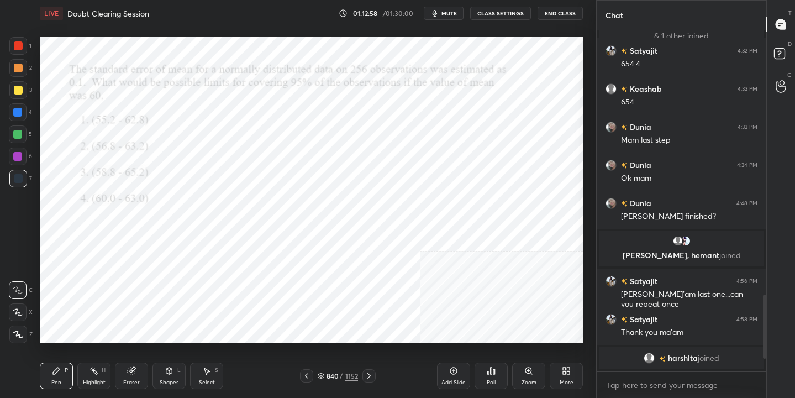
drag, startPoint x: 139, startPoint y: 375, endPoint x: 146, endPoint y: 359, distance: 17.3
click at [139, 374] on div "Eraser" at bounding box center [131, 376] width 33 height 27
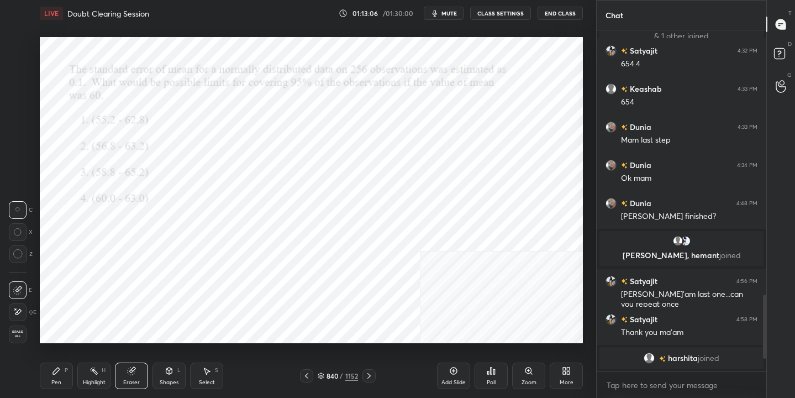
drag, startPoint x: 67, startPoint y: 373, endPoint x: 76, endPoint y: 348, distance: 26.4
click at [67, 372] on div "Pen P" at bounding box center [56, 376] width 33 height 27
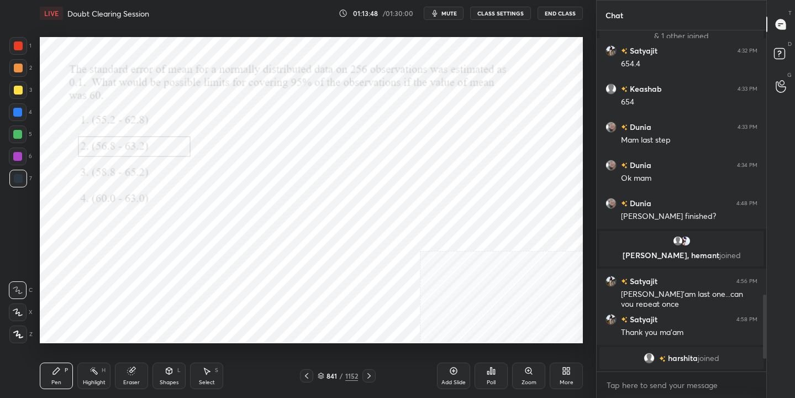
click at [325, 371] on div "841 / 1152" at bounding box center [338, 376] width 40 height 10
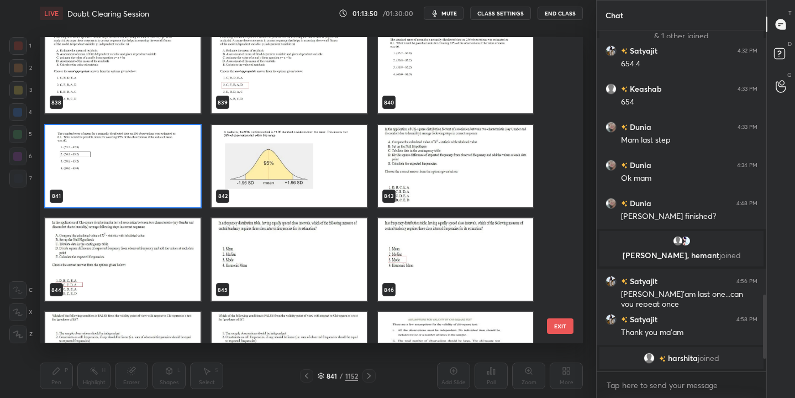
scroll to position [26119, 0]
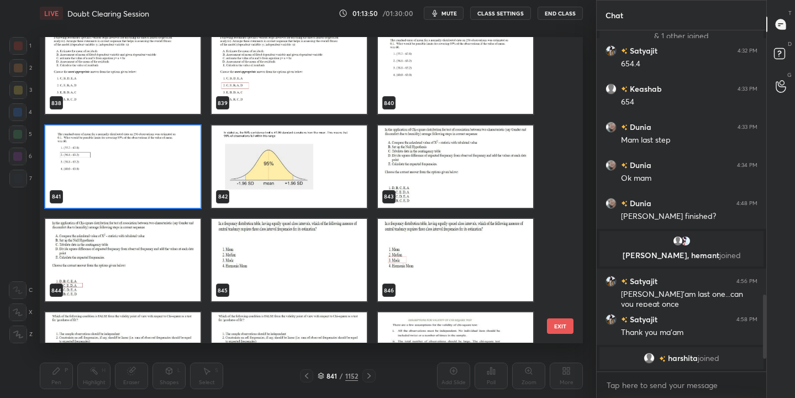
click at [302, 153] on img "grid" at bounding box center [289, 166] width 155 height 82
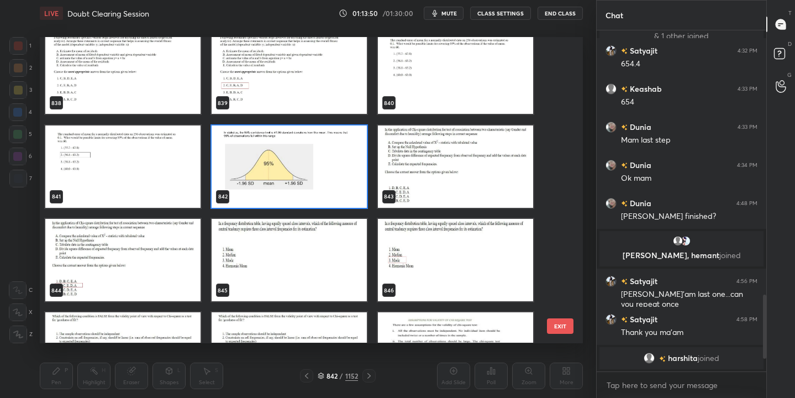
click at [302, 153] on img "grid" at bounding box center [289, 166] width 155 height 82
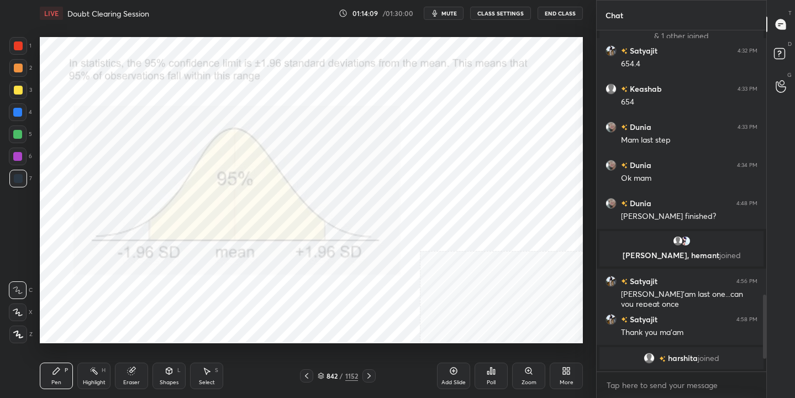
click at [323, 380] on div "842 / 1152" at bounding box center [338, 376] width 40 height 10
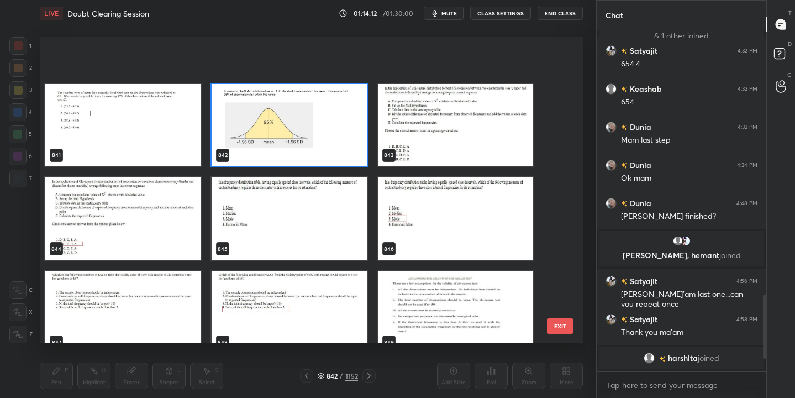
scroll to position [26205, 0]
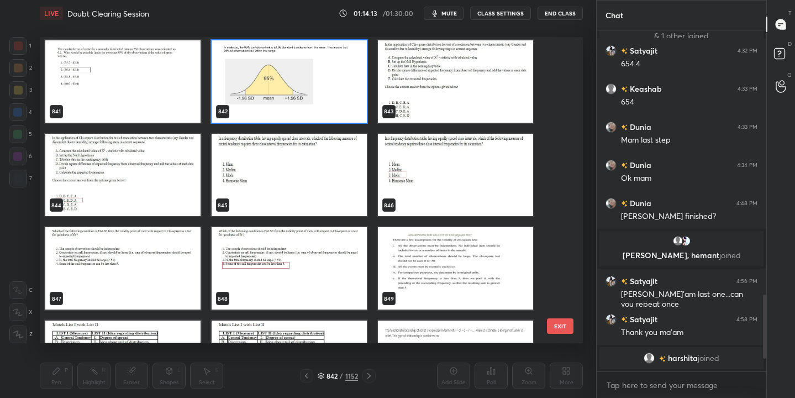
click at [302, 193] on img "grid" at bounding box center [289, 175] width 155 height 82
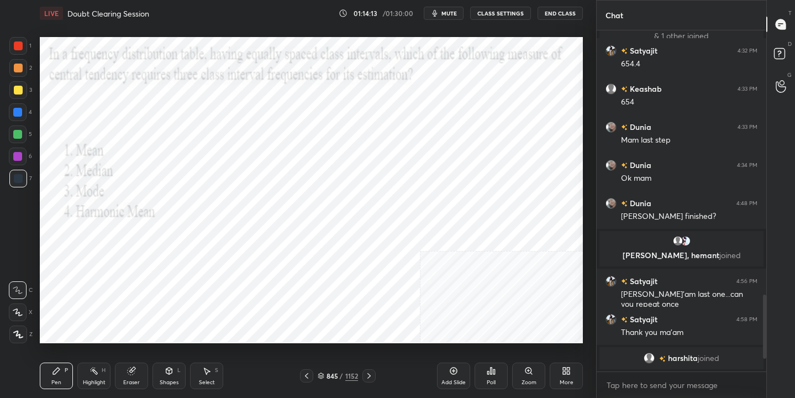
click at [302, 193] on img "grid" at bounding box center [289, 175] width 155 height 82
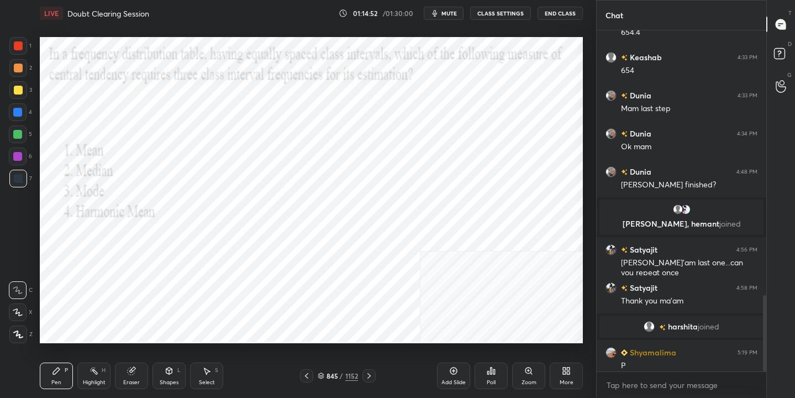
scroll to position [1180, 0]
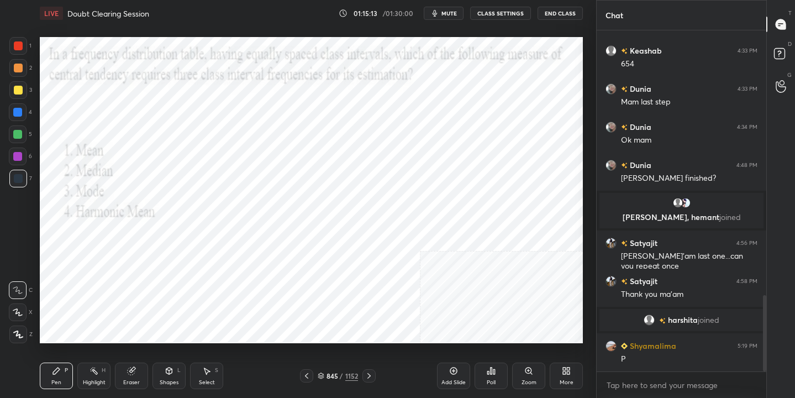
click at [323, 375] on icon at bounding box center [321, 374] width 6 height 3
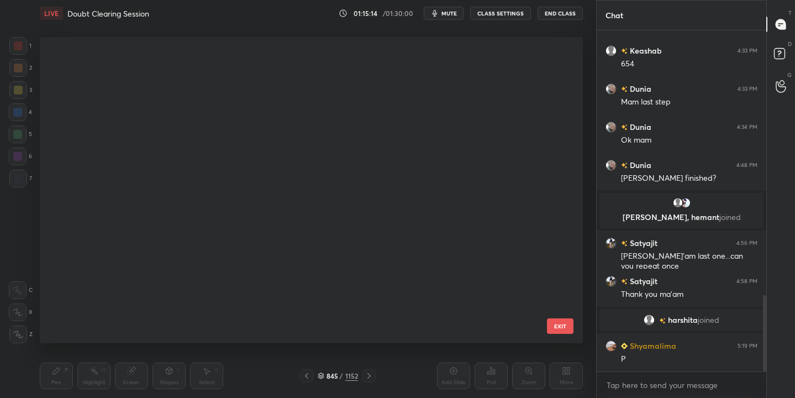
scroll to position [302, 538]
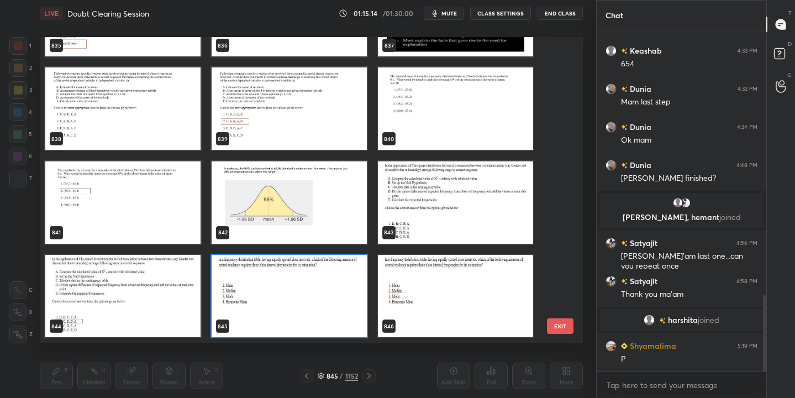
click at [250, 287] on img "grid" at bounding box center [289, 296] width 155 height 82
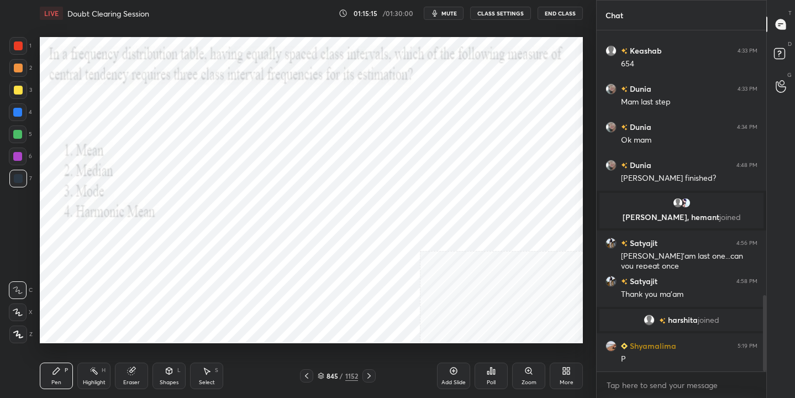
click at [500, 374] on div "Poll" at bounding box center [491, 376] width 33 height 27
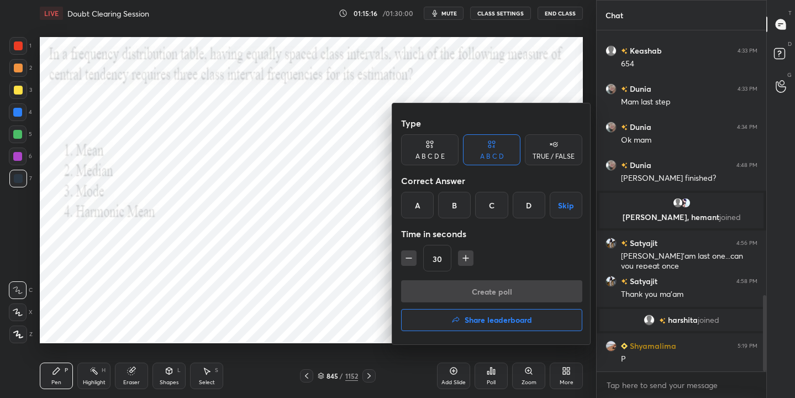
click at [503, 205] on div "C" at bounding box center [491, 205] width 33 height 27
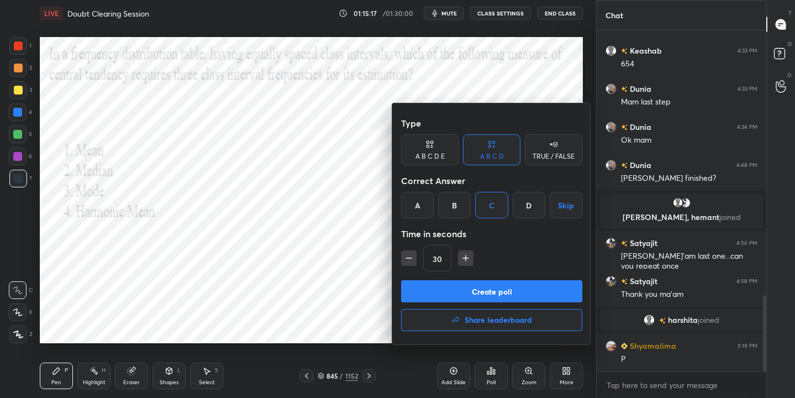
click at [507, 292] on button "Create poll" at bounding box center [491, 291] width 181 height 22
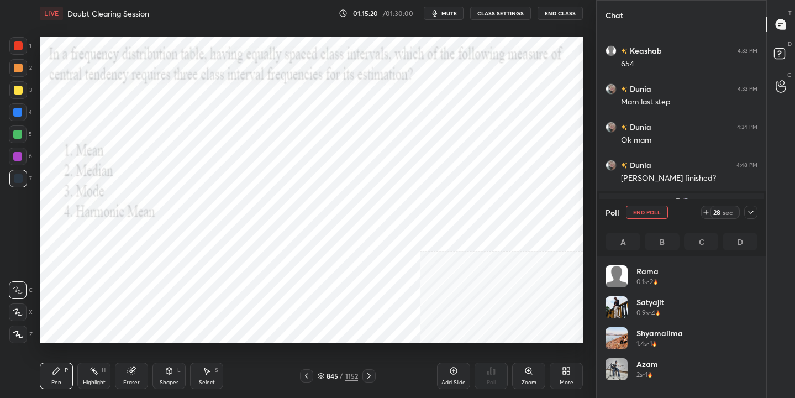
scroll to position [129, 149]
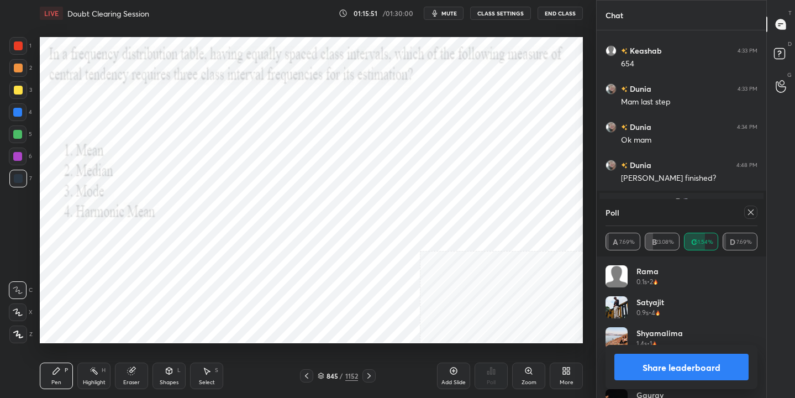
click at [750, 208] on icon at bounding box center [751, 212] width 9 height 9
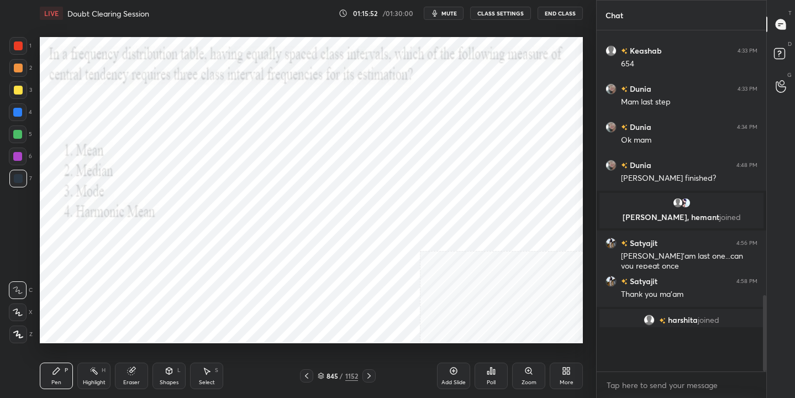
scroll to position [246, 166]
click at [325, 375] on div "846 / 1152" at bounding box center [338, 376] width 40 height 10
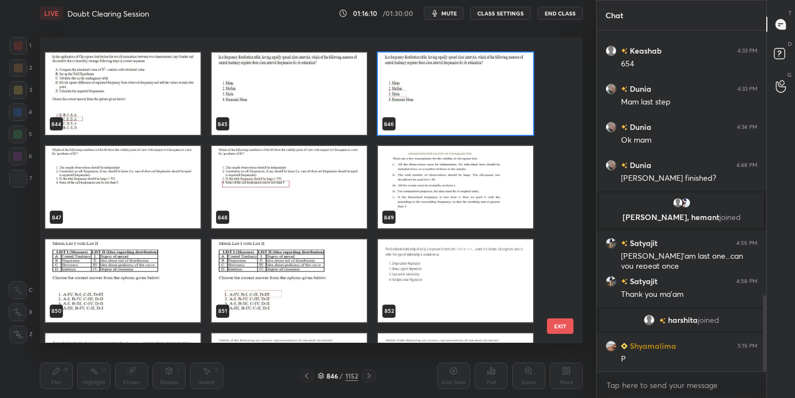
scroll to position [26340, 0]
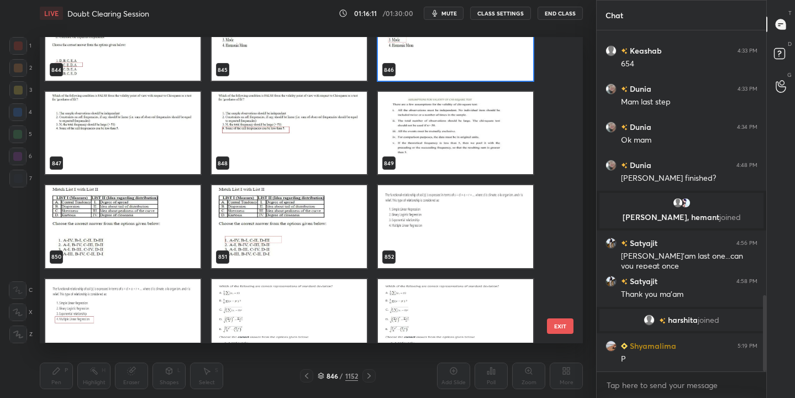
click at [156, 207] on img "grid" at bounding box center [122, 227] width 155 height 82
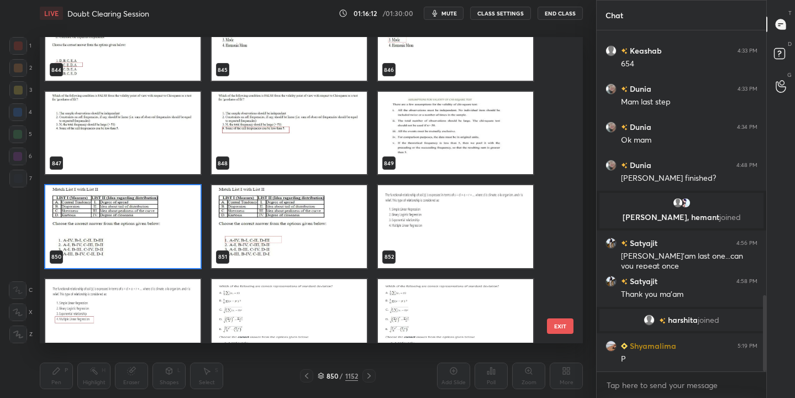
click at [156, 207] on img "grid" at bounding box center [122, 227] width 155 height 82
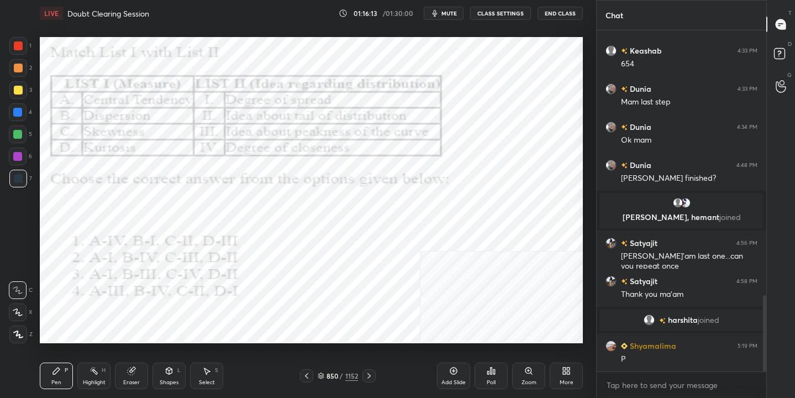
click at [454, 15] on span "mute" at bounding box center [449, 13] width 15 height 8
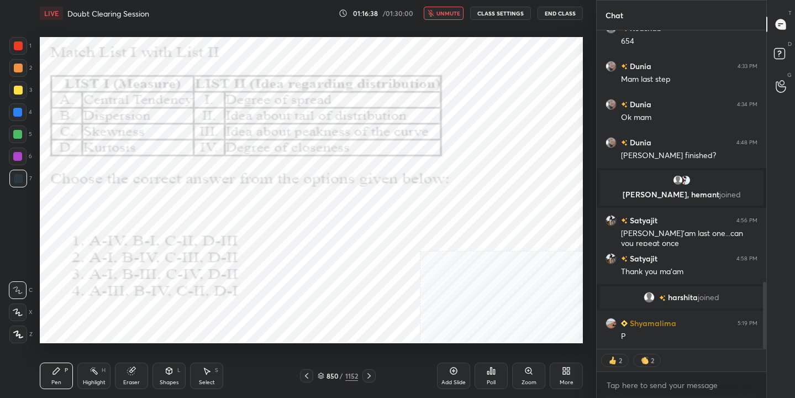
click at [326, 377] on div "850 / 1152" at bounding box center [338, 376] width 40 height 10
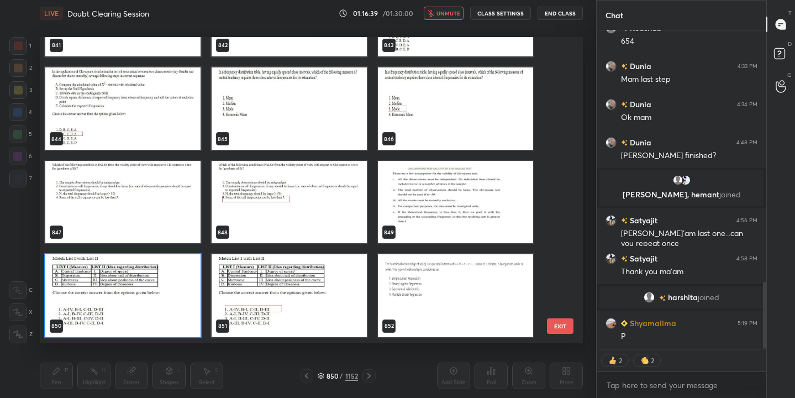
scroll to position [302, 538]
click at [128, 301] on img "grid" at bounding box center [122, 296] width 155 height 82
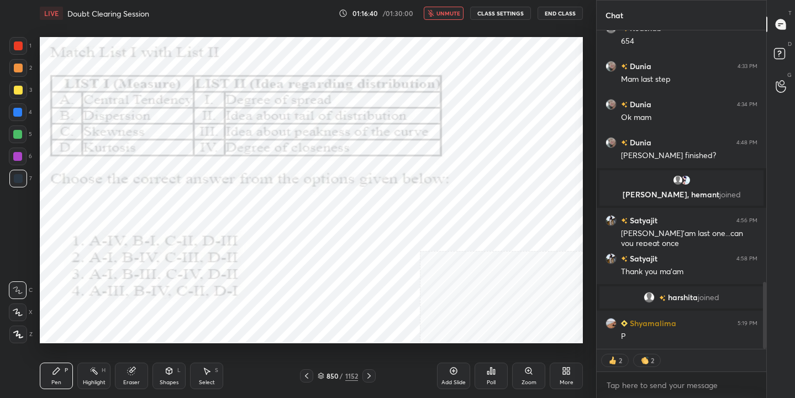
click at [128, 301] on img "grid" at bounding box center [122, 296] width 155 height 82
click at [488, 376] on div "Poll" at bounding box center [491, 376] width 33 height 27
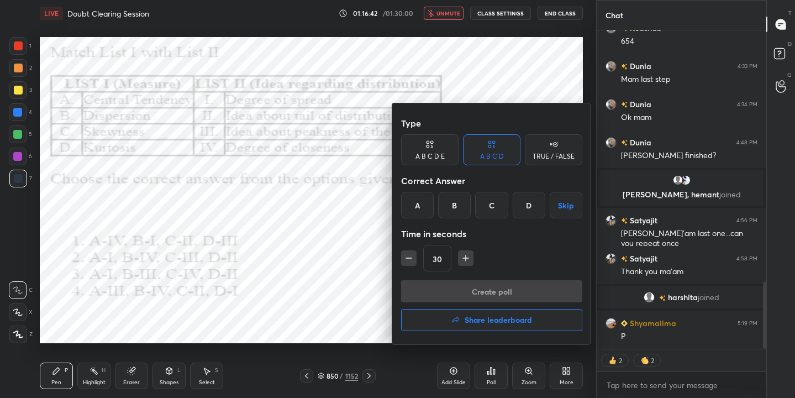
click at [418, 200] on div "A" at bounding box center [417, 205] width 33 height 27
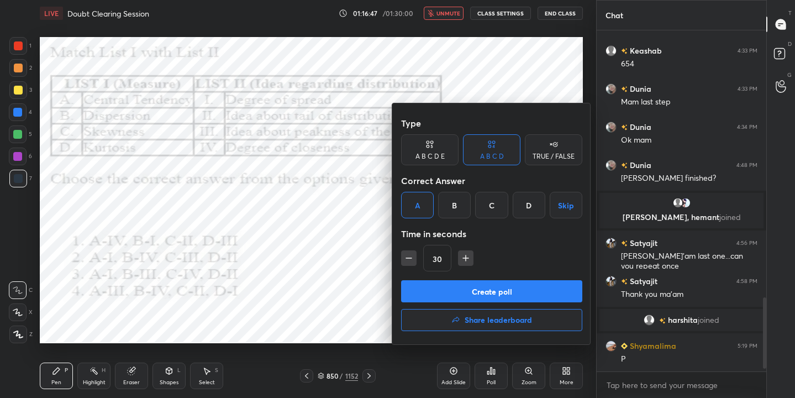
scroll to position [1180, 0]
click at [489, 292] on button "Create poll" at bounding box center [491, 291] width 181 height 22
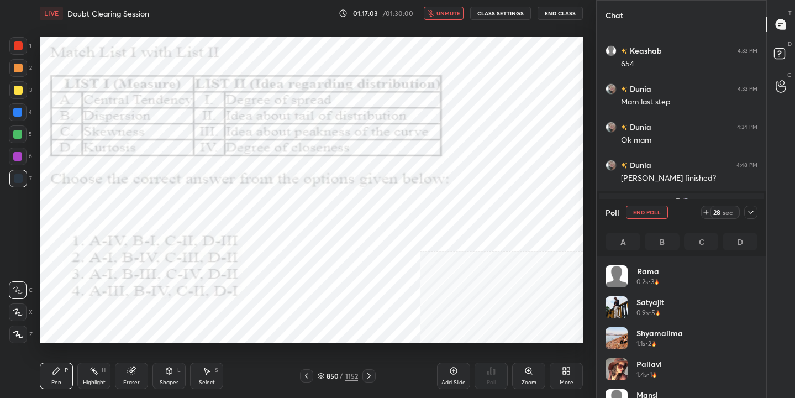
scroll to position [129, 149]
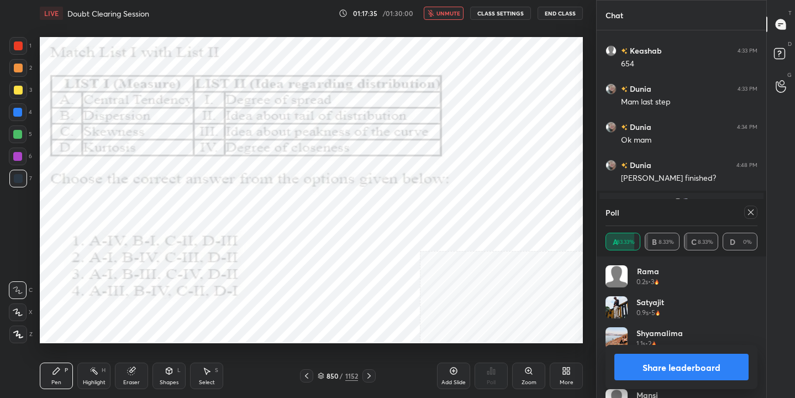
click at [747, 214] on icon at bounding box center [751, 212] width 9 height 9
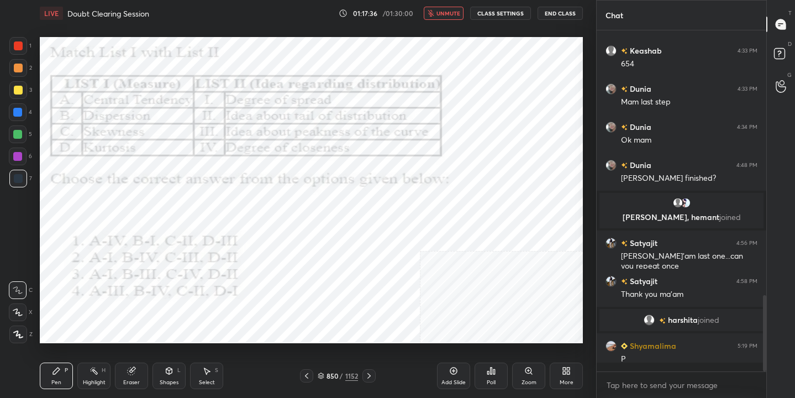
scroll to position [246, 166]
click at [449, 13] on span "unmute" at bounding box center [449, 13] width 24 height 8
click at [334, 374] on div "851" at bounding box center [332, 376] width 11 height 7
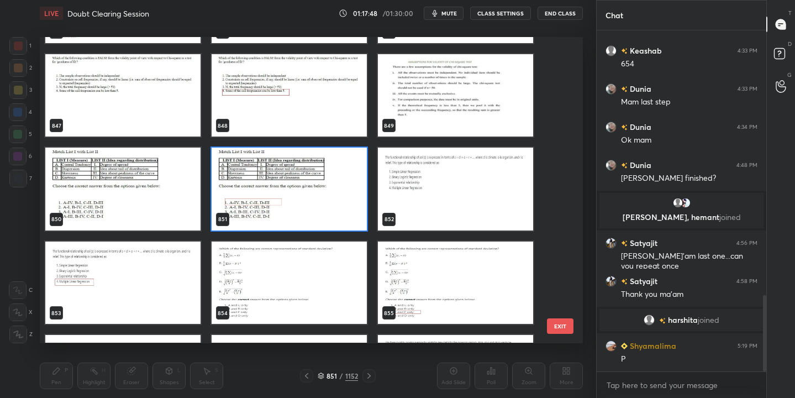
scroll to position [26377, 0]
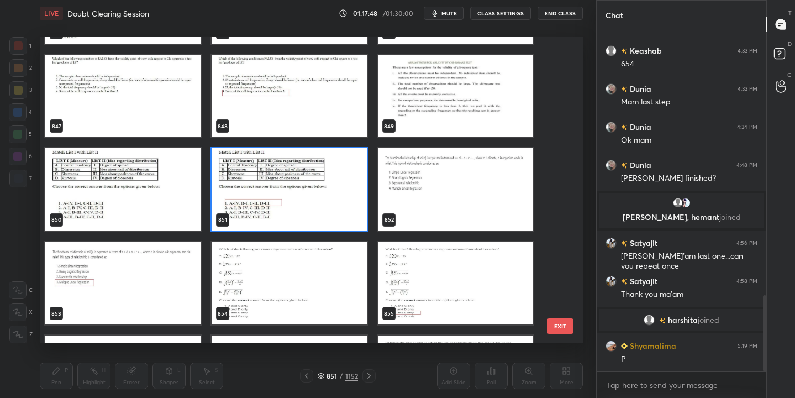
click at [466, 190] on img "grid" at bounding box center [455, 190] width 155 height 82
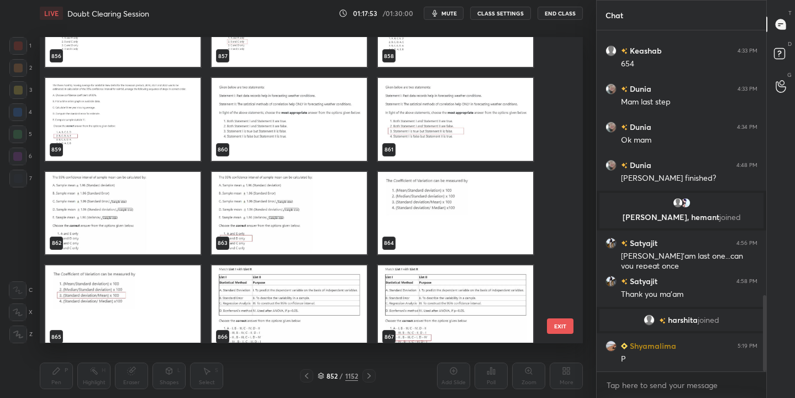
scroll to position [26726, 0]
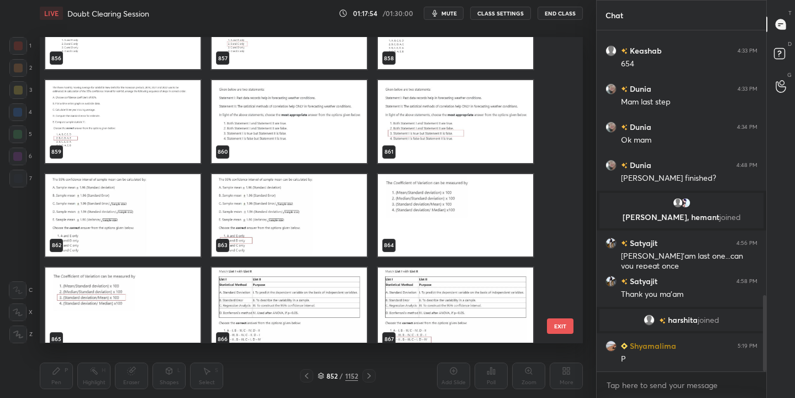
click at [149, 208] on img "grid" at bounding box center [122, 215] width 155 height 82
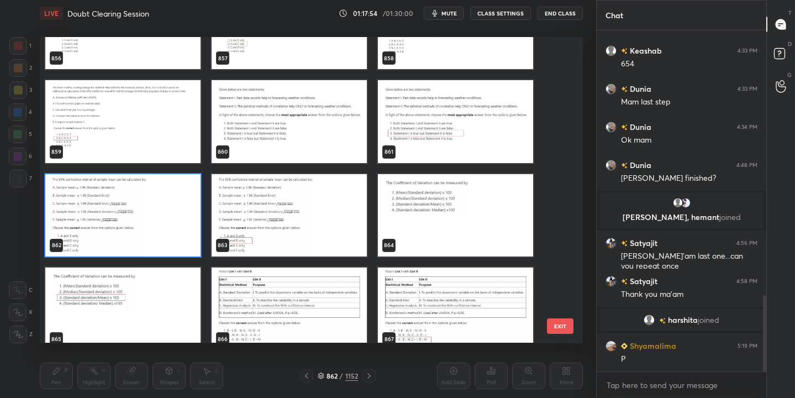
click at [149, 208] on img "grid" at bounding box center [122, 215] width 155 height 82
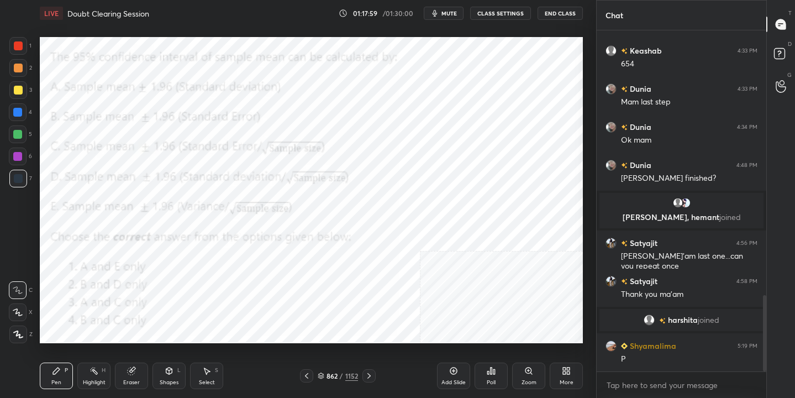
click at [444, 13] on span "mute" at bounding box center [449, 13] width 15 height 8
click at [324, 374] on icon at bounding box center [321, 376] width 7 height 7
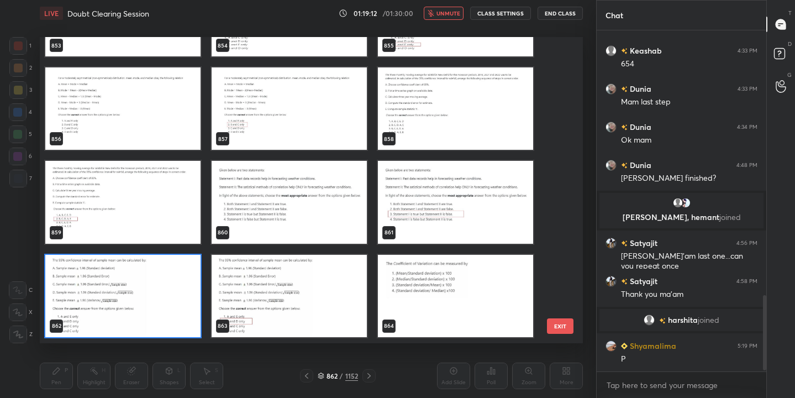
scroll to position [302, 538]
click at [156, 293] on img "grid" at bounding box center [122, 296] width 155 height 82
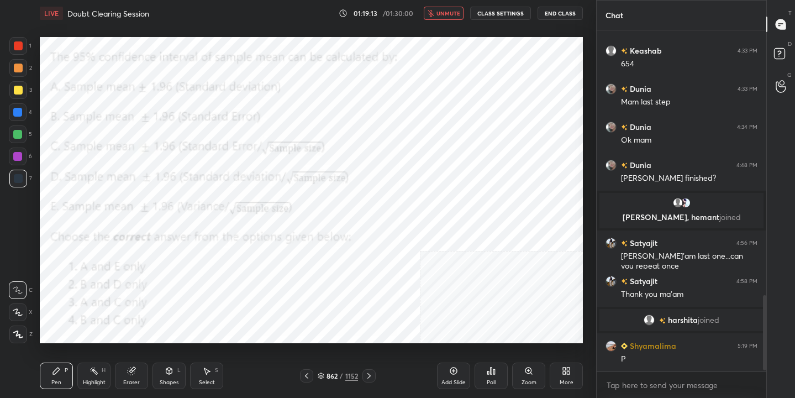
click at [156, 293] on img "grid" at bounding box center [122, 296] width 155 height 82
click at [491, 373] on icon at bounding box center [492, 371] width 2 height 7
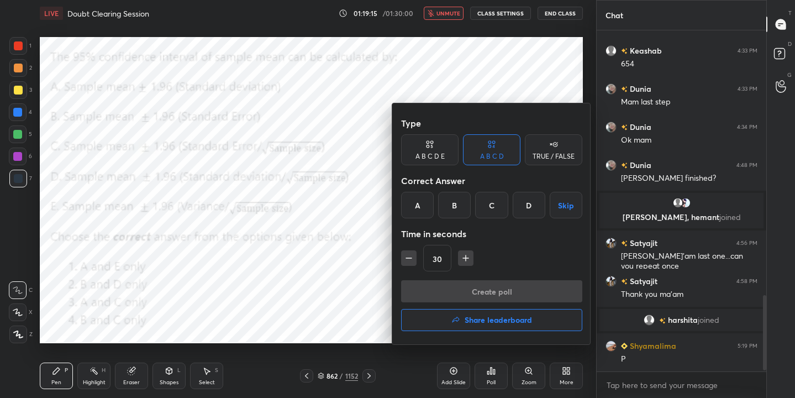
click at [455, 203] on div "B" at bounding box center [454, 205] width 33 height 27
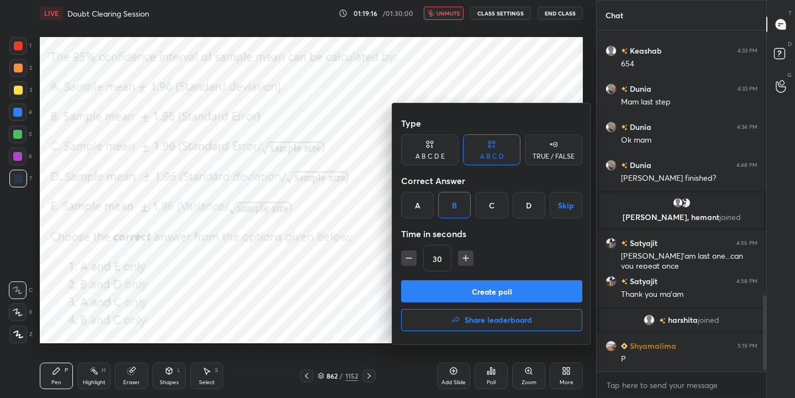
click at [479, 295] on button "Create poll" at bounding box center [491, 291] width 181 height 22
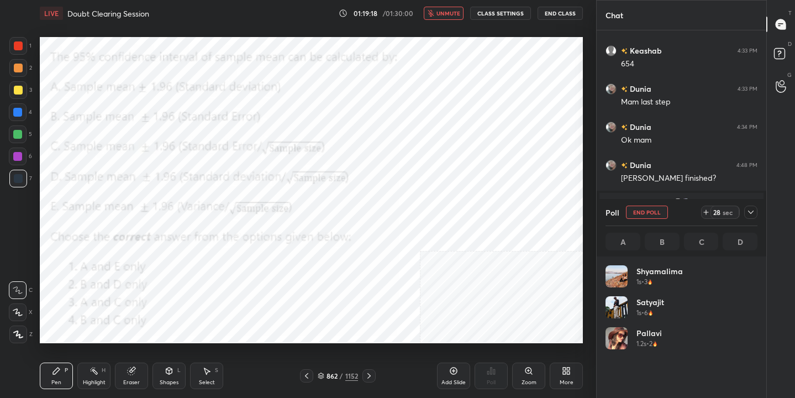
scroll to position [129, 149]
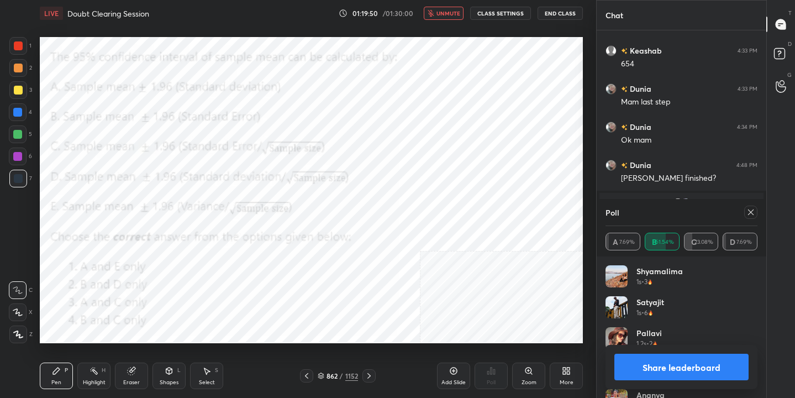
click at [756, 213] on div at bounding box center [750, 212] width 13 height 13
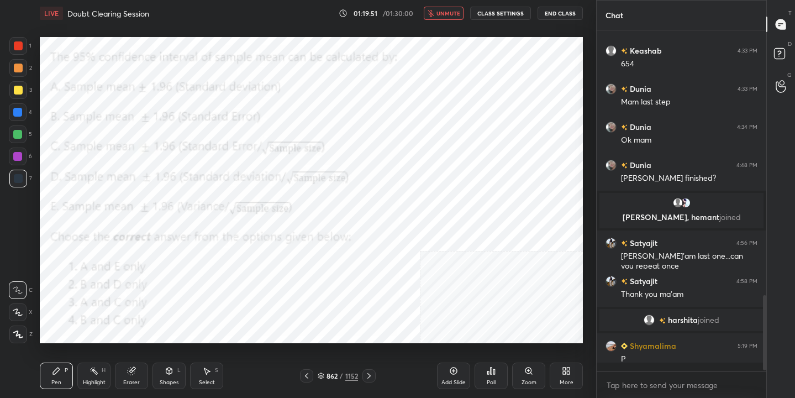
scroll to position [338, 166]
click at [449, 9] on span "unmute" at bounding box center [449, 13] width 24 height 8
click at [320, 371] on div "863 / 1152" at bounding box center [338, 376] width 40 height 10
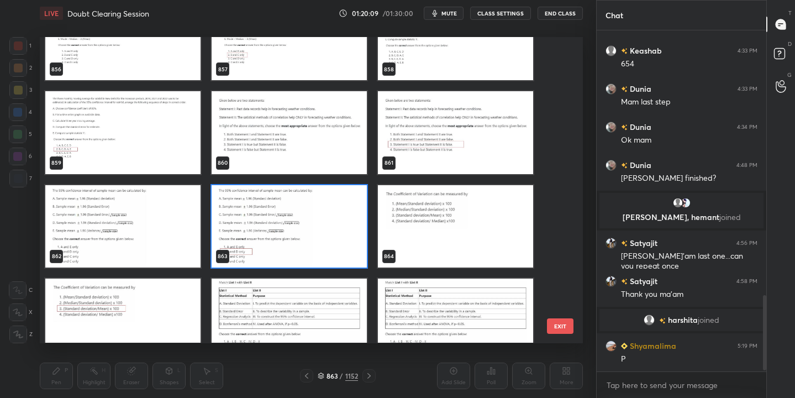
scroll to position [26721, 0]
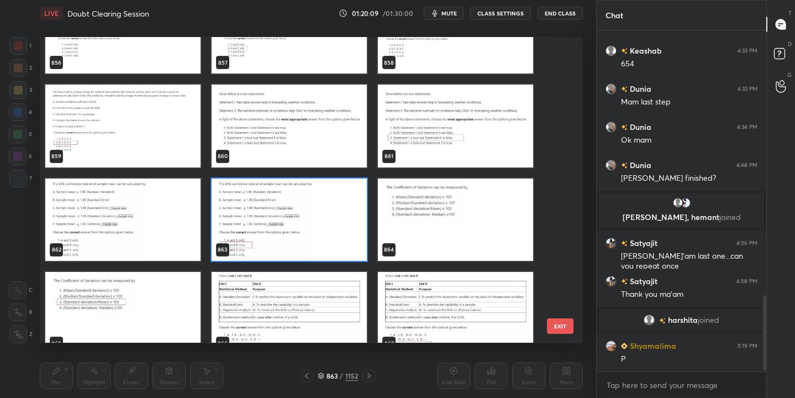
click at [434, 198] on img "grid" at bounding box center [455, 220] width 155 height 82
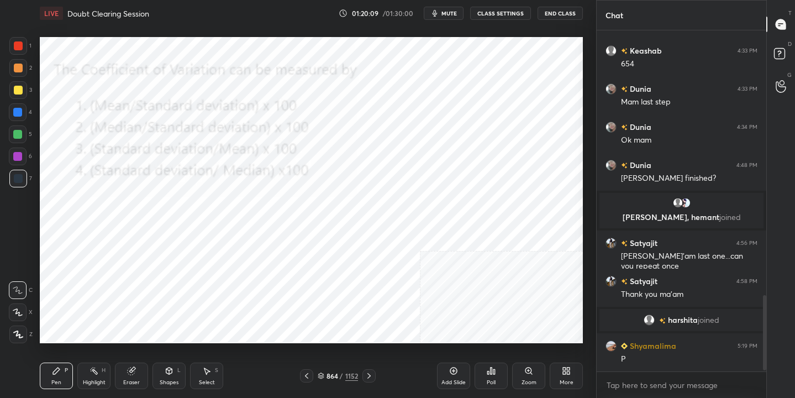
click at [434, 198] on img "grid" at bounding box center [455, 220] width 155 height 82
click at [323, 373] on icon at bounding box center [321, 376] width 7 height 7
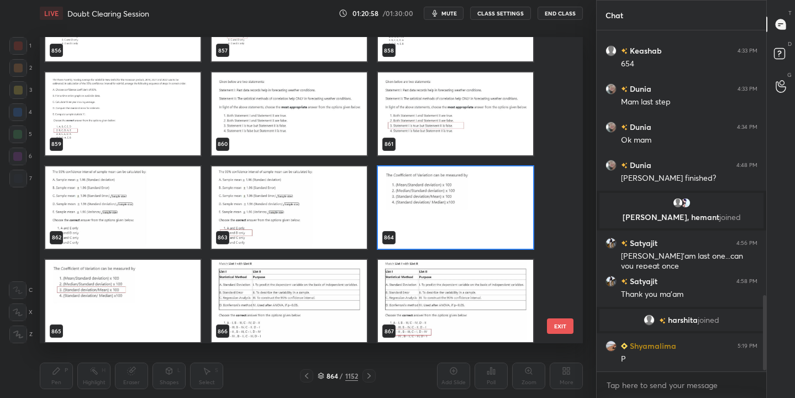
scroll to position [26756, 0]
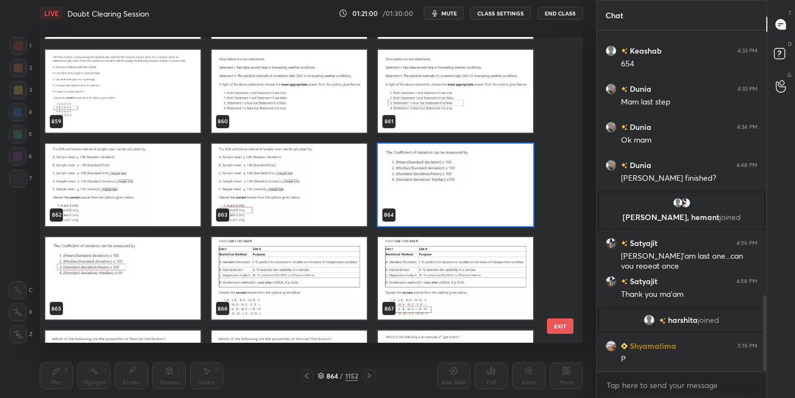
click at [448, 177] on img "grid" at bounding box center [455, 185] width 155 height 82
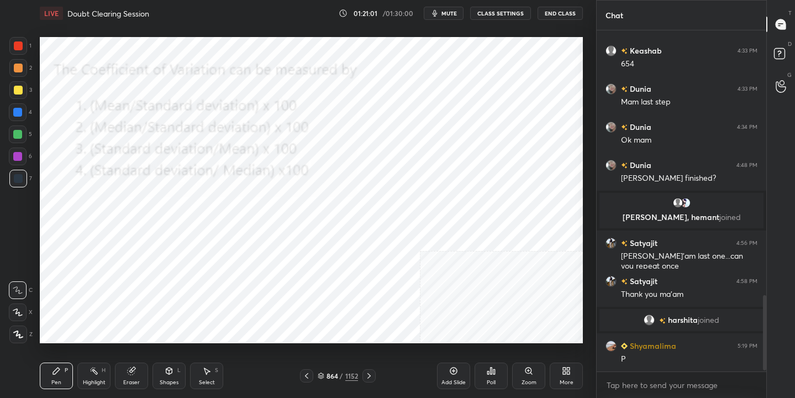
click at [495, 371] on icon at bounding box center [495, 371] width 2 height 5
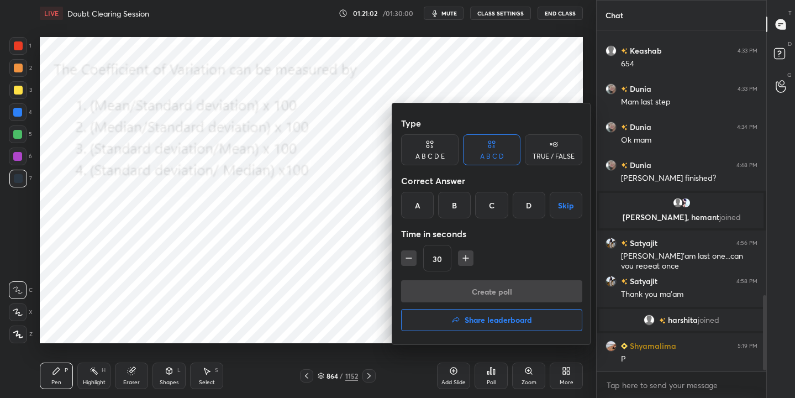
click at [490, 207] on div "C" at bounding box center [491, 205] width 33 height 27
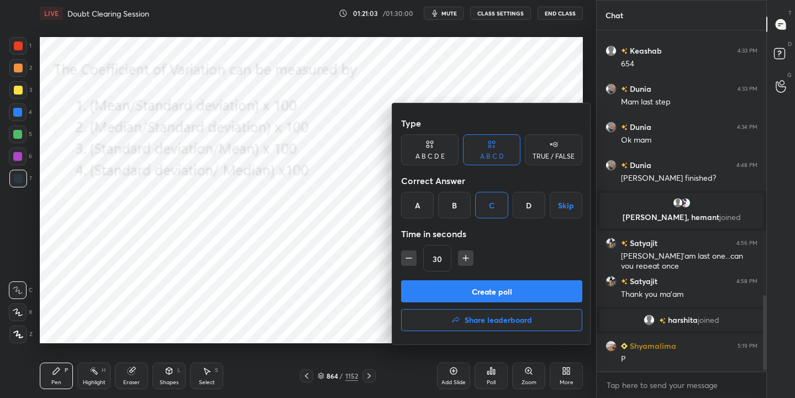
click at [502, 289] on button "Create poll" at bounding box center [491, 291] width 181 height 22
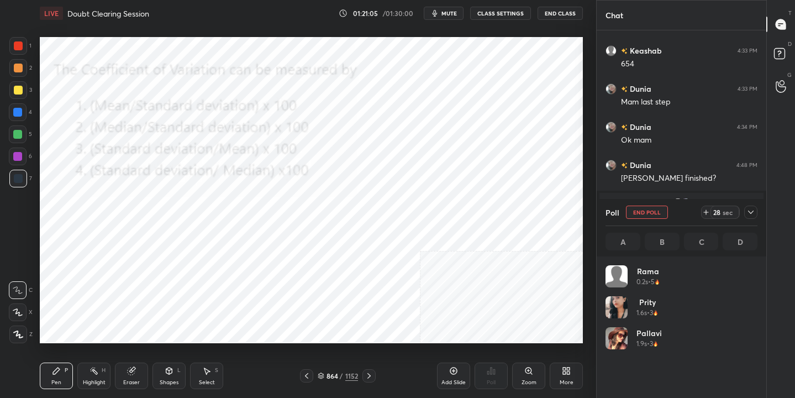
scroll to position [4, 4]
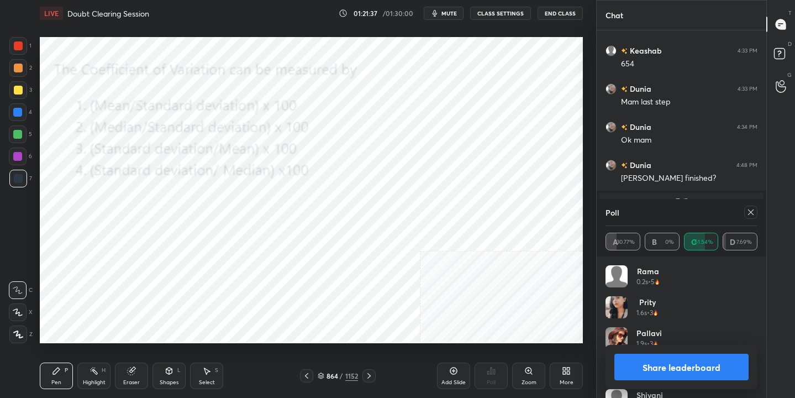
click at [747, 212] on icon at bounding box center [751, 212] width 9 height 9
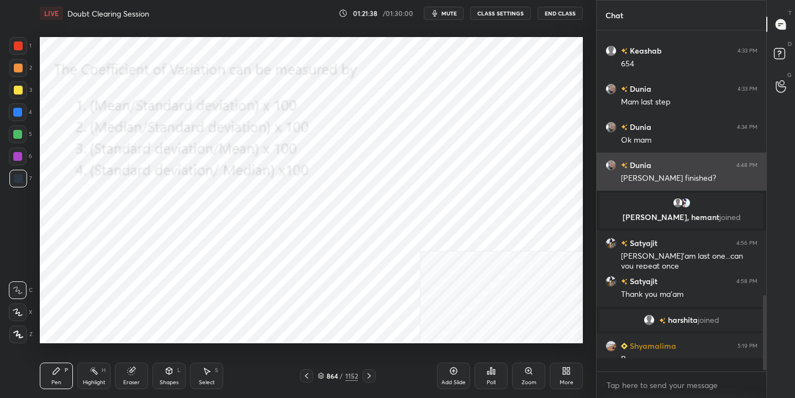
scroll to position [246, 166]
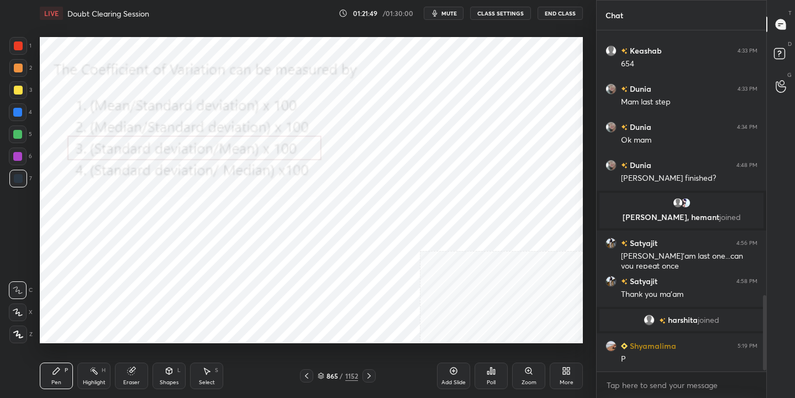
click at [328, 375] on div "865" at bounding box center [332, 376] width 11 height 7
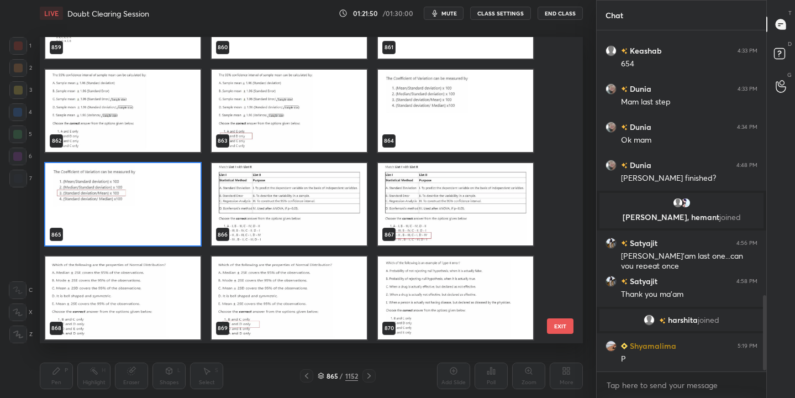
scroll to position [26830, 0]
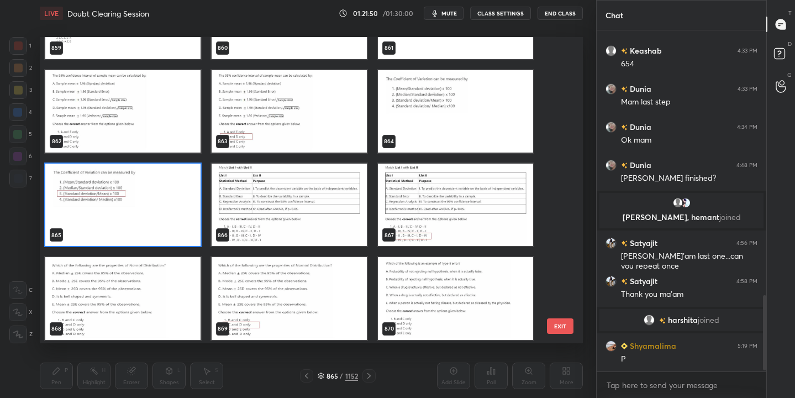
click at [300, 198] on img "grid" at bounding box center [289, 205] width 155 height 82
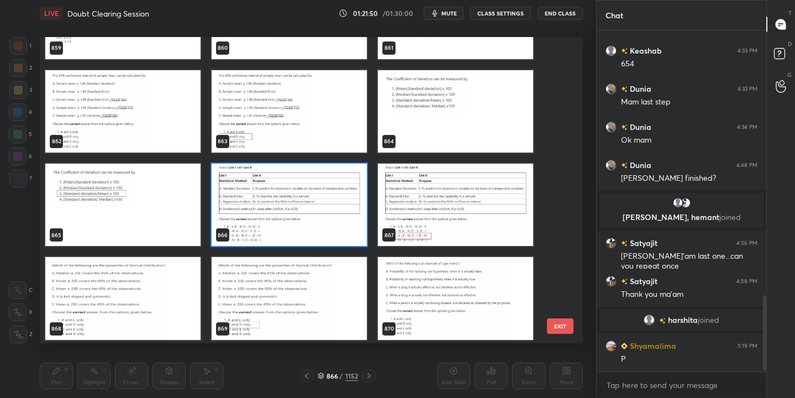
click at [300, 198] on img "grid" at bounding box center [289, 205] width 155 height 82
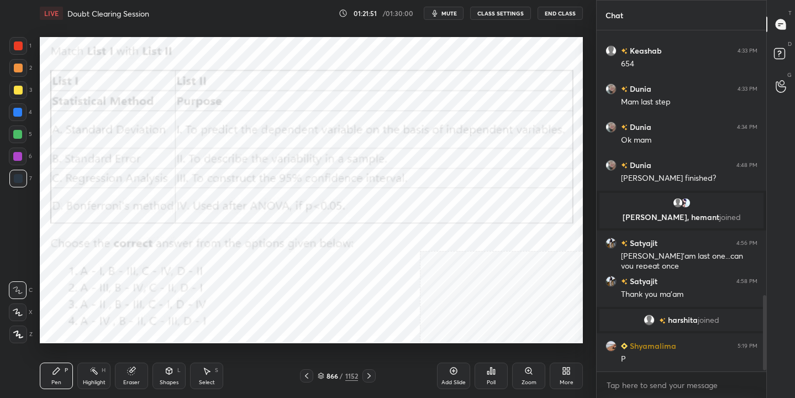
click at [300, 198] on img "grid" at bounding box center [289, 205] width 155 height 82
click at [323, 374] on icon at bounding box center [321, 374] width 6 height 3
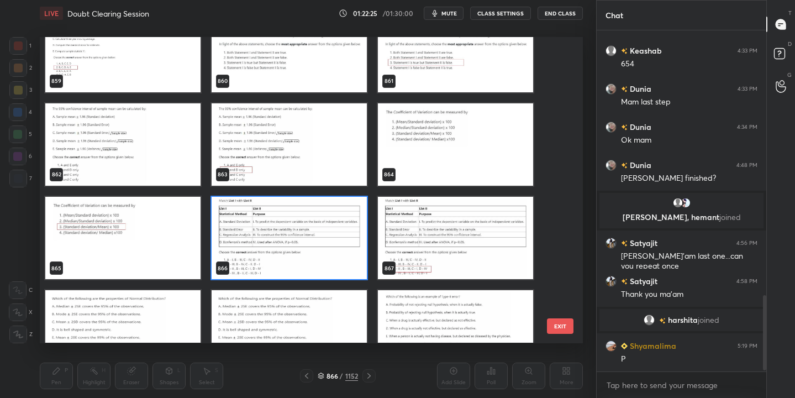
scroll to position [26795, 0]
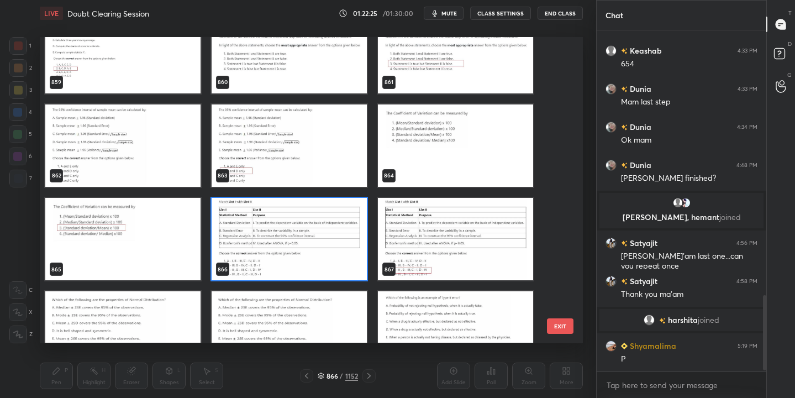
click at [306, 249] on img "grid" at bounding box center [289, 239] width 155 height 82
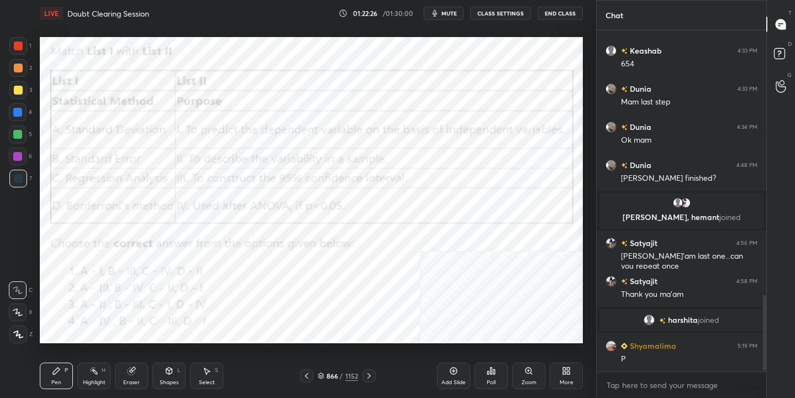
click at [306, 249] on img "grid" at bounding box center [289, 239] width 155 height 82
click at [495, 374] on icon at bounding box center [495, 371] width 2 height 5
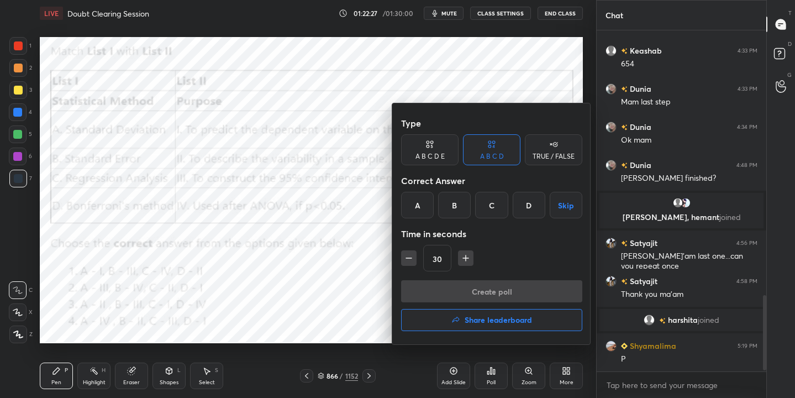
click at [500, 207] on div "C" at bounding box center [491, 205] width 33 height 27
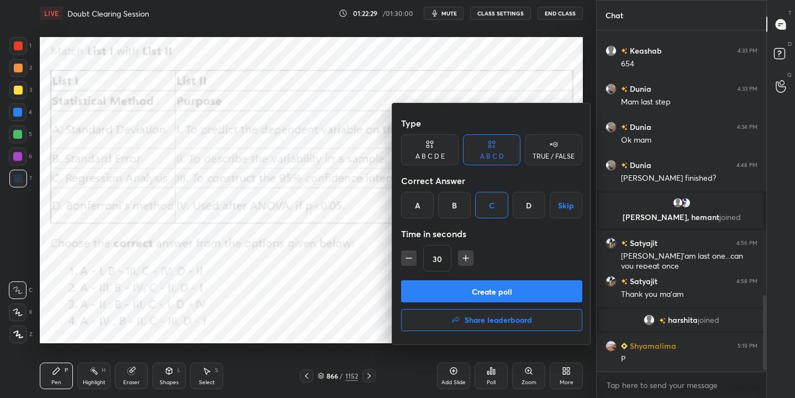
click at [504, 287] on button "Create poll" at bounding box center [491, 291] width 181 height 22
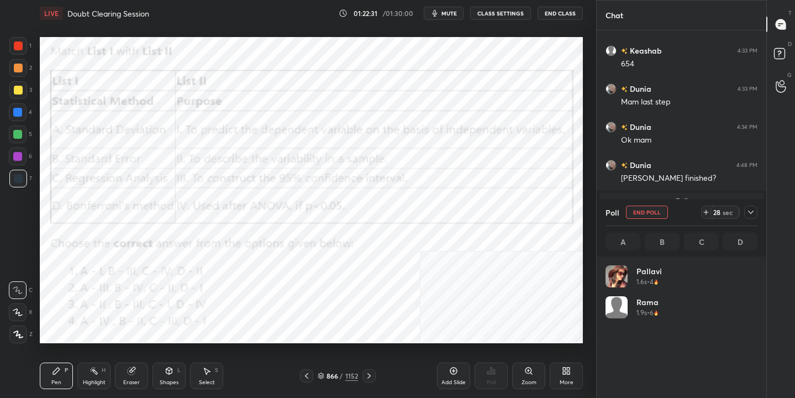
scroll to position [129, 149]
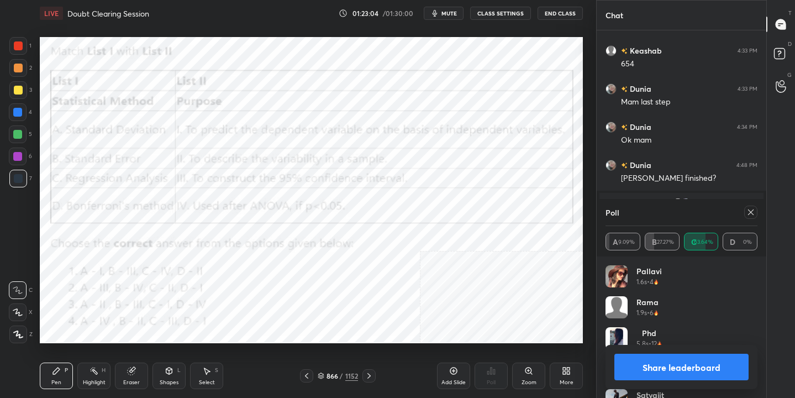
click at [750, 213] on icon at bounding box center [751, 212] width 6 height 6
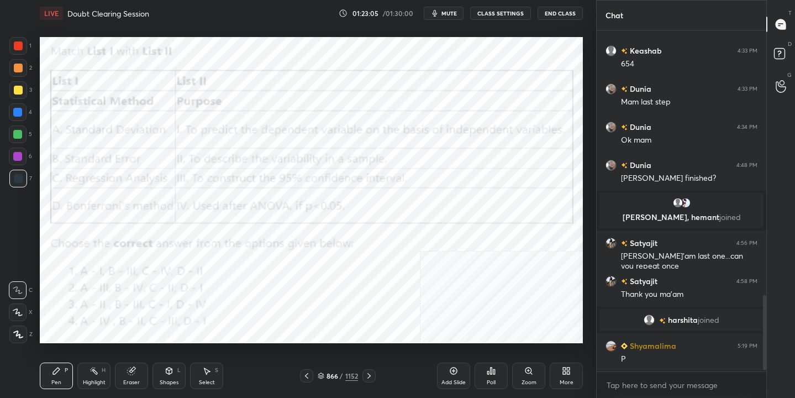
scroll to position [4, 4]
click at [338, 378] on div "867 / 1152" at bounding box center [338, 376] width 40 height 10
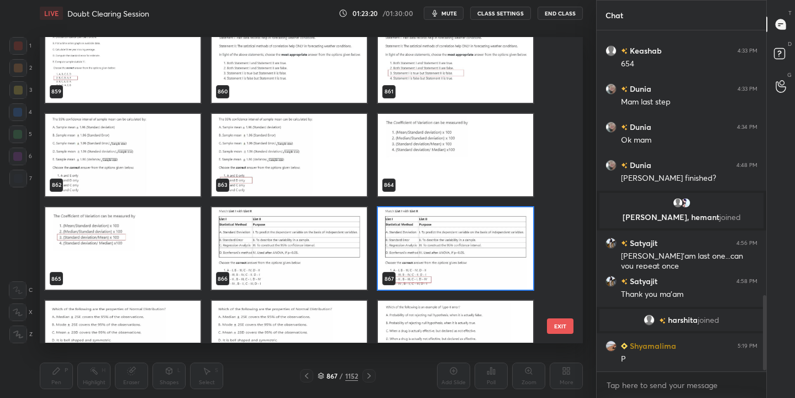
scroll to position [26843, 0]
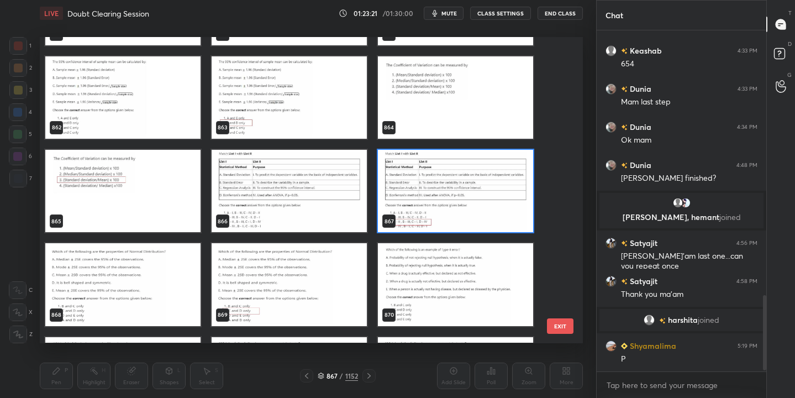
click at [174, 282] on img "grid" at bounding box center [122, 285] width 155 height 82
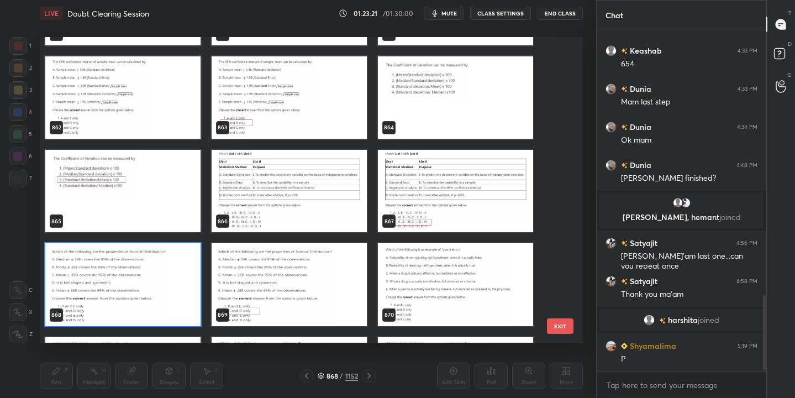
click at [174, 282] on img "grid" at bounding box center [122, 285] width 155 height 82
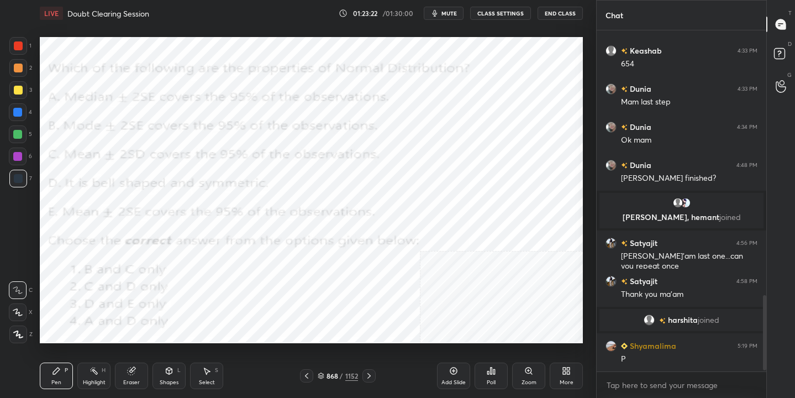
click at [174, 282] on img "grid" at bounding box center [122, 285] width 155 height 82
click at [445, 17] on button "mute" at bounding box center [444, 13] width 40 height 13
click at [323, 375] on icon at bounding box center [321, 376] width 7 height 7
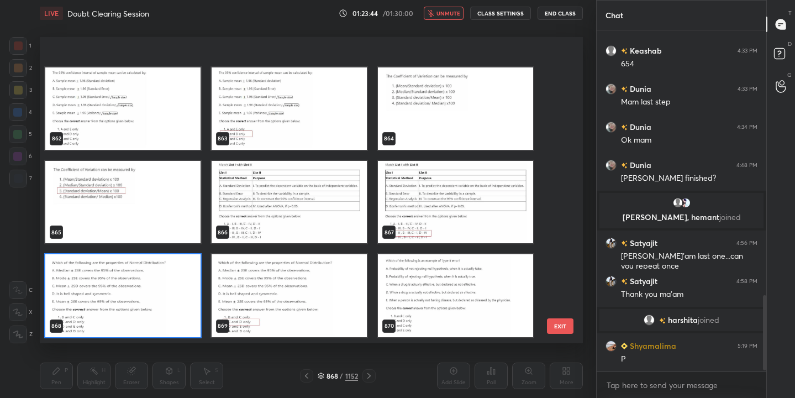
scroll to position [26898, 0]
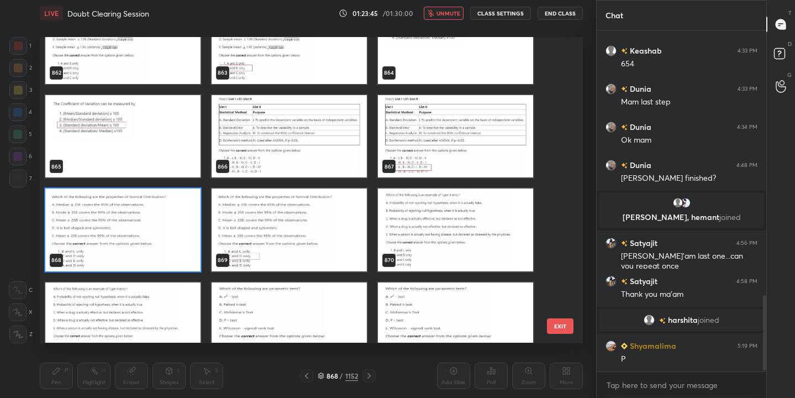
click at [169, 218] on img "grid" at bounding box center [122, 230] width 155 height 82
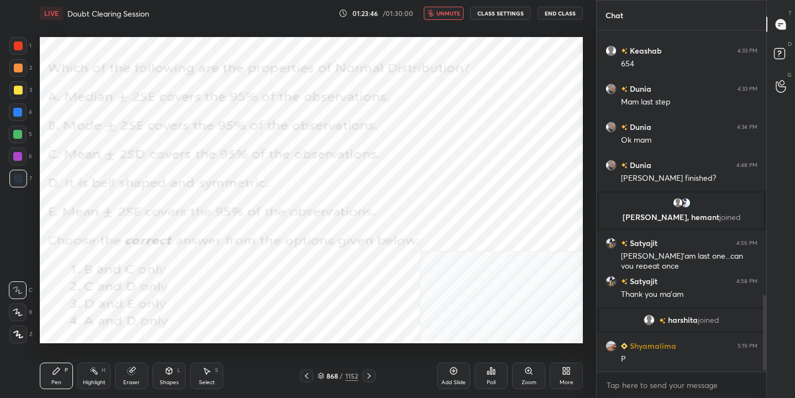
click at [489, 373] on icon at bounding box center [489, 372] width 2 height 3
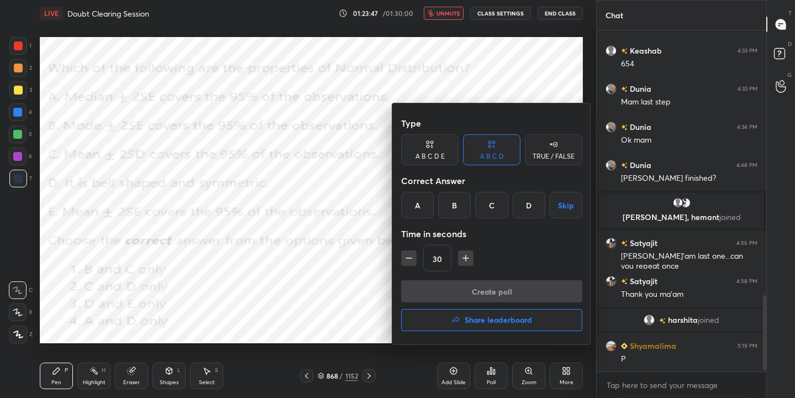
click at [454, 204] on div "B" at bounding box center [454, 205] width 33 height 27
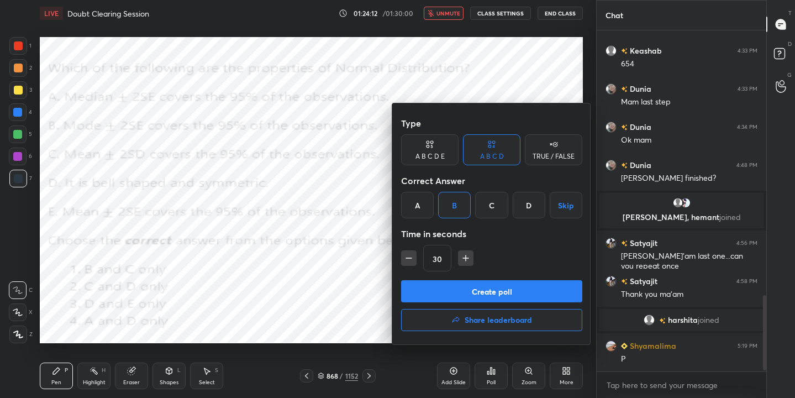
click at [510, 287] on button "Create poll" at bounding box center [491, 291] width 181 height 22
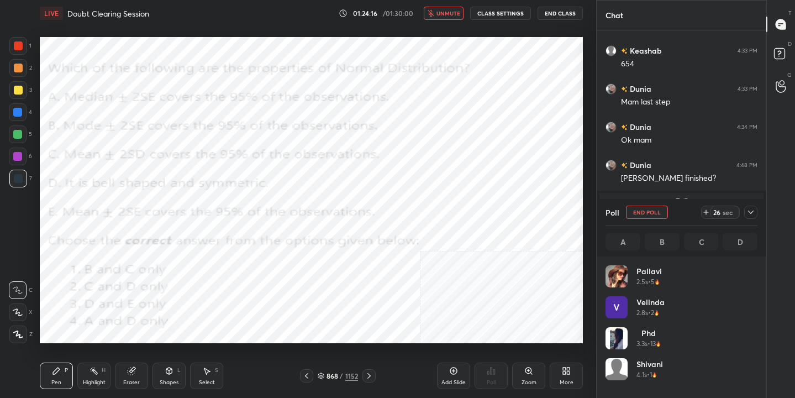
scroll to position [129, 149]
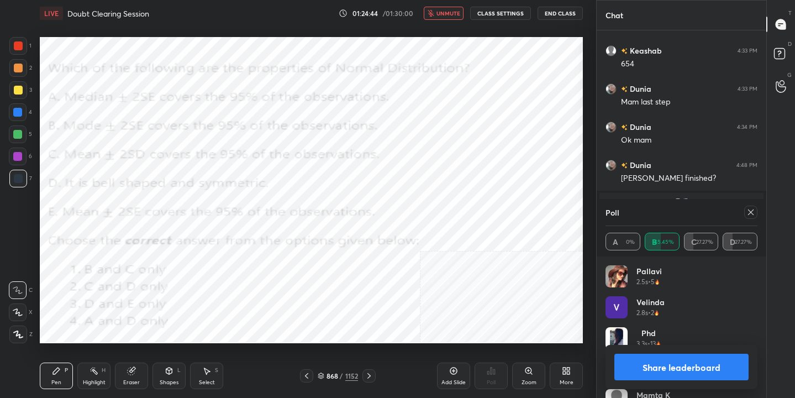
click at [751, 208] on icon at bounding box center [751, 212] width 9 height 9
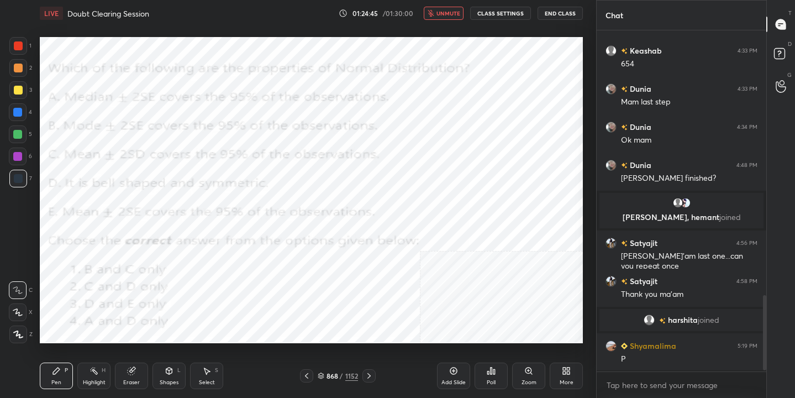
scroll to position [4, 4]
click at [456, 14] on span "unmute" at bounding box center [449, 13] width 24 height 8
click at [327, 376] on div "869" at bounding box center [332, 376] width 11 height 7
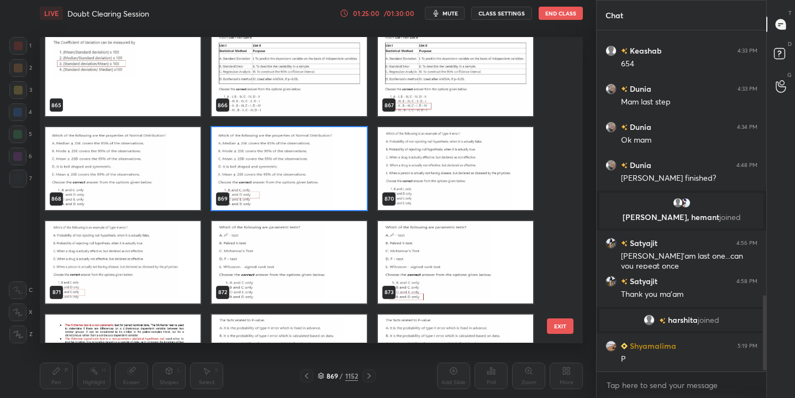
scroll to position [26959, 0]
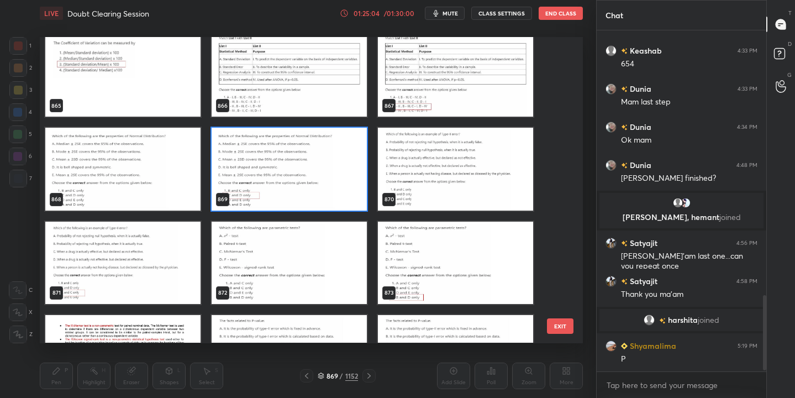
click at [329, 249] on img "grid" at bounding box center [289, 263] width 155 height 82
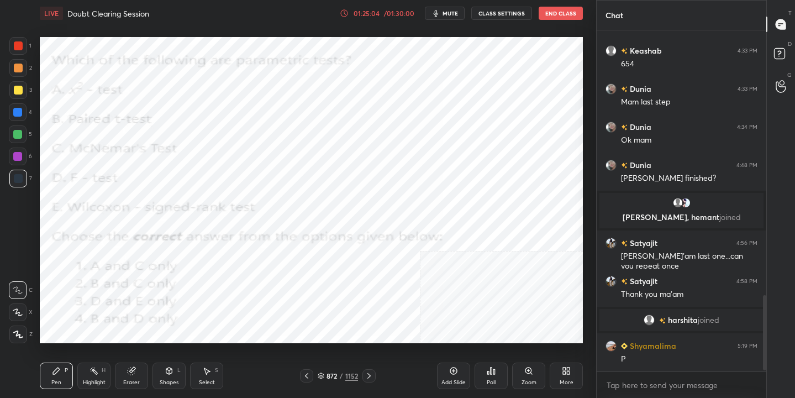
click at [329, 249] on img "grid" at bounding box center [289, 263] width 155 height 82
click at [450, 7] on button "mute" at bounding box center [445, 13] width 40 height 13
click at [322, 376] on icon at bounding box center [321, 377] width 6 height 2
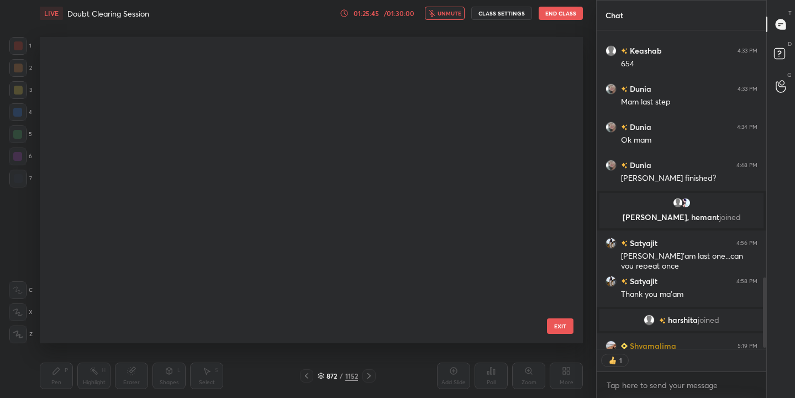
scroll to position [302, 538]
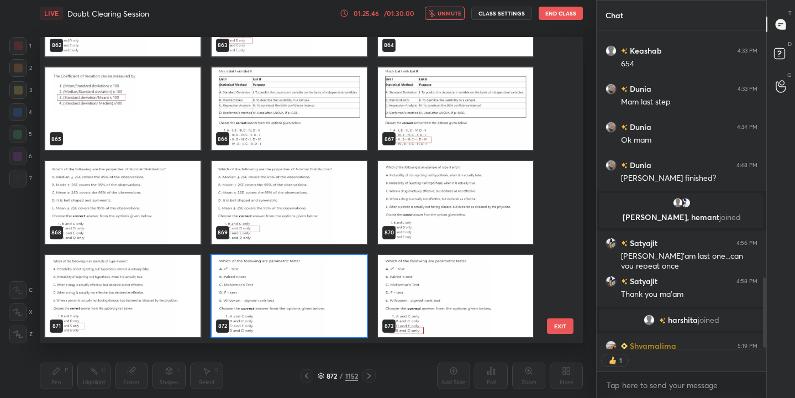
click at [258, 274] on img "grid" at bounding box center [289, 296] width 155 height 82
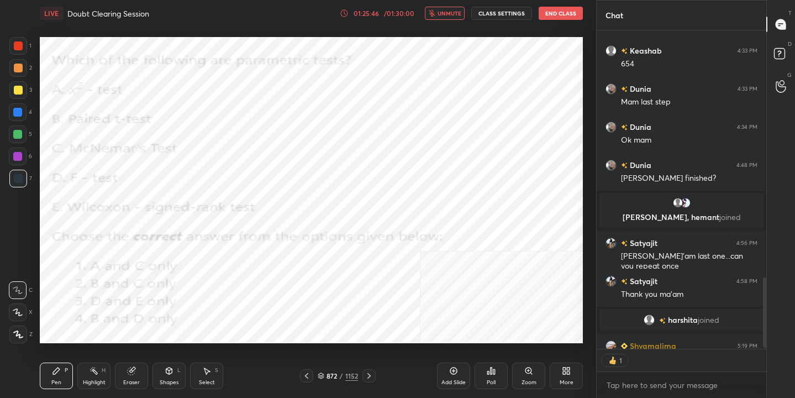
click at [258, 274] on img "grid" at bounding box center [289, 296] width 155 height 82
click at [498, 380] on div "Poll" at bounding box center [491, 376] width 33 height 27
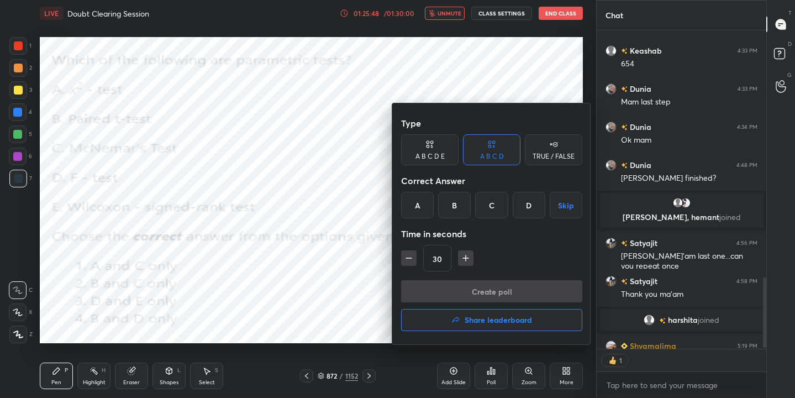
click at [532, 209] on div "D" at bounding box center [529, 205] width 33 height 27
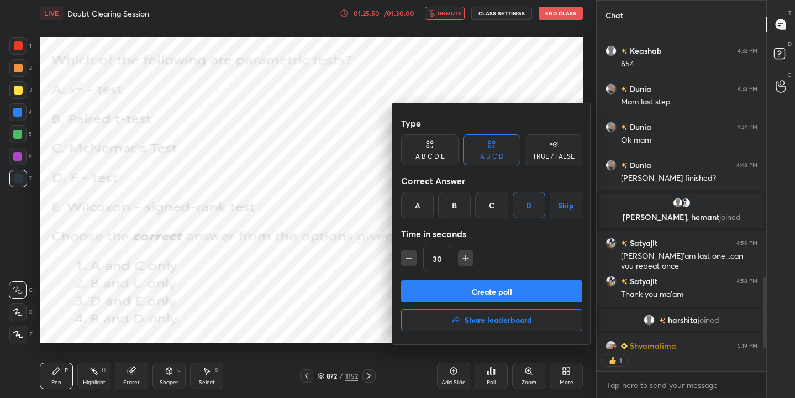
click at [514, 286] on button "Create poll" at bounding box center [491, 291] width 181 height 22
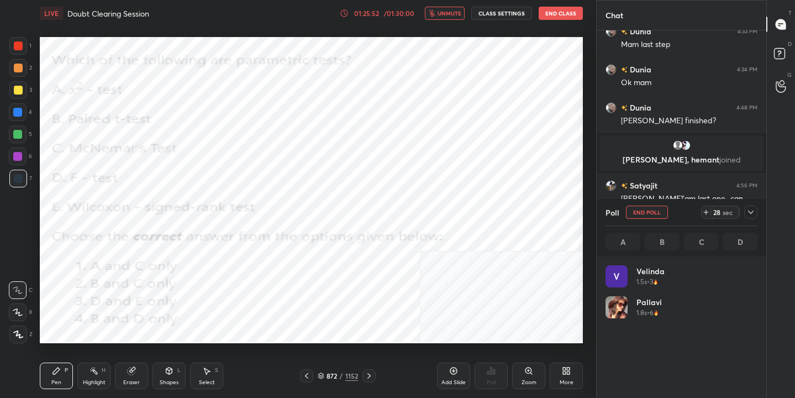
scroll to position [129, 149]
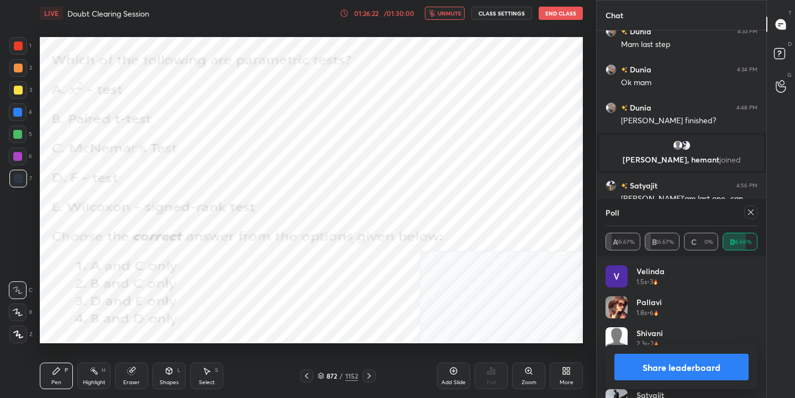
click at [752, 209] on icon at bounding box center [751, 212] width 9 height 9
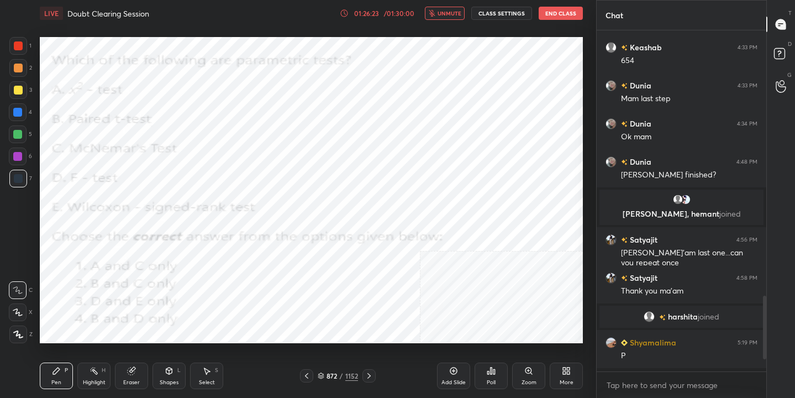
scroll to position [1180, 0]
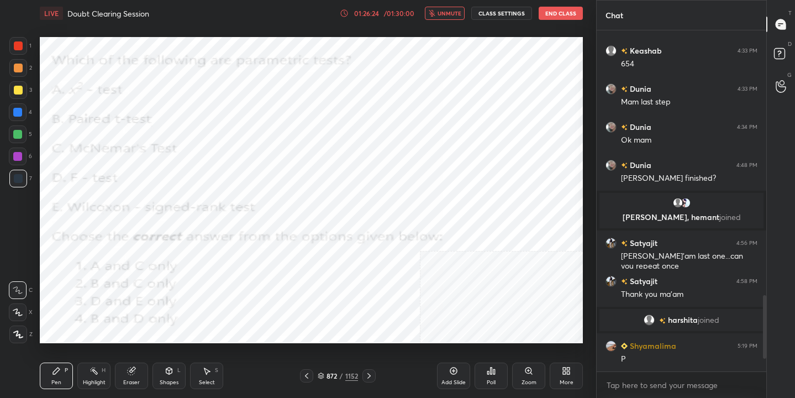
click at [449, 8] on button "unmute" at bounding box center [445, 13] width 40 height 13
click at [324, 373] on icon at bounding box center [321, 376] width 7 height 7
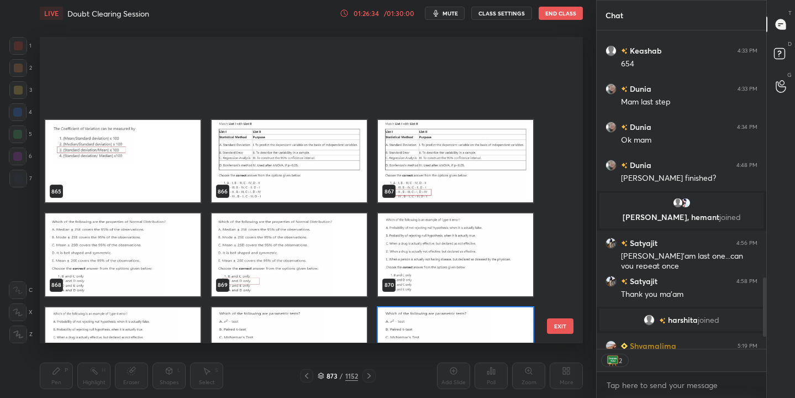
scroll to position [27086, 0]
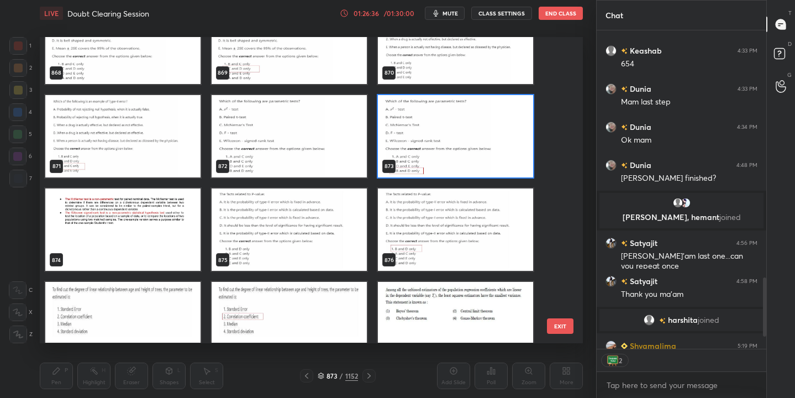
click at [312, 234] on img "grid" at bounding box center [289, 229] width 155 height 82
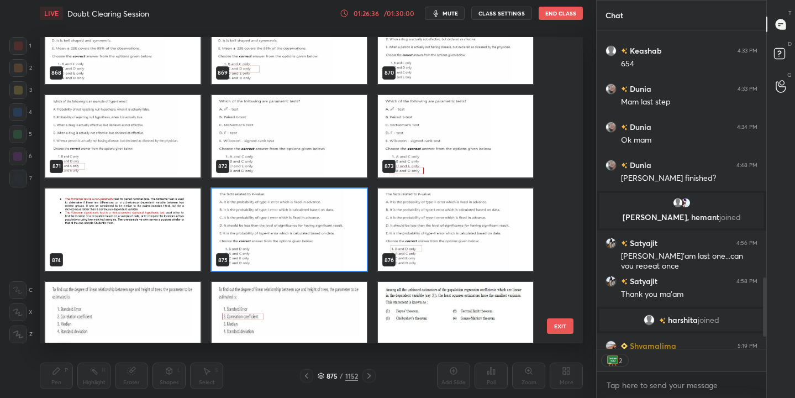
click at [312, 234] on img "grid" at bounding box center [289, 229] width 155 height 82
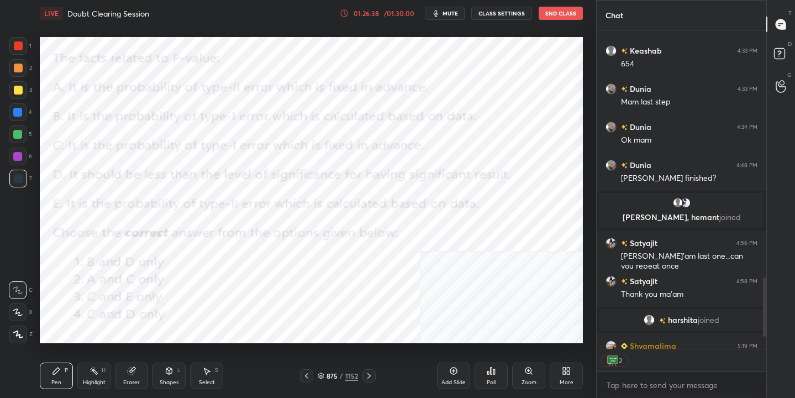
click at [444, 16] on button "mute" at bounding box center [445, 13] width 40 height 13
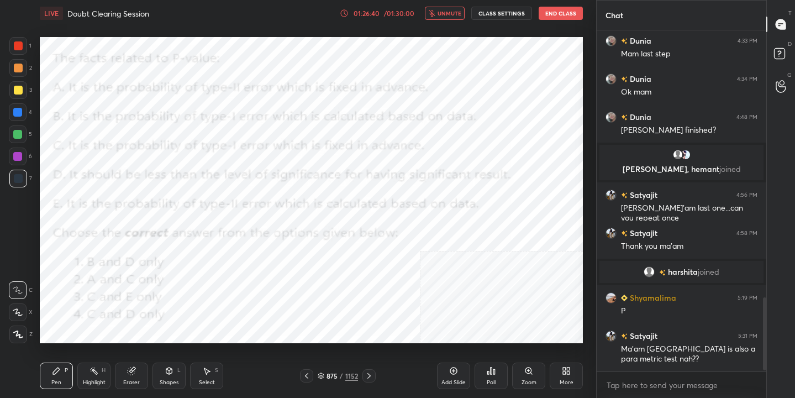
scroll to position [4, 4]
click at [454, 7] on button "unmute" at bounding box center [445, 13] width 40 height 13
click at [321, 374] on icon at bounding box center [321, 376] width 7 height 7
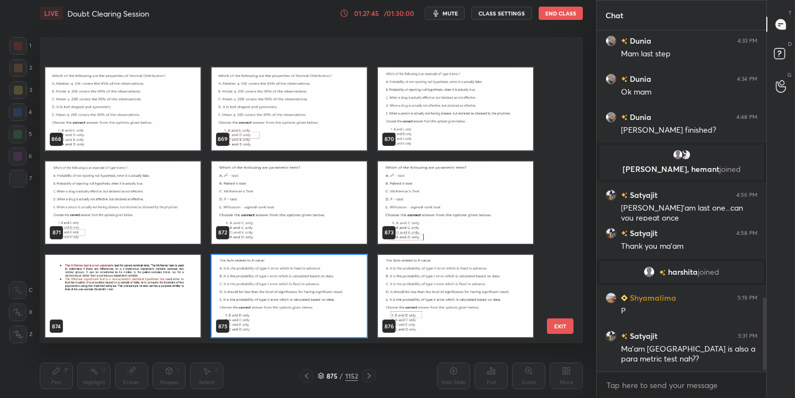
scroll to position [27084, 0]
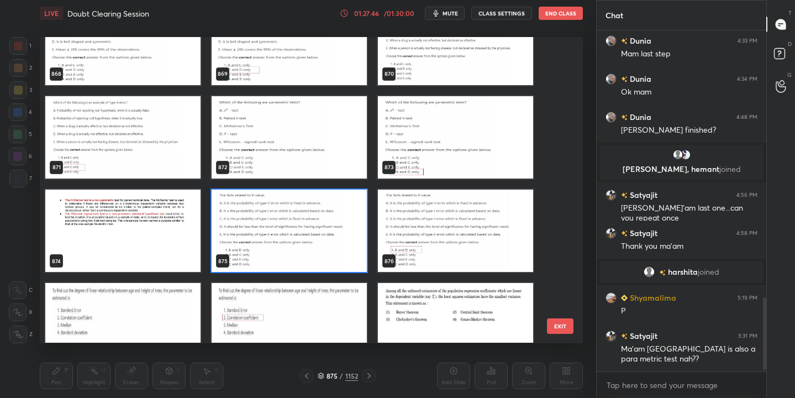
click at [347, 241] on img "grid" at bounding box center [289, 231] width 155 height 82
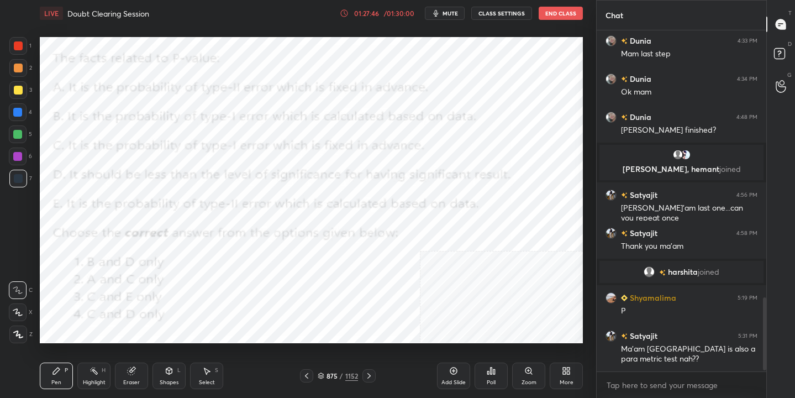
click at [347, 241] on img "grid" at bounding box center [289, 231] width 155 height 82
click at [494, 380] on div "Poll" at bounding box center [491, 383] width 9 height 6
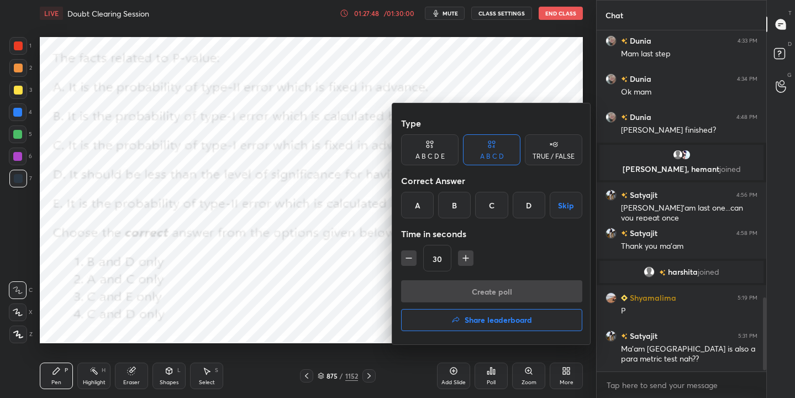
click at [417, 207] on div "A" at bounding box center [417, 205] width 33 height 27
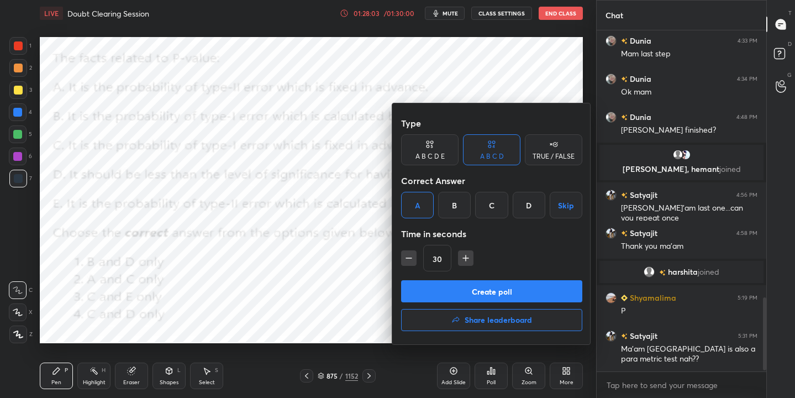
click at [465, 286] on button "Create poll" at bounding box center [491, 291] width 181 height 22
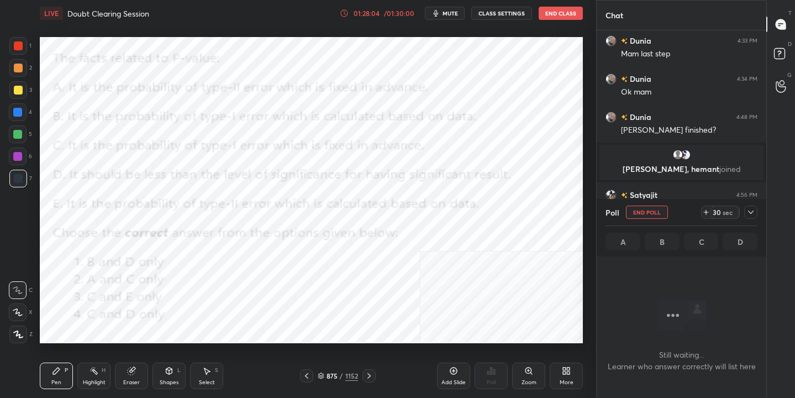
scroll to position [188, 166]
click at [451, 10] on span "mute" at bounding box center [450, 13] width 15 height 8
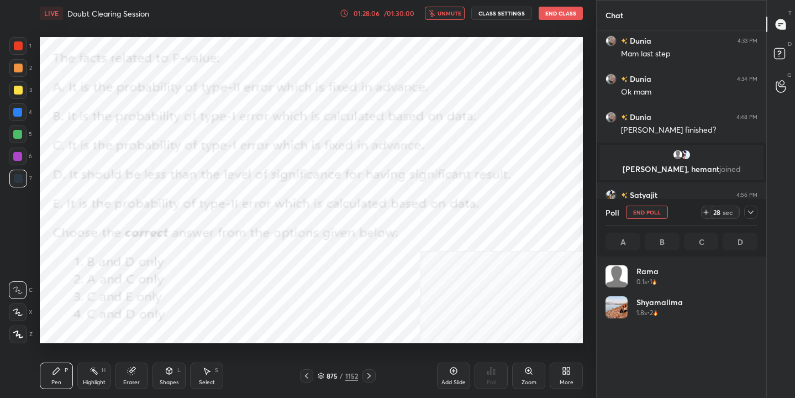
scroll to position [129, 149]
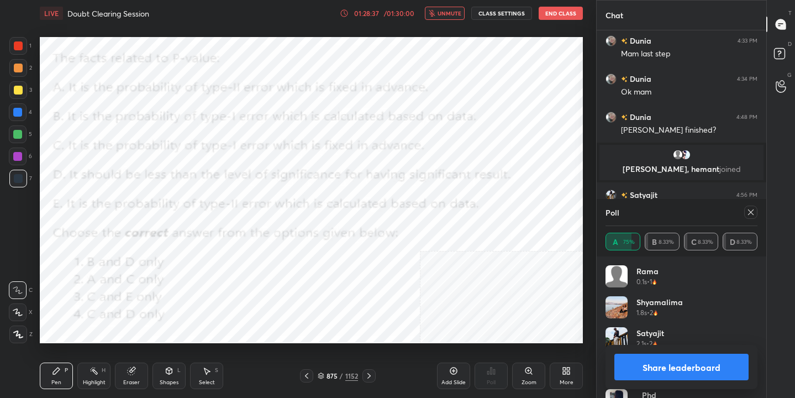
click at [751, 212] on icon at bounding box center [751, 212] width 6 height 6
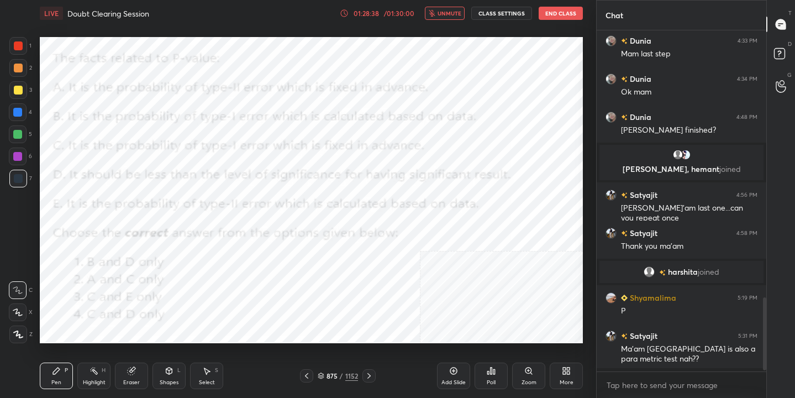
scroll to position [4, 4]
click at [459, 17] on span "unmute" at bounding box center [450, 13] width 24 height 8
click at [328, 373] on div "876" at bounding box center [332, 376] width 11 height 7
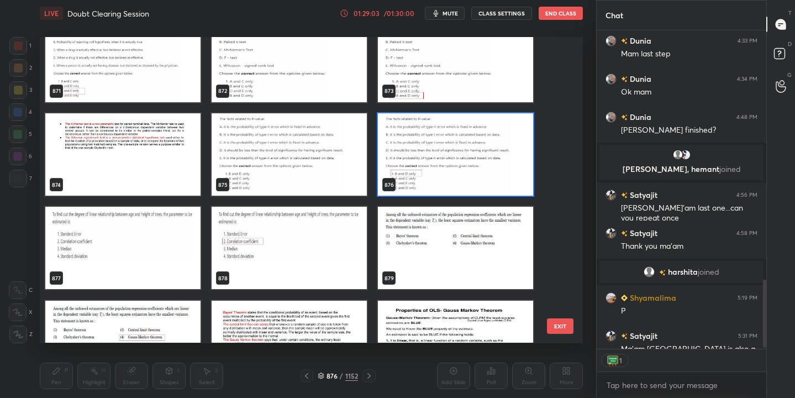
scroll to position [315, 166]
click at [134, 243] on img "grid" at bounding box center [122, 248] width 155 height 82
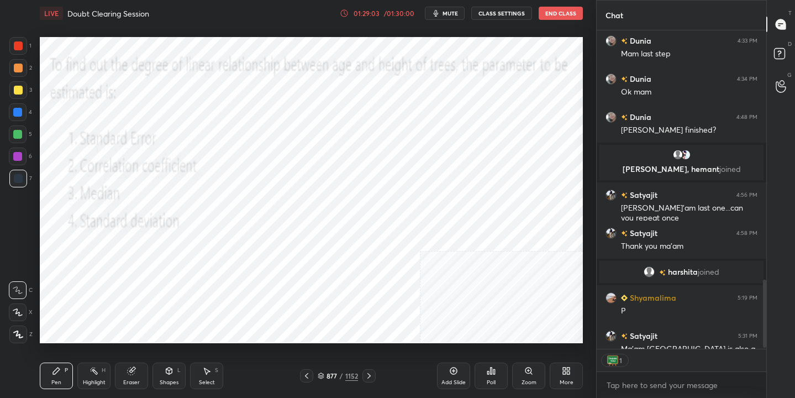
click at [134, 243] on img "grid" at bounding box center [122, 248] width 155 height 82
click at [448, 13] on span "mute" at bounding box center [450, 13] width 15 height 8
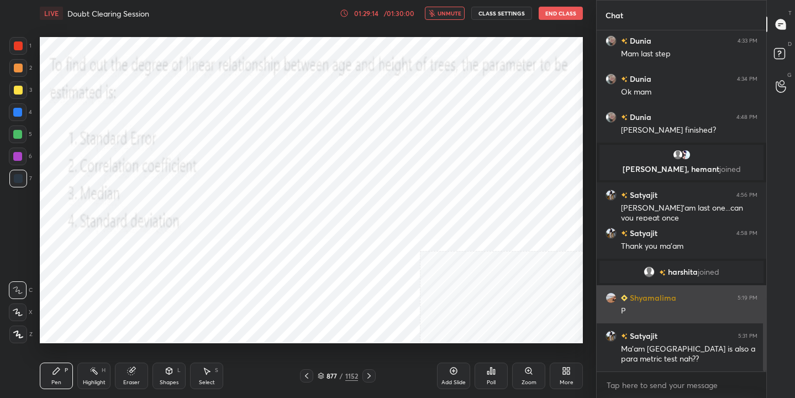
scroll to position [1228, 0]
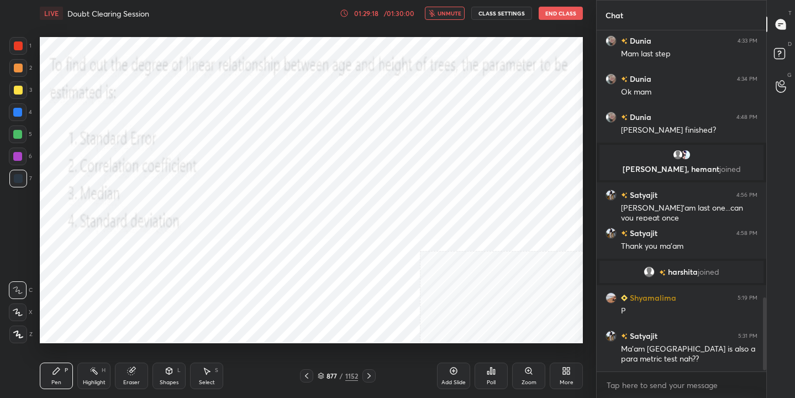
click at [324, 375] on div "877 / 1152" at bounding box center [338, 376] width 40 height 10
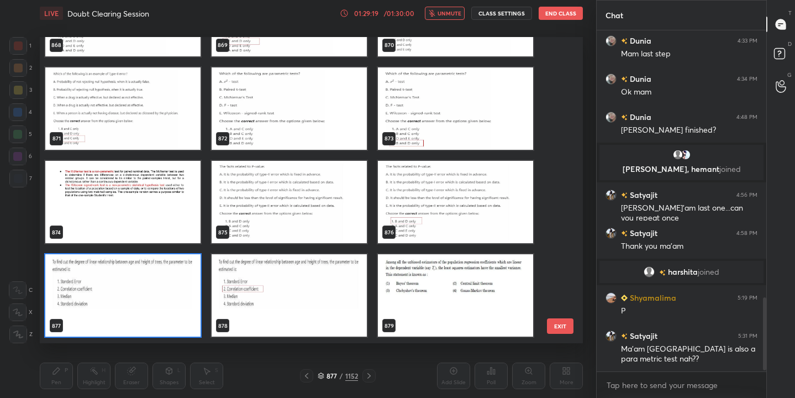
scroll to position [302, 538]
click at [183, 273] on img "grid" at bounding box center [122, 296] width 155 height 82
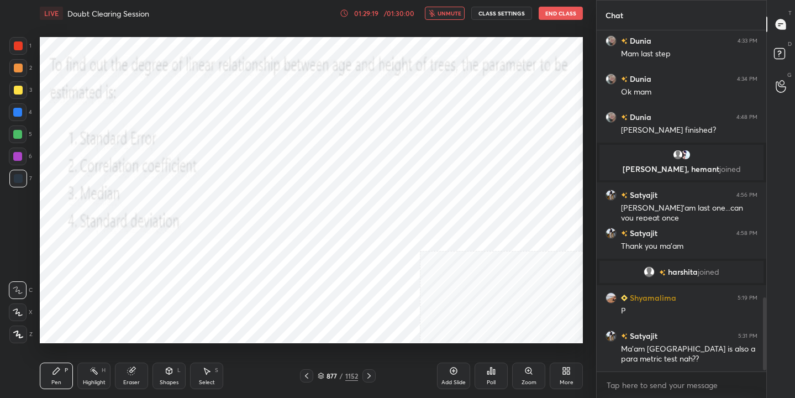
click at [183, 273] on img "grid" at bounding box center [122, 296] width 155 height 82
click at [502, 371] on div "Poll" at bounding box center [491, 376] width 33 height 27
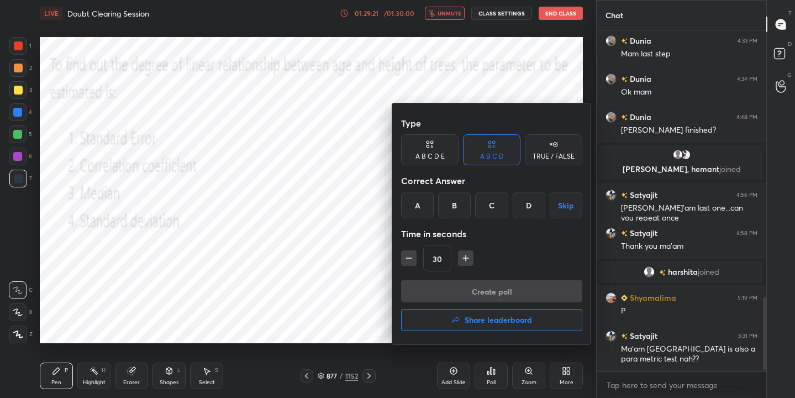
click at [459, 201] on div "B" at bounding box center [454, 205] width 33 height 27
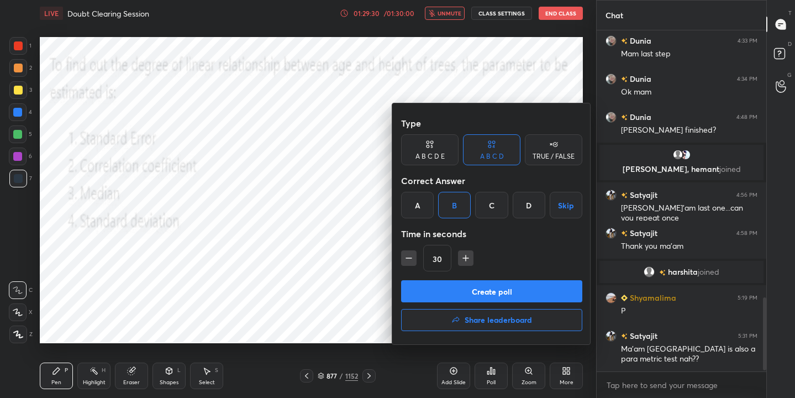
click at [479, 291] on button "Create poll" at bounding box center [491, 291] width 181 height 22
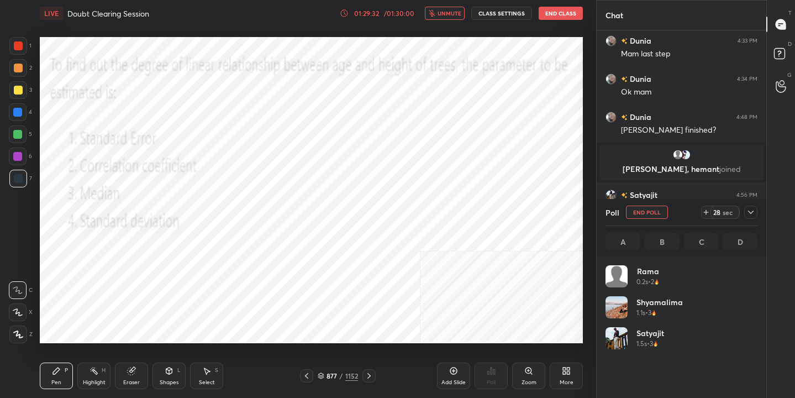
scroll to position [129, 149]
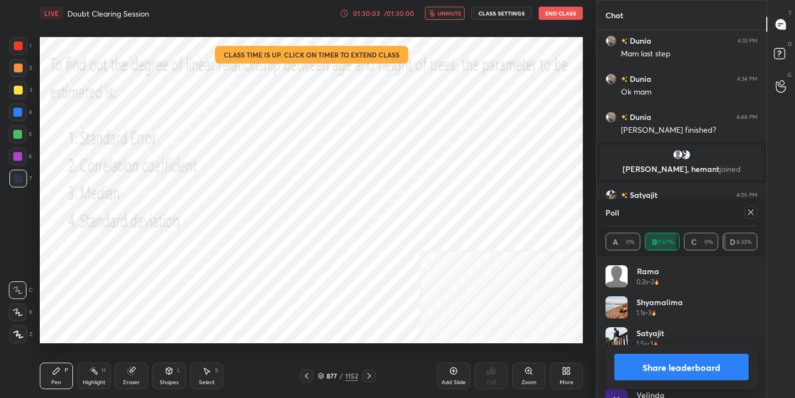
click at [749, 213] on icon at bounding box center [751, 212] width 9 height 9
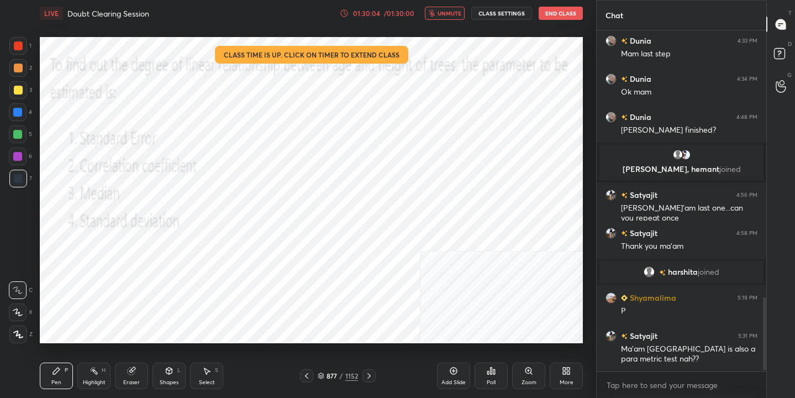
scroll to position [246, 166]
click at [453, 11] on span "unmute" at bounding box center [450, 13] width 24 height 8
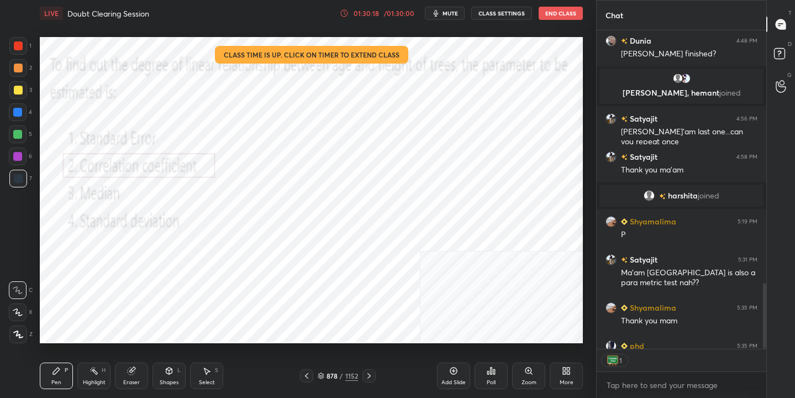
scroll to position [315, 166]
click at [496, 373] on div "Poll" at bounding box center [491, 376] width 33 height 27
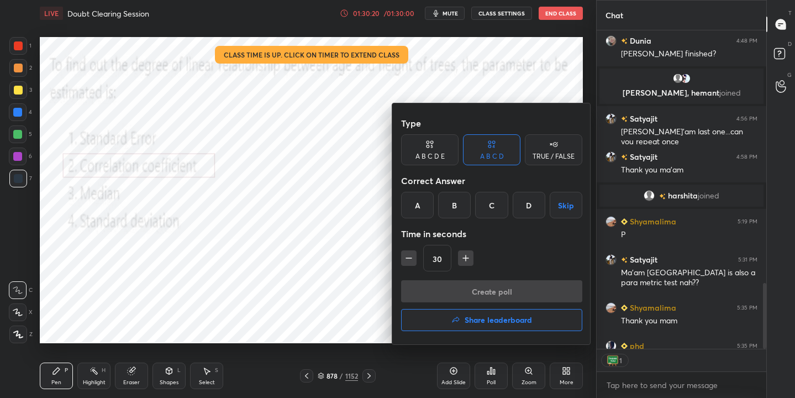
click at [508, 316] on h4 "Share leaderboard" at bounding box center [498, 320] width 67 height 8
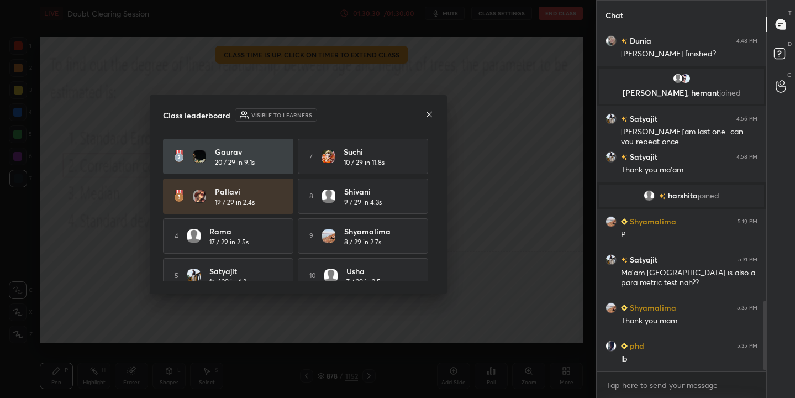
scroll to position [54, 0]
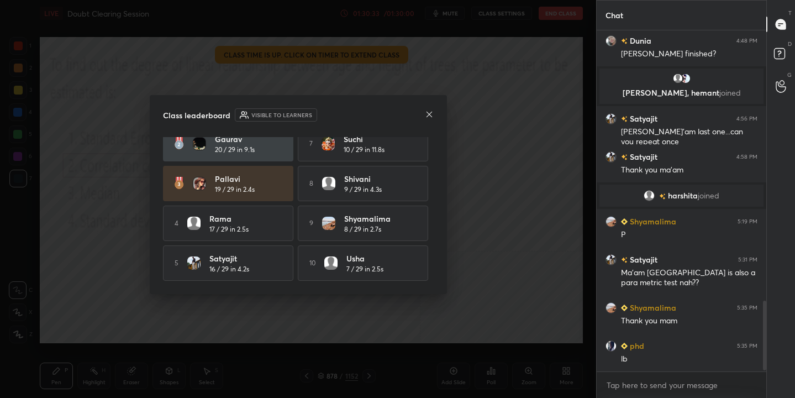
click at [429, 116] on icon at bounding box center [429, 114] width 9 height 9
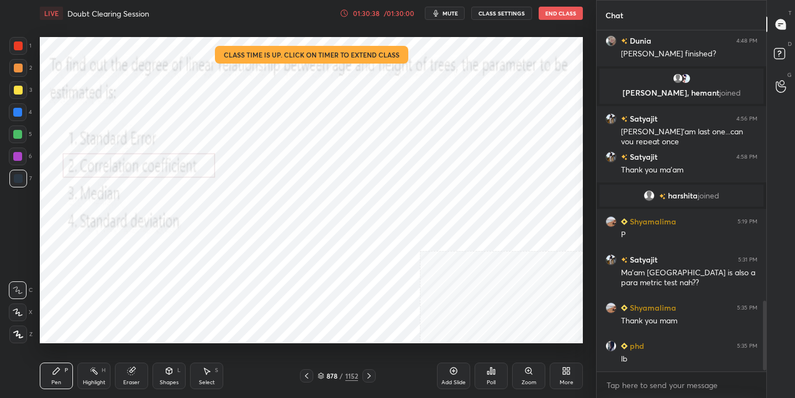
click at [559, 13] on button "End Class" at bounding box center [561, 13] width 44 height 13
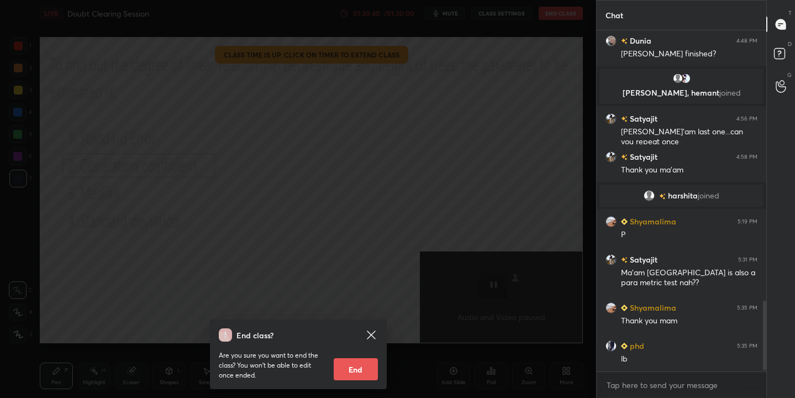
click at [358, 366] on button "End" at bounding box center [356, 369] width 44 height 22
type textarea "x"
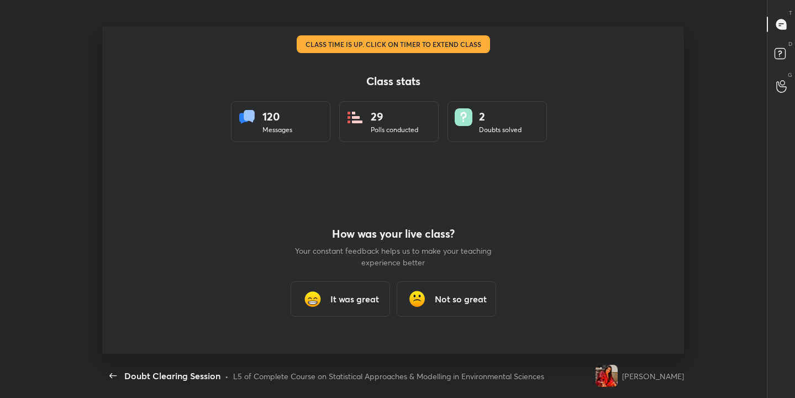
scroll to position [4, 1]
click at [338, 298] on h3 "It was great" at bounding box center [355, 298] width 49 height 13
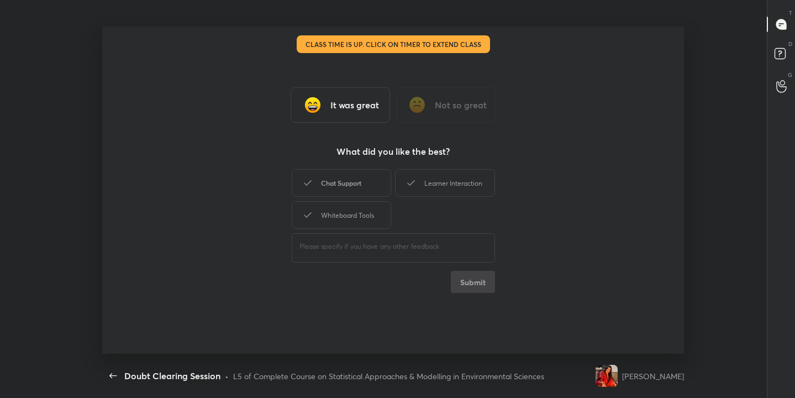
click at [356, 187] on div "Chat Support" at bounding box center [341, 183] width 99 height 28
click at [432, 176] on div "Learner Interaction" at bounding box center [444, 183] width 99 height 28
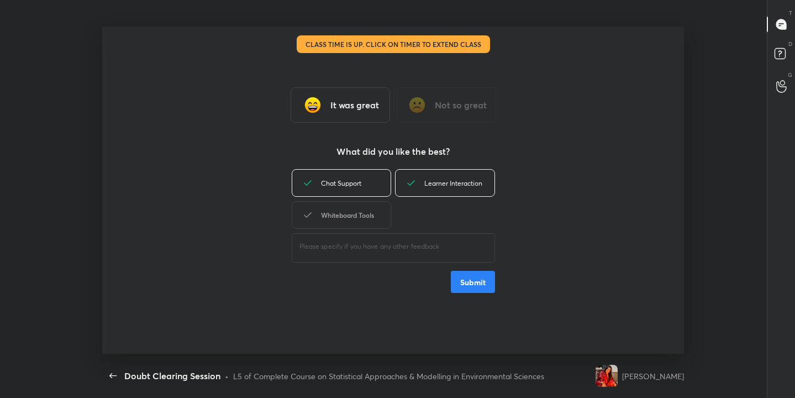
click at [376, 226] on div "Whiteboard Tools" at bounding box center [341, 215] width 99 height 28
click at [468, 285] on button "Submit" at bounding box center [473, 282] width 44 height 22
